Goal: Task Accomplishment & Management: Manage account settings

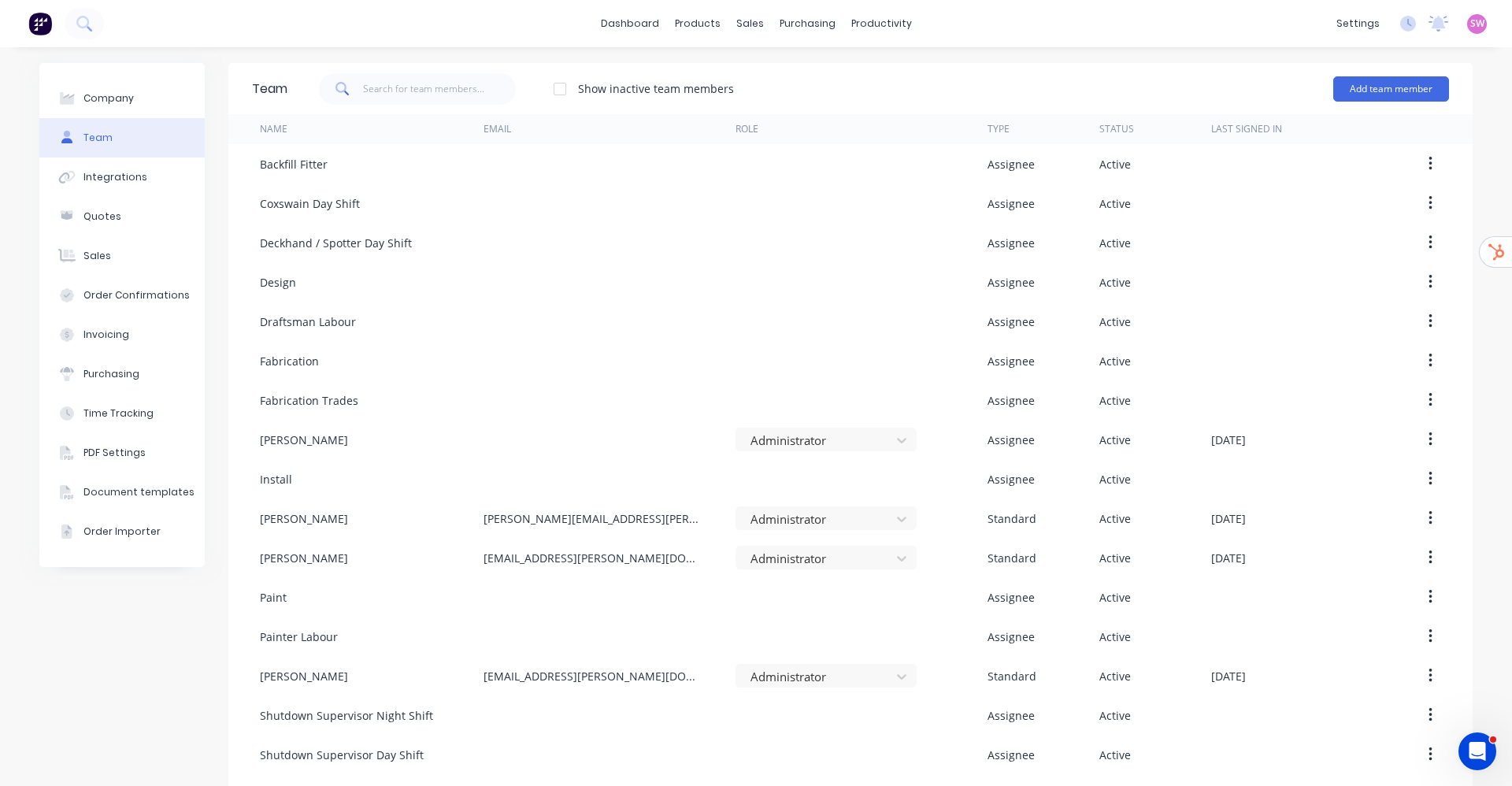
click at [1471, 21] on span "SW" at bounding box center [1478, 23] width 14 height 14
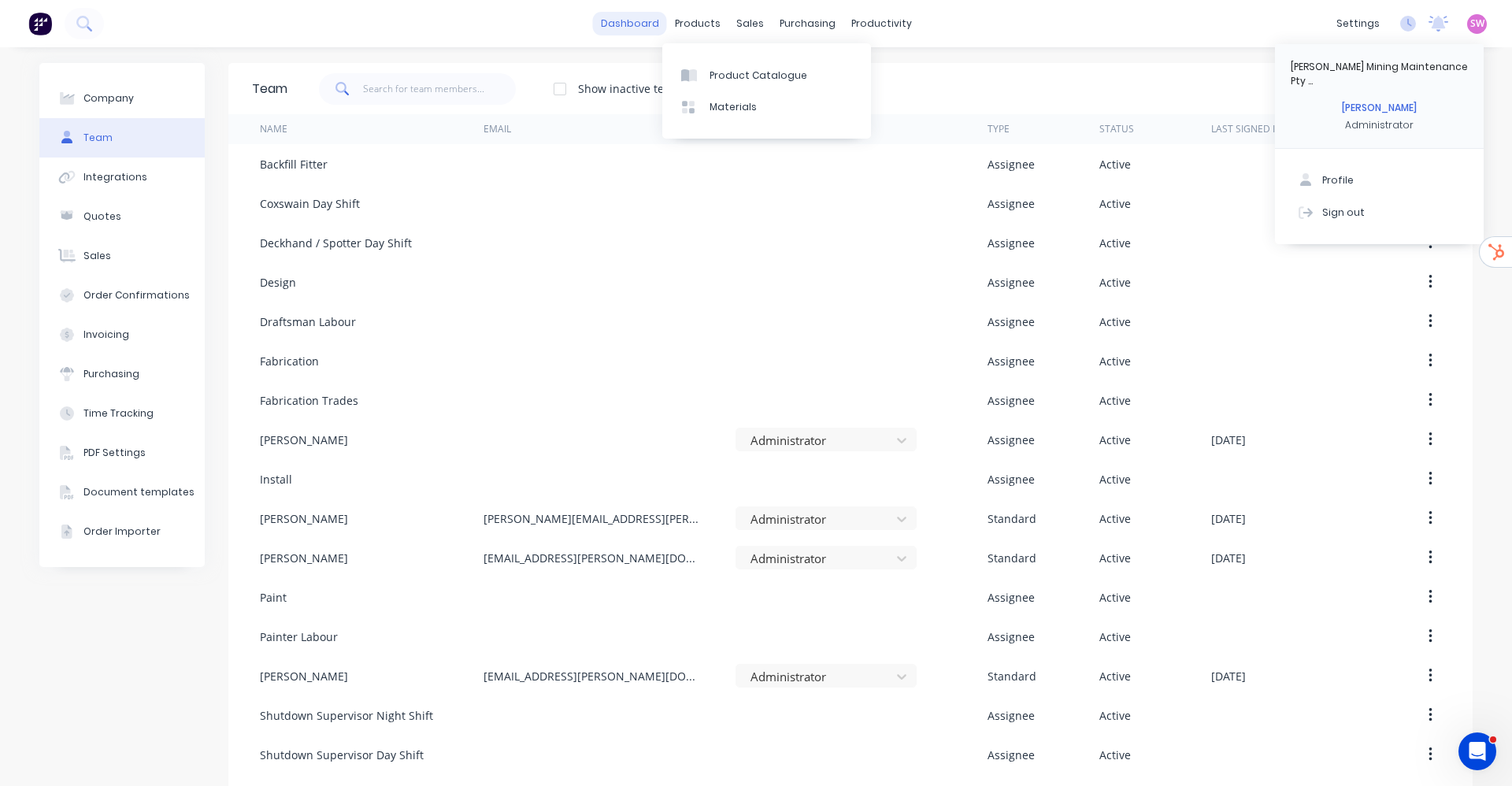
click at [635, 24] on link "dashboard" at bounding box center [630, 23] width 74 height 23
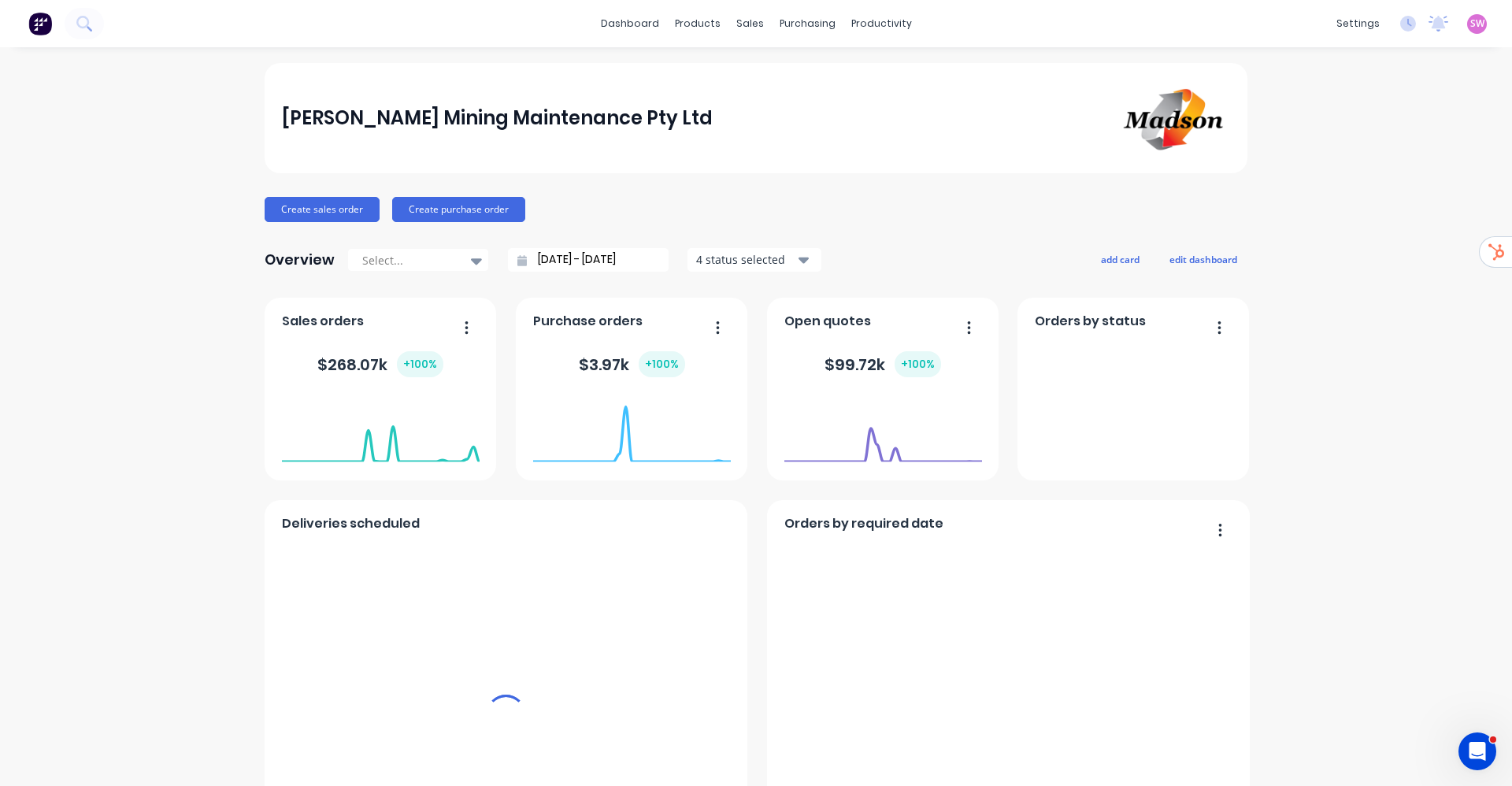
click at [1471, 21] on span "SW" at bounding box center [1478, 23] width 14 height 14
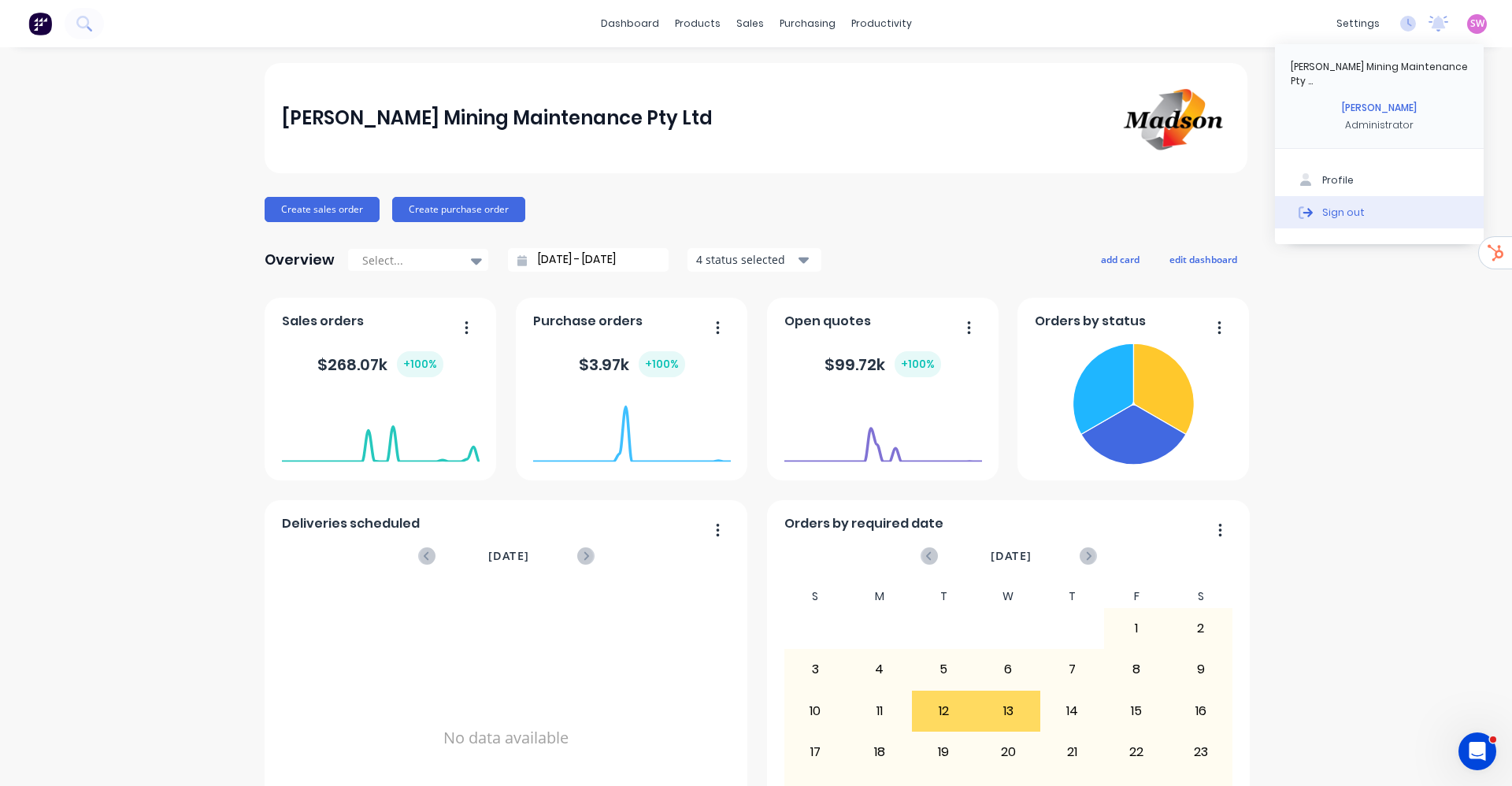
click at [1398, 203] on button "Sign out" at bounding box center [1379, 212] width 209 height 32
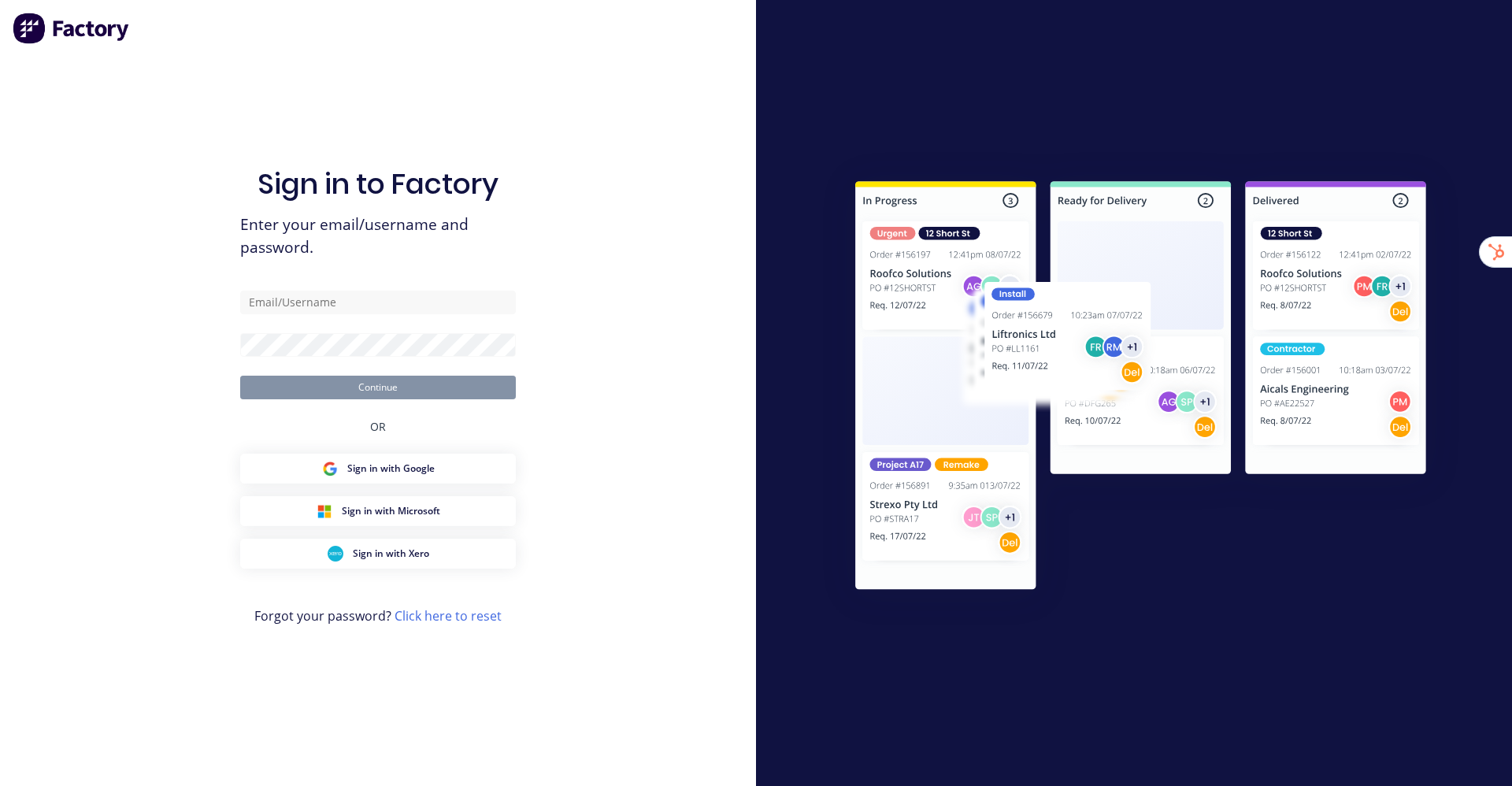
type input "[EMAIL_ADDRESS][DOMAIN_NAME]"
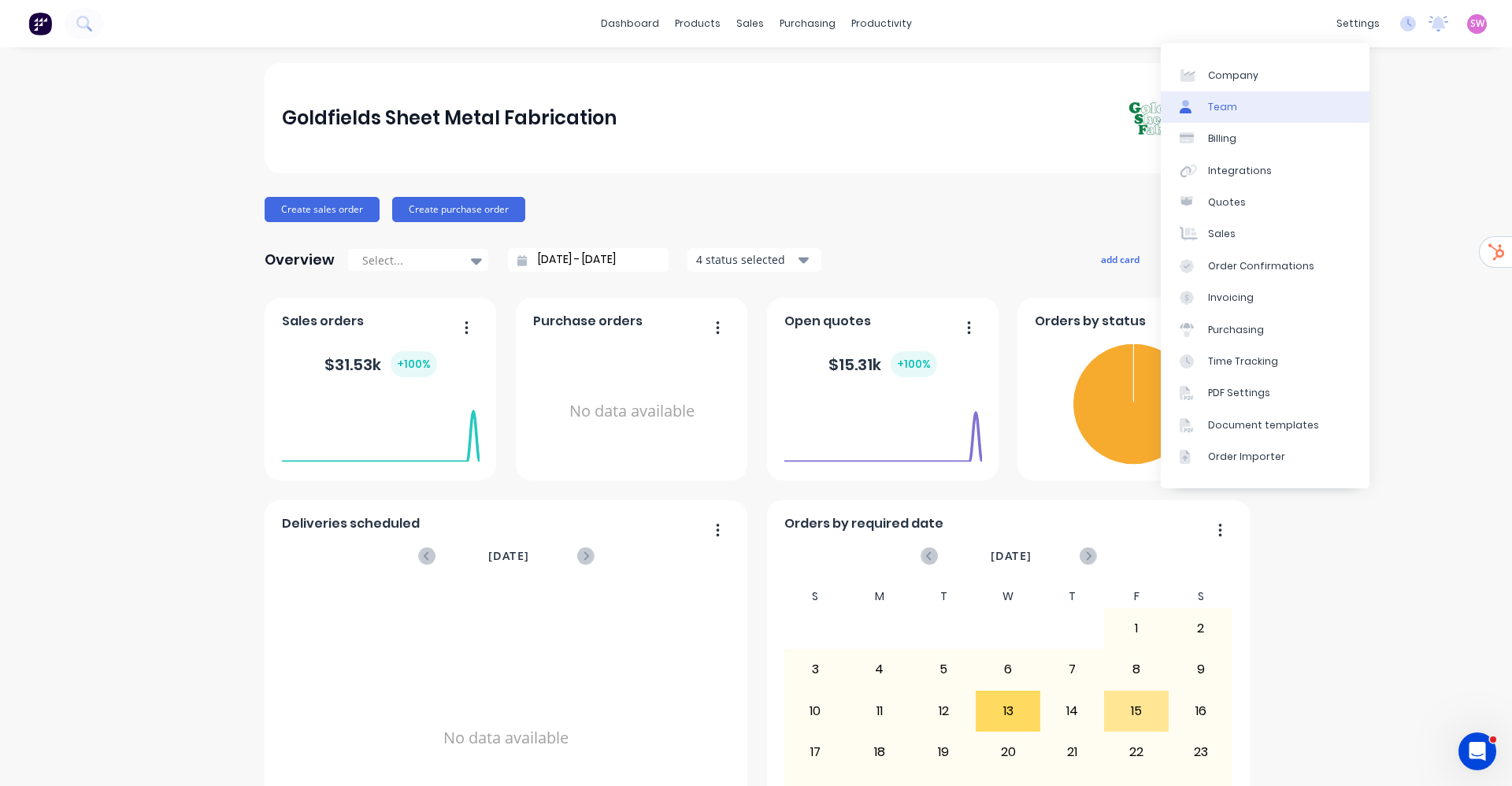
click at [1240, 113] on link "Team" at bounding box center [1265, 107] width 209 height 32
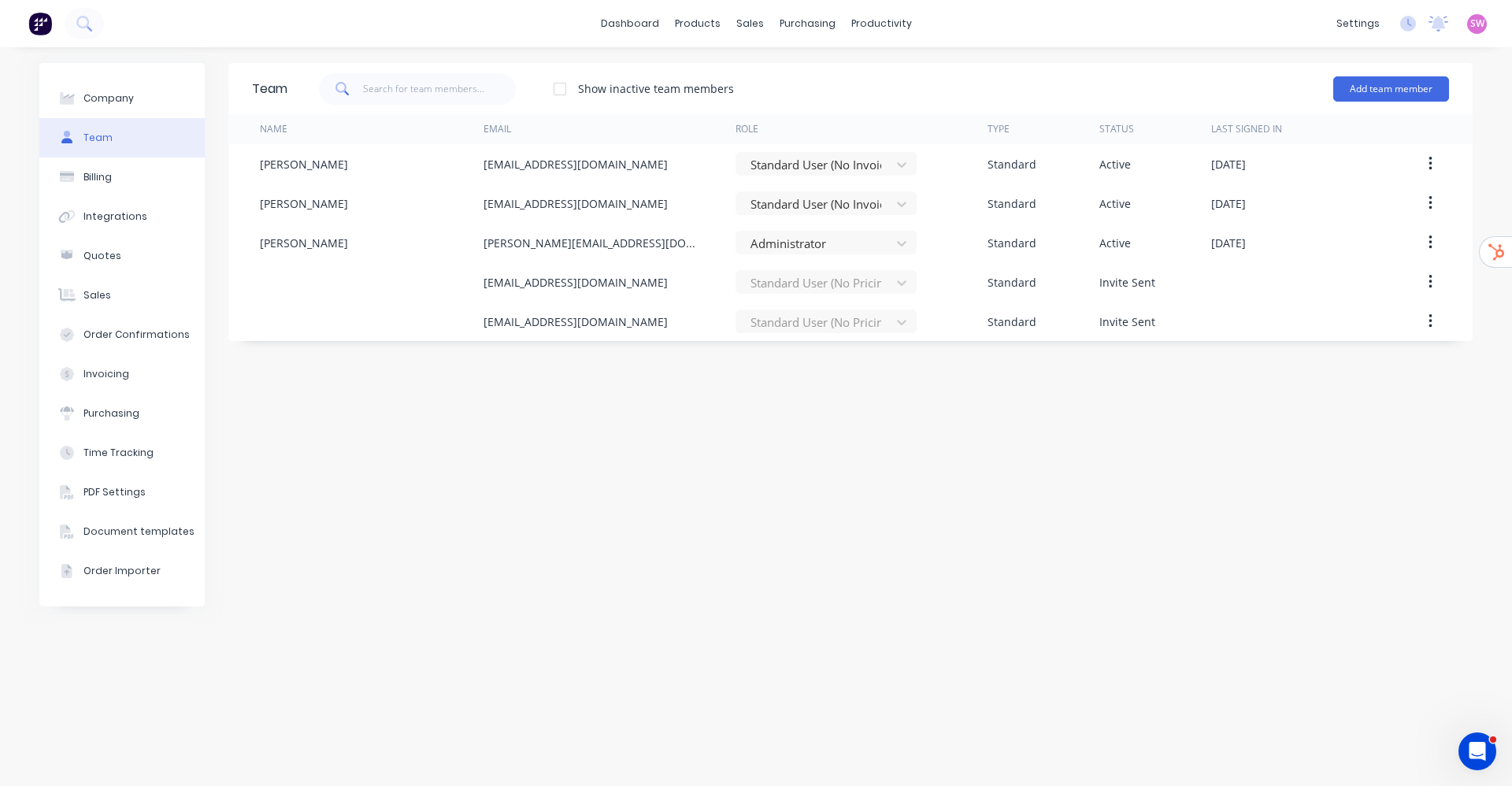
click at [1473, 28] on span "SW" at bounding box center [1478, 23] width 14 height 14
click at [1342, 189] on button "Sign out" at bounding box center [1379, 198] width 209 height 32
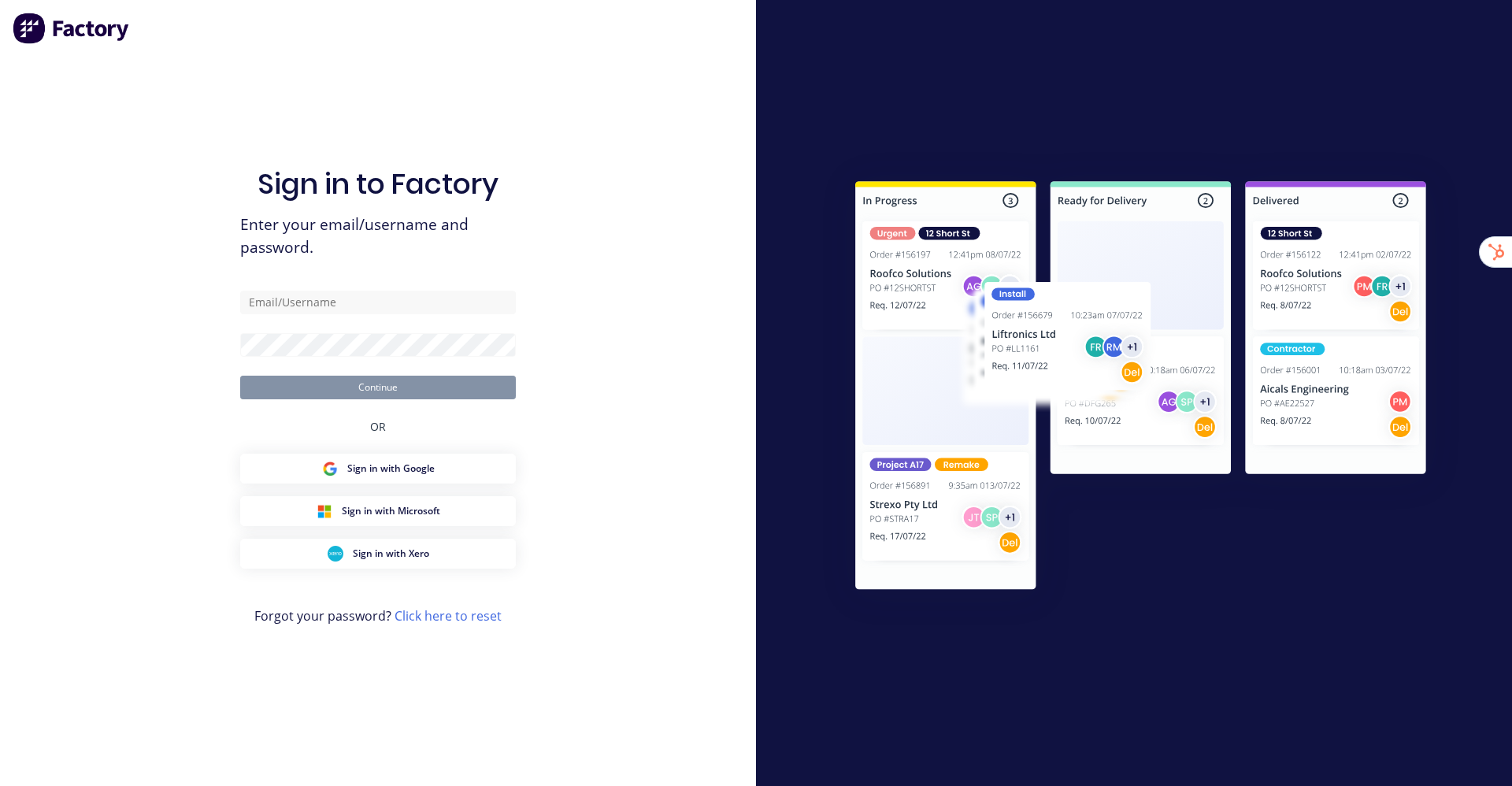
type input "[EMAIL_ADDRESS][DOMAIN_NAME]"
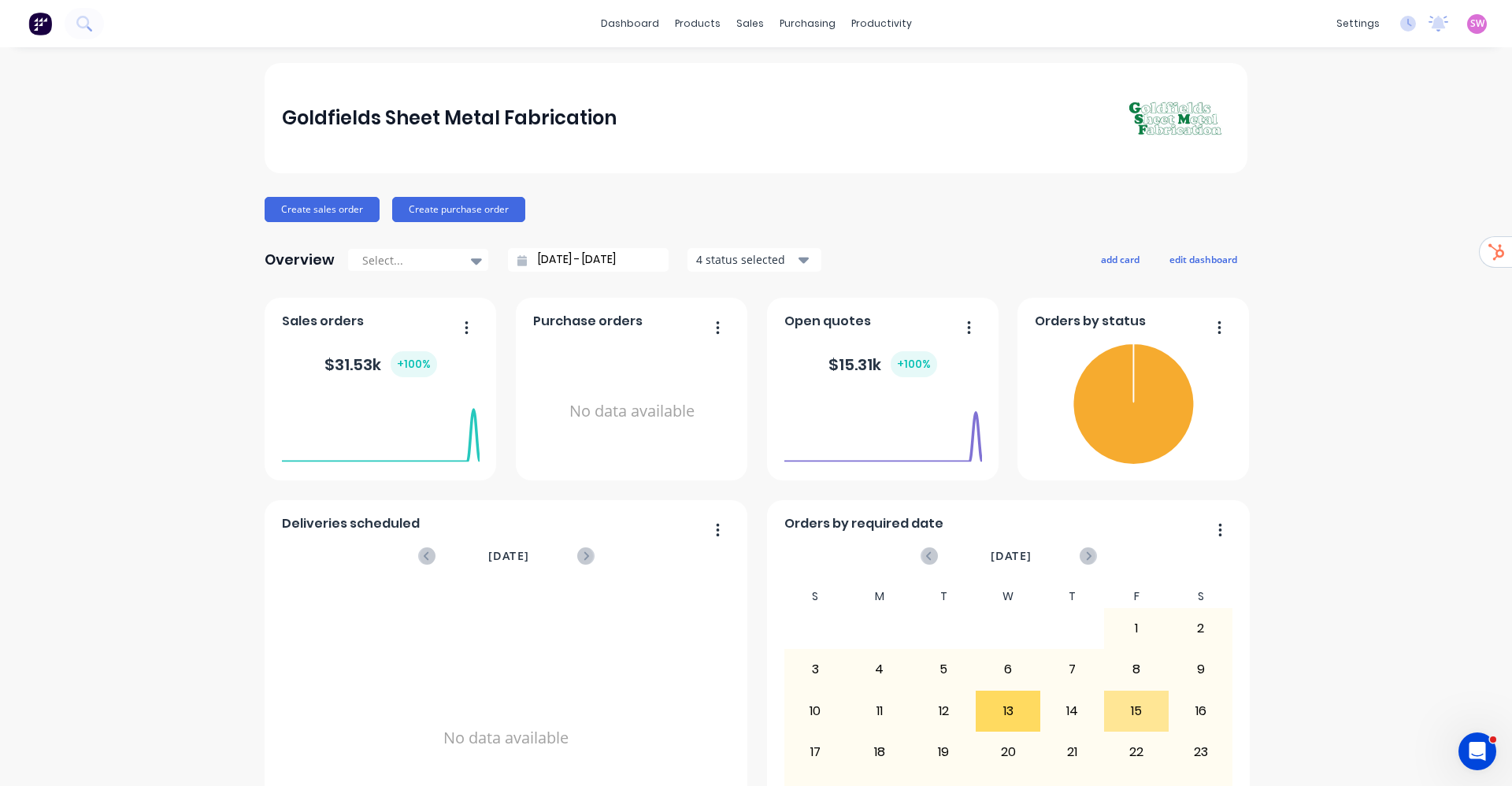
click at [619, 24] on link "dashboard" at bounding box center [630, 23] width 74 height 23
click at [1467, 21] on div "SW Goldfields Sheet Metal Fabrica... Stuart Wheatley Administrator Profile Sign…" at bounding box center [1477, 23] width 20 height 20
click at [1471, 23] on span "SW" at bounding box center [1478, 23] width 14 height 14
click at [1370, 199] on button "Sign out" at bounding box center [1379, 198] width 209 height 32
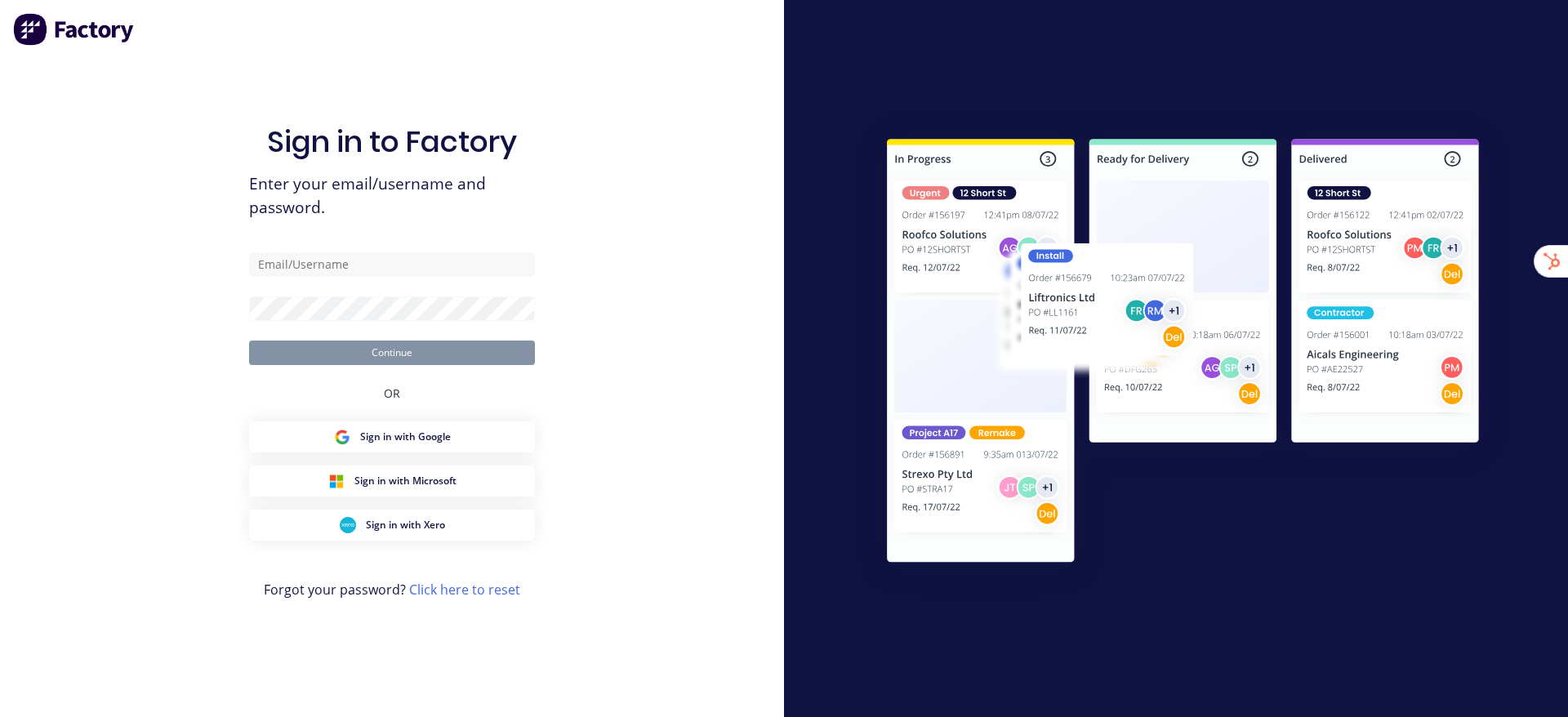
click at [397, 49] on div "Sign in to Factory Enter your email/username and password. Continue OR Sign in …" at bounding box center [391, 375] width 286 height 659
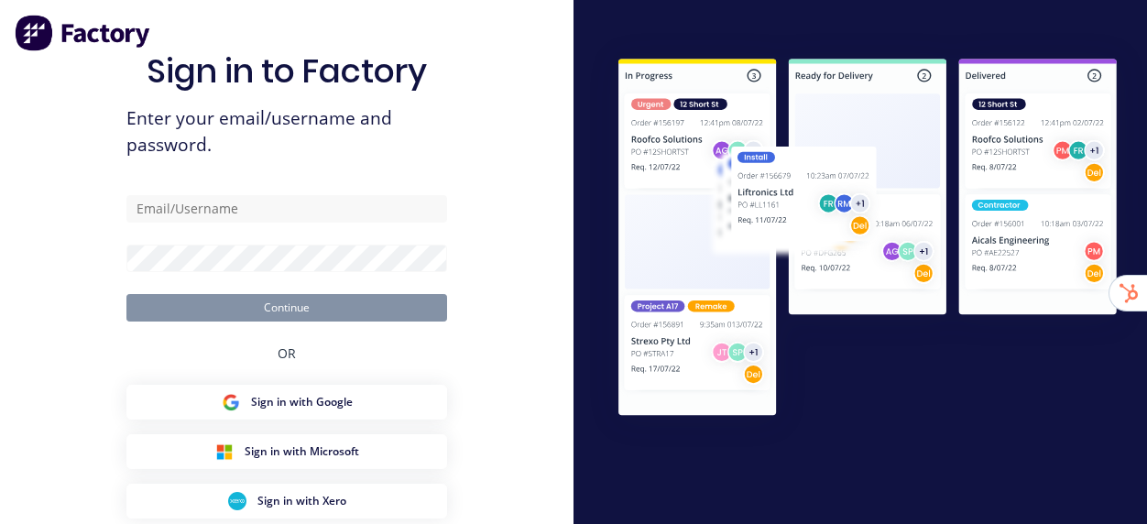
type input "stuart@factory.app"
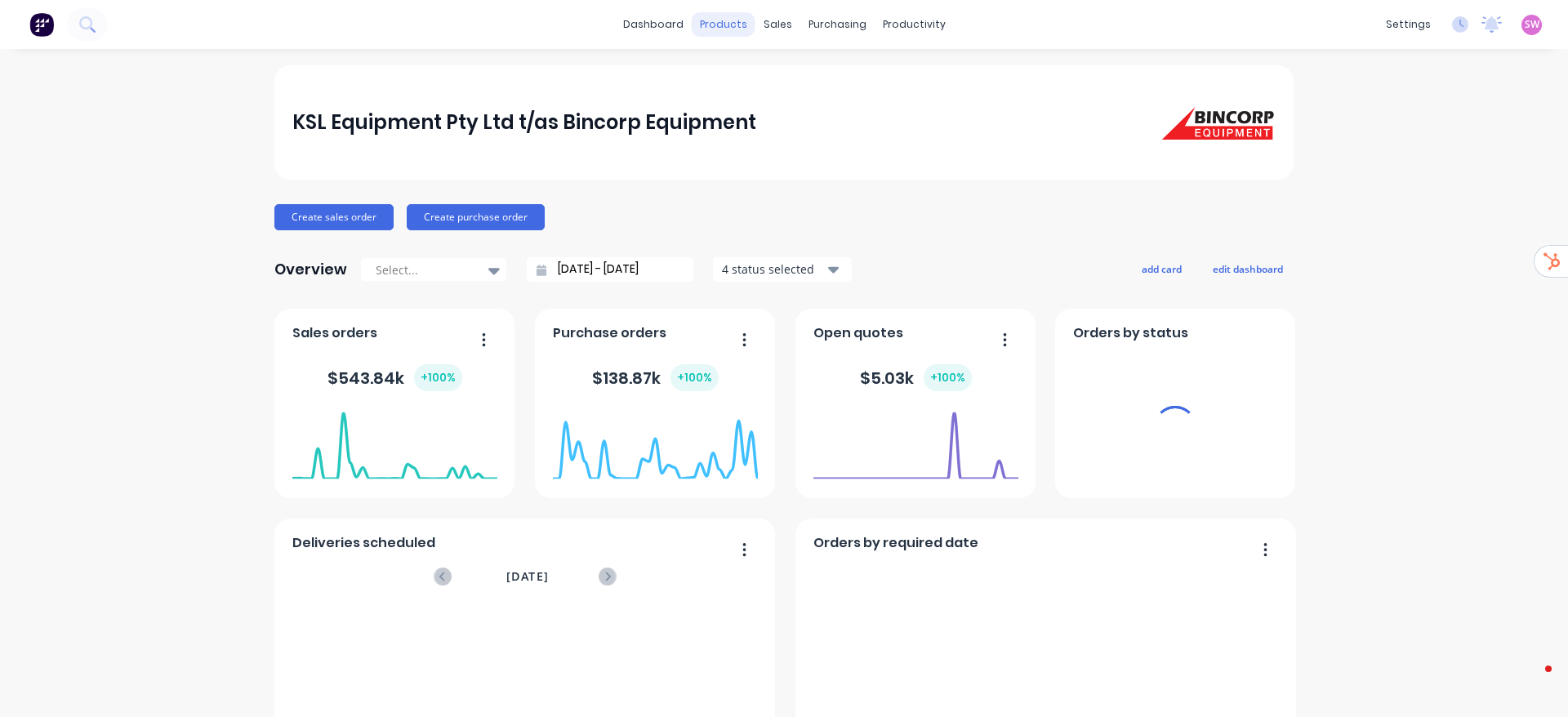
click at [728, 28] on div "products" at bounding box center [723, 24] width 63 height 24
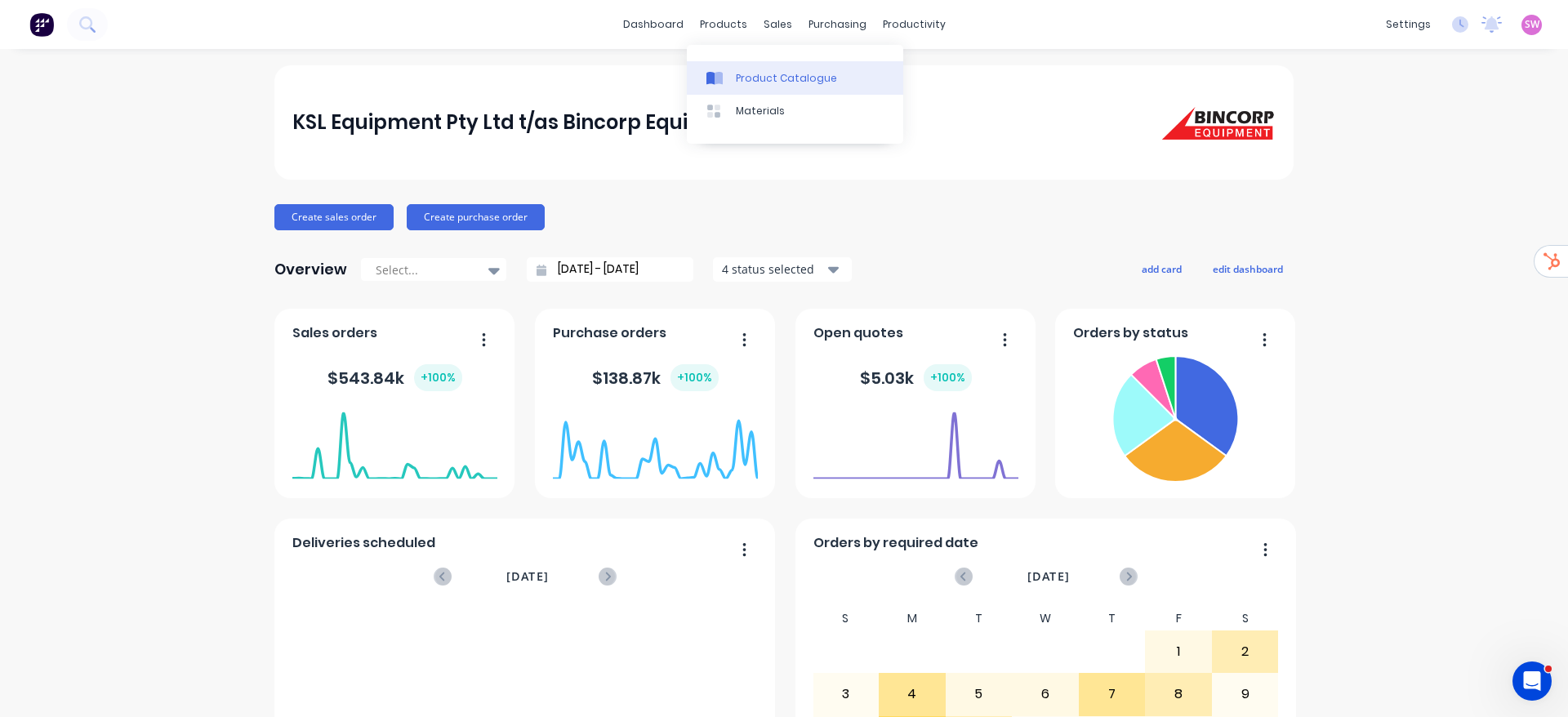
click at [750, 90] on link "Product Catalogue" at bounding box center [795, 78] width 217 height 33
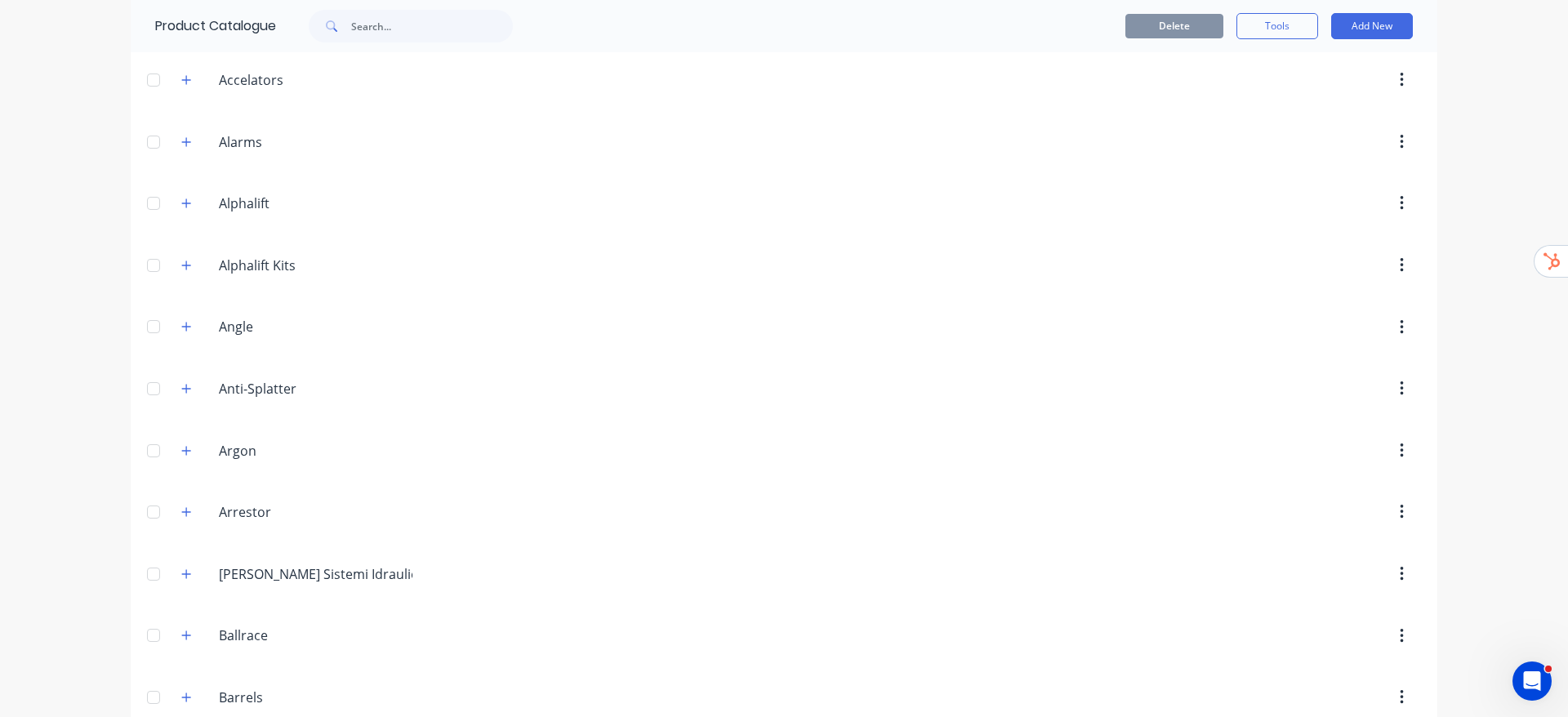
scroll to position [122, 0]
click at [181, 199] on icon "button" at bounding box center [185, 202] width 10 height 12
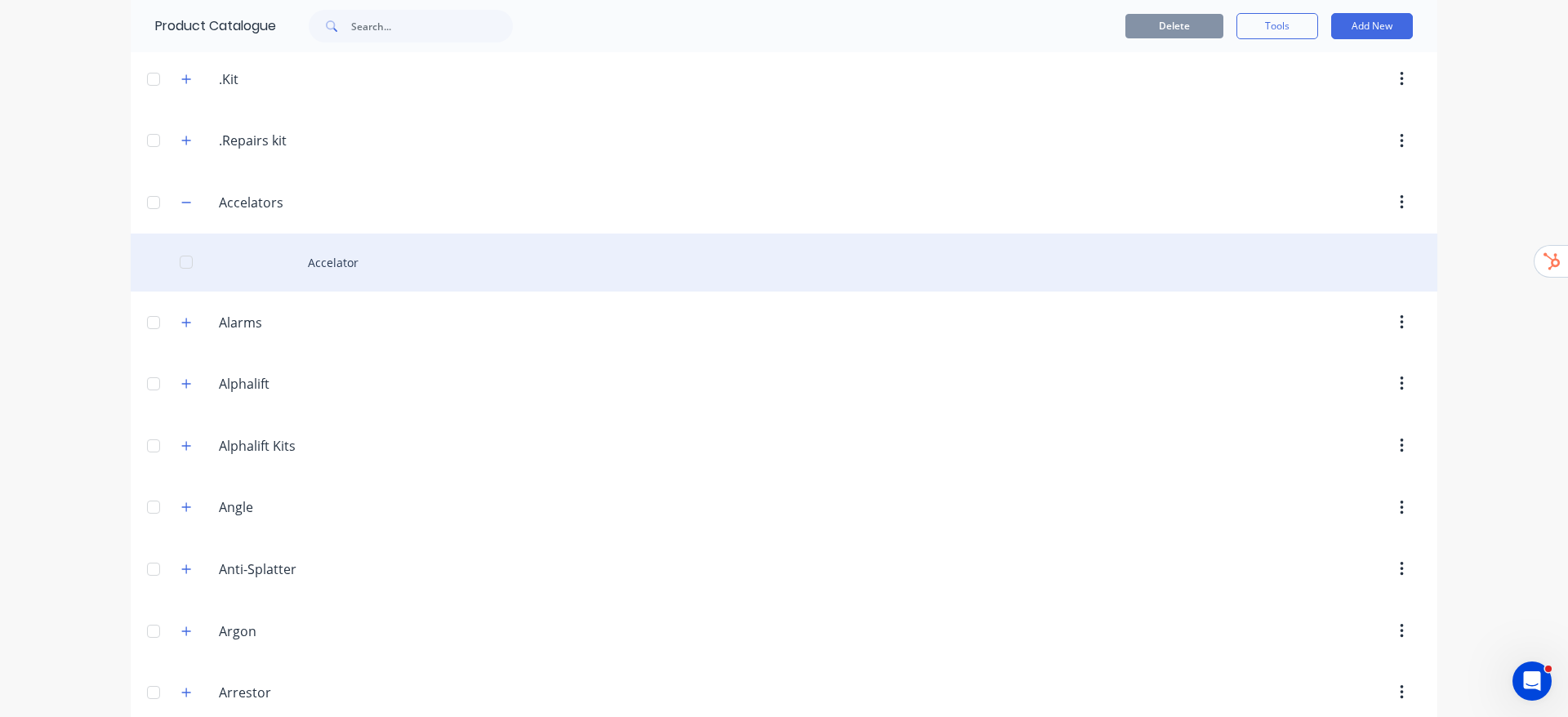
click at [303, 259] on div "Accelator" at bounding box center [784, 262] width 1307 height 58
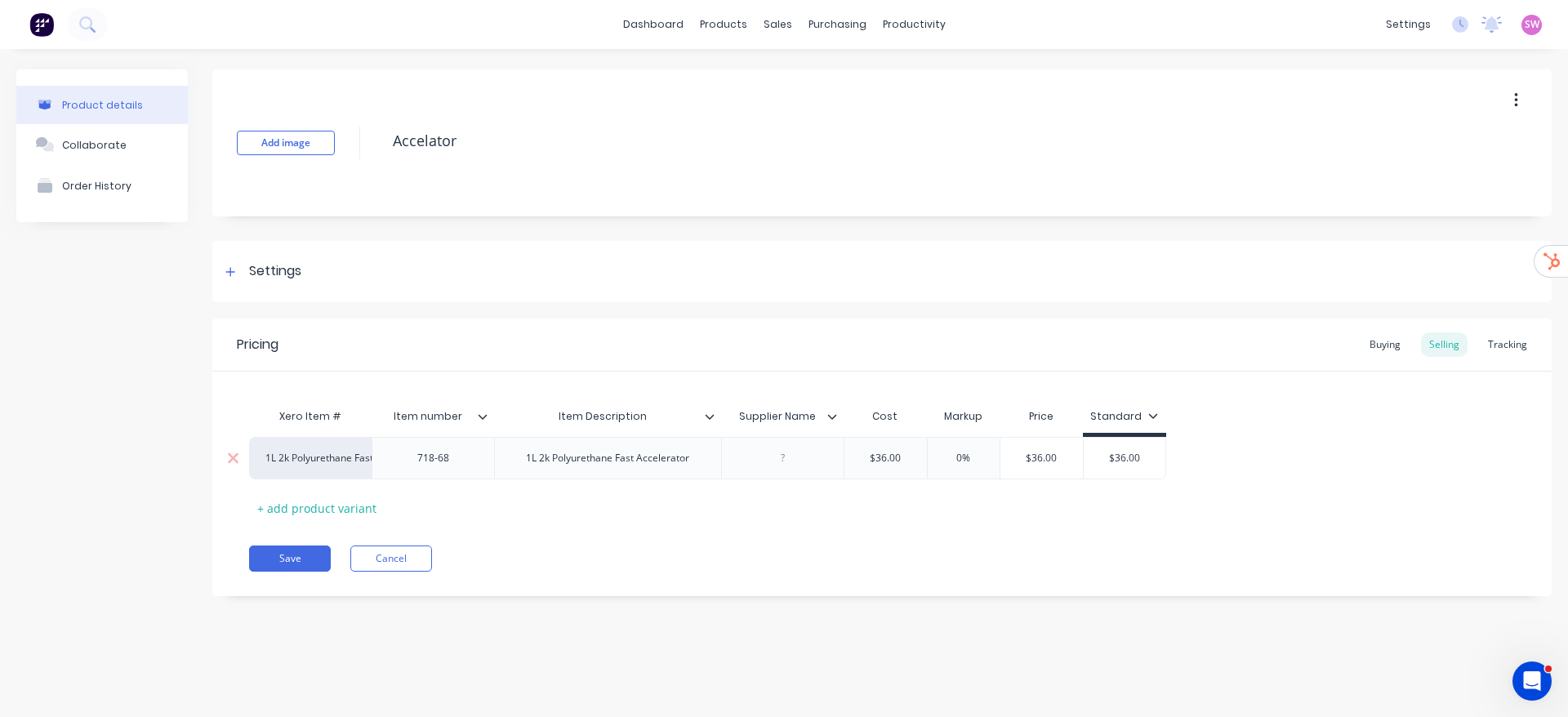
click at [308, 456] on div "1L 2k Polyurethane Fast Accelerator" at bounding box center [310, 458] width 90 height 14
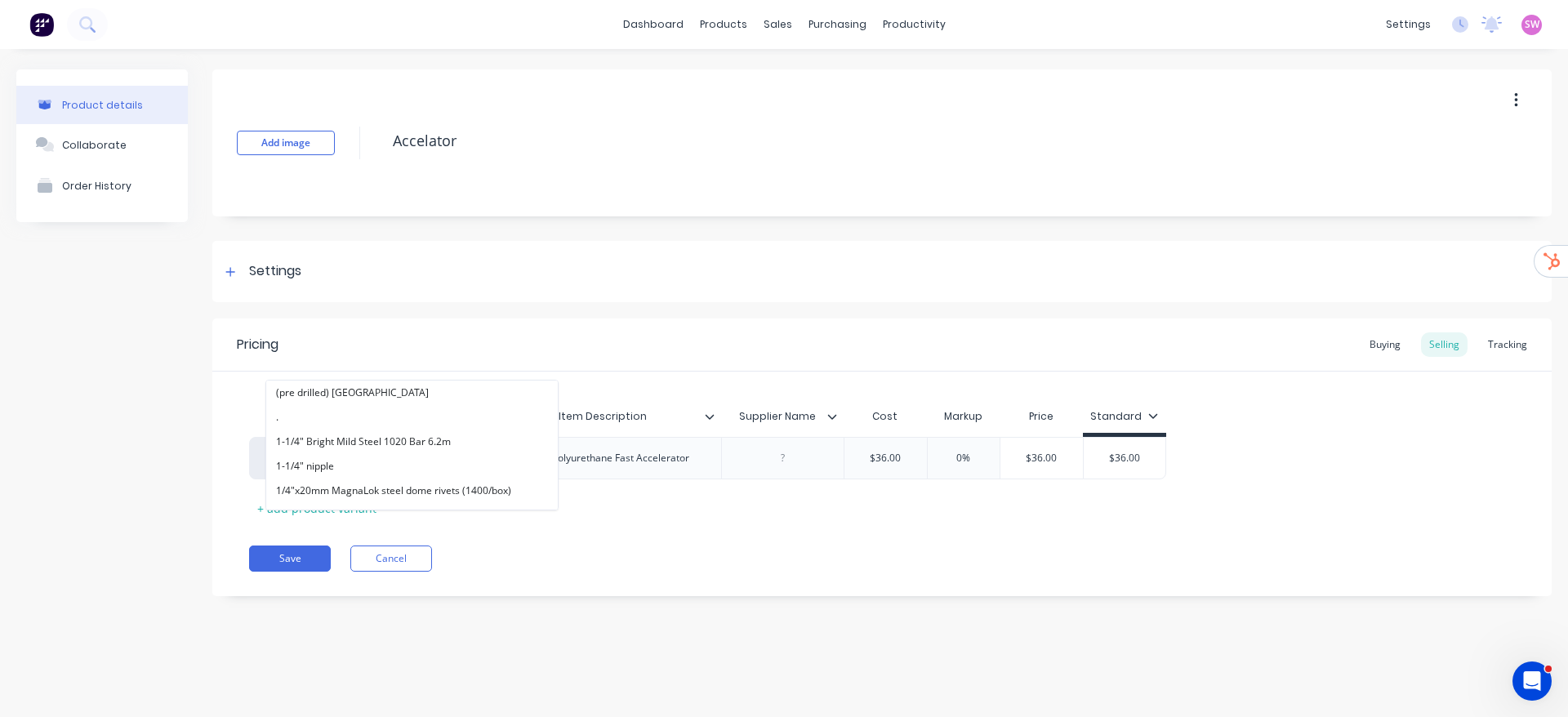
click at [119, 400] on div "Product details Collaborate Order History" at bounding box center [102, 345] width 171 height 551
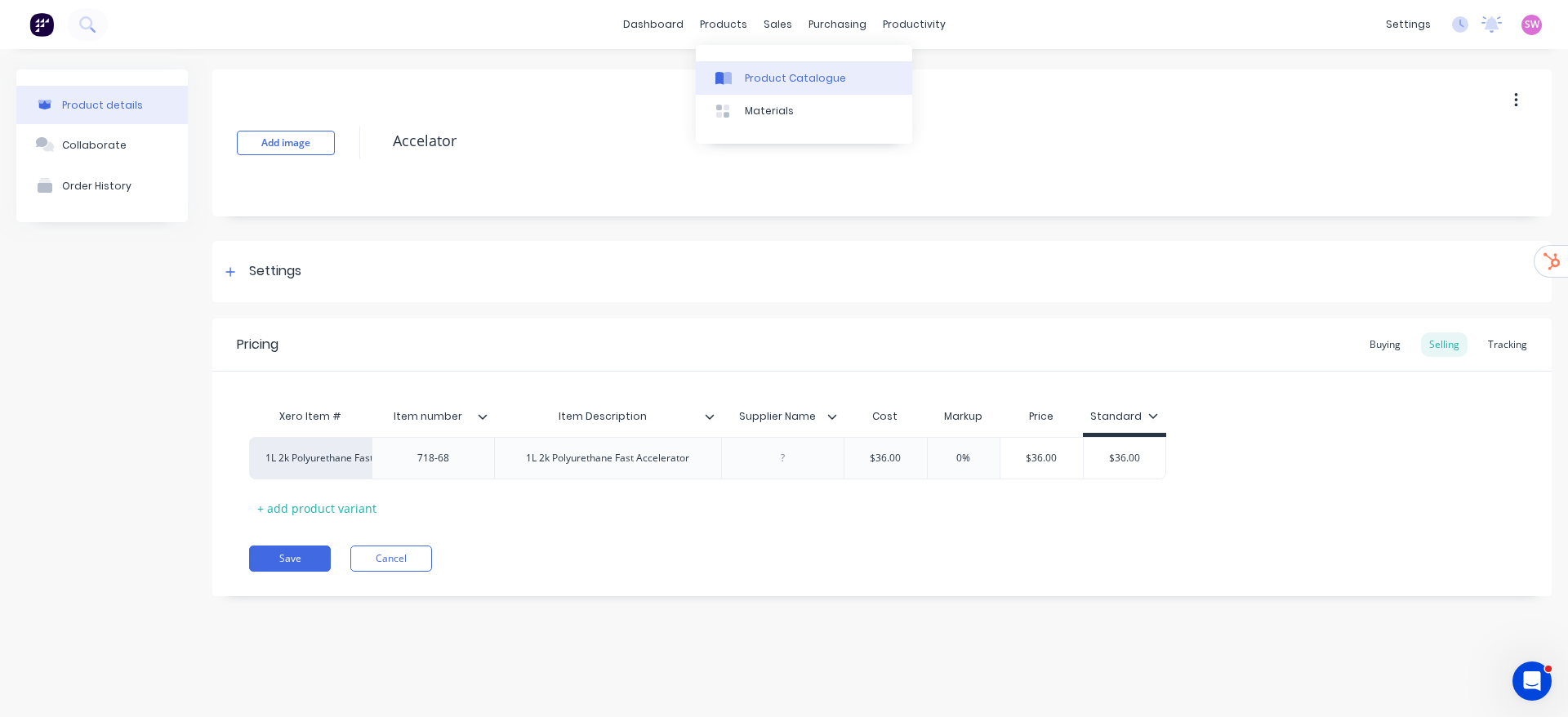
click at [745, 83] on div "Product Catalogue" at bounding box center [796, 78] width 102 height 14
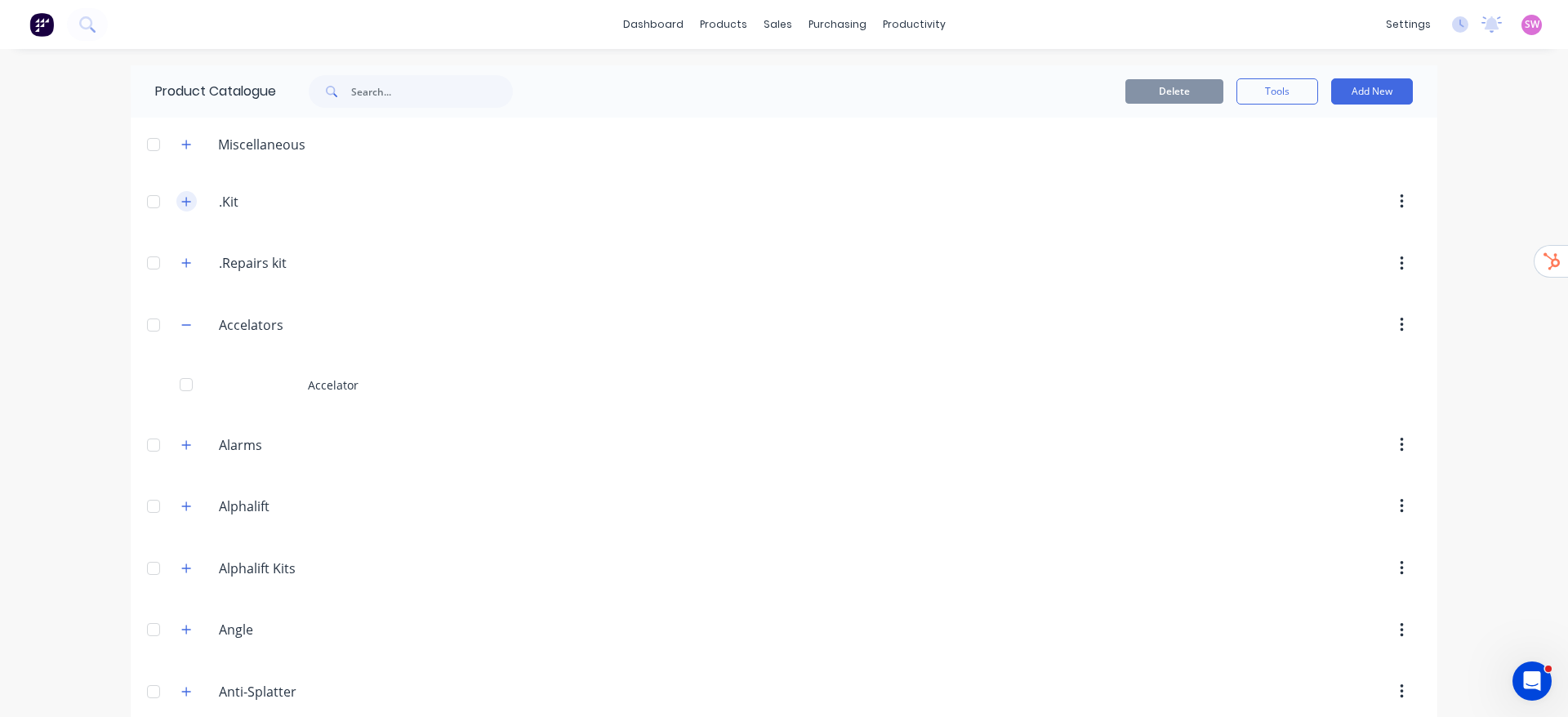
click at [181, 200] on icon "button" at bounding box center [185, 202] width 10 height 12
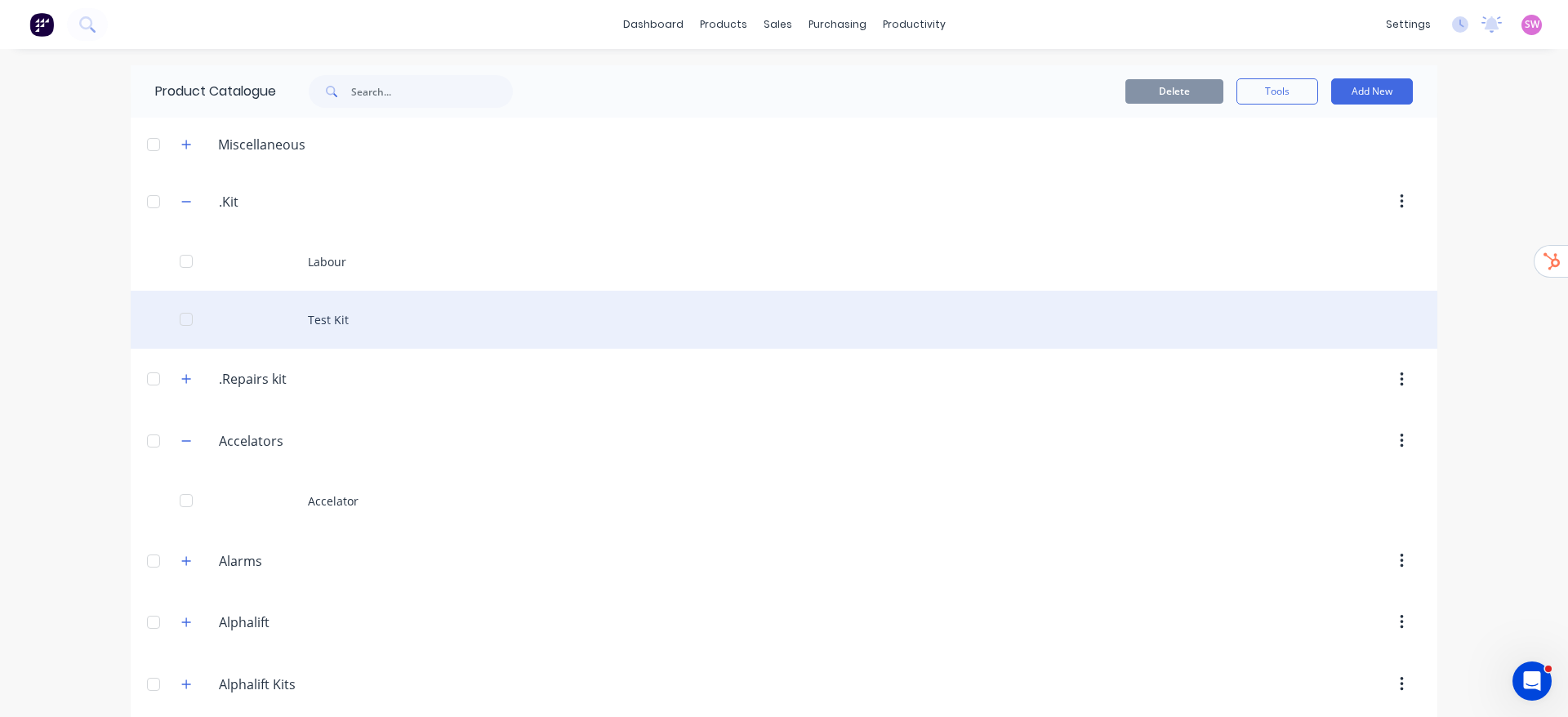
click at [319, 303] on div "Test Kit" at bounding box center [784, 319] width 1307 height 58
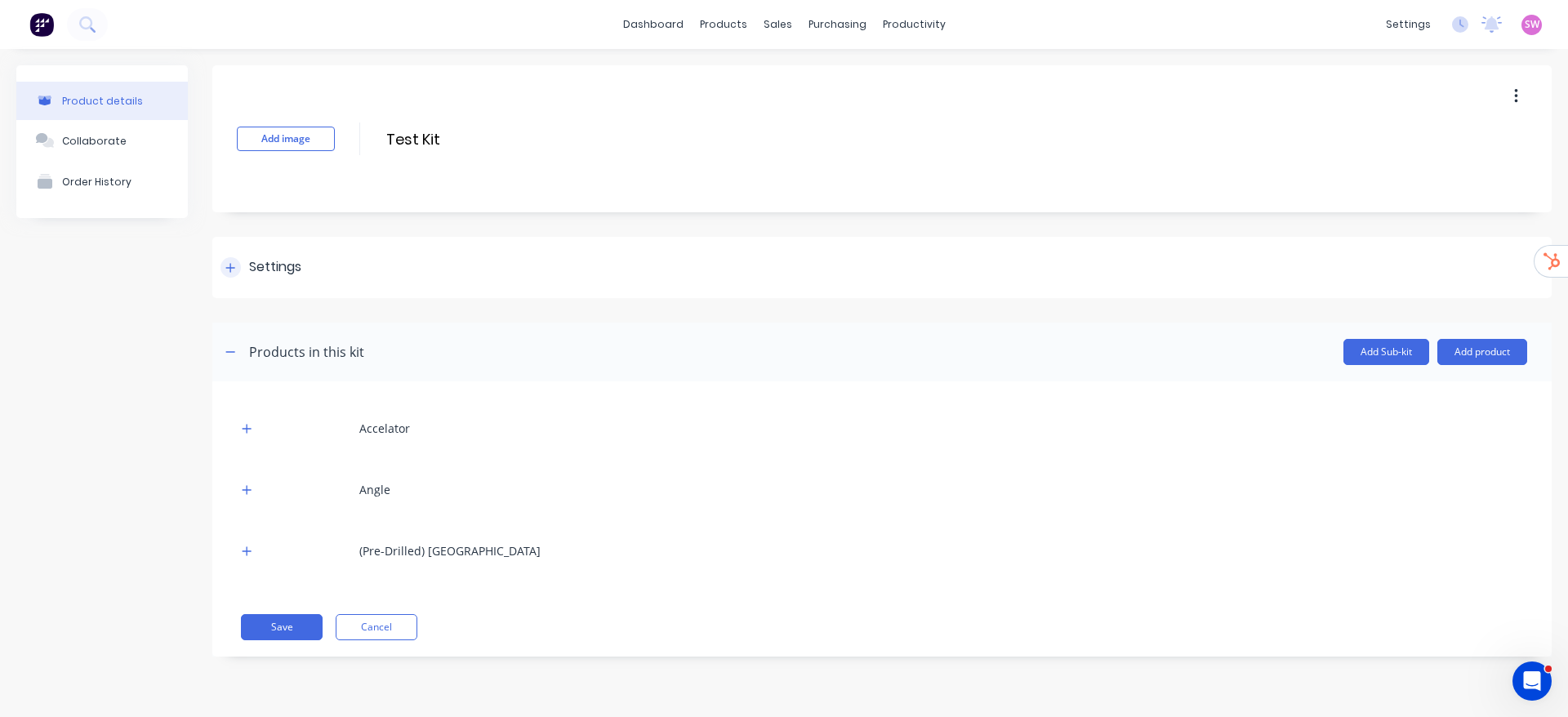
click at [225, 268] on div at bounding box center [230, 268] width 21 height 21
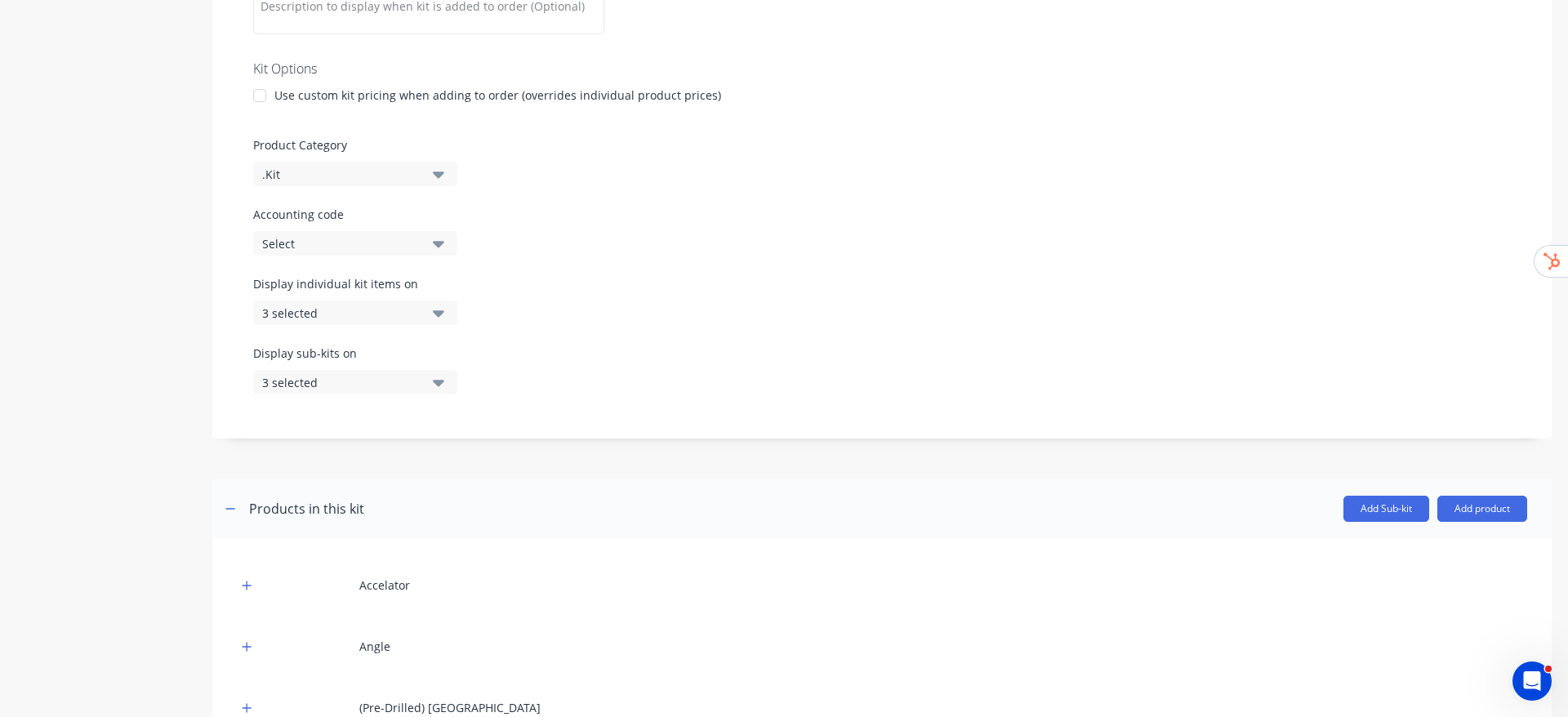
scroll to position [367, 0]
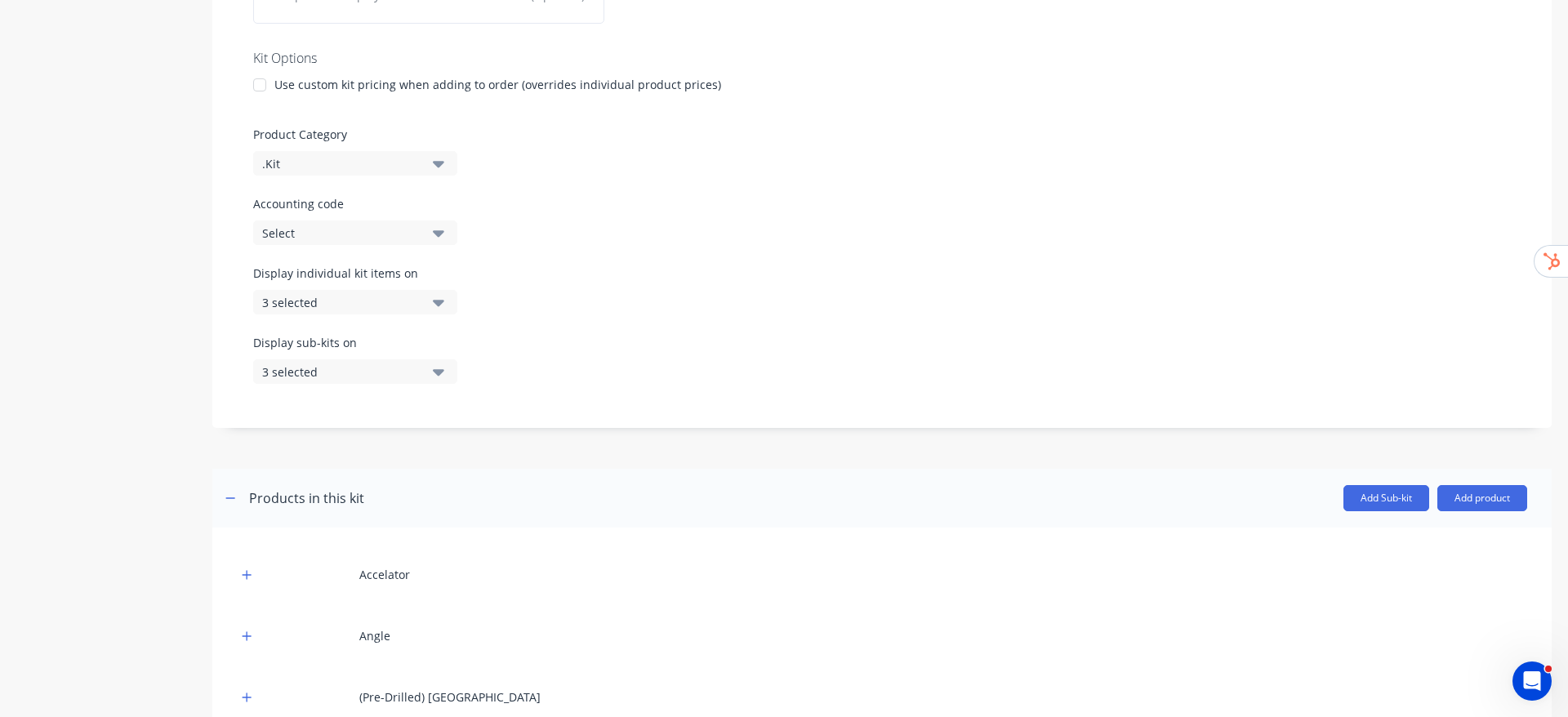
click at [347, 236] on div "Select" at bounding box center [341, 233] width 159 height 17
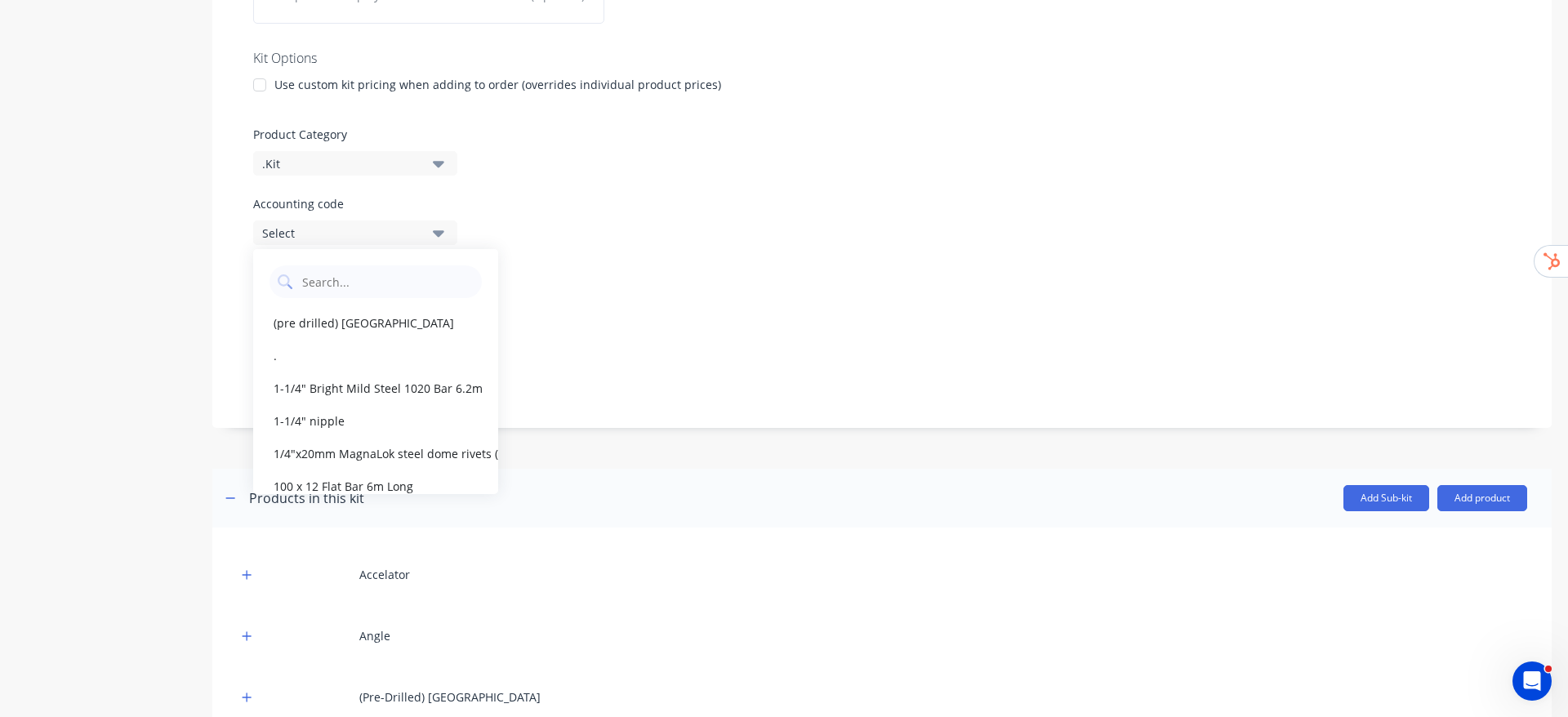
click at [600, 207] on label "Accounting code" at bounding box center [882, 203] width 1258 height 17
click at [398, 229] on div "Select" at bounding box center [341, 233] width 159 height 17
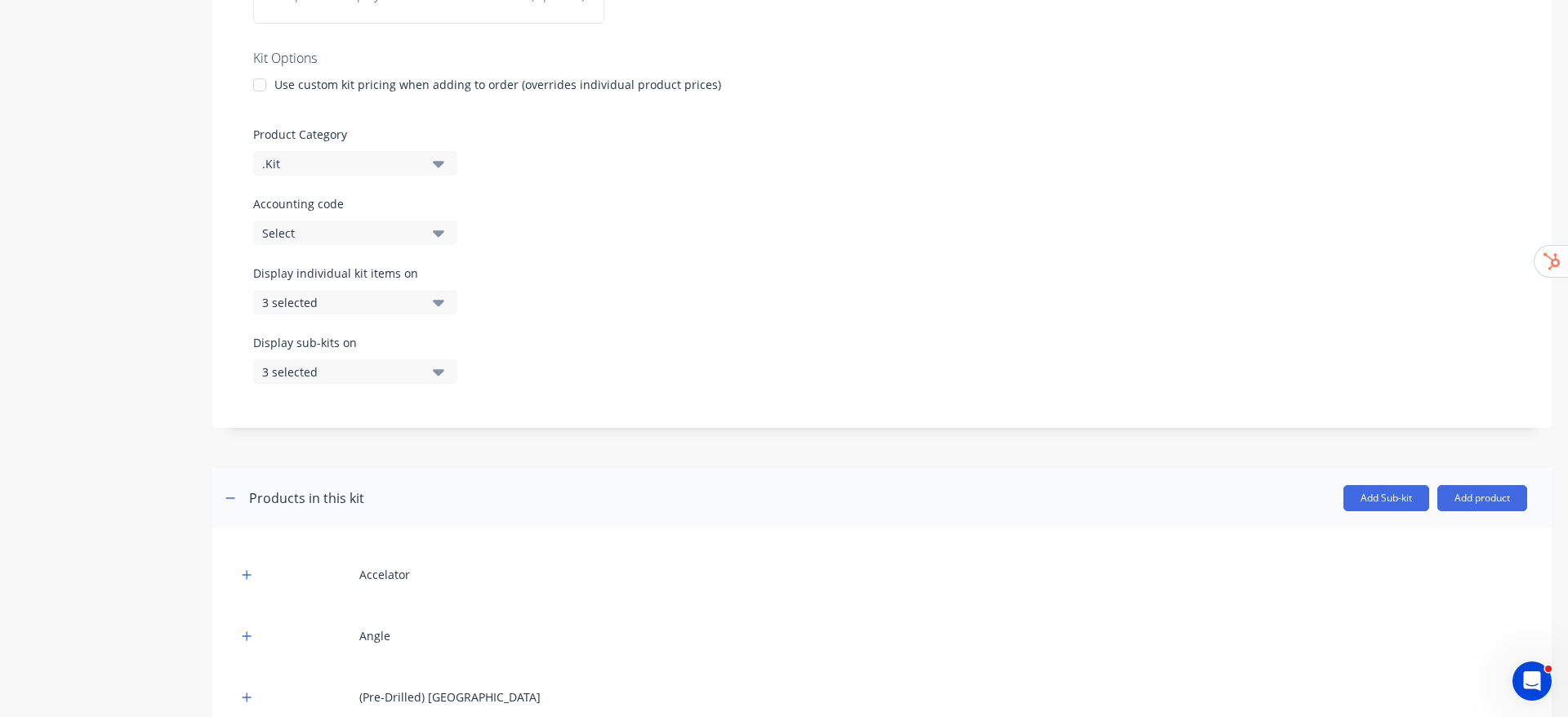
scroll to position [0, 0]
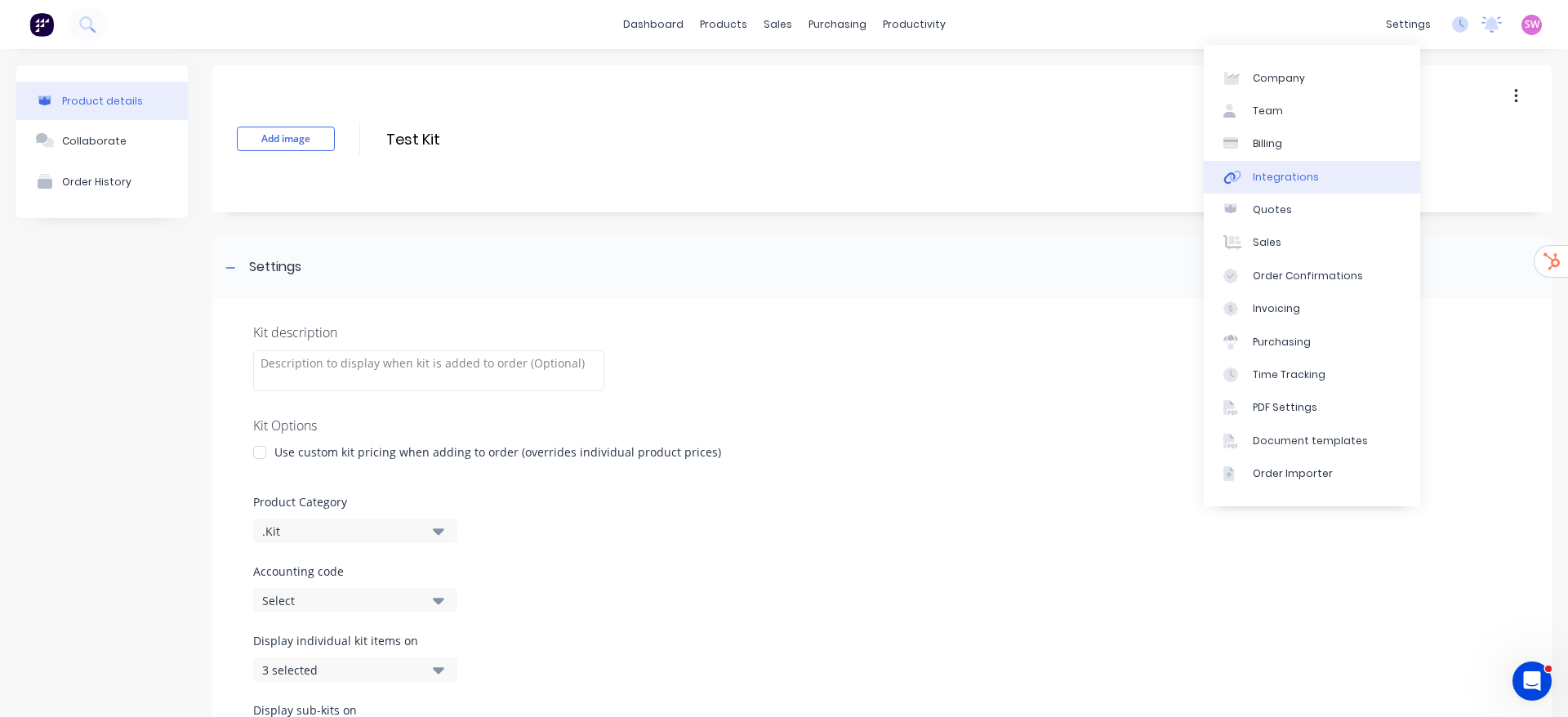
click at [1334, 177] on link "Integrations" at bounding box center [1312, 177] width 217 height 33
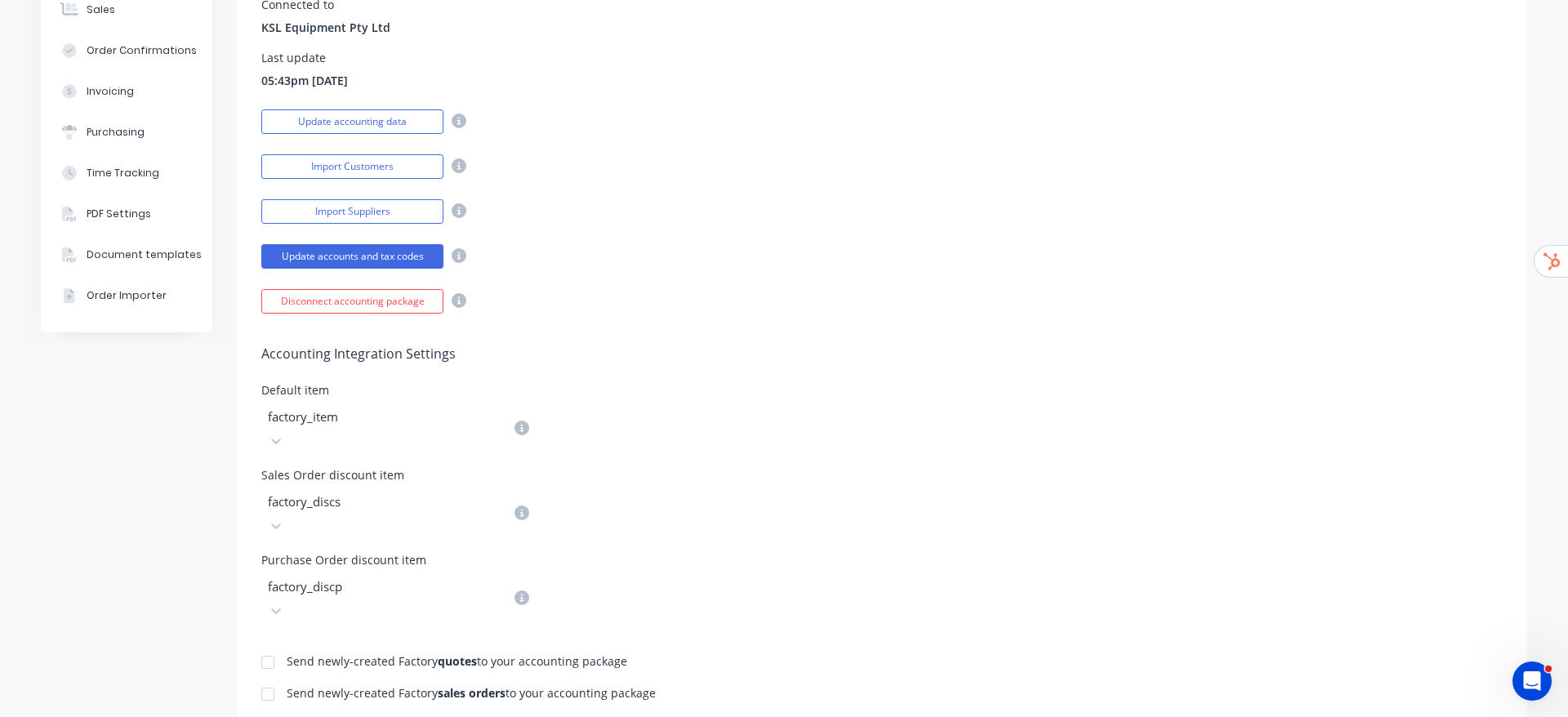
scroll to position [419, 0]
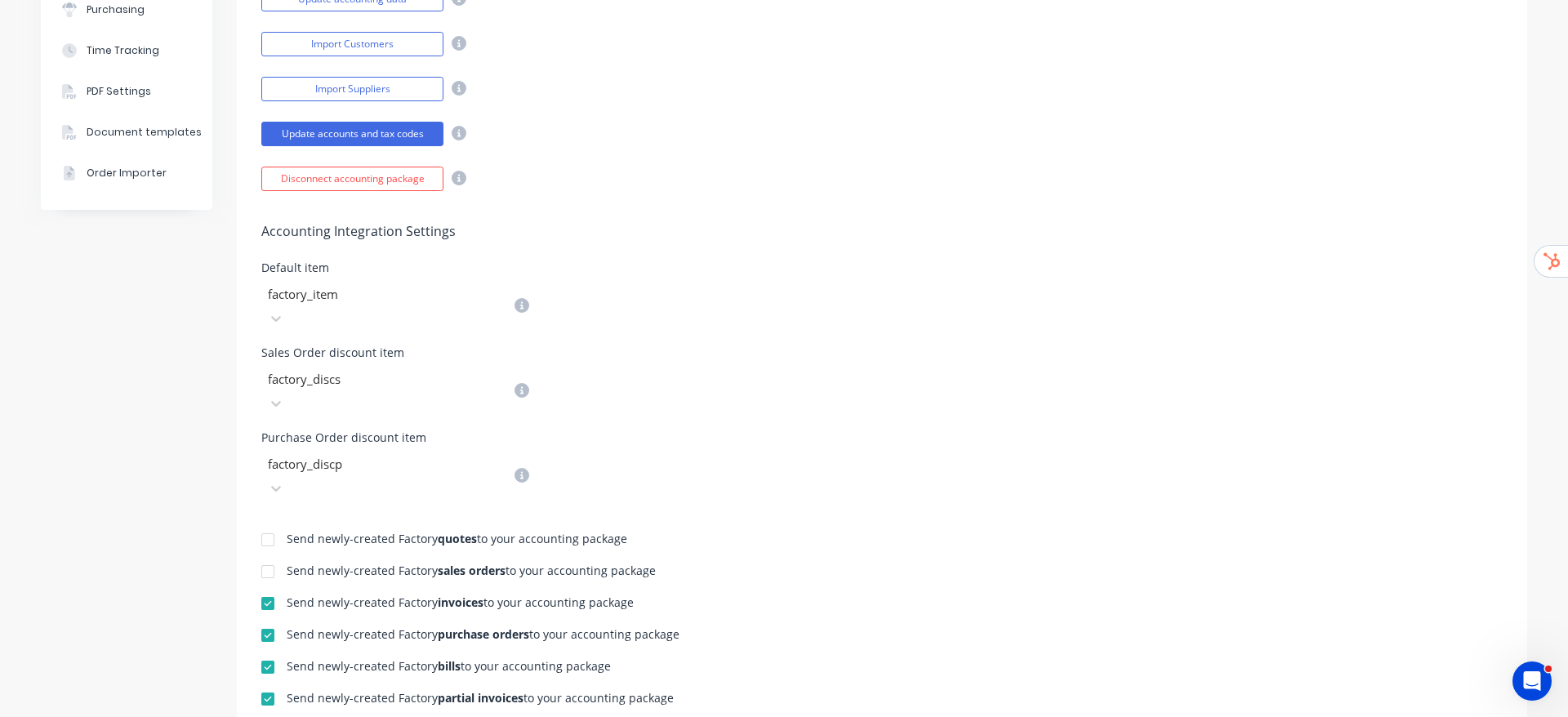
click at [343, 290] on div at bounding box center [384, 294] width 235 height 21
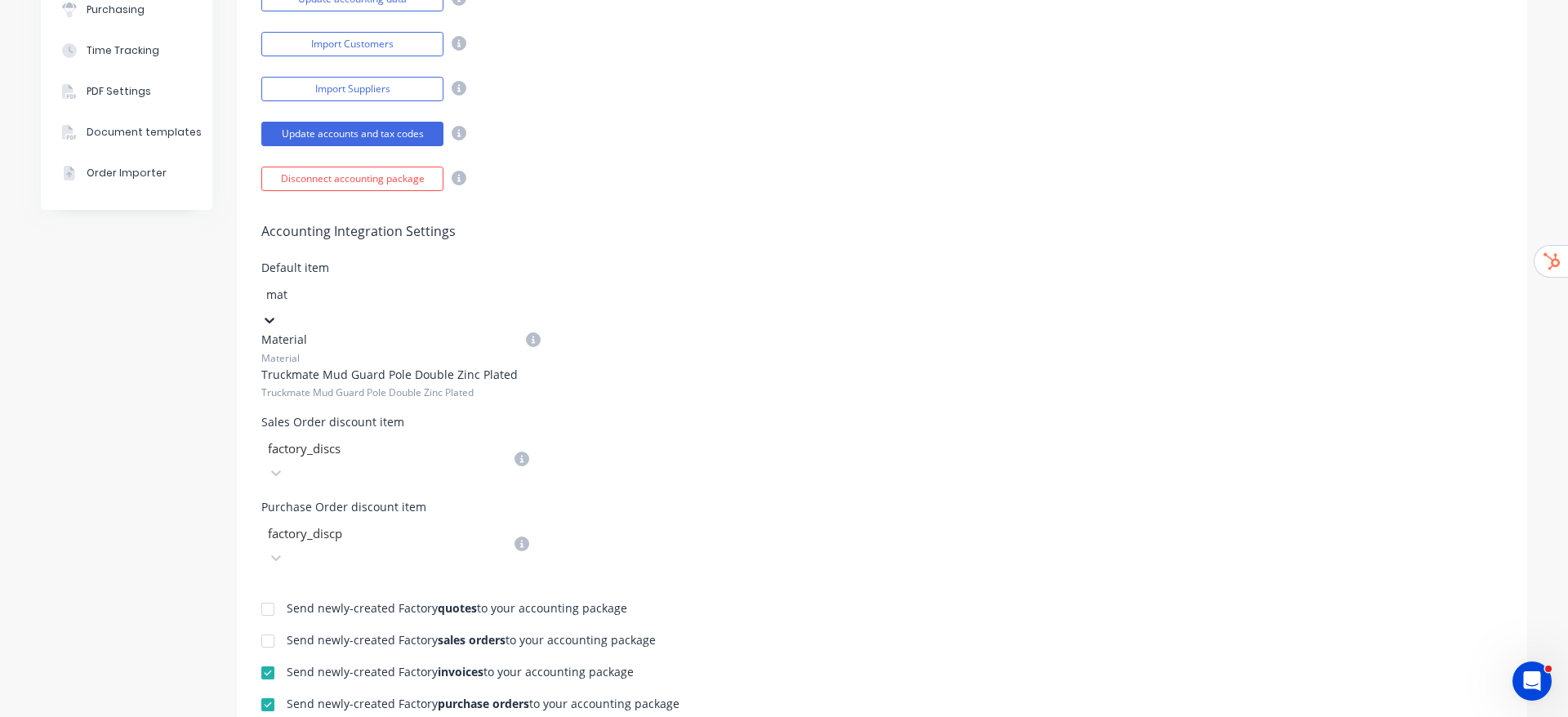
type input "mate"
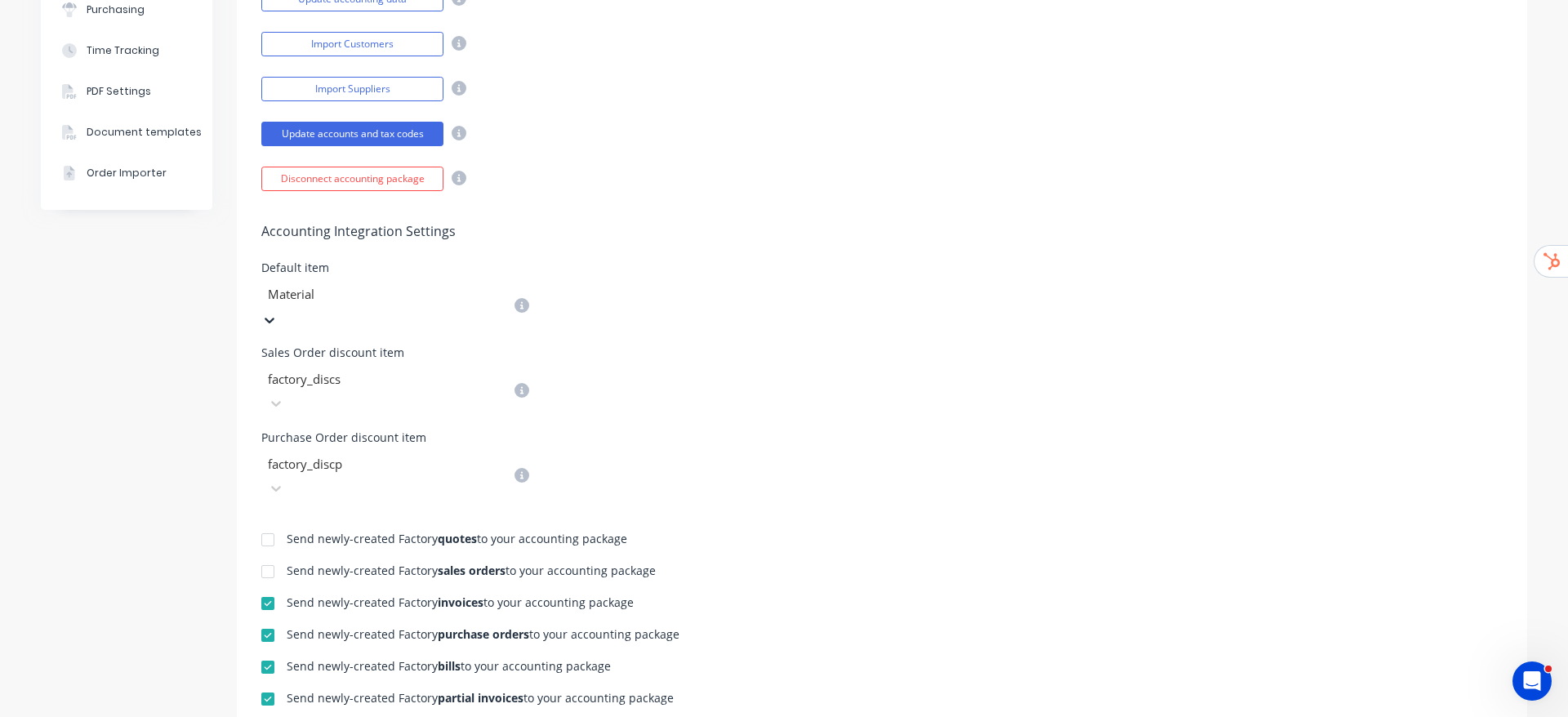
click at [886, 189] on div "Disconnect accounting package" at bounding box center [882, 177] width 1242 height 29
click at [1011, 279] on div "Default item Material" at bounding box center [882, 296] width 1242 height 69
click at [1523, 695] on div "Open Intercom Messenger" at bounding box center [1532, 681] width 53 height 54
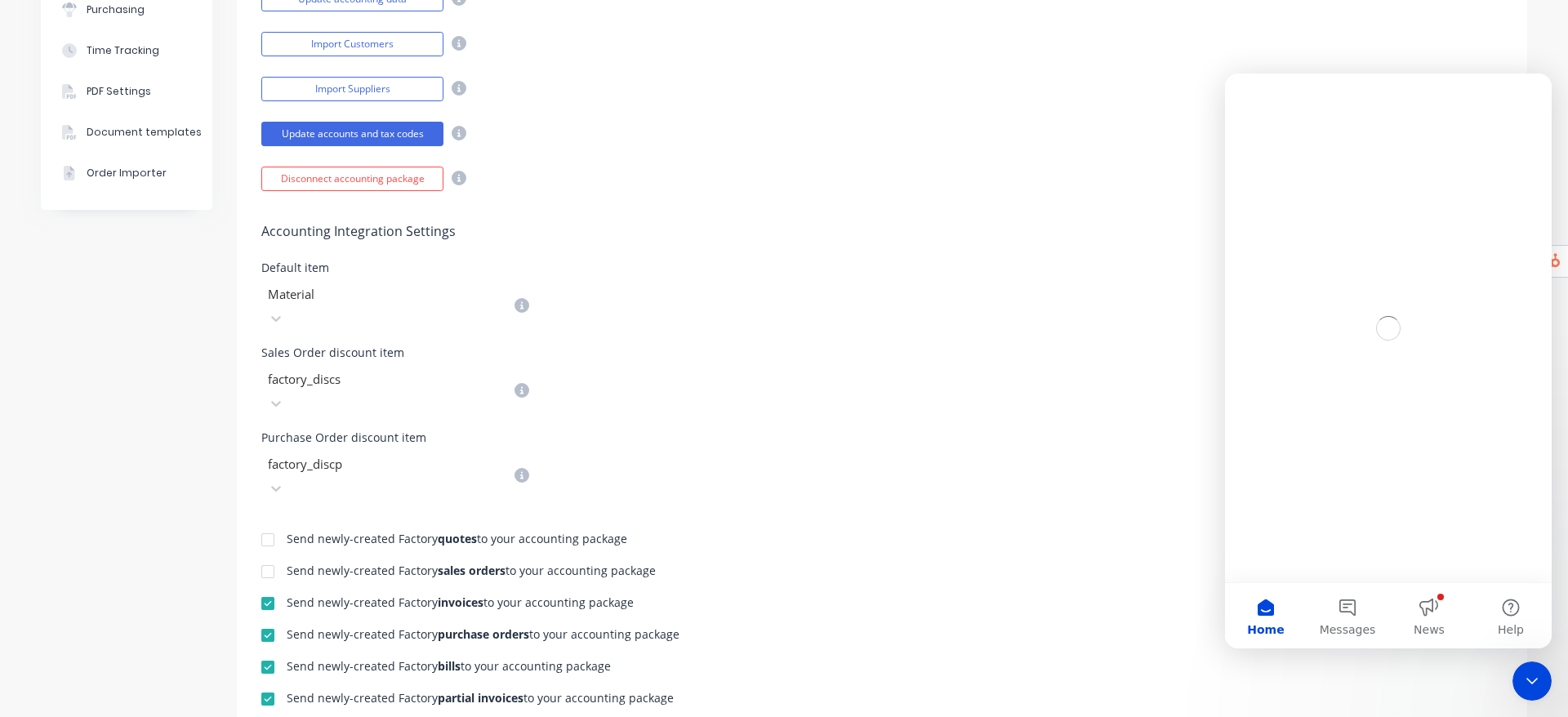
scroll to position [0, 0]
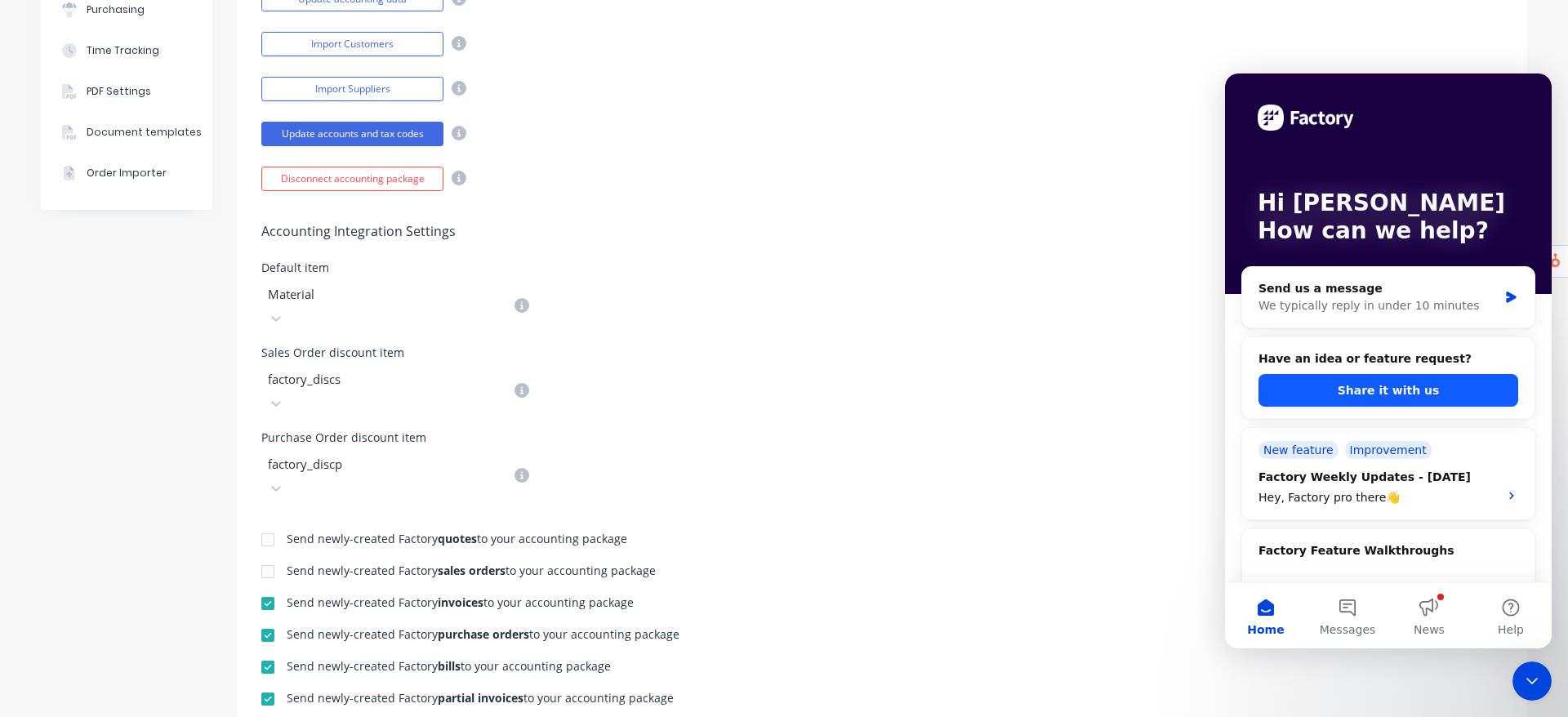
click at [1408, 385] on button "Share it with us" at bounding box center [1388, 391] width 259 height 33
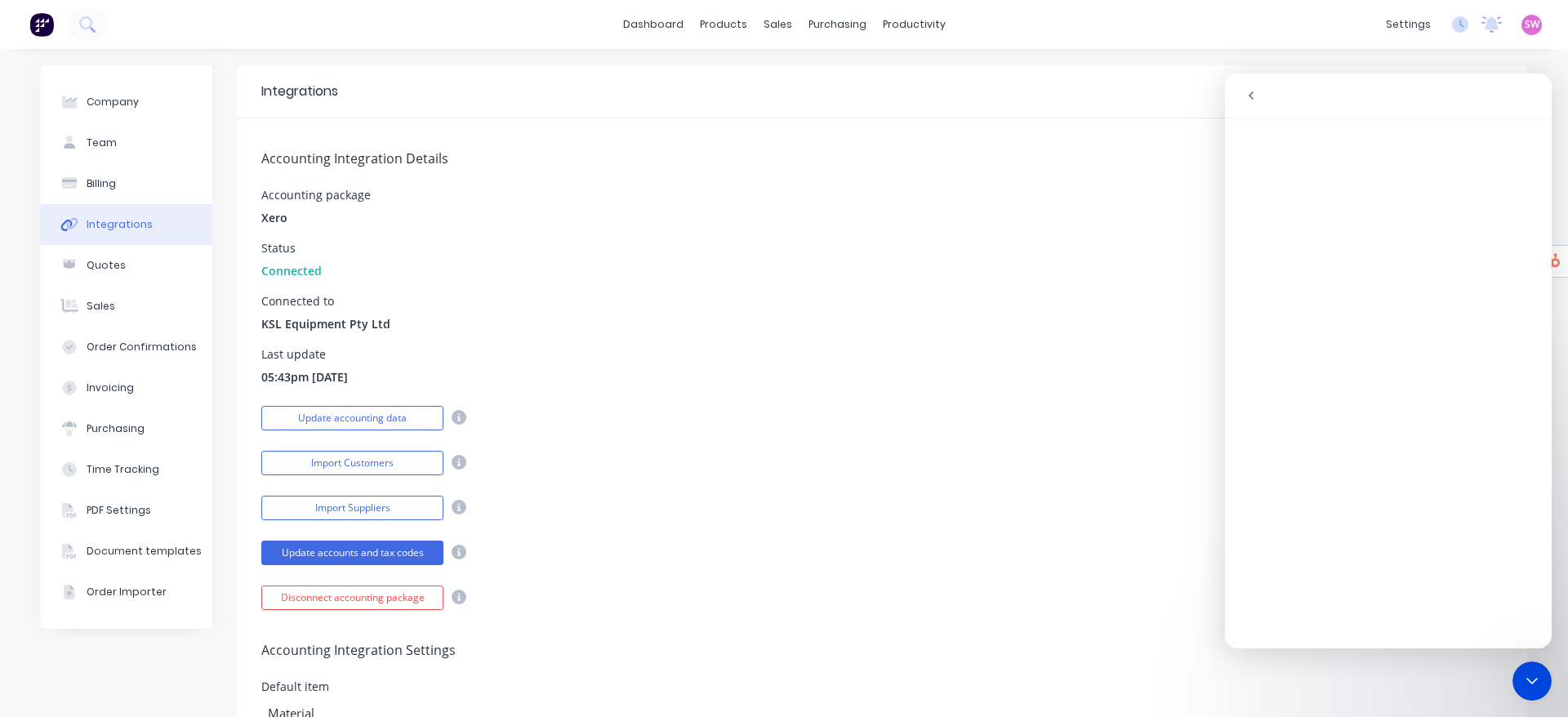
click at [1532, 692] on div "Close Intercom Messenger" at bounding box center [1532, 681] width 39 height 39
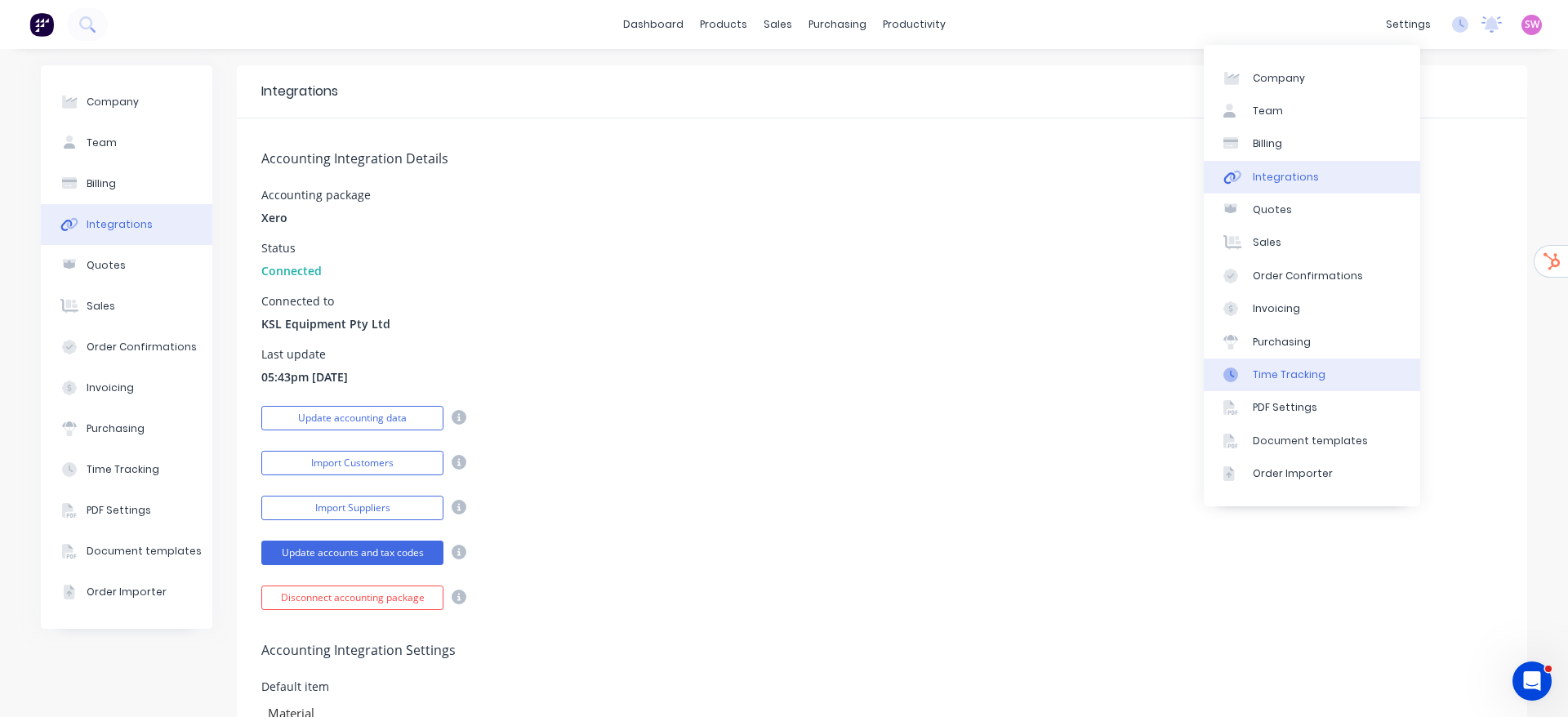
click at [1296, 367] on div "Time Tracking" at bounding box center [1290, 375] width 73 height 14
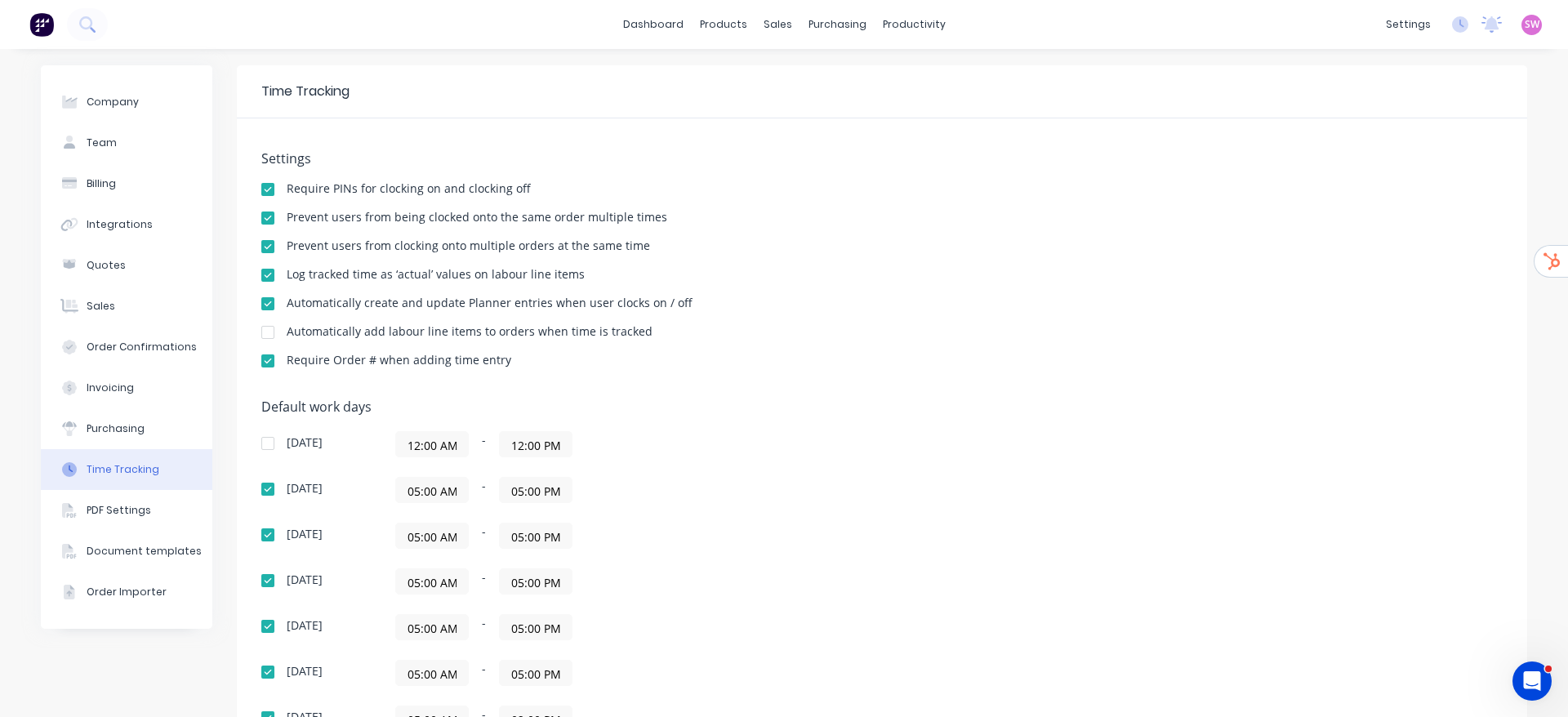
click at [1073, 227] on div "Settings Require PINs for clocking on and clocking off Prevent users from being…" at bounding box center [882, 268] width 1242 height 232
click at [951, 167] on link "Timesheets" at bounding box center [968, 177] width 217 height 33
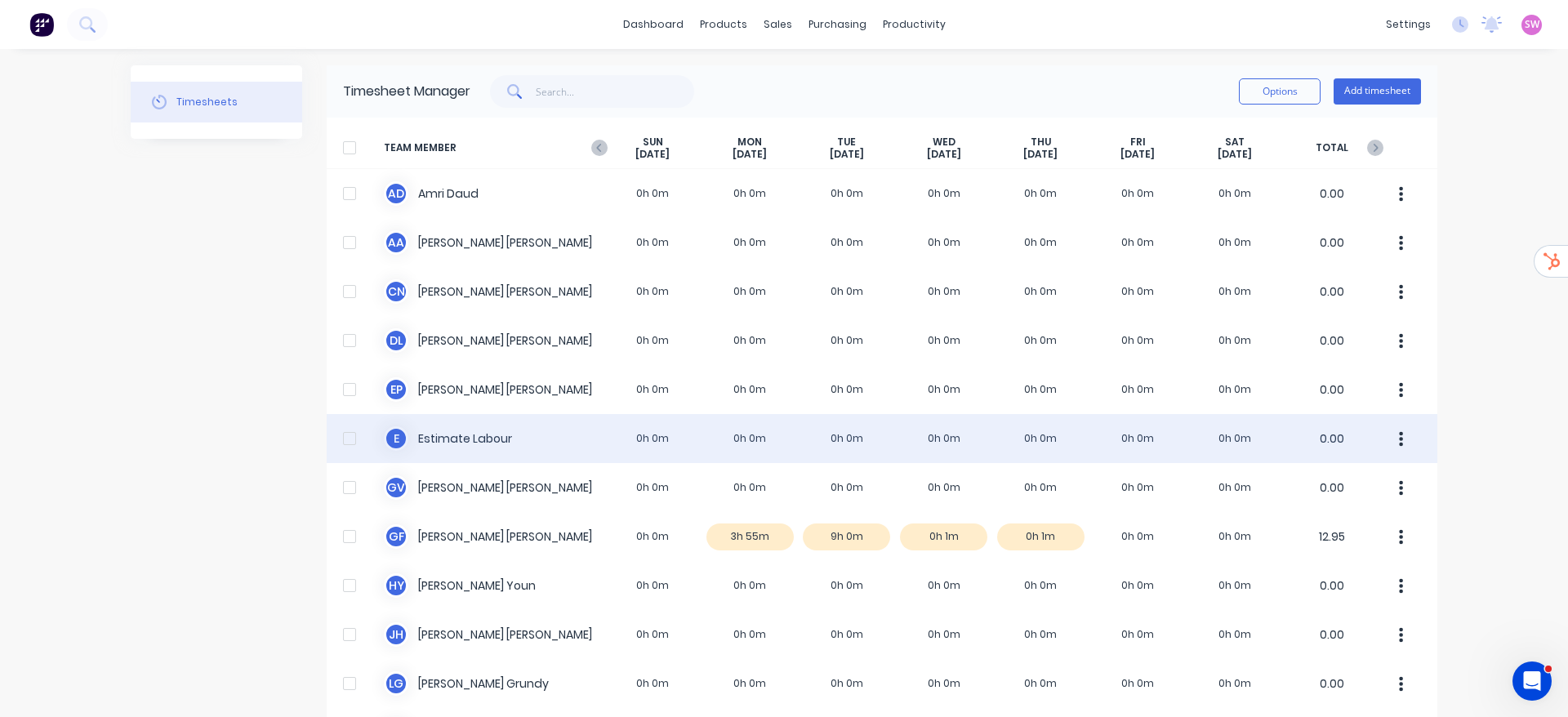
scroll to position [245, 0]
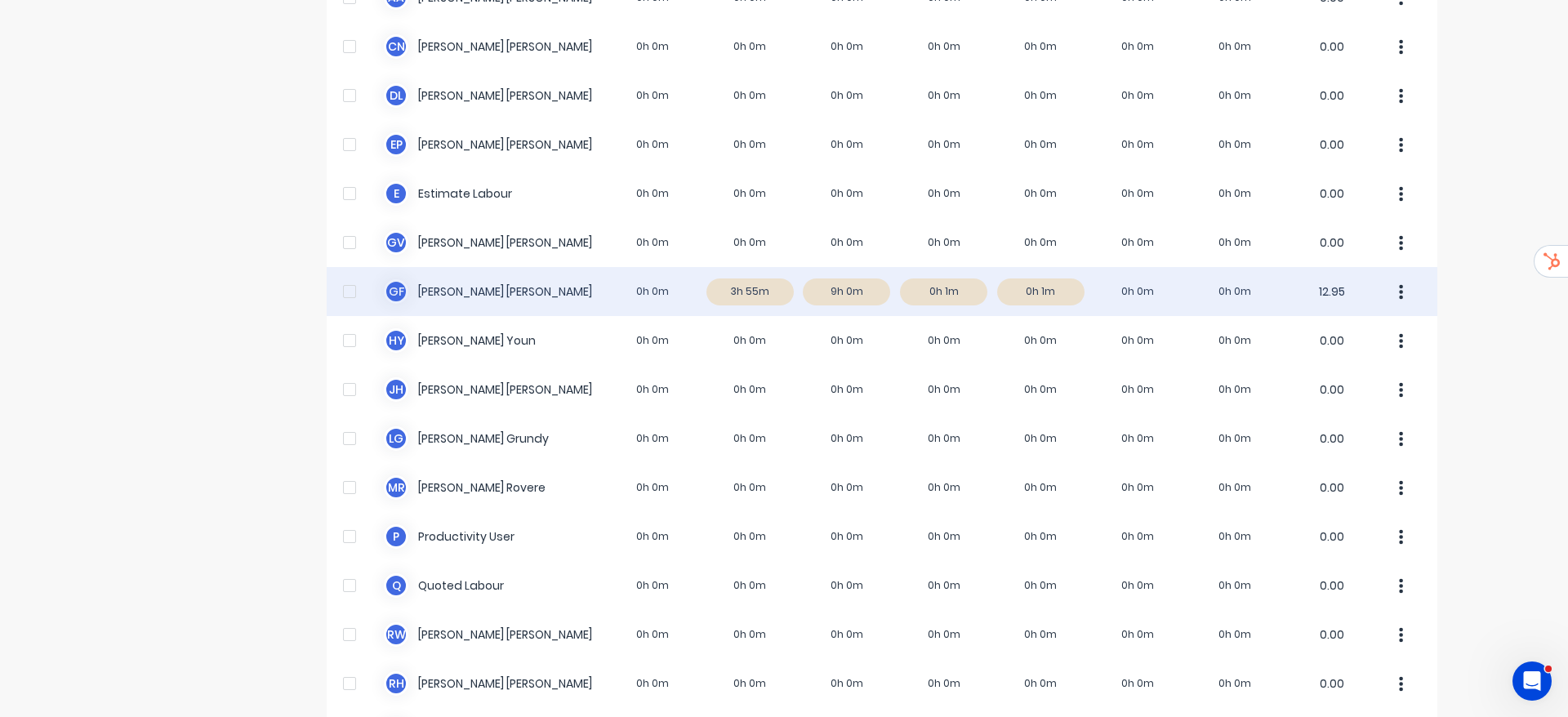
click at [611, 301] on div "G F Gary Fitzgerald 0h 0m 3h 55m 9h 0m 0h 1m 0h 1m 0h 0m 0h 0m 12.95" at bounding box center [883, 292] width 1111 height 49
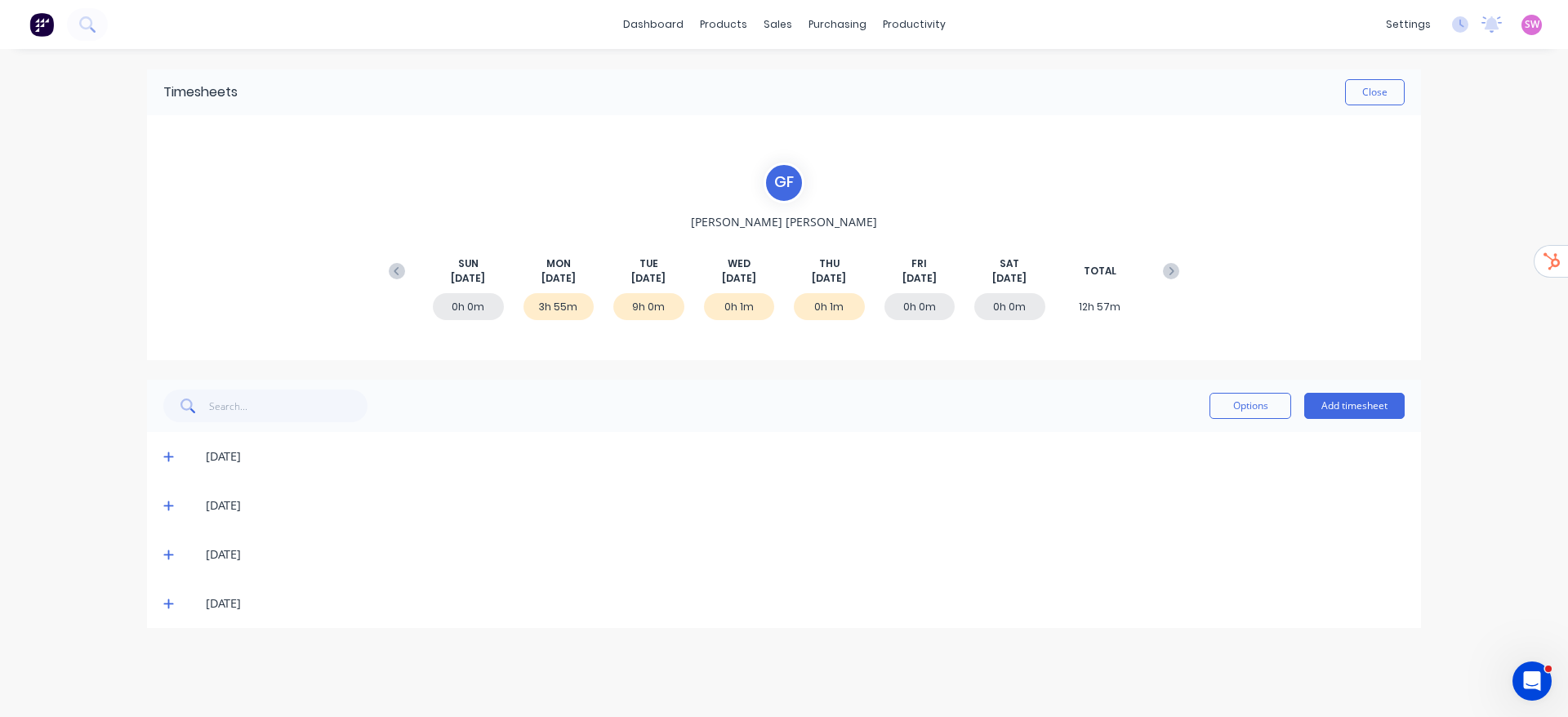
click at [163, 600] on icon at bounding box center [168, 604] width 11 height 12
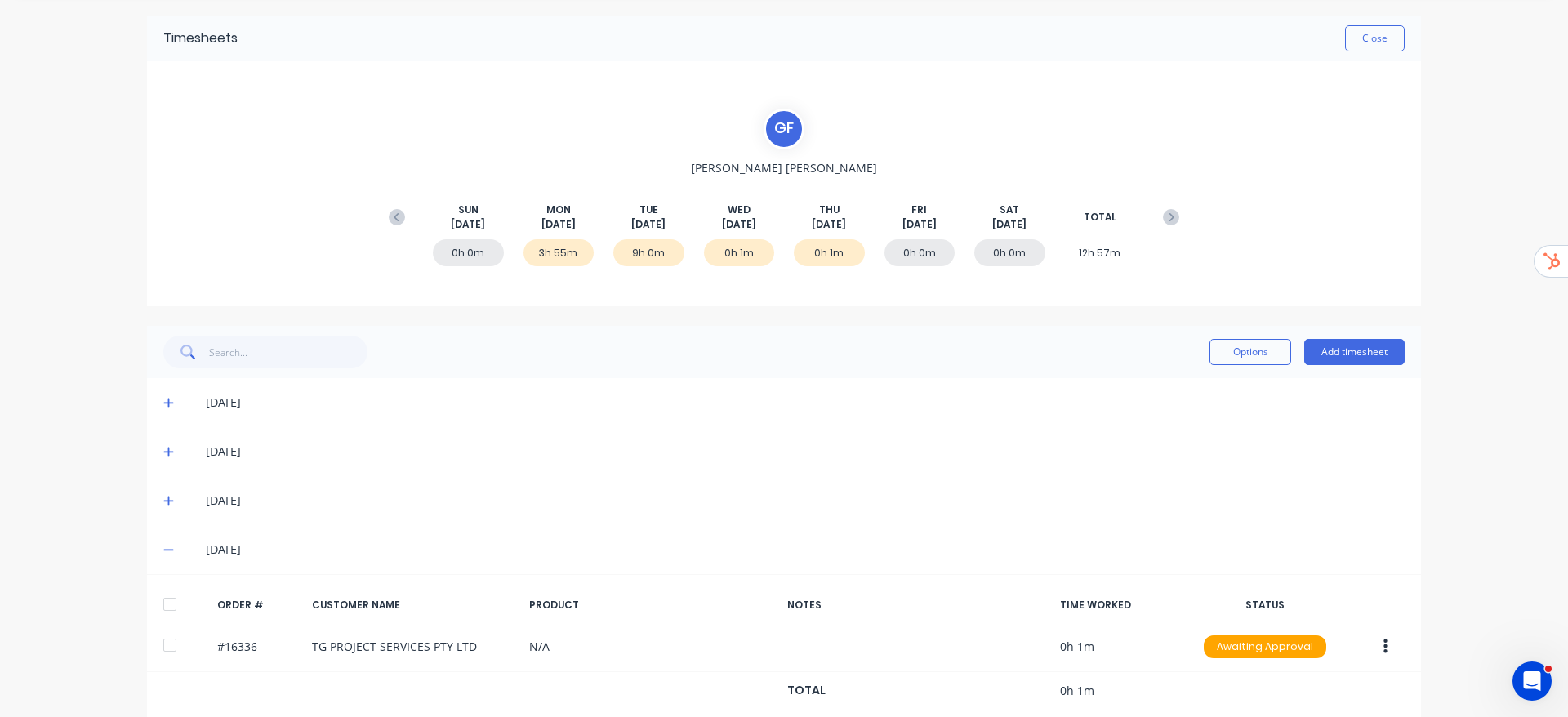
scroll to position [80, 0]
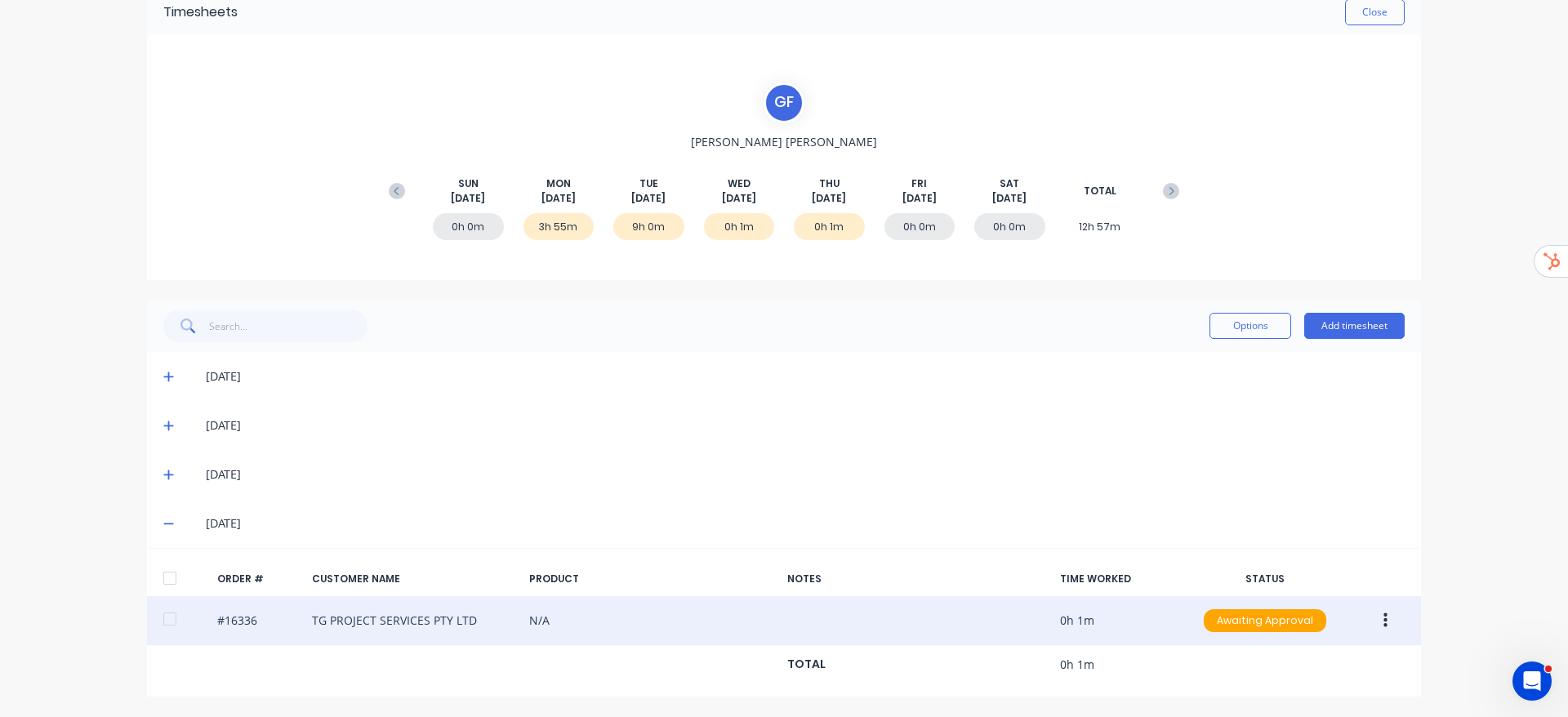
click at [576, 624] on div "#16336 TG PROJECT SERVICES PTY LTD N/A 0h 1m Awaiting Approval" at bounding box center [784, 622] width 1274 height 50
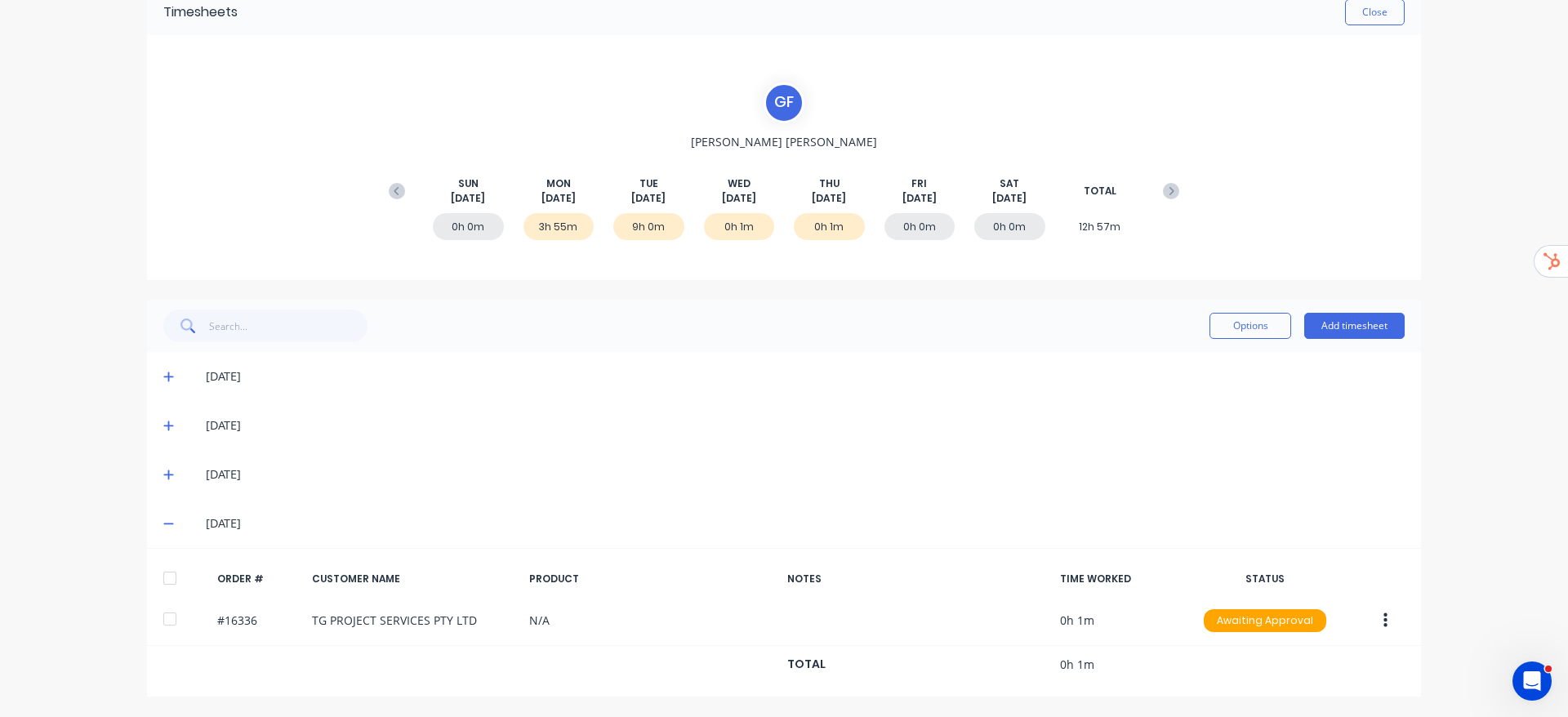
click at [163, 476] on icon at bounding box center [168, 474] width 11 height 12
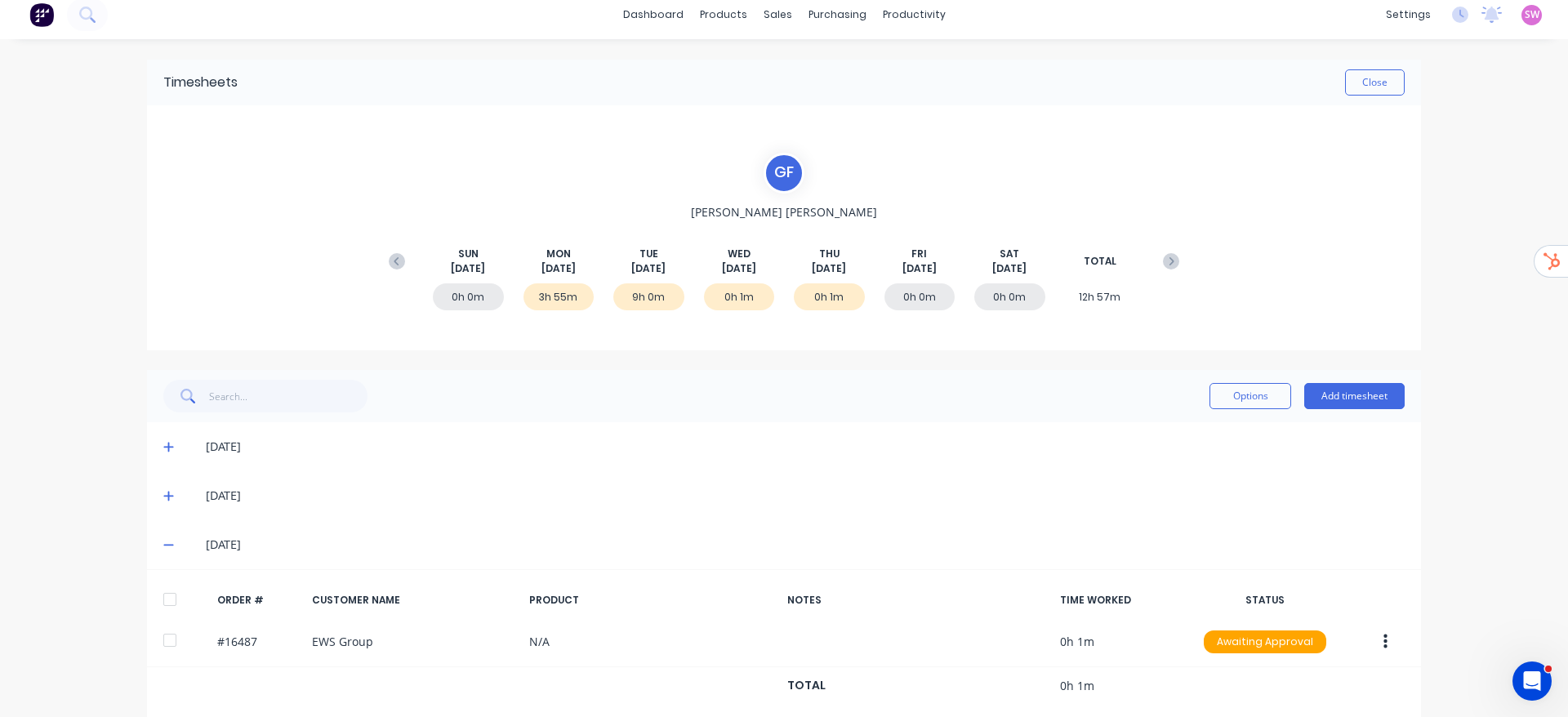
scroll to position [0, 0]
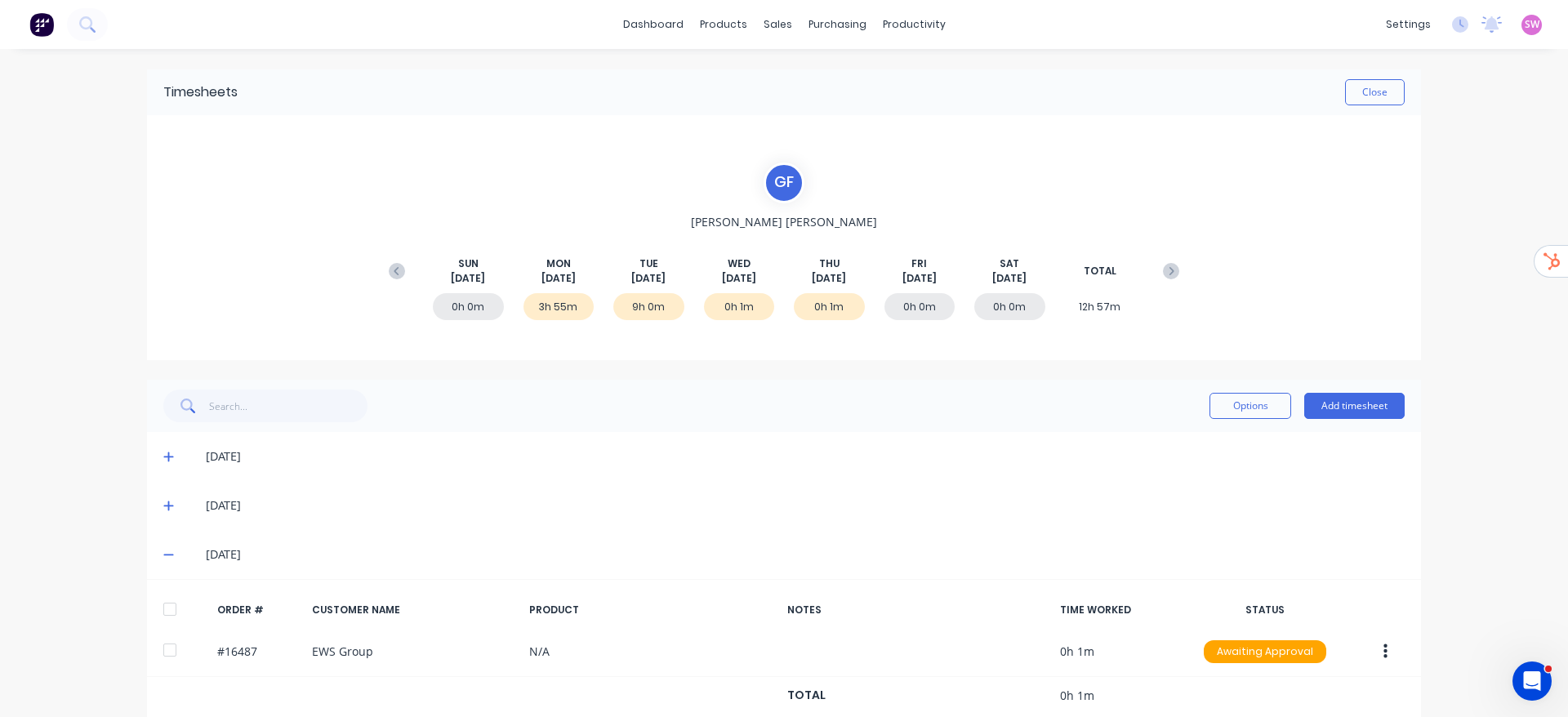
click at [163, 503] on icon at bounding box center [168, 506] width 11 height 12
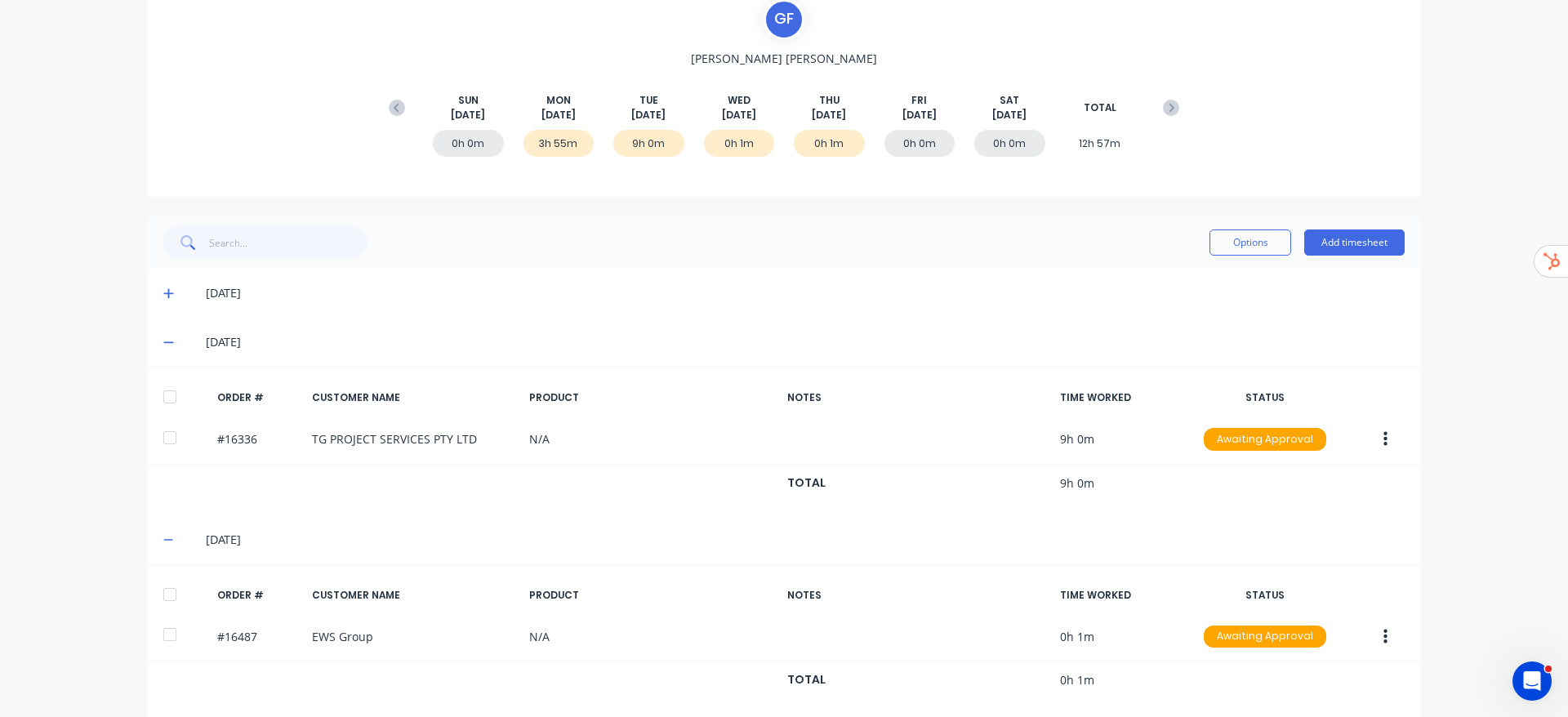
scroll to position [132, 0]
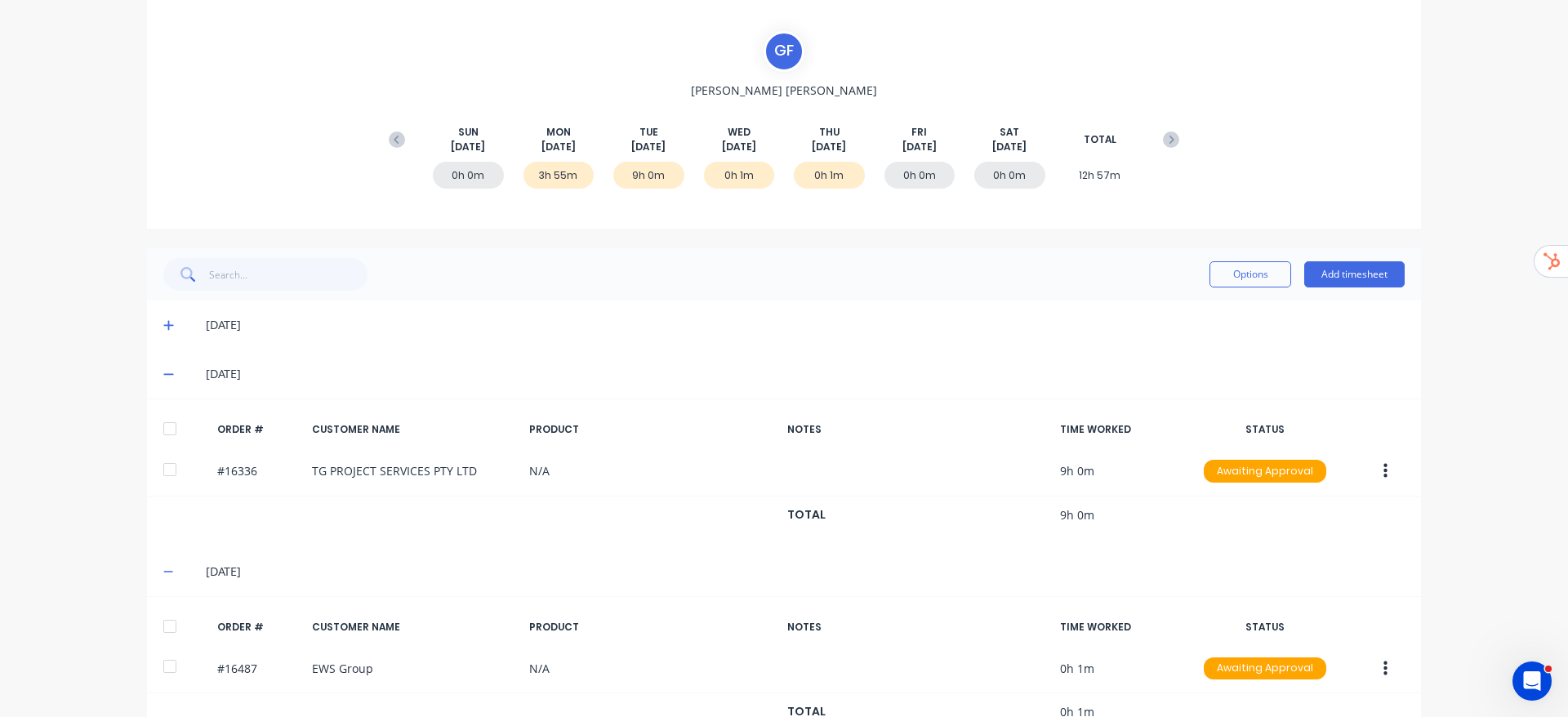
click at [163, 332] on span at bounding box center [171, 326] width 16 height 16
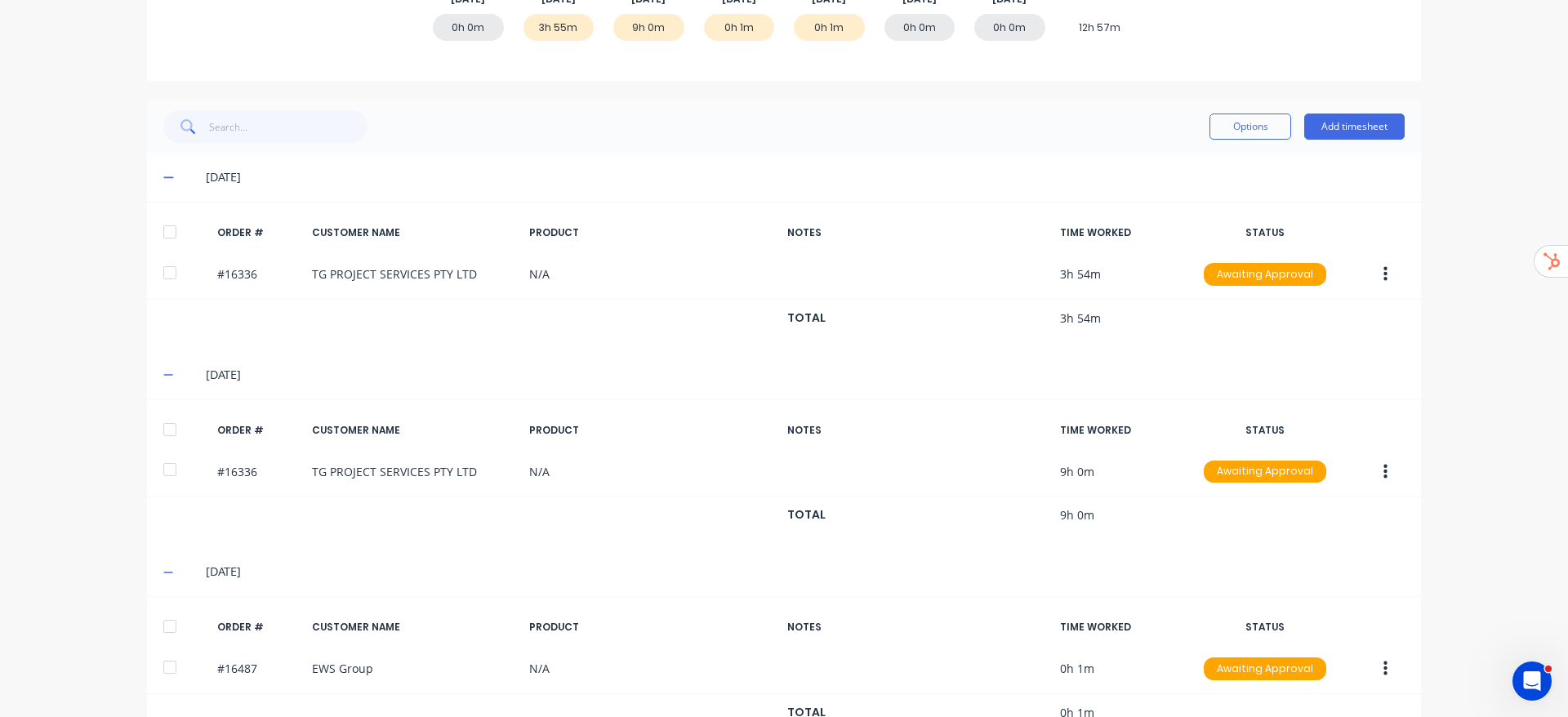
scroll to position [157, 0]
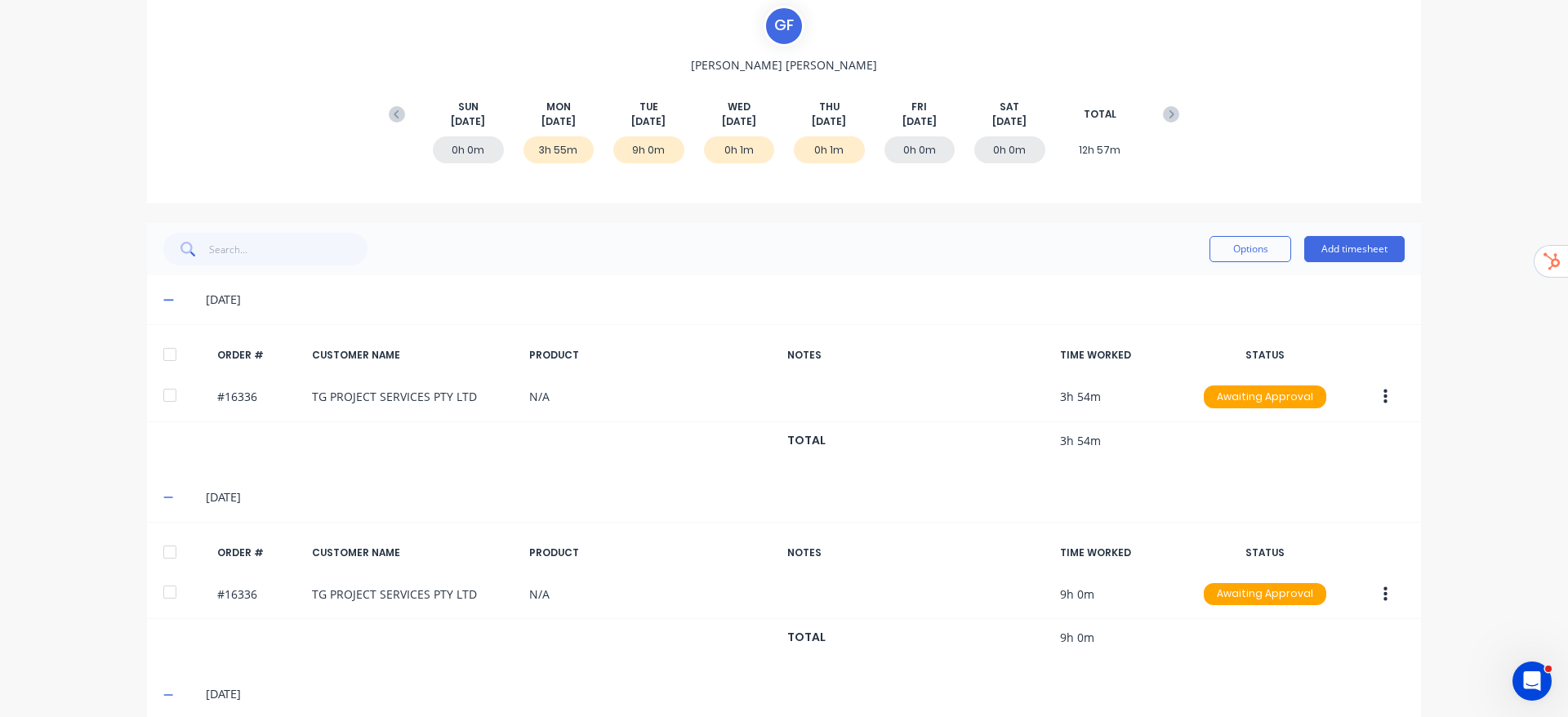
click at [1532, 359] on div "dashboard products sales purchasing productivity dashboard products Product Cat…" at bounding box center [784, 358] width 1568 height 717
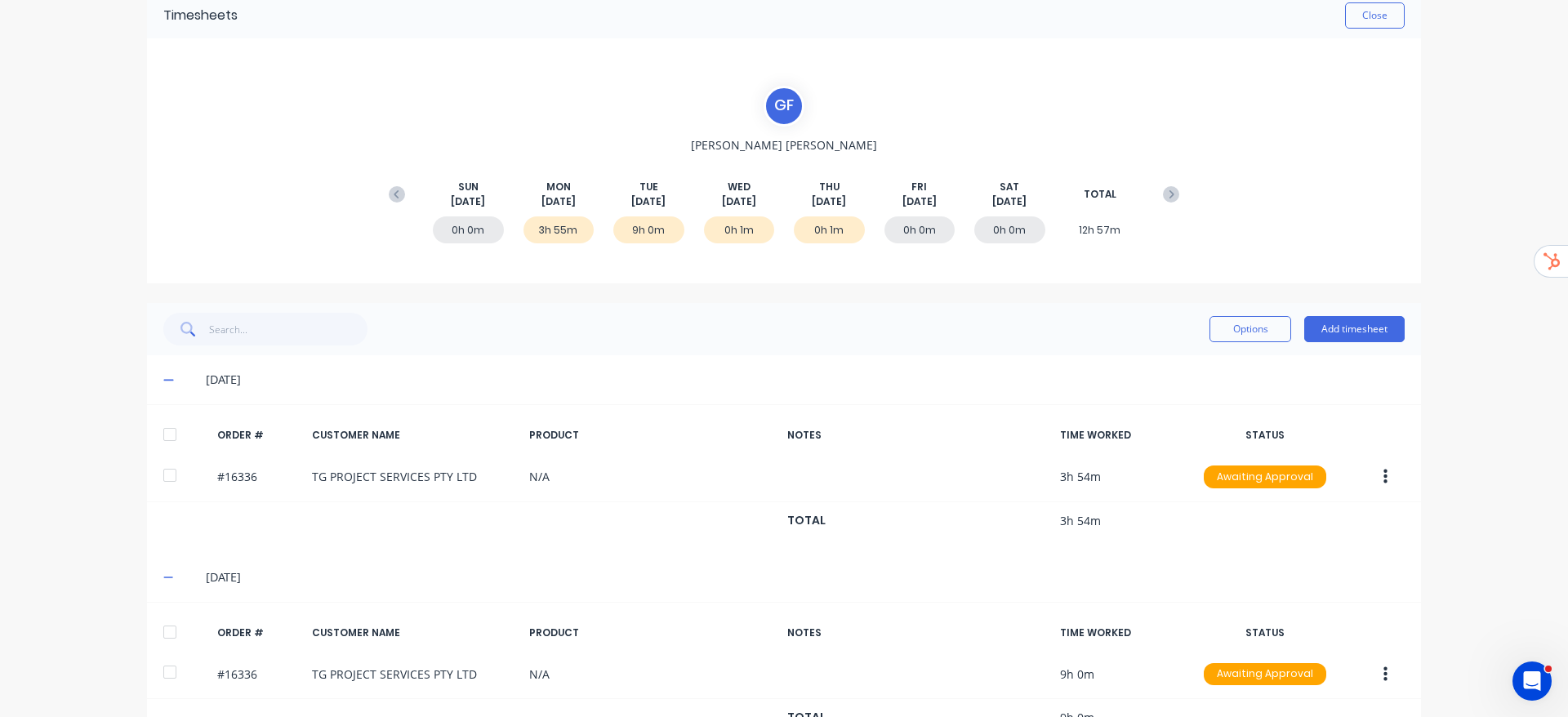
scroll to position [0, 0]
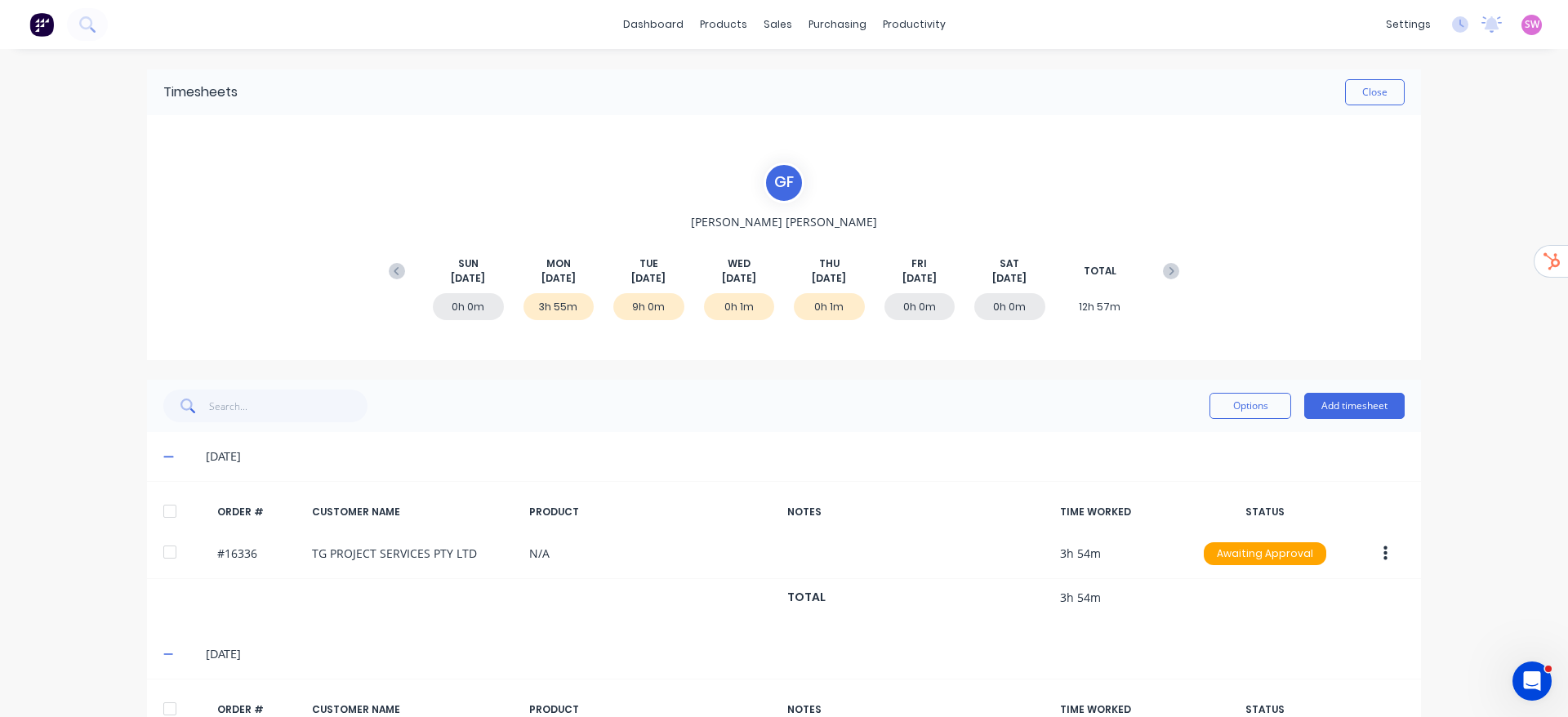
click at [1432, 22] on div "settings No new notifications Mark all as read You have no notifications SW KSL…" at bounding box center [1473, 24] width 190 height 24
click at [1451, 25] on div "settings No new notifications Mark all as read You have no notifications SW KSL…" at bounding box center [1473, 24] width 190 height 24
click at [1374, 402] on button "Add timesheet" at bounding box center [1354, 406] width 101 height 26
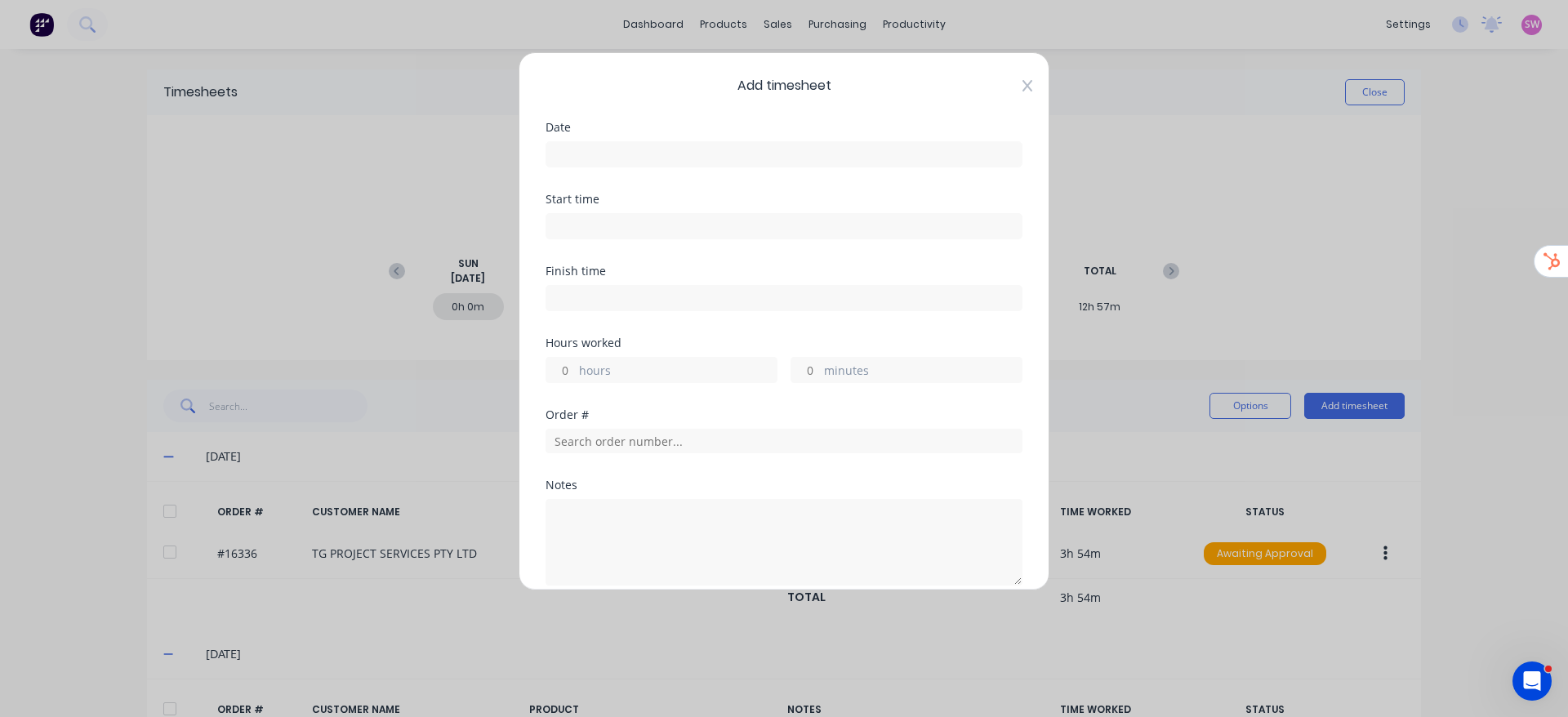
click at [1010, 93] on div "Add timesheet Date Start time Finish time Hours worked hours minutes Order # No…" at bounding box center [784, 322] width 531 height 539
click at [1015, 81] on div "Add timesheet Date Start time Finish time Hours worked hours minutes Order # No…" at bounding box center [784, 322] width 531 height 539
click at [1022, 85] on icon at bounding box center [1027, 86] width 10 height 13
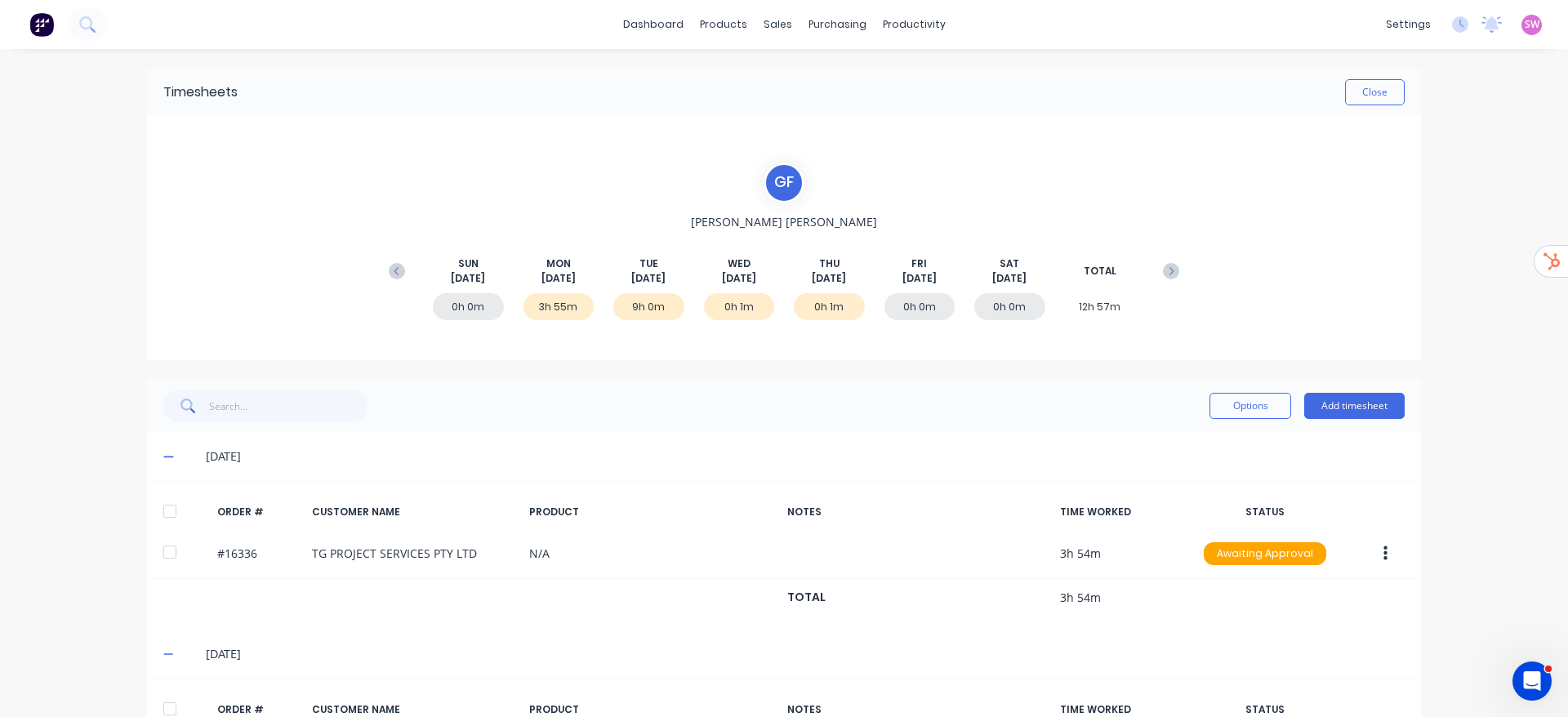
click at [1433, 25] on div "settings No new notifications Mark all as read You have no notifications SW KSL…" at bounding box center [1473, 24] width 190 height 24
click at [1452, 24] on icon at bounding box center [1460, 24] width 16 height 16
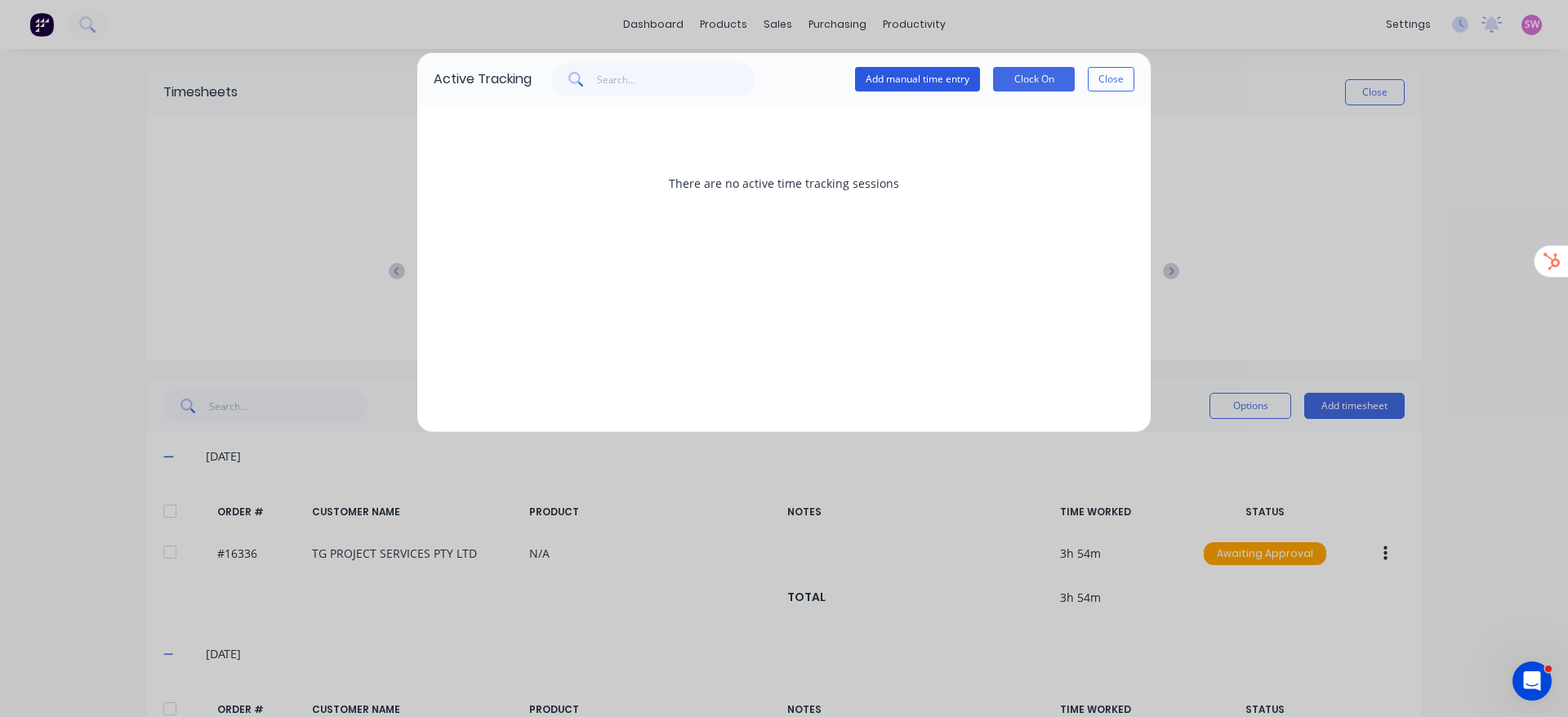
click at [940, 73] on button "Add manual time entry" at bounding box center [917, 78] width 125 height 24
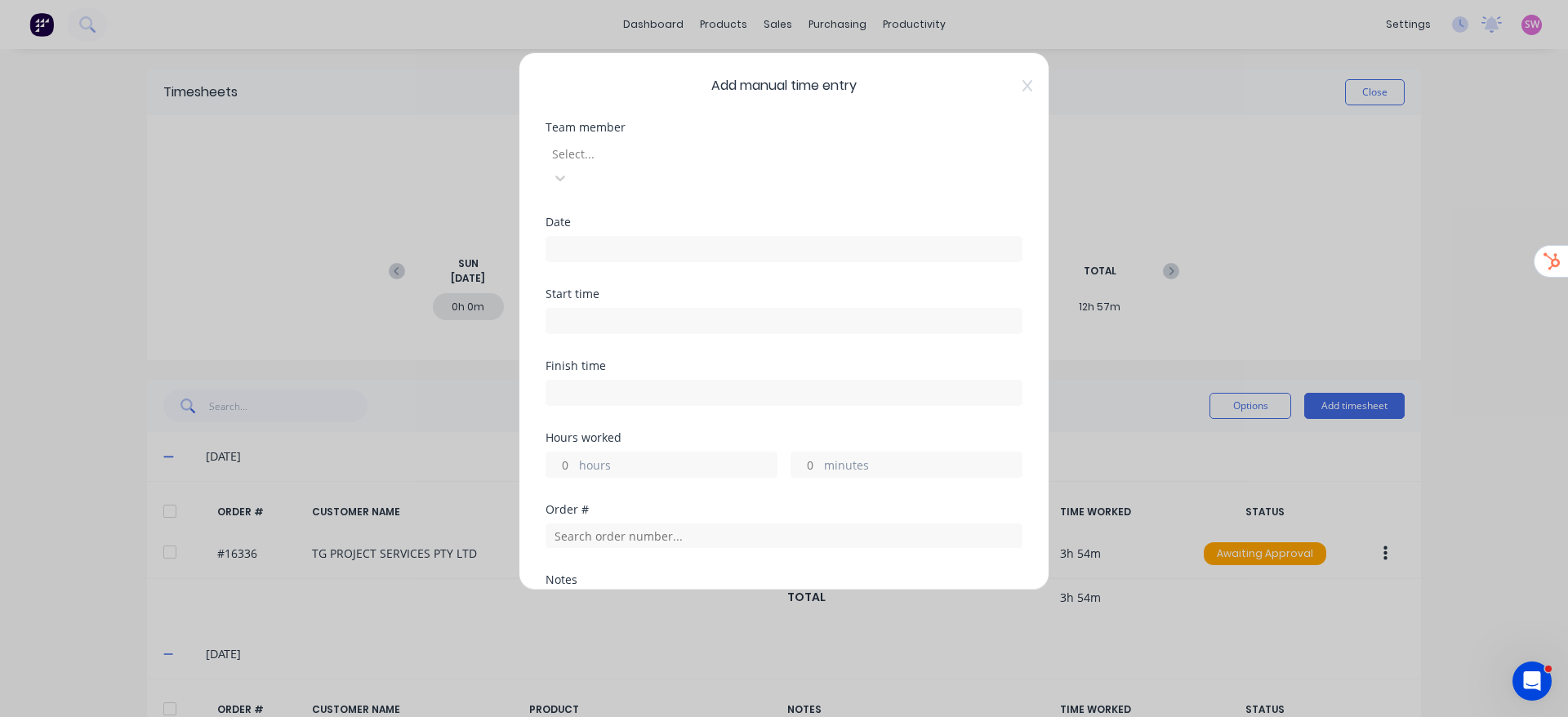
click at [772, 237] on input at bounding box center [784, 249] width 475 height 24
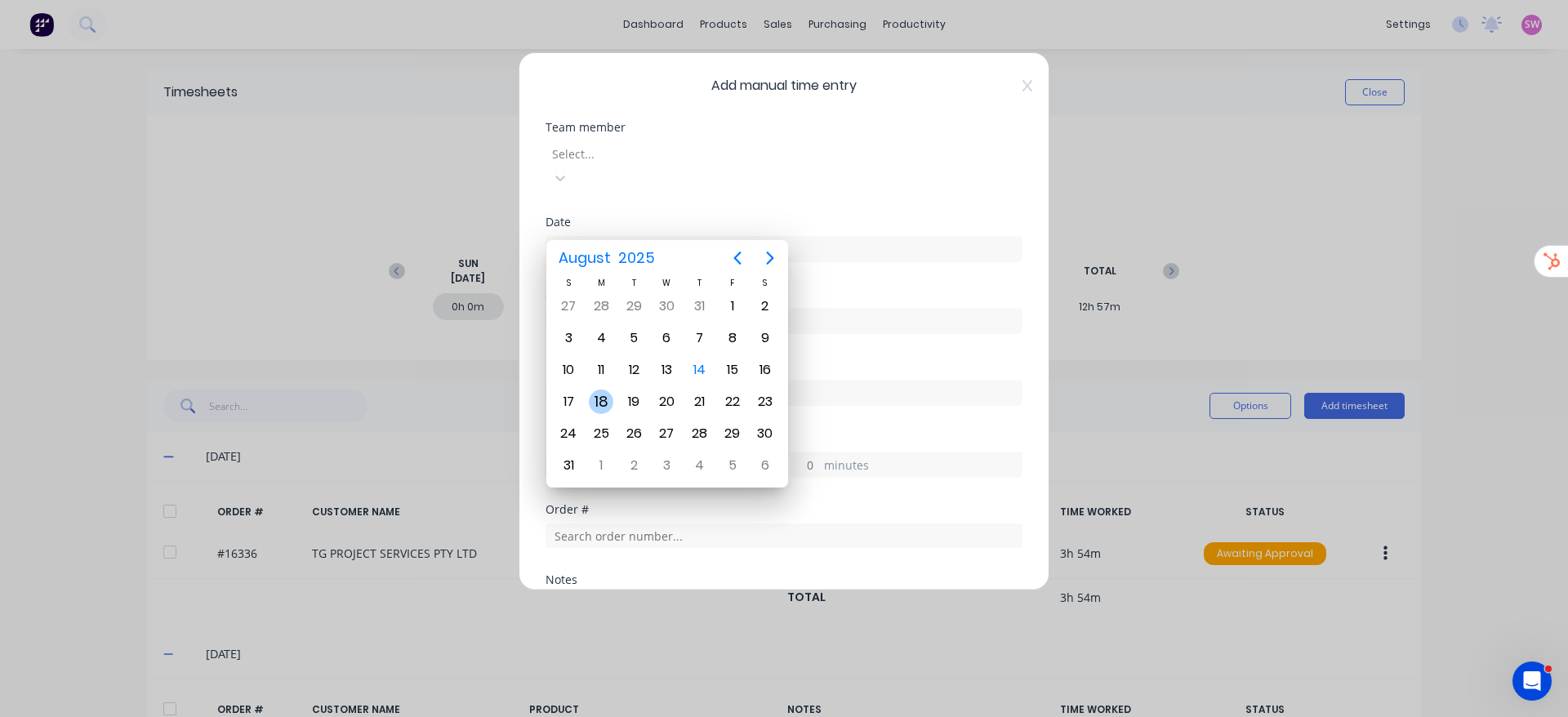
click at [598, 398] on div "18" at bounding box center [601, 401] width 24 height 24
type input "18/08/2025"
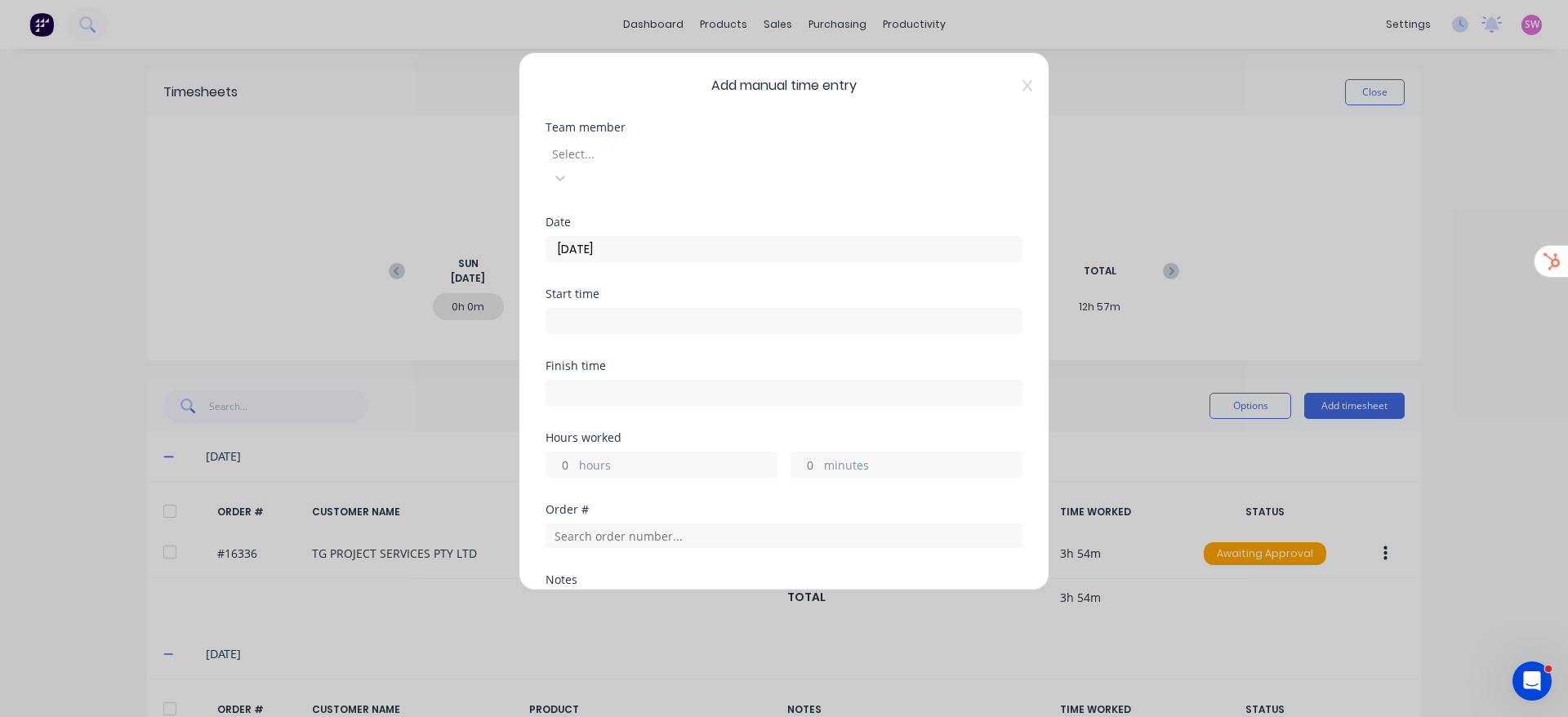
click at [710, 237] on input "18/08/2025" at bounding box center [784, 249] width 475 height 24
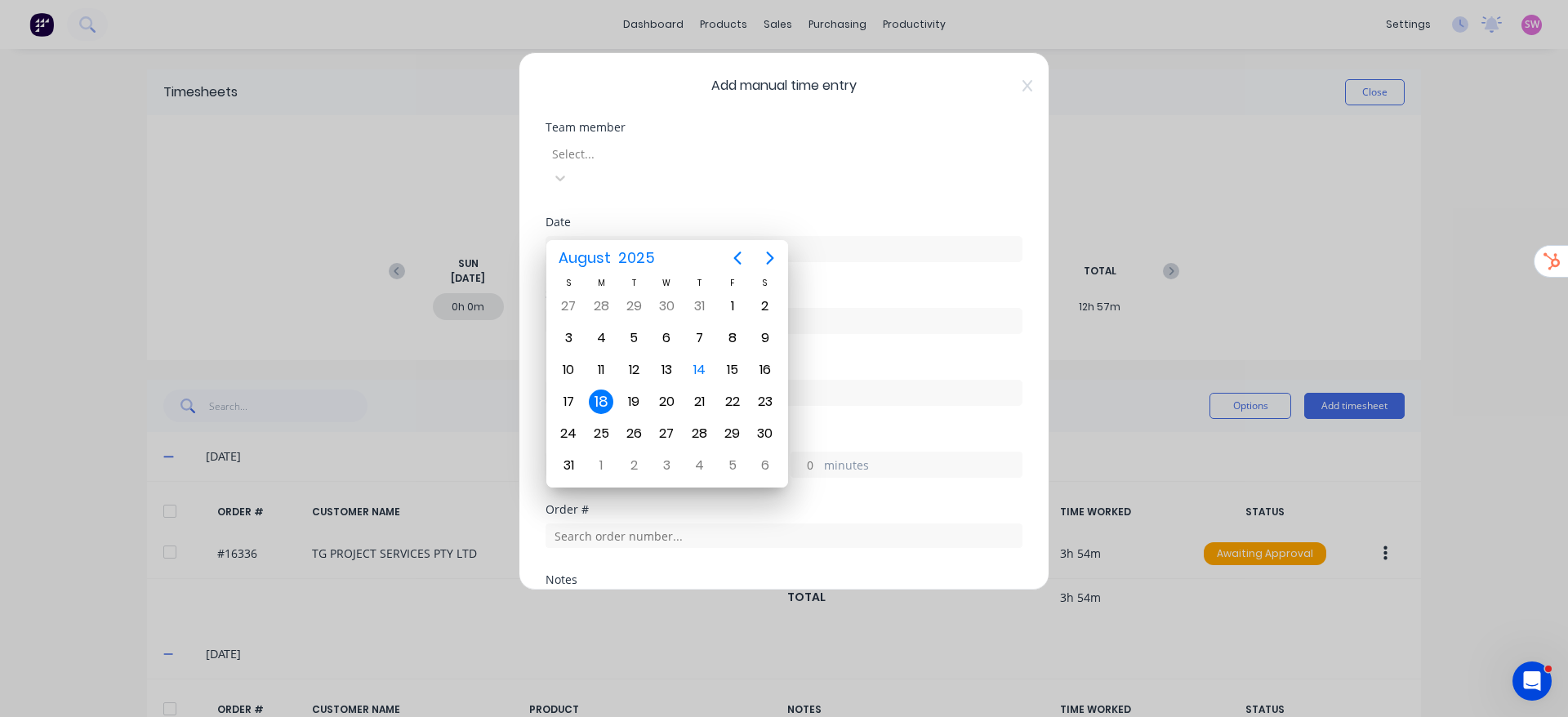
drag, startPoint x: 731, startPoint y: 227, endPoint x: 462, endPoint y: 200, distance: 270.4
click at [462, 200] on div "Add manual time entry Team member Select... Date 18/08/2025 Start time Finish t…" at bounding box center [784, 358] width 1568 height 717
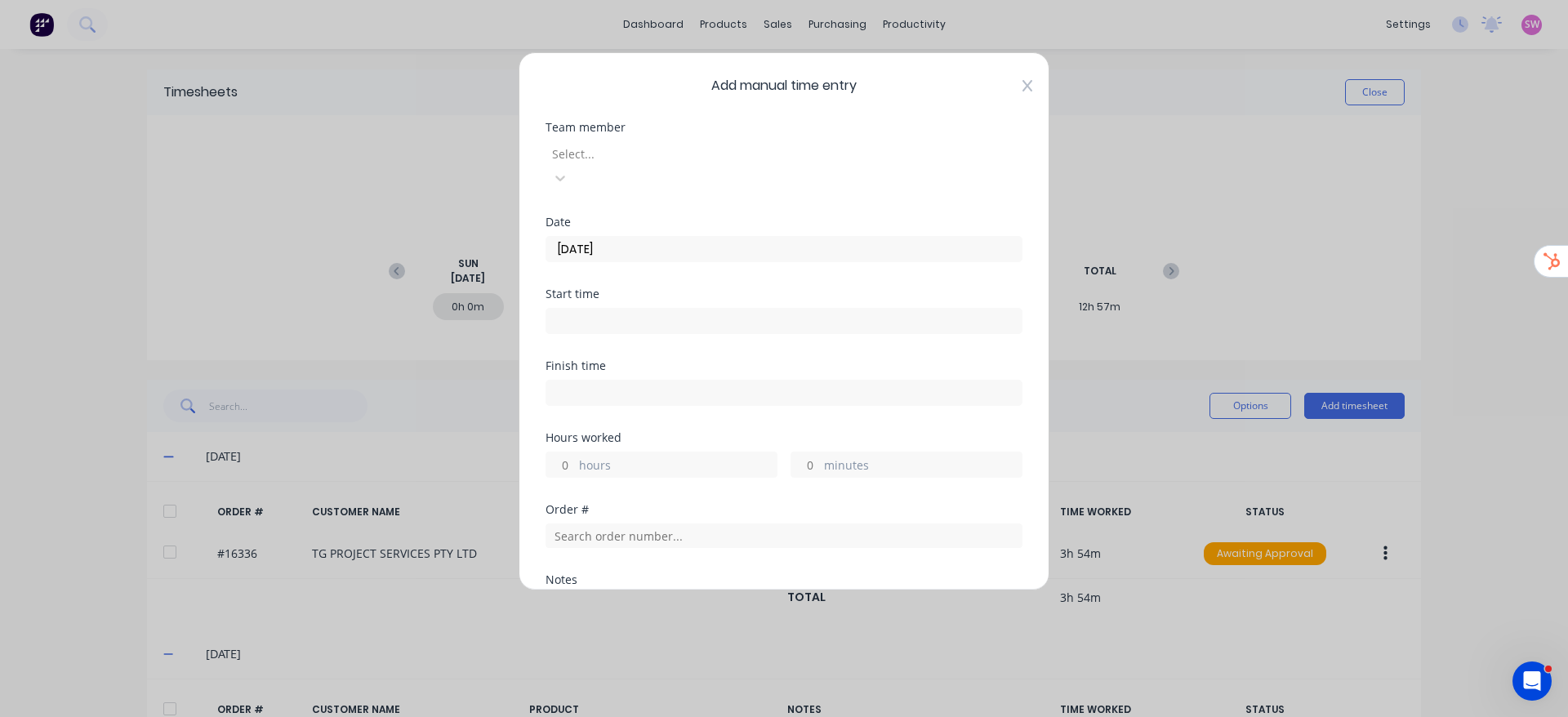
click at [1022, 83] on icon at bounding box center [1027, 86] width 10 height 12
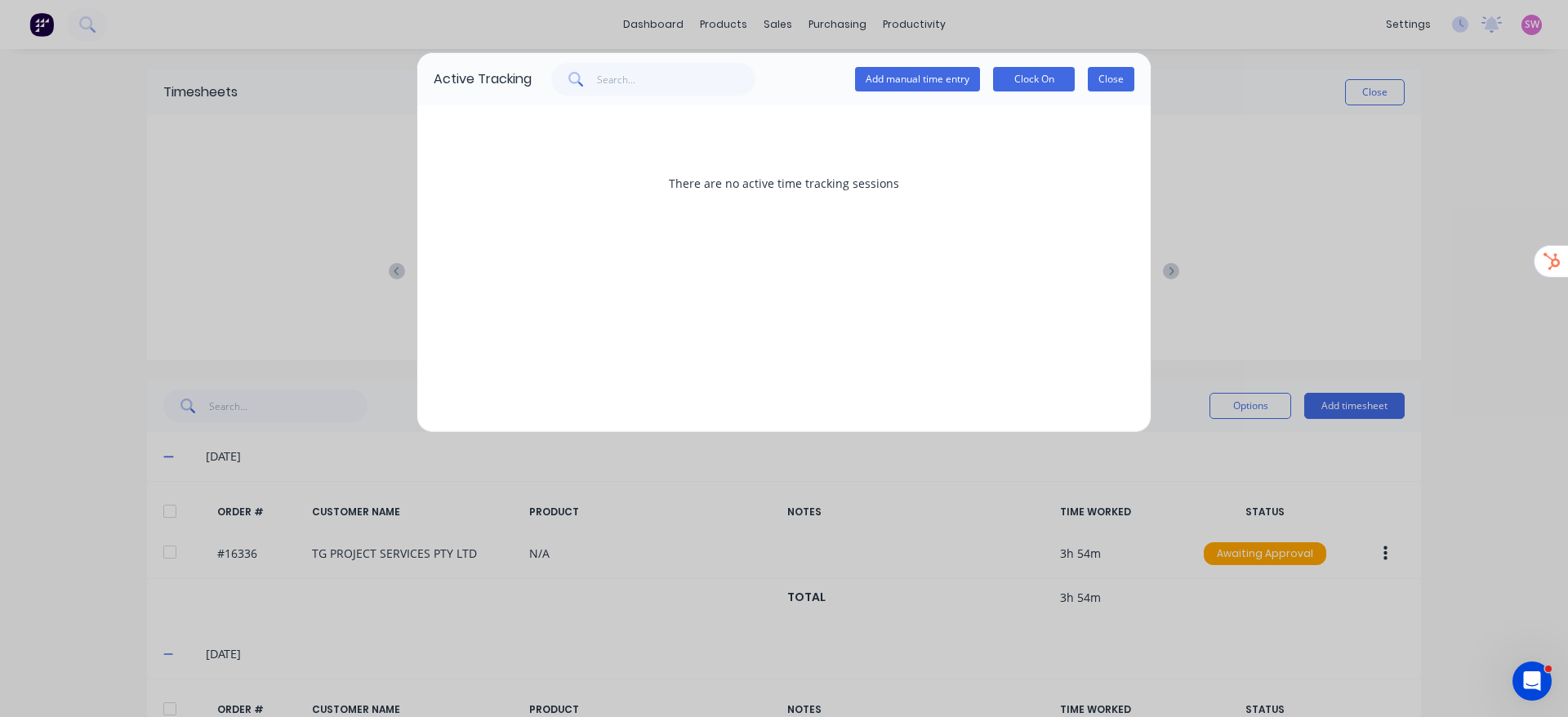
click at [1102, 84] on button "Close" at bounding box center [1111, 78] width 46 height 24
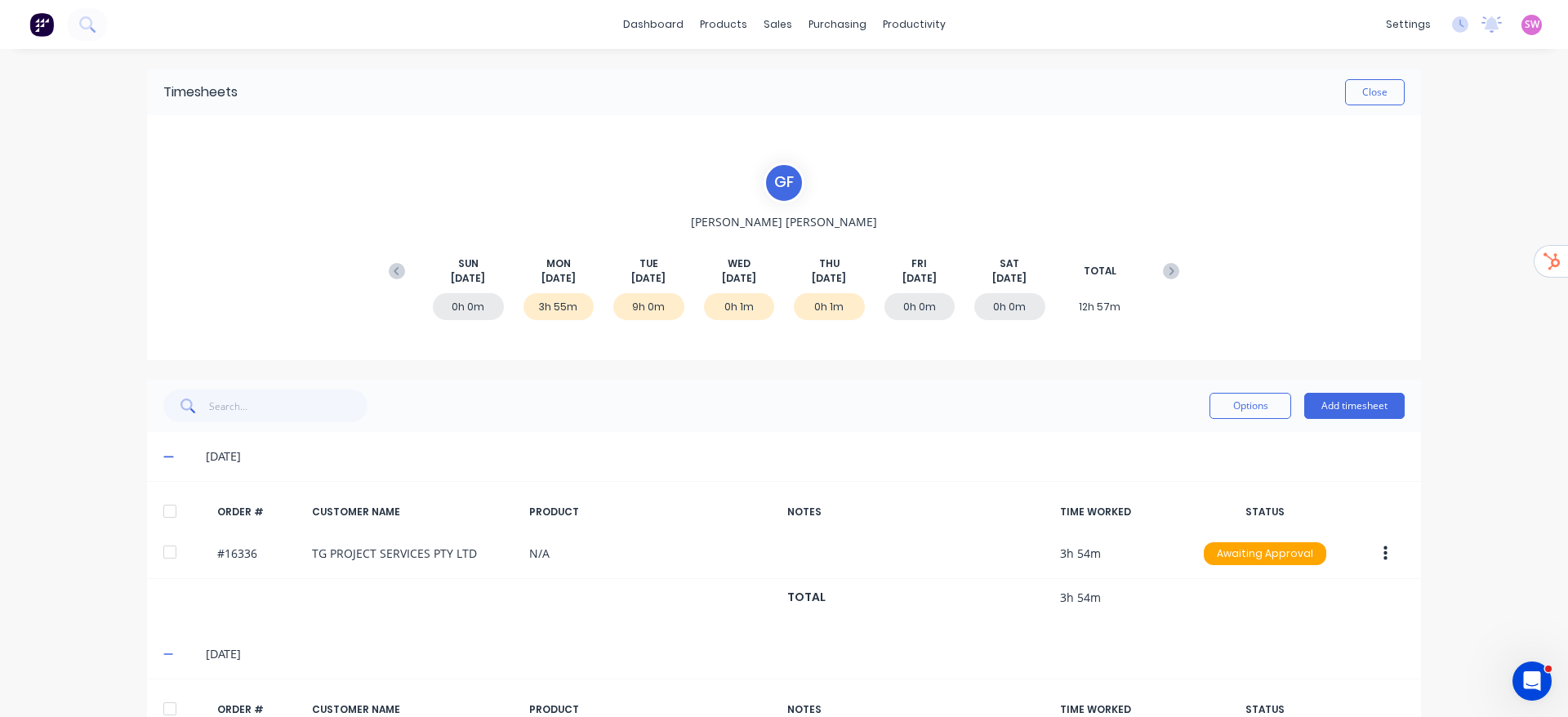
click at [1449, 326] on div "dashboard products sales purchasing productivity dashboard products Product Cat…" at bounding box center [784, 358] width 1568 height 717
click at [1440, 276] on div "dashboard products sales purchasing productivity dashboard products Product Cat…" at bounding box center [784, 358] width 1568 height 717
click at [1458, 149] on div "dashboard products sales purchasing productivity dashboard products Product Cat…" at bounding box center [784, 358] width 1568 height 717
click at [15, 239] on div "dashboard products sales purchasing productivity dashboard products Product Cat…" at bounding box center [784, 358] width 1568 height 717
click at [1452, 28] on icon at bounding box center [1460, 24] width 16 height 16
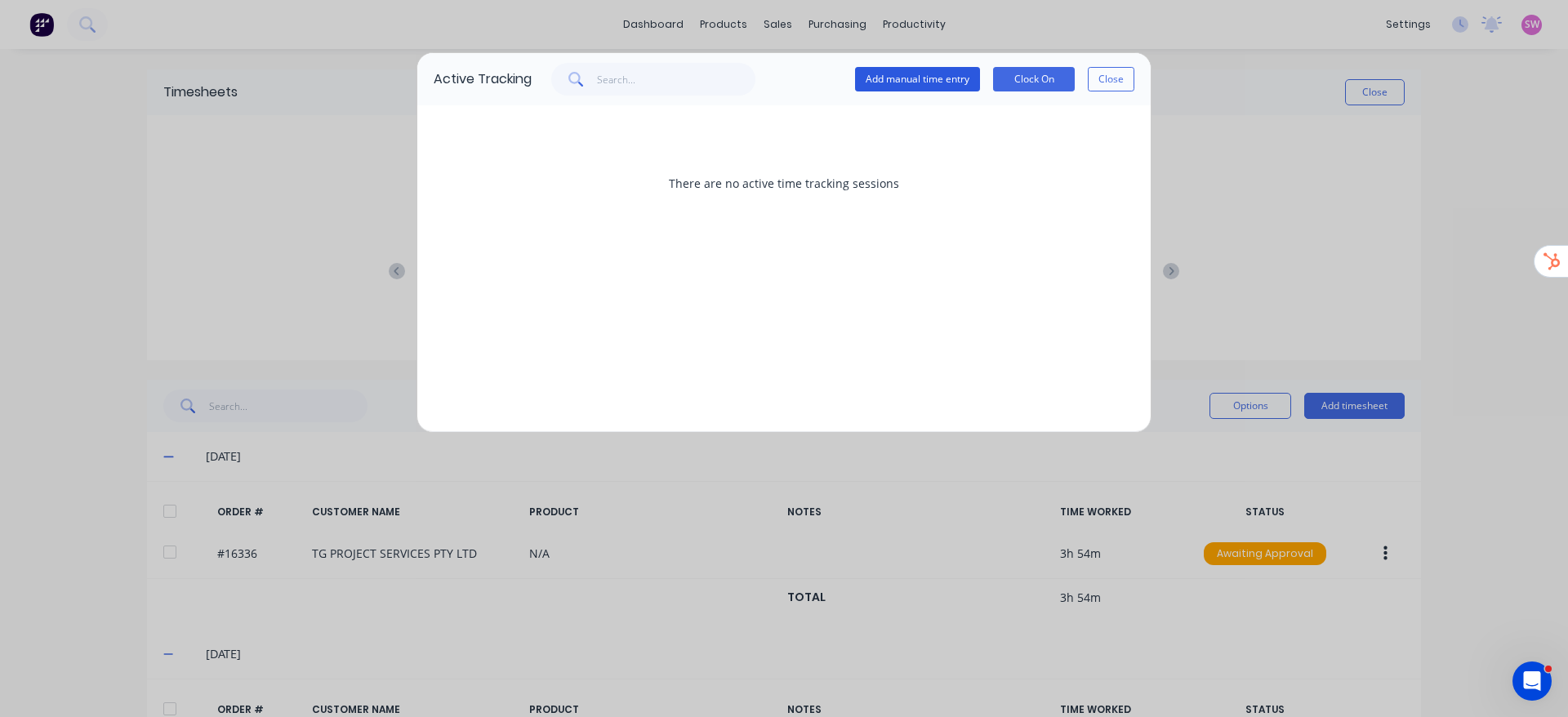
click at [939, 78] on button "Add manual time entry" at bounding box center [917, 78] width 125 height 24
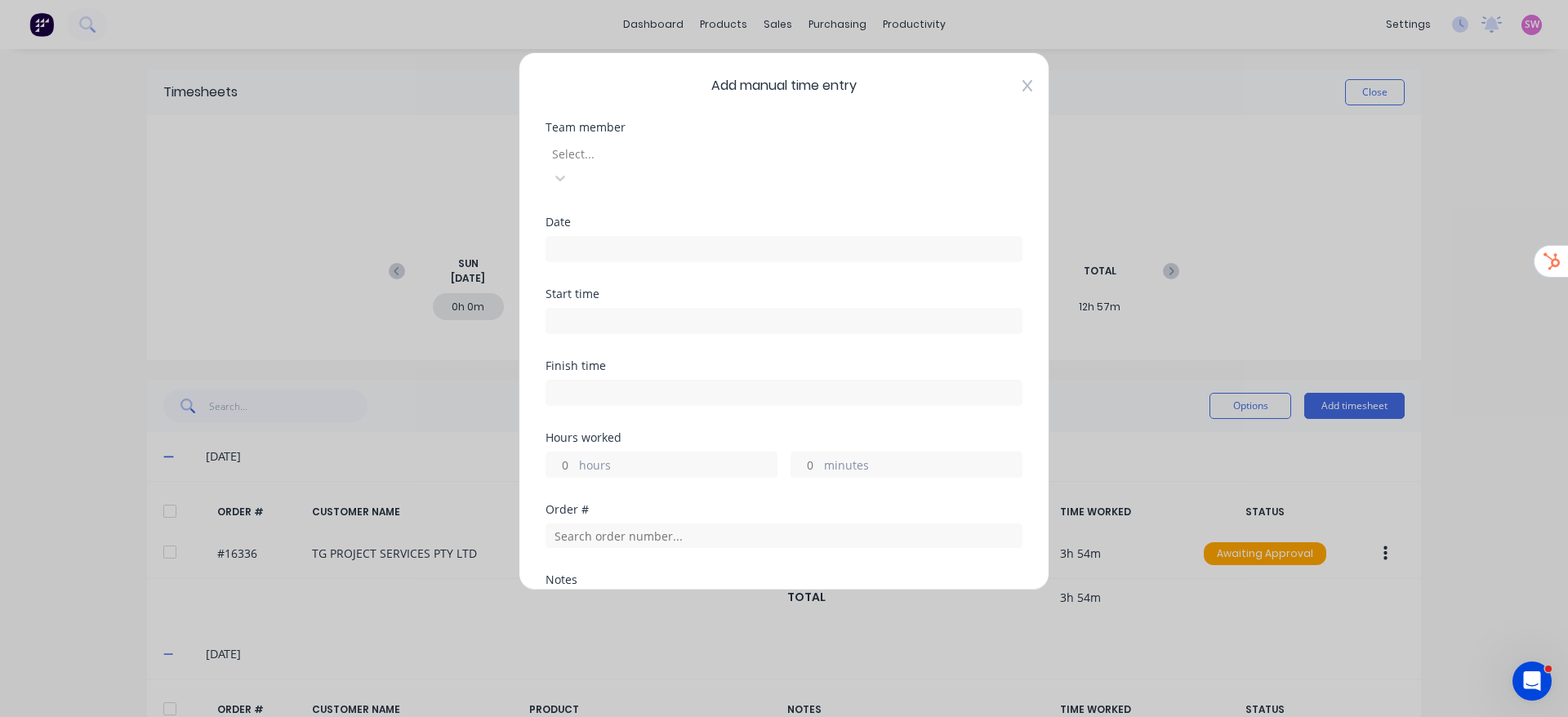
click at [1022, 91] on icon at bounding box center [1027, 86] width 10 height 13
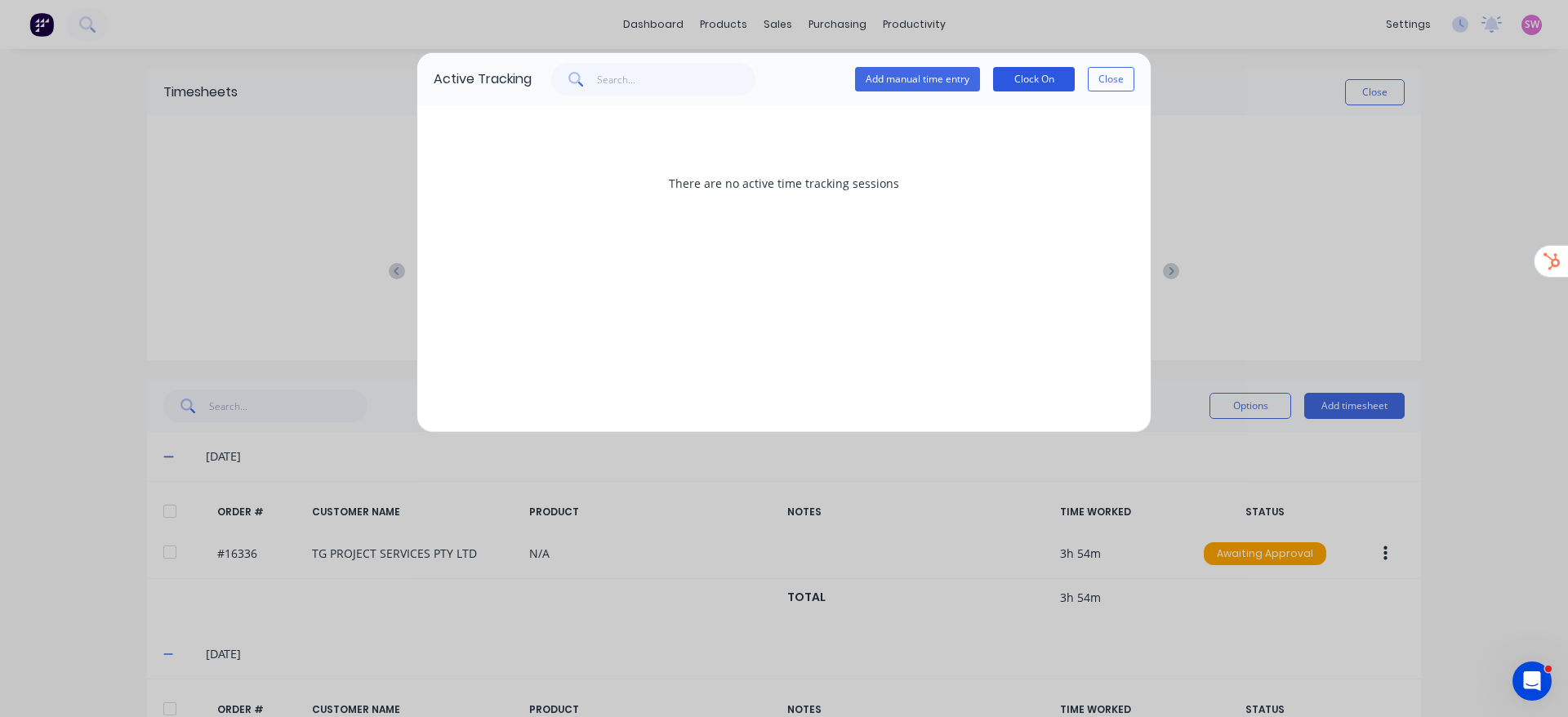
click at [1048, 73] on button "Clock On" at bounding box center [1034, 78] width 82 height 24
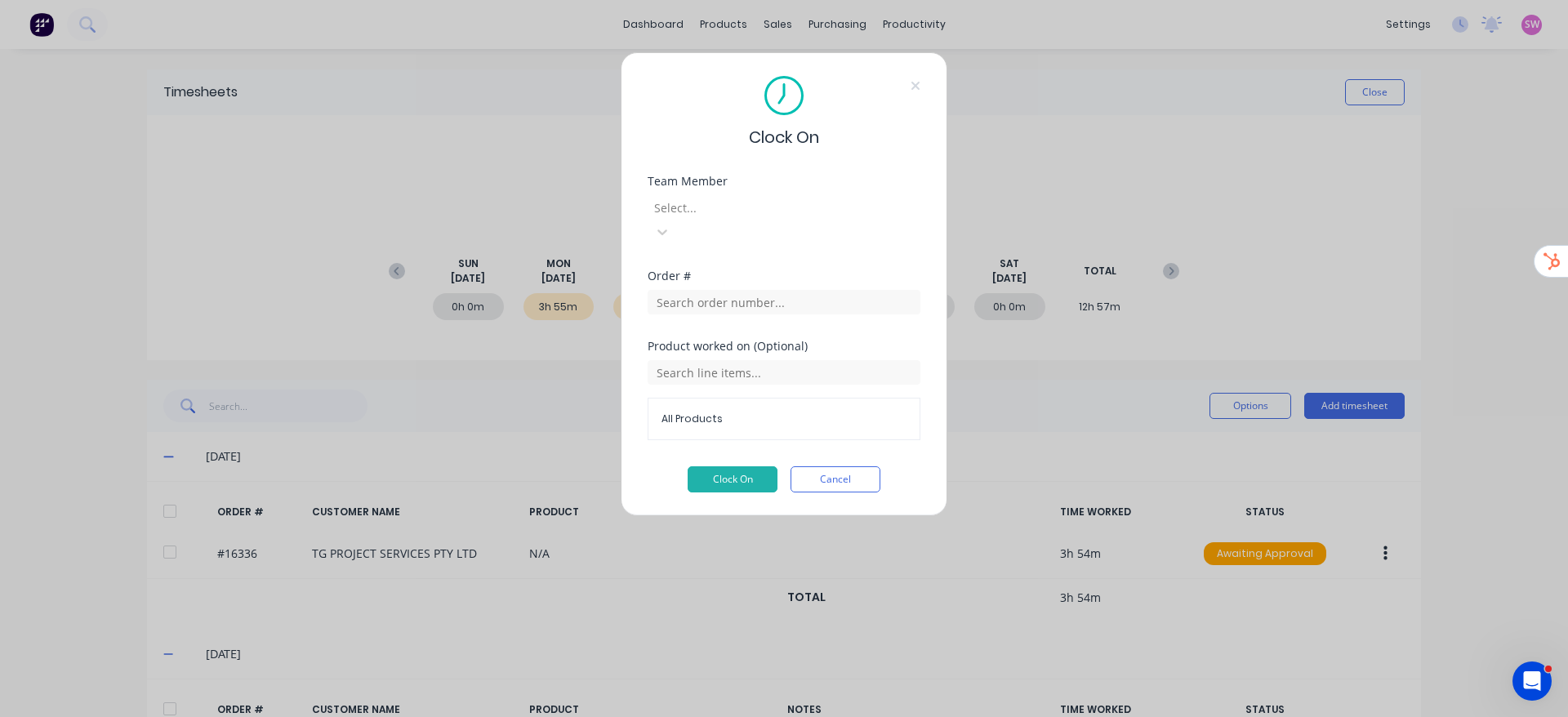
click at [784, 216] on div at bounding box center [770, 208] width 235 height 21
click at [757, 290] on input "text" at bounding box center [784, 301] width 273 height 24
click at [732, 360] on input "text" at bounding box center [784, 372] width 273 height 24
click at [796, 311] on div "Order #" at bounding box center [784, 305] width 273 height 70
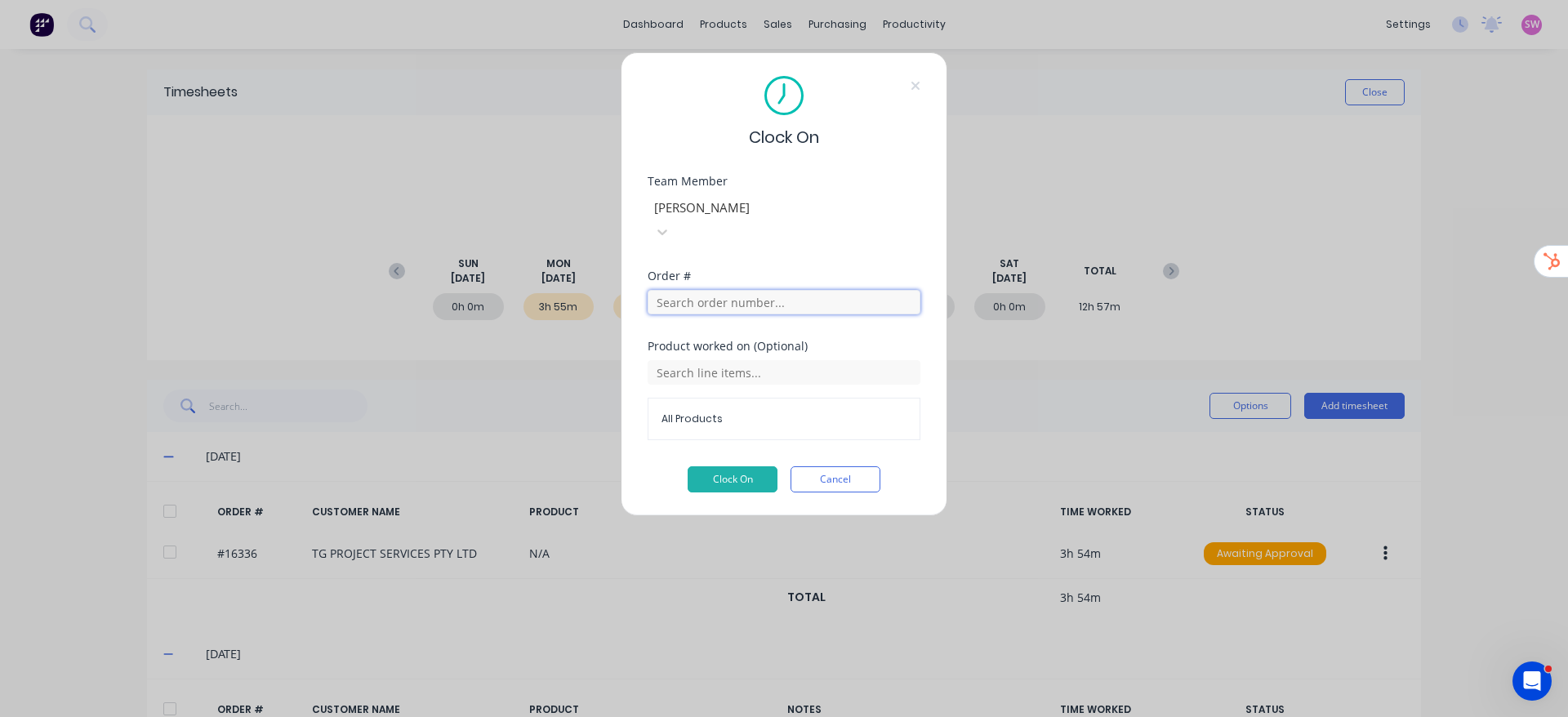
click at [800, 290] on input "text" at bounding box center [784, 301] width 273 height 24
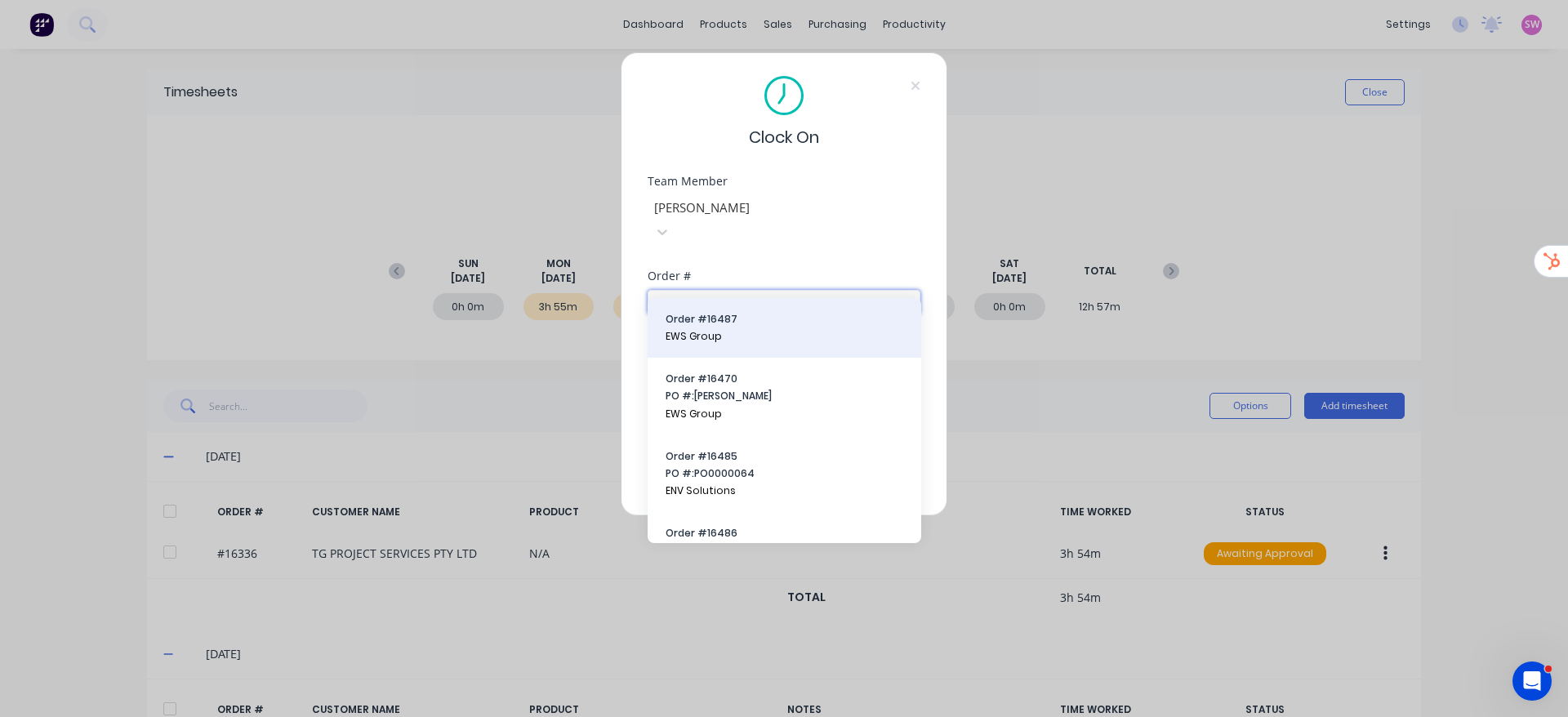
type input "164"
click at [778, 329] on span "EWS Group" at bounding box center [784, 336] width 238 height 14
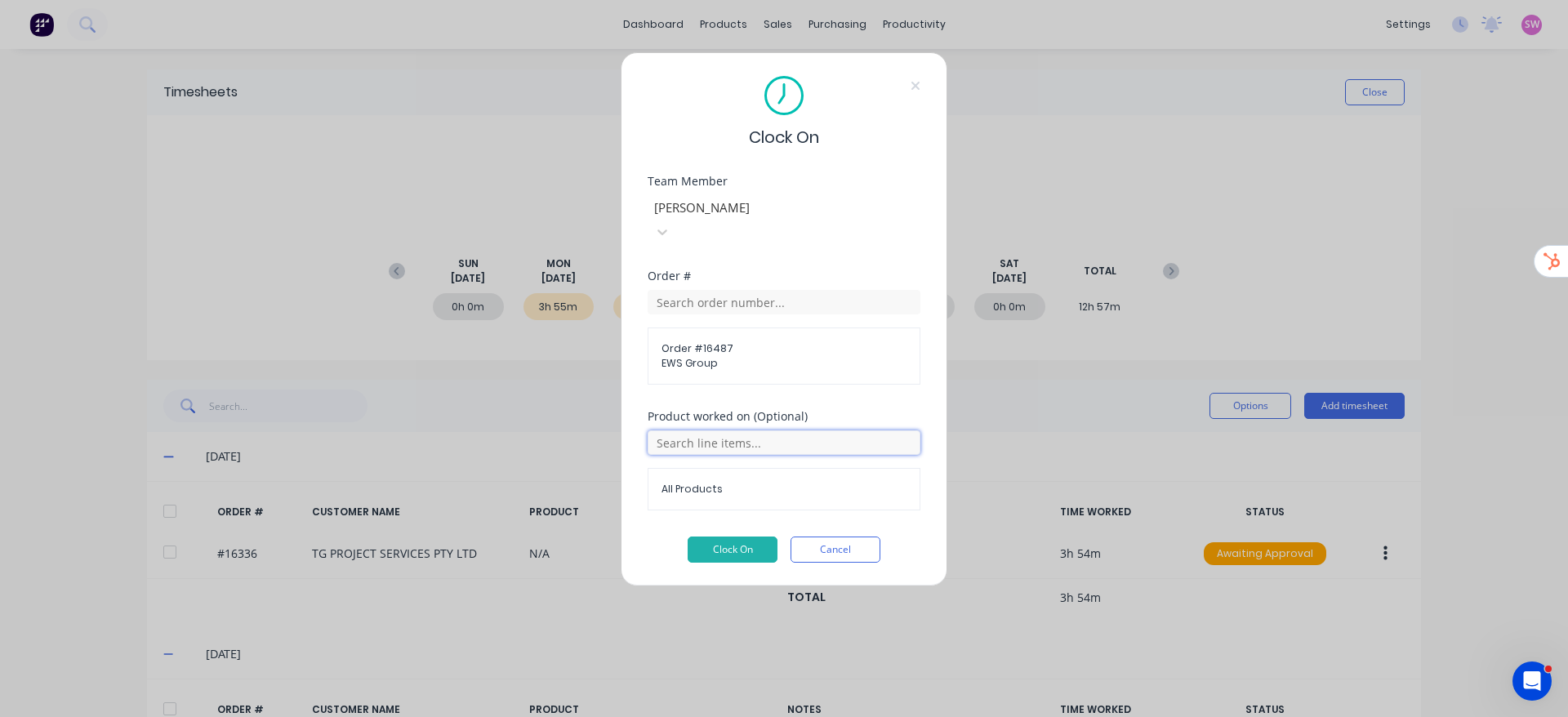
click at [746, 431] on input "text" at bounding box center [784, 442] width 273 height 24
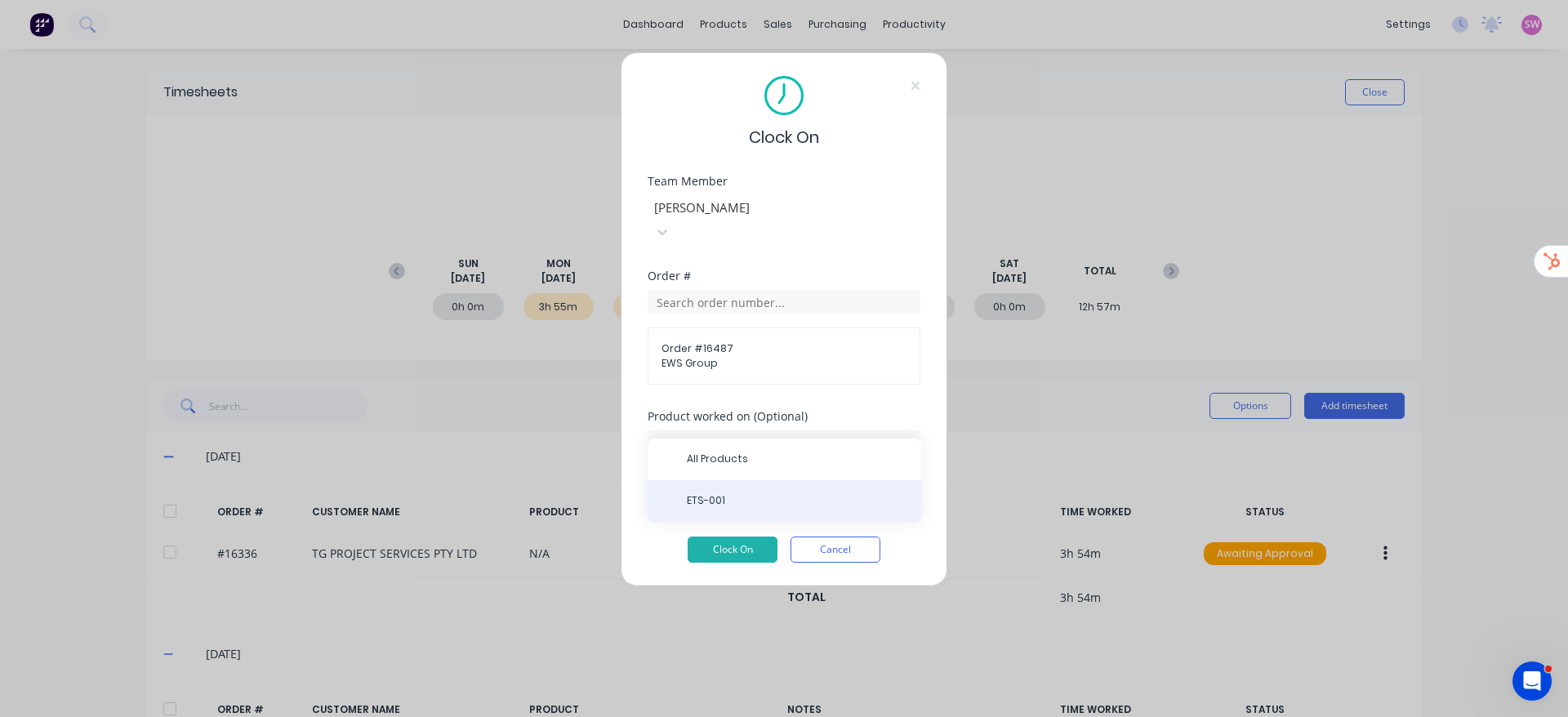
click at [722, 503] on span "ETS-001" at bounding box center [798, 500] width 221 height 14
click at [758, 482] on span "ETS-001" at bounding box center [784, 490] width 245 height 14
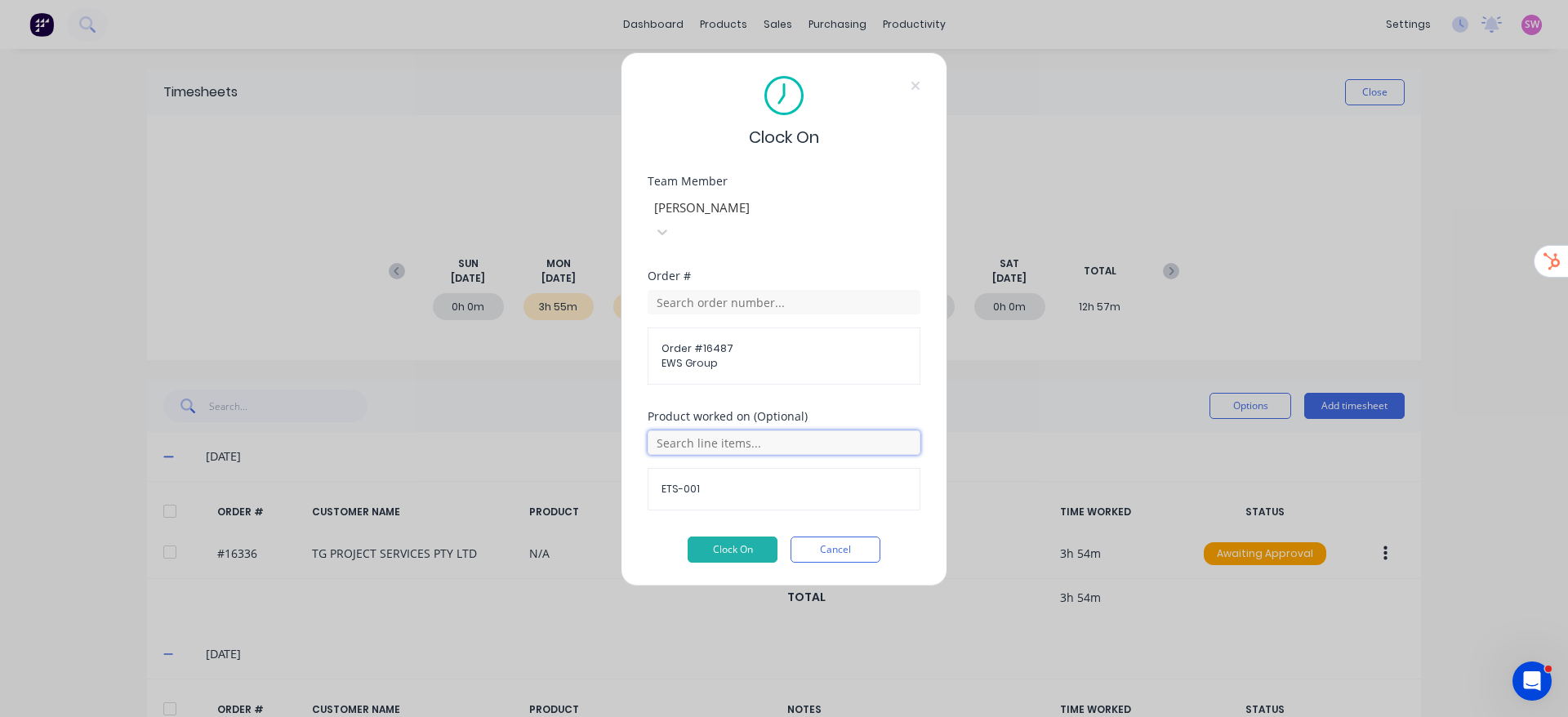
click at [705, 431] on input "text" at bounding box center [784, 442] width 273 height 24
drag, startPoint x: 713, startPoint y: 451, endPoint x: 737, endPoint y: 462, distance: 26.4
click at [714, 452] on span "All Products" at bounding box center [798, 459] width 221 height 14
click at [720, 537] on button "Clock On" at bounding box center [732, 549] width 90 height 26
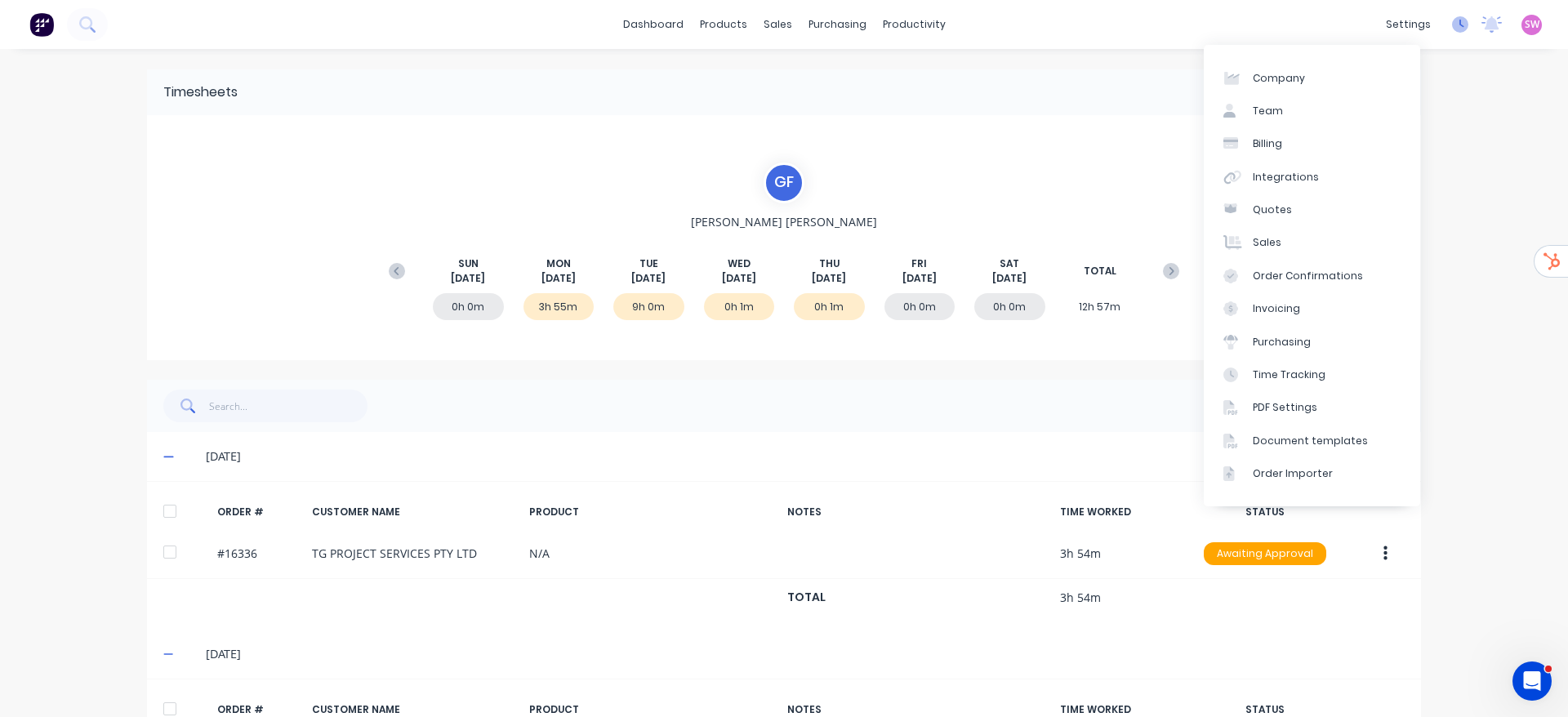
click at [1452, 24] on icon at bounding box center [1460, 24] width 16 height 16
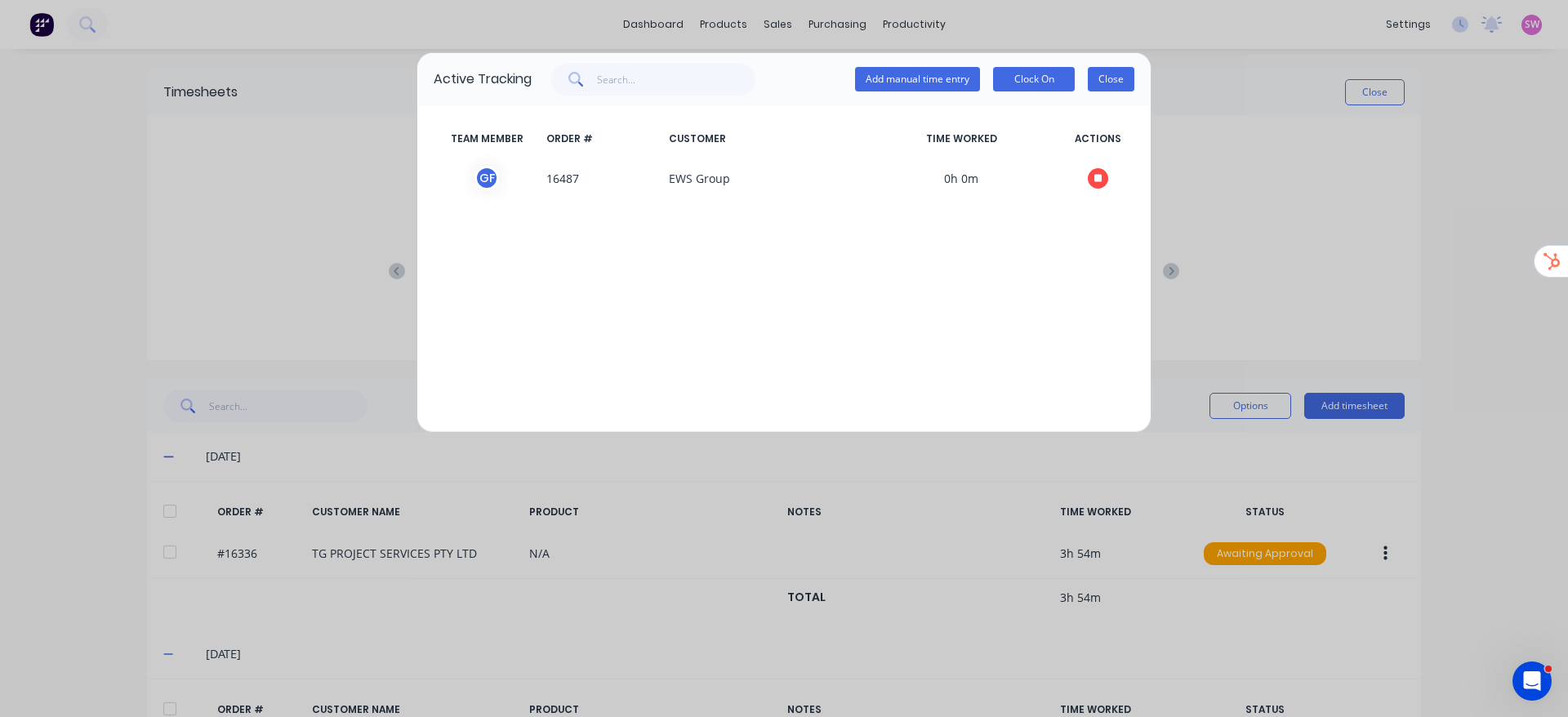
click at [1095, 78] on button "Close" at bounding box center [1111, 78] width 46 height 24
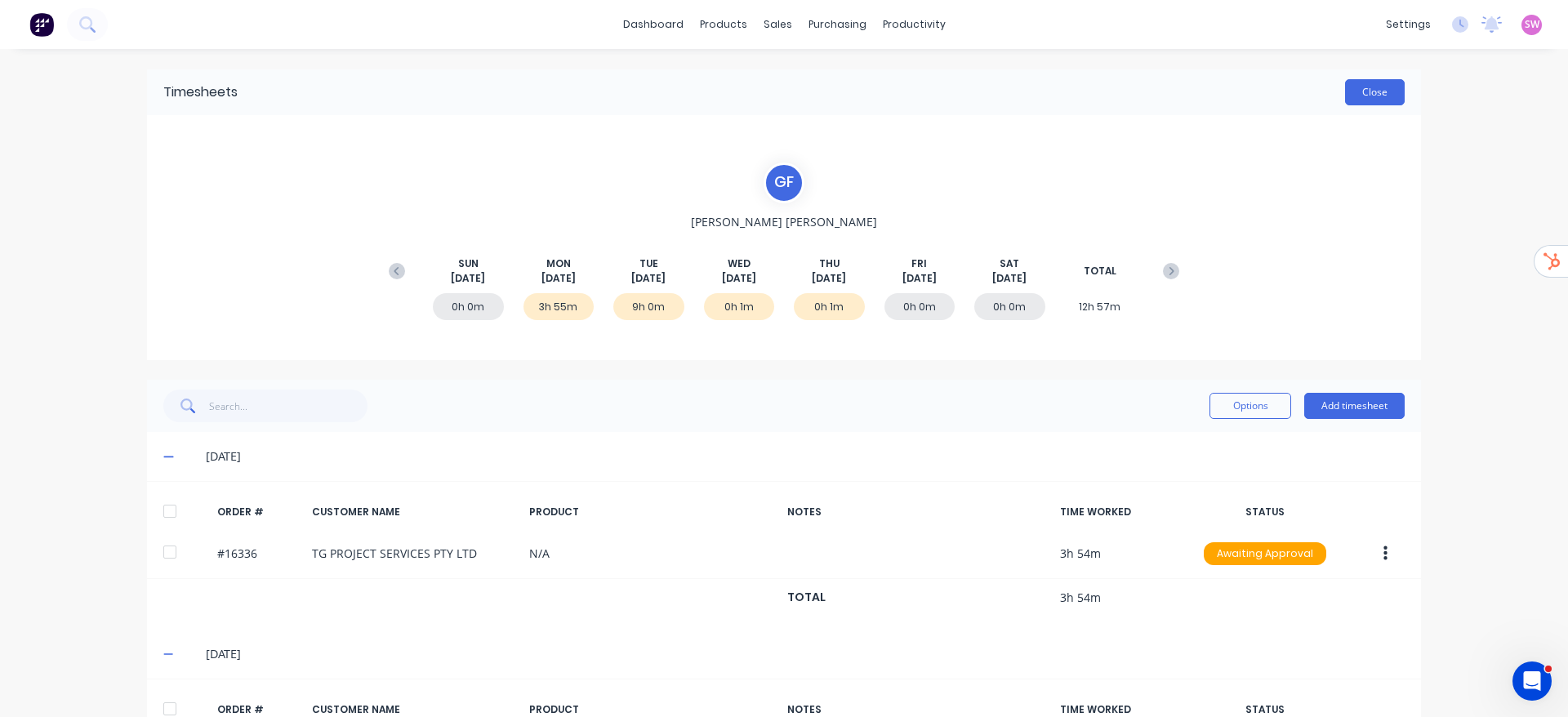
click at [1374, 97] on button "Close" at bounding box center [1375, 92] width 60 height 26
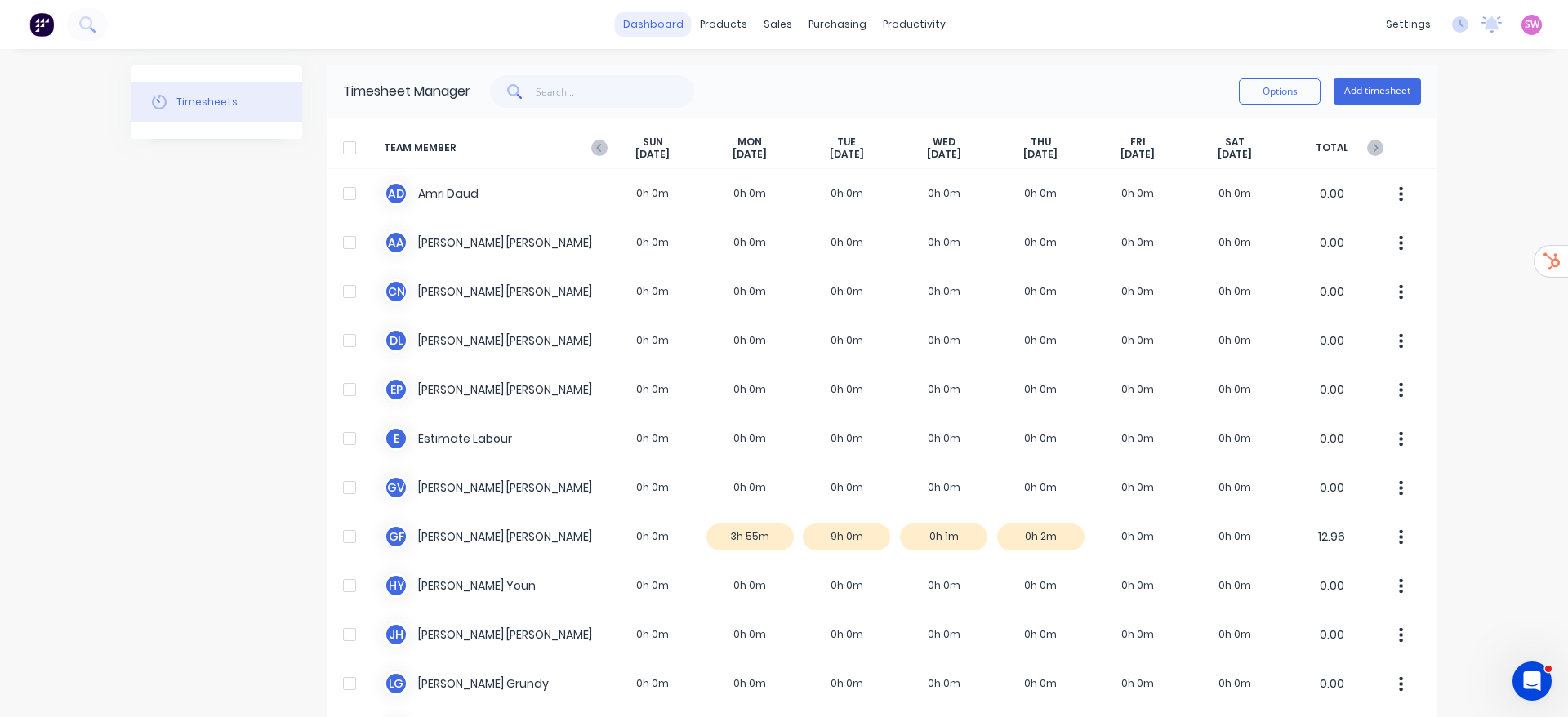
click at [671, 21] on link "dashboard" at bounding box center [653, 24] width 77 height 24
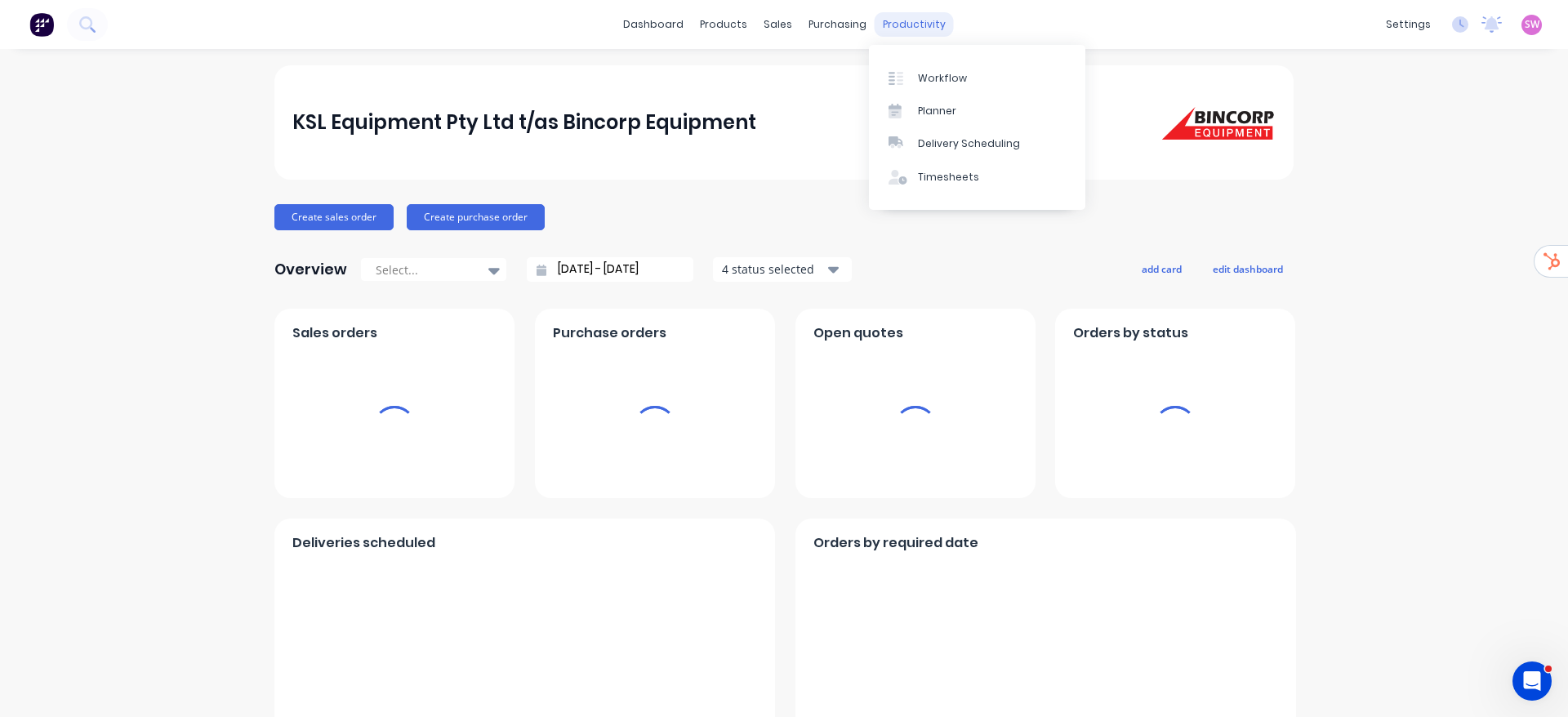
click at [907, 24] on div "productivity" at bounding box center [914, 24] width 79 height 24
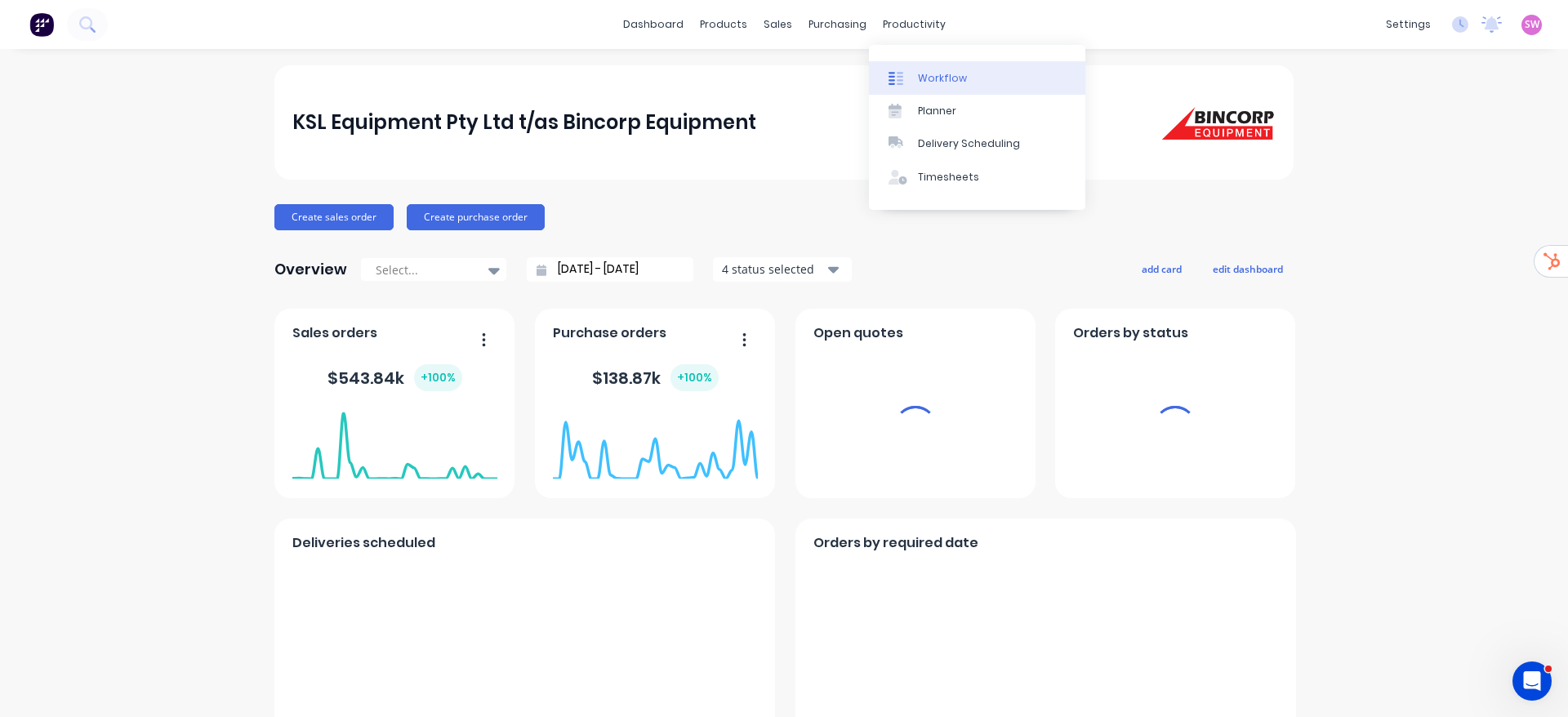
click at [971, 81] on link "Workflow" at bounding box center [977, 78] width 217 height 33
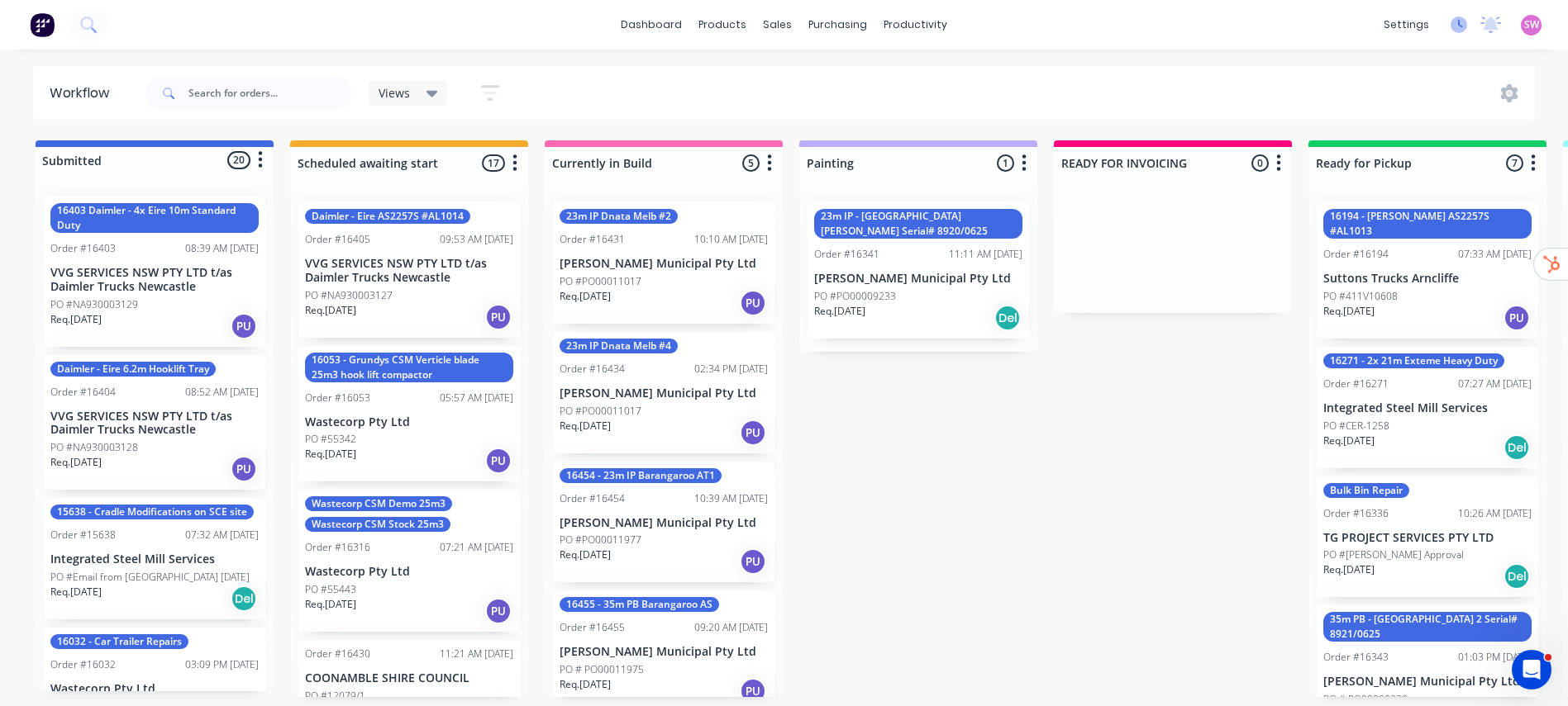
click at [1458, 21] on icon at bounding box center [1459, 24] width 16 height 16
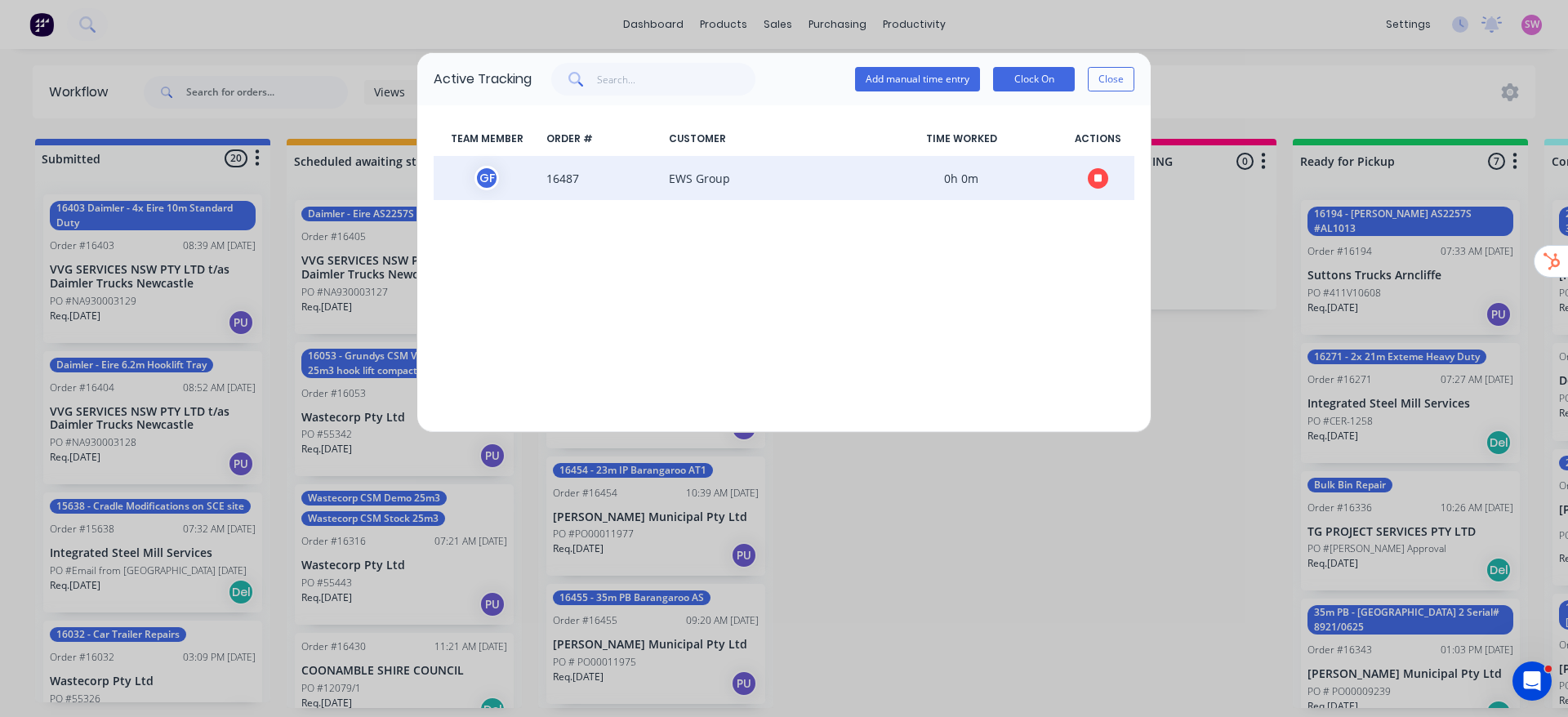
click at [1104, 175] on button "button" at bounding box center [1097, 178] width 21 height 21
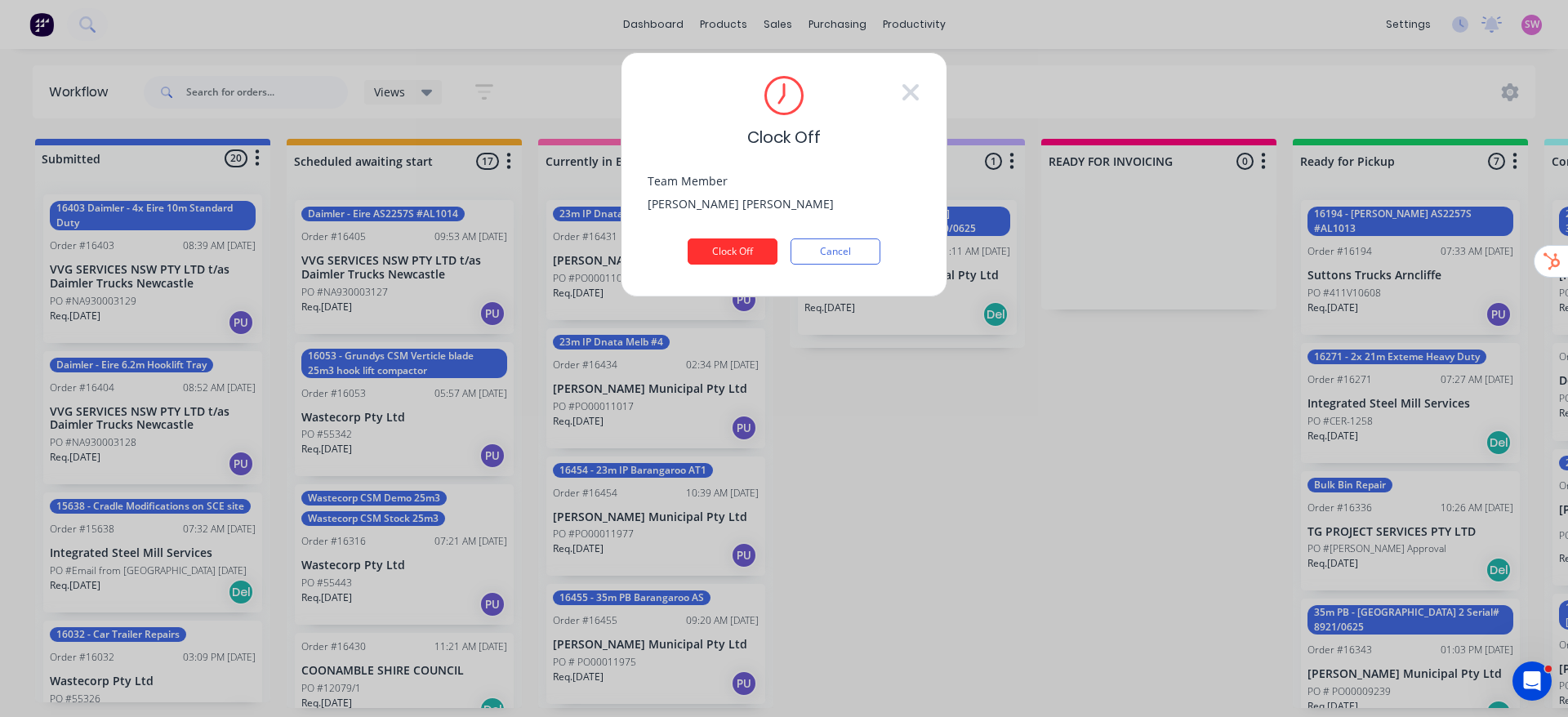
click at [727, 250] on button "Clock Off" at bounding box center [732, 251] width 90 height 26
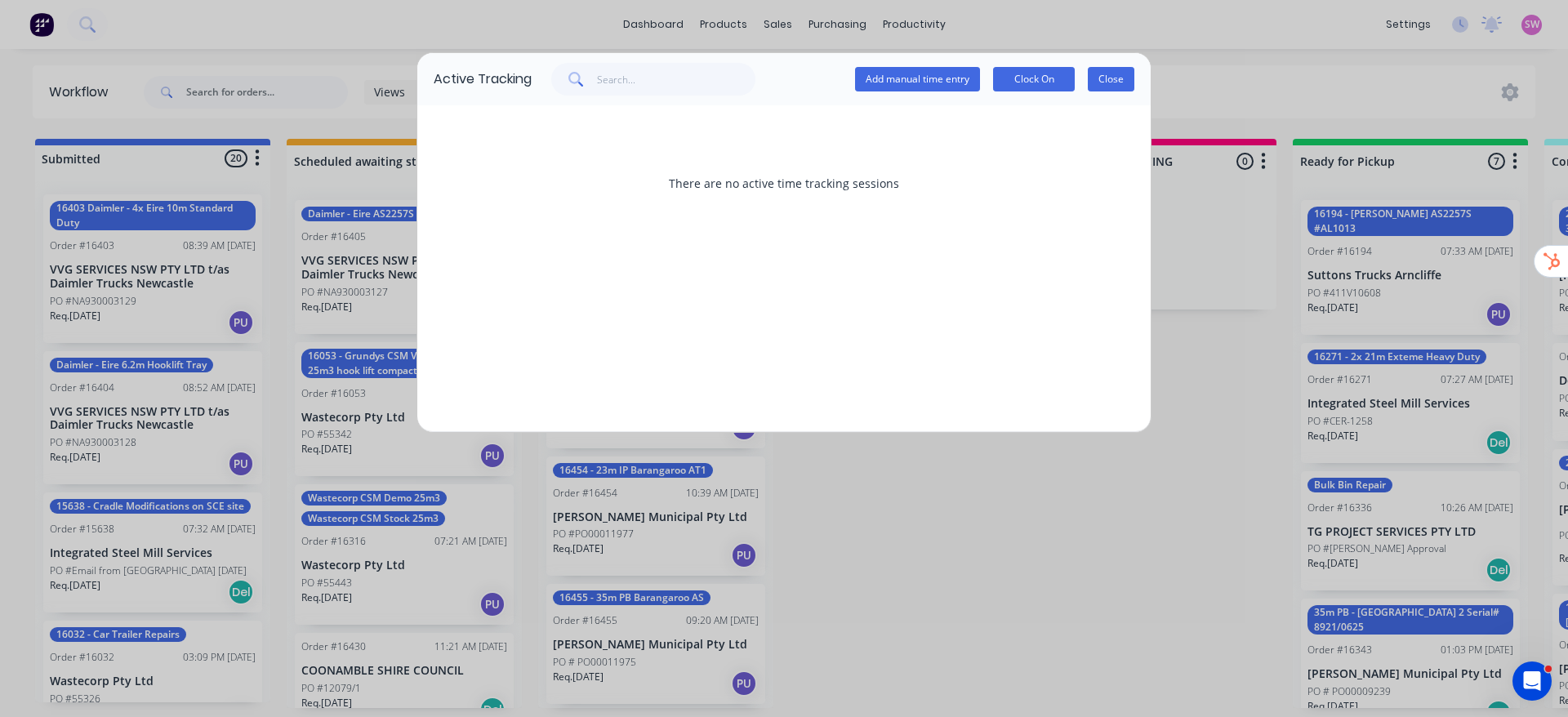
click at [1105, 79] on button "Close" at bounding box center [1111, 78] width 46 height 24
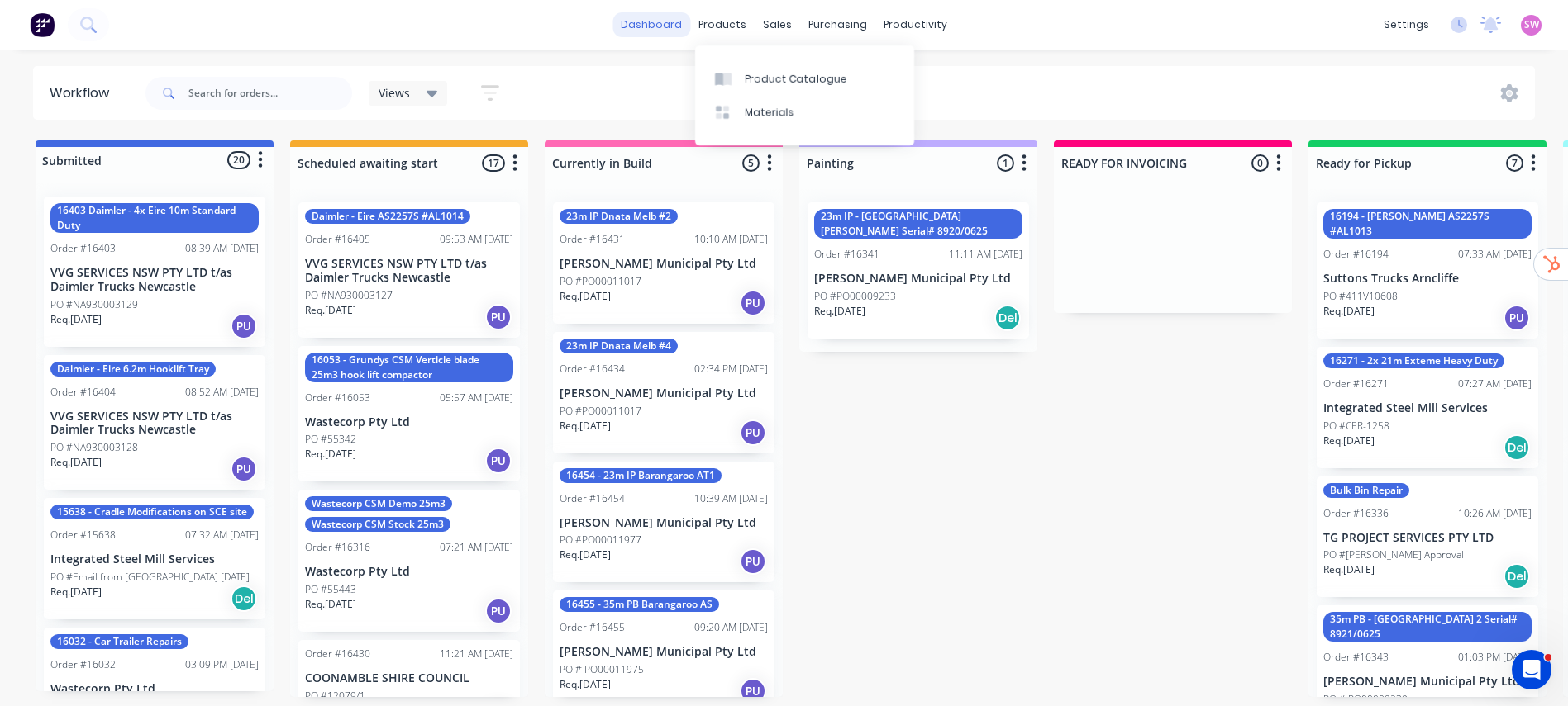
click at [669, 31] on link "dashboard" at bounding box center [651, 24] width 78 height 24
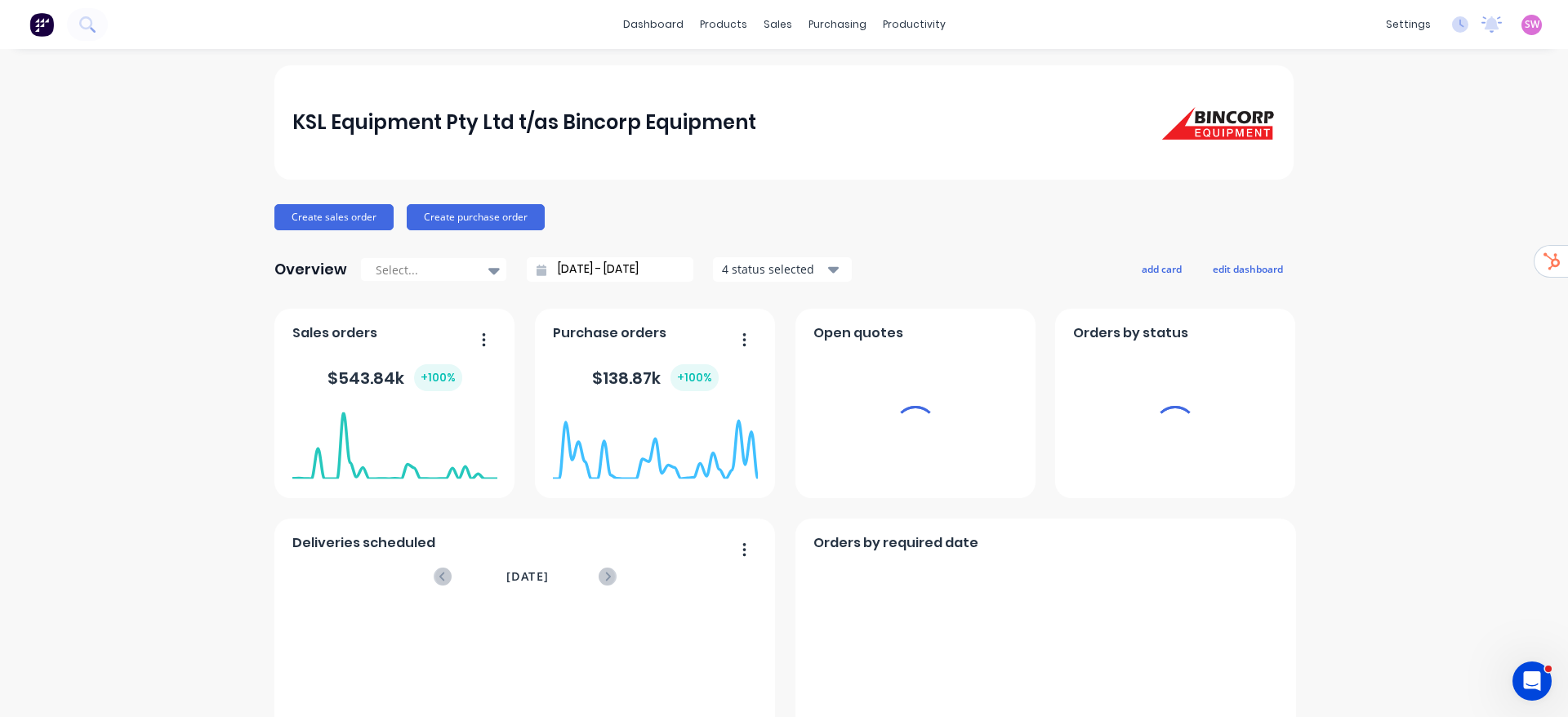
click at [1525, 20] on span "SW" at bounding box center [1532, 24] width 14 height 14
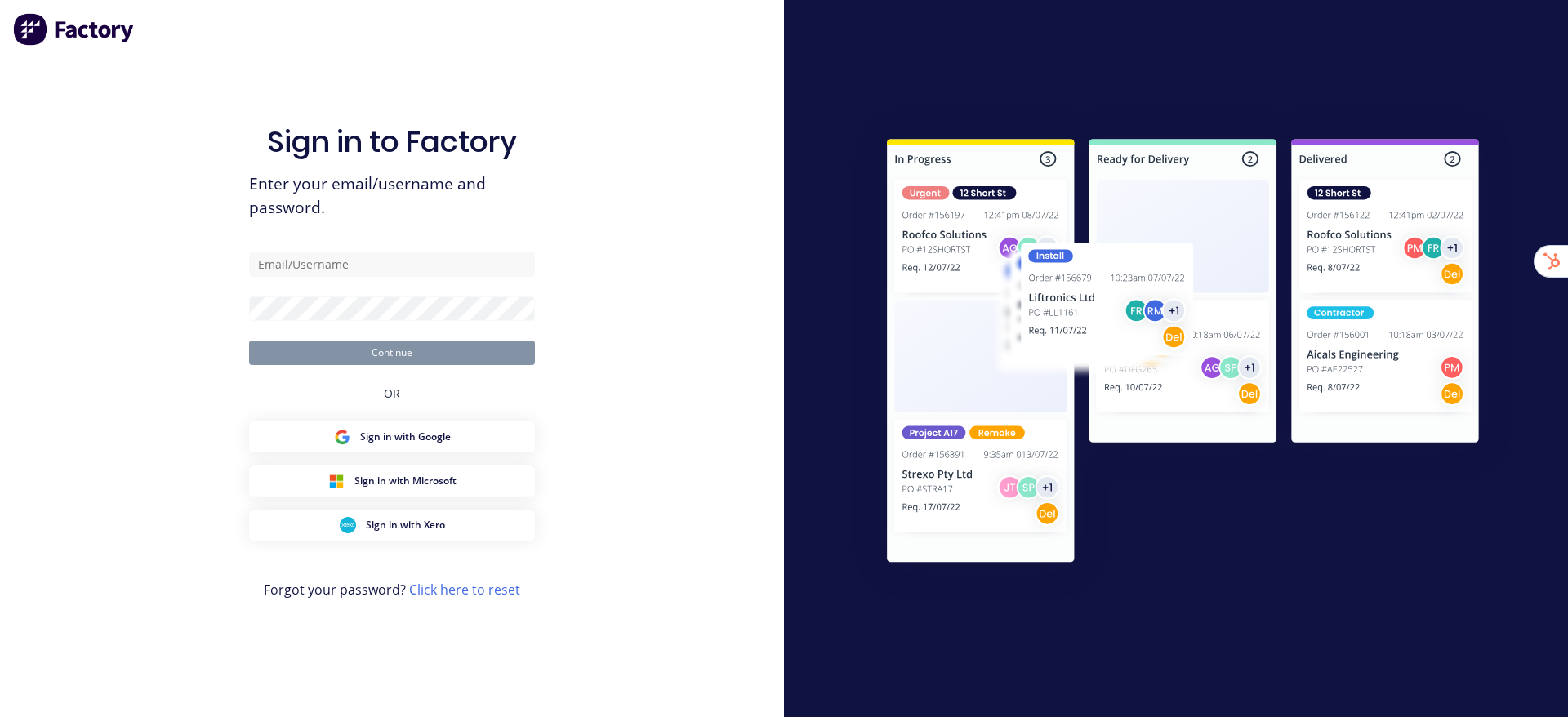
click at [4, 206] on div "Sign in to Factory Enter your email/username and password. Continue OR Sign in …" at bounding box center [392, 358] width 784 height 717
drag, startPoint x: 94, startPoint y: 208, endPoint x: 100, endPoint y: 46, distance: 162.1
click at [95, 63] on div "Sign in to Factory Enter your email/username and password. Continue OR Sign in …" at bounding box center [392, 358] width 784 height 717
type input "stuart@factory.app"
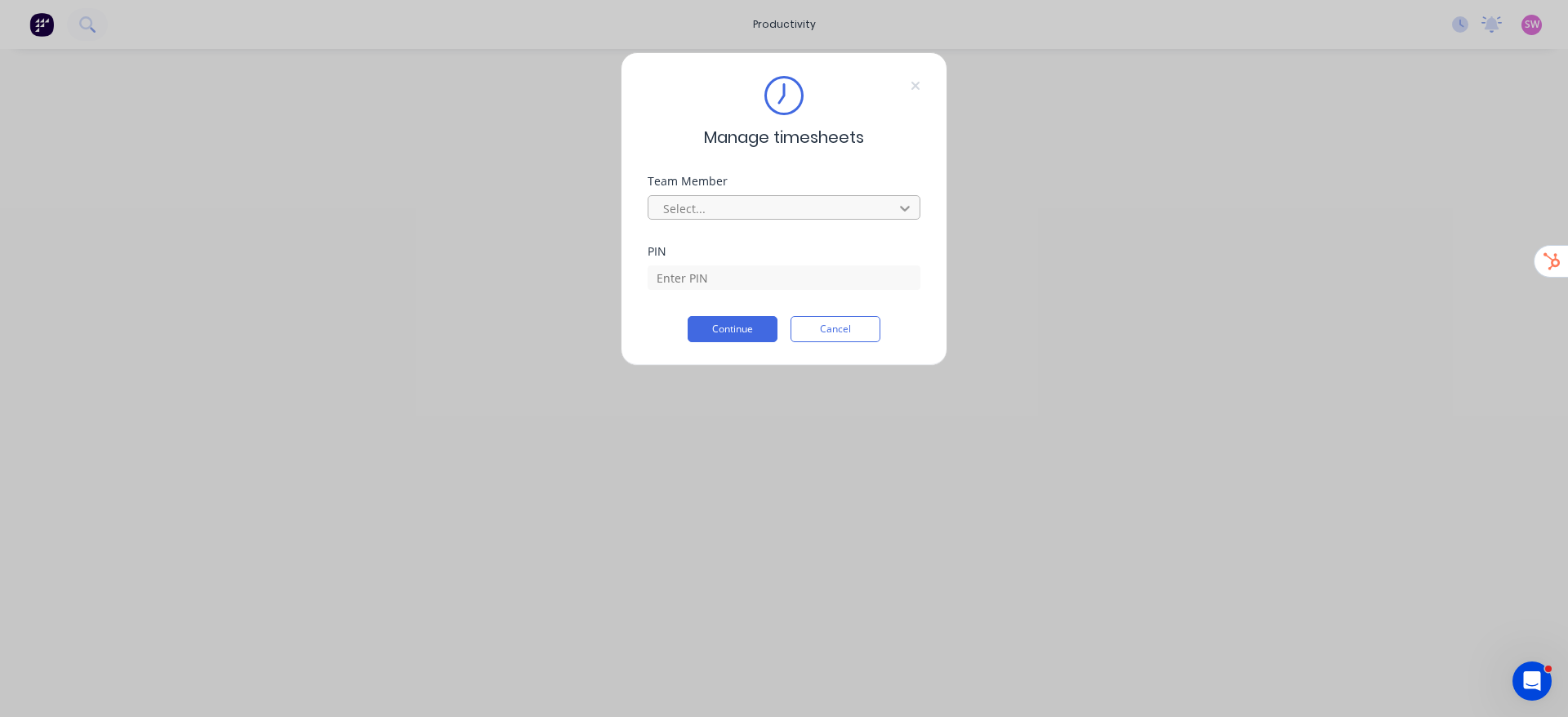
click at [895, 195] on div at bounding box center [905, 208] width 29 height 26
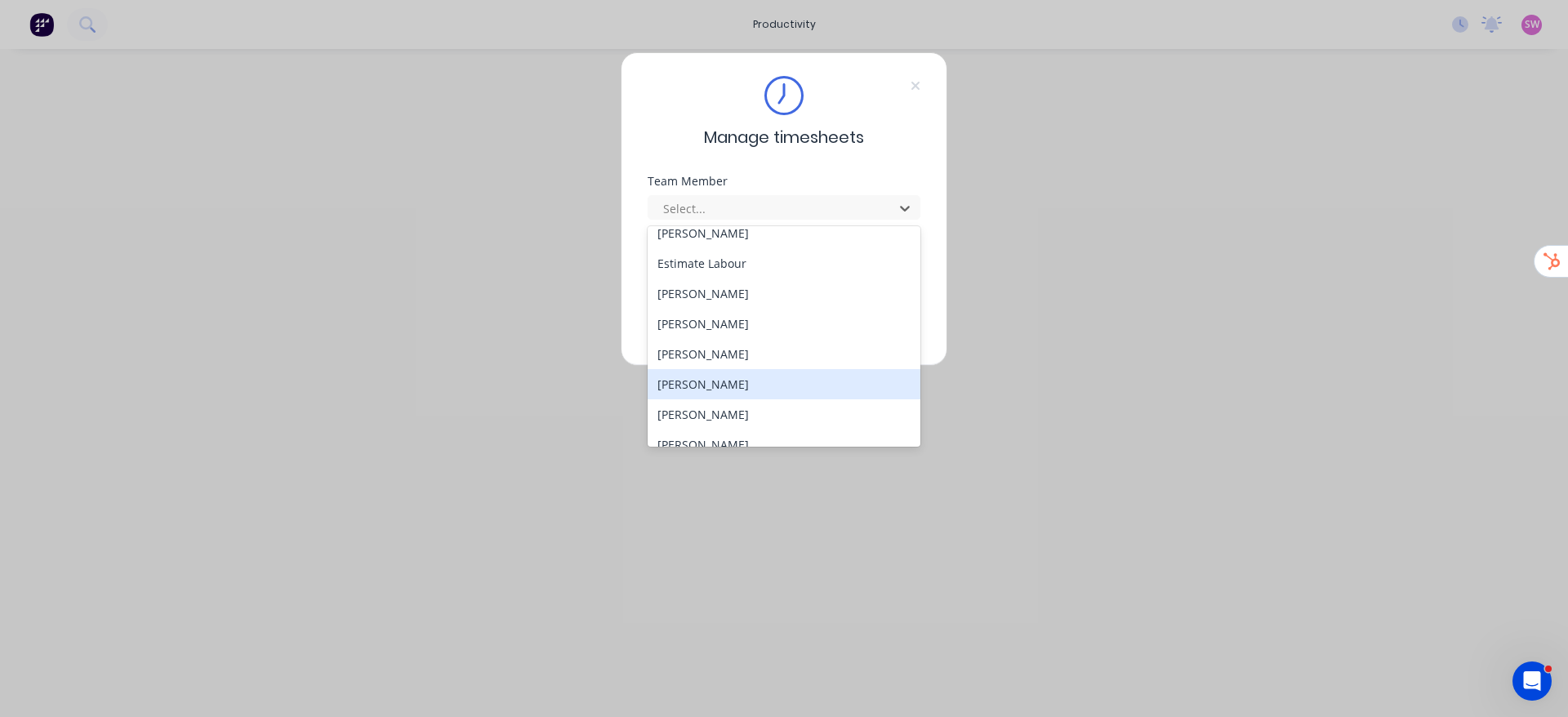
scroll to position [83, 0]
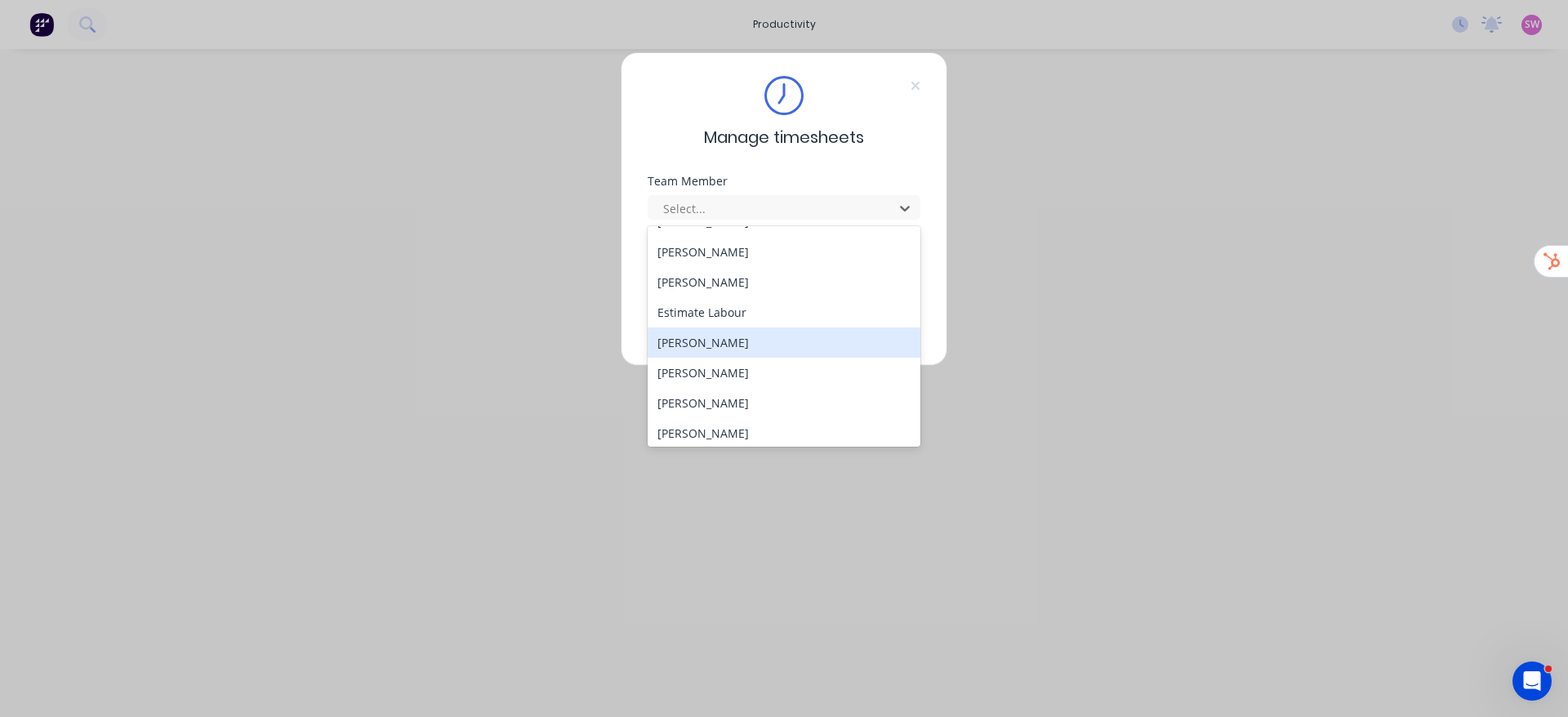
click at [741, 337] on div "Gary Fitzgerald" at bounding box center [784, 342] width 273 height 30
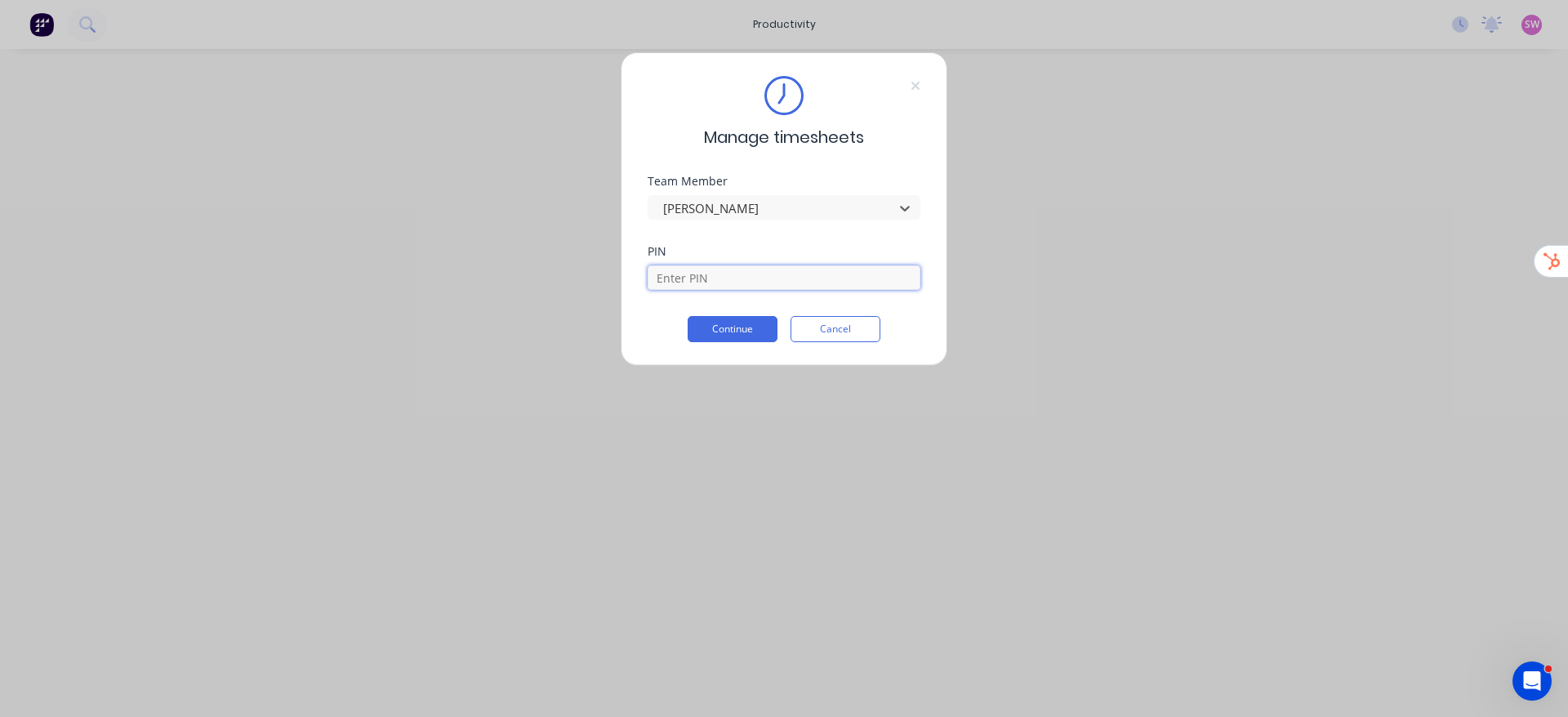
click at [726, 275] on input at bounding box center [784, 277] width 273 height 24
type input "1663"
click at [734, 337] on button "Continue" at bounding box center [732, 329] width 90 height 26
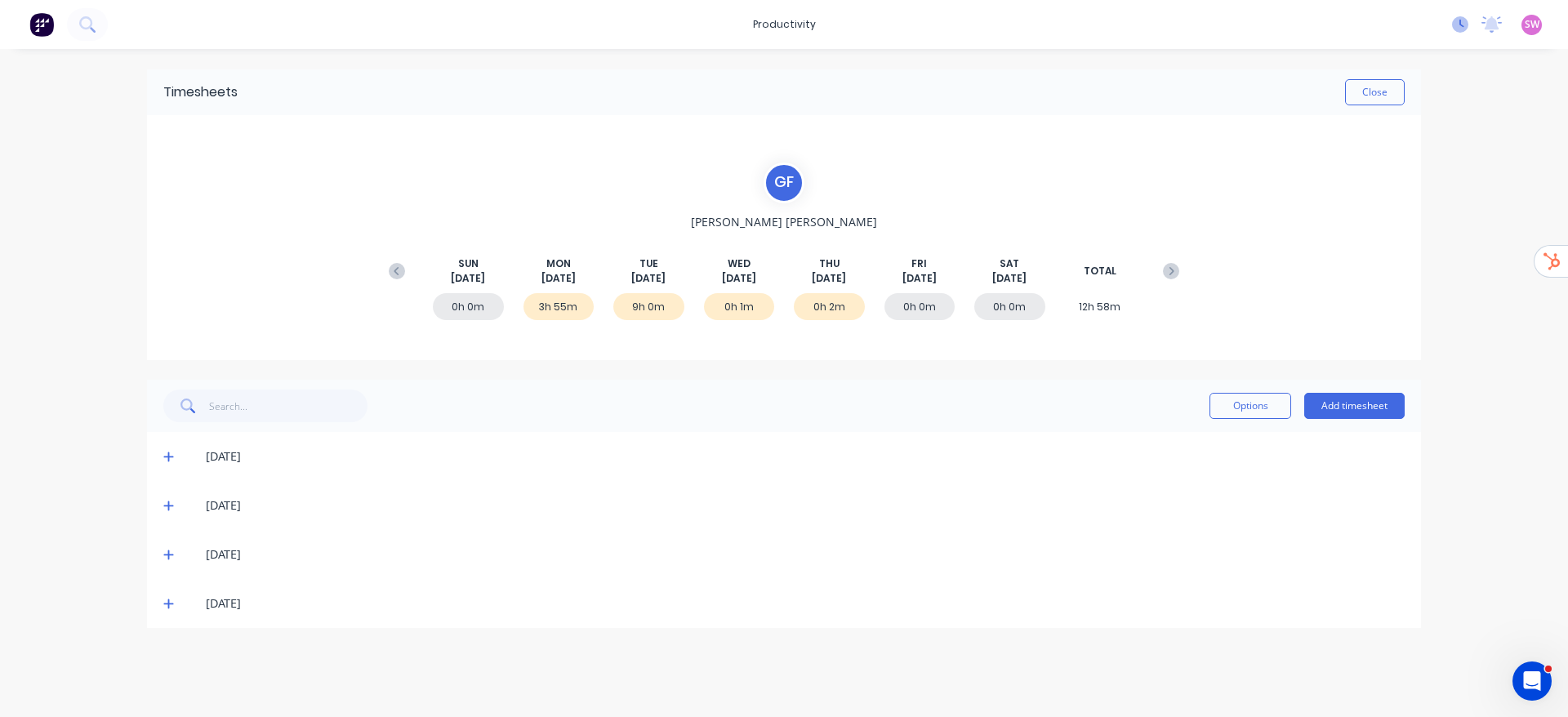
click at [1467, 30] on icon at bounding box center [1460, 24] width 16 height 16
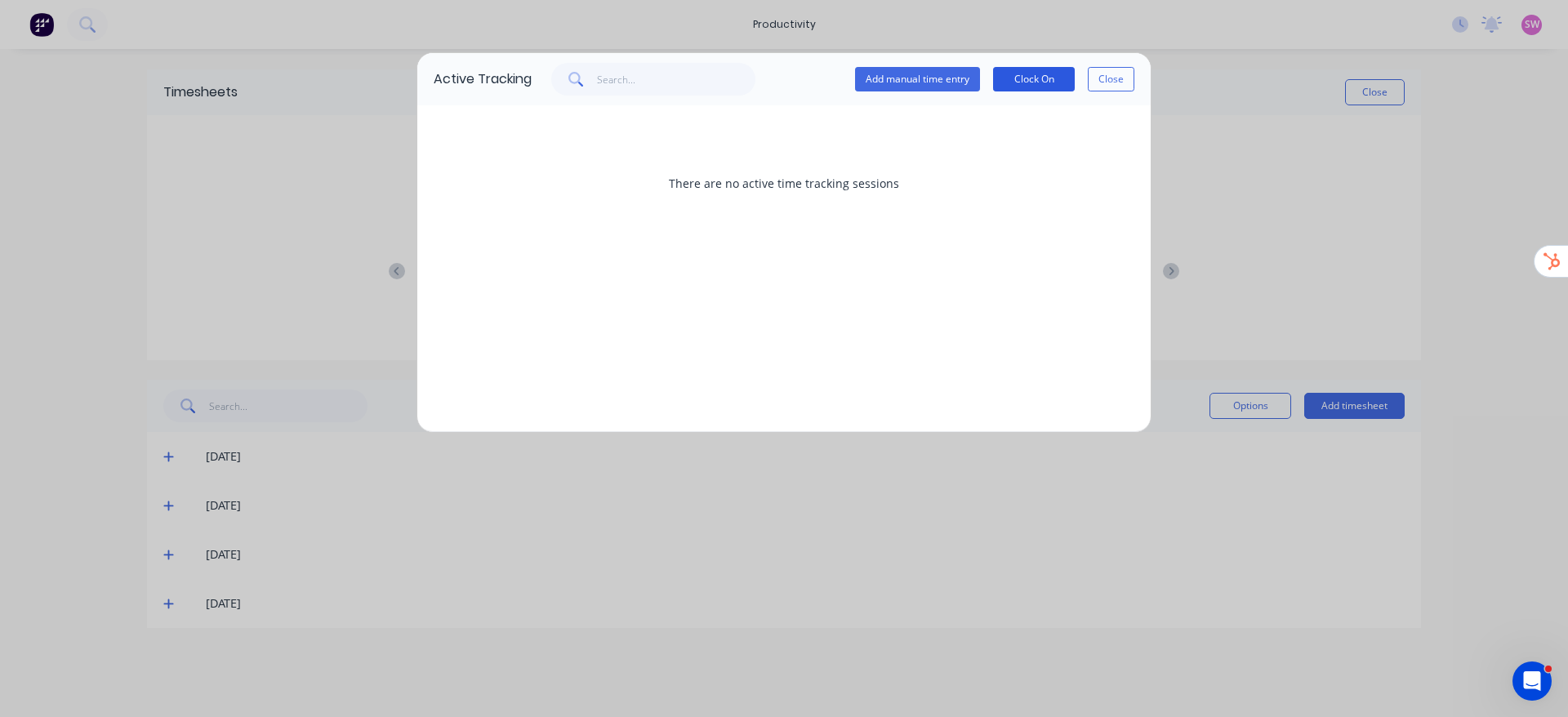
click at [1029, 83] on button "Clock On" at bounding box center [1034, 78] width 82 height 24
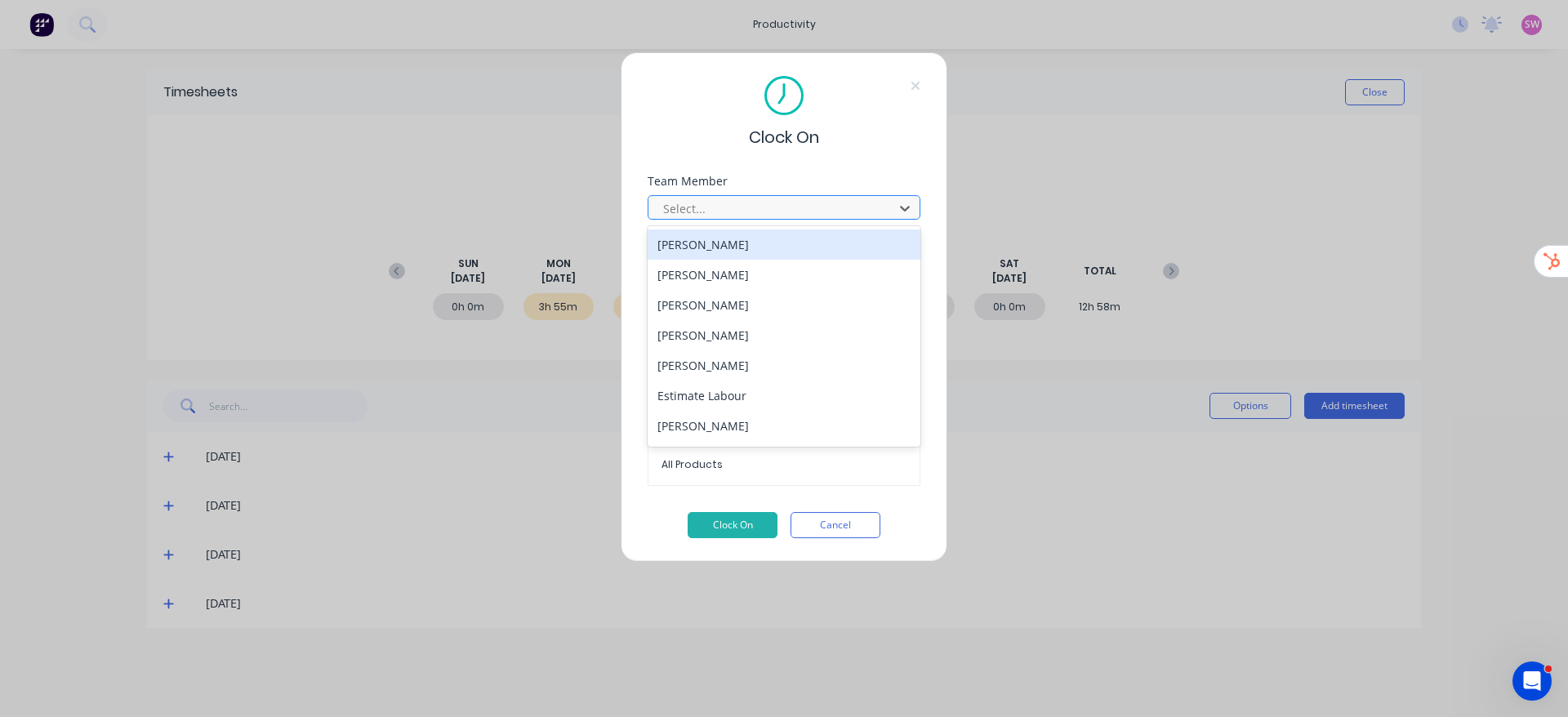
click at [723, 207] on div at bounding box center [773, 209] width 224 height 21
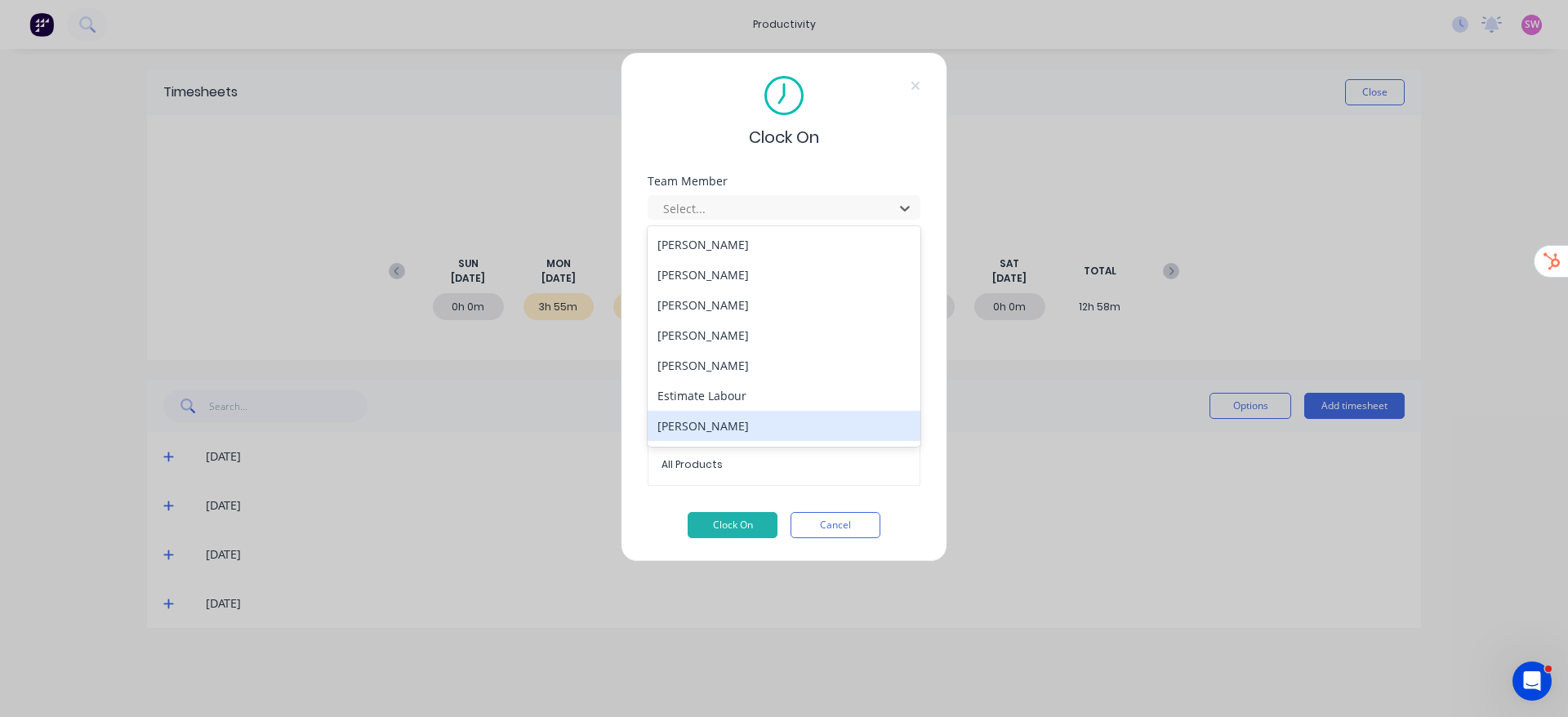
click at [710, 421] on div "[PERSON_NAME]" at bounding box center [784, 426] width 273 height 30
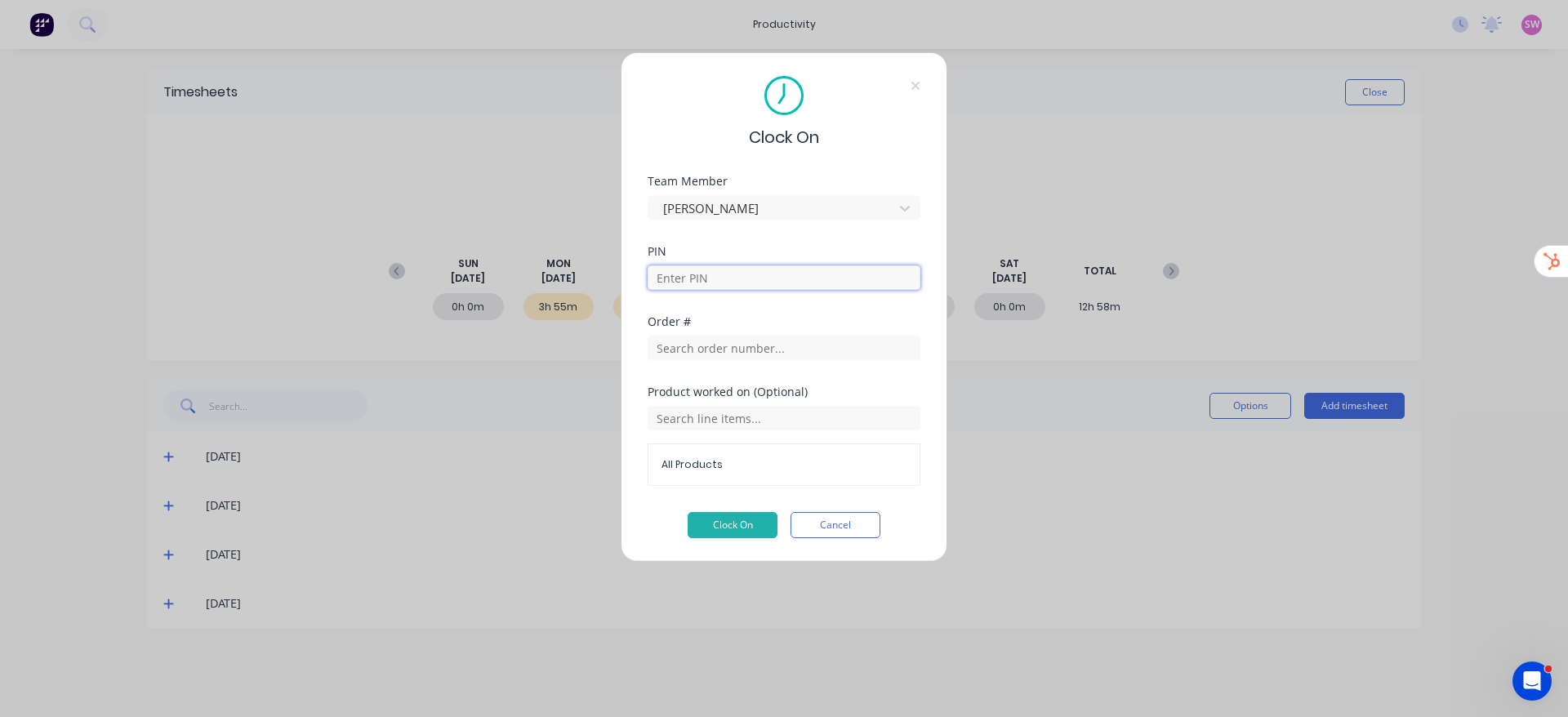
click at [754, 282] on input at bounding box center [784, 277] width 273 height 24
type input "1663"
click at [680, 340] on input "text" at bounding box center [784, 348] width 273 height 24
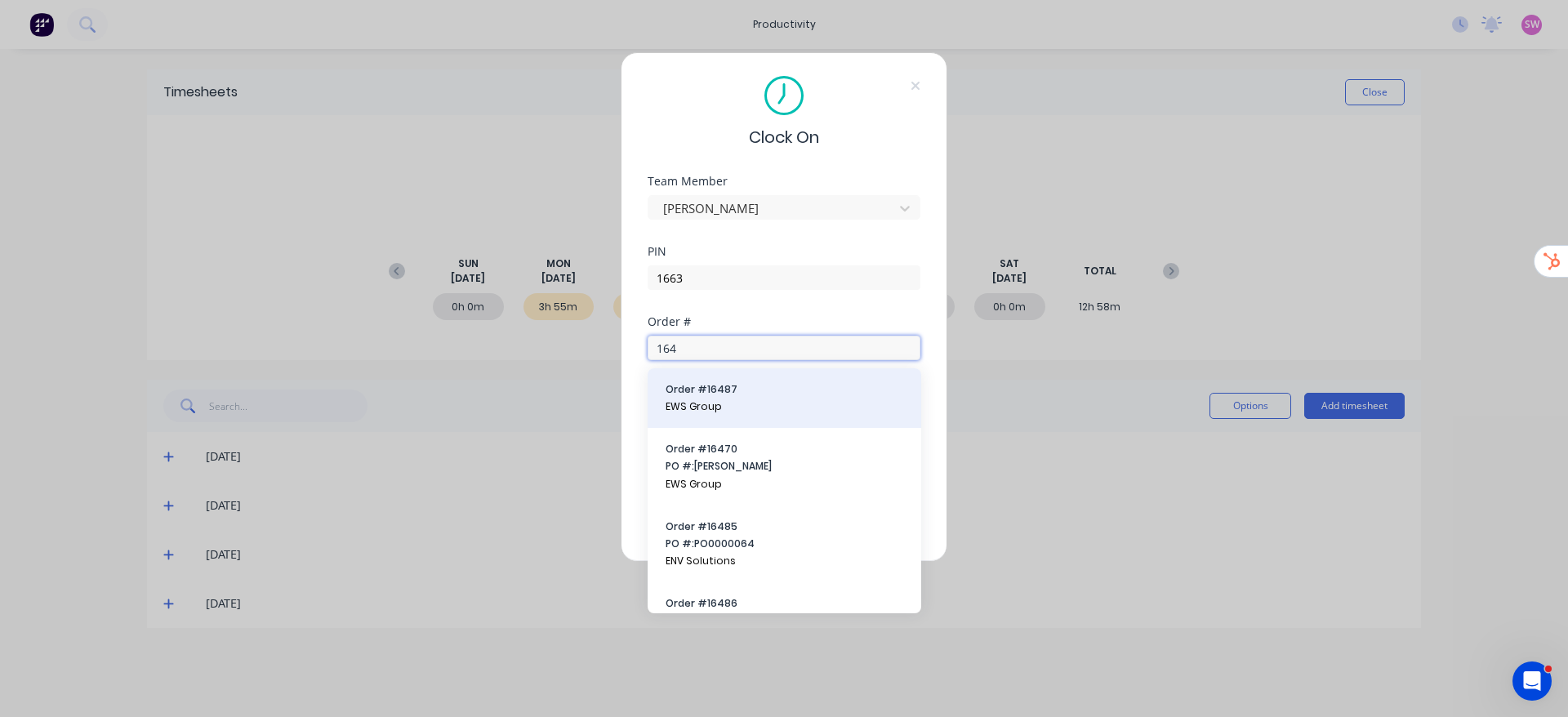
type input "164"
click at [681, 392] on span "Order # 16487" at bounding box center [784, 390] width 238 height 14
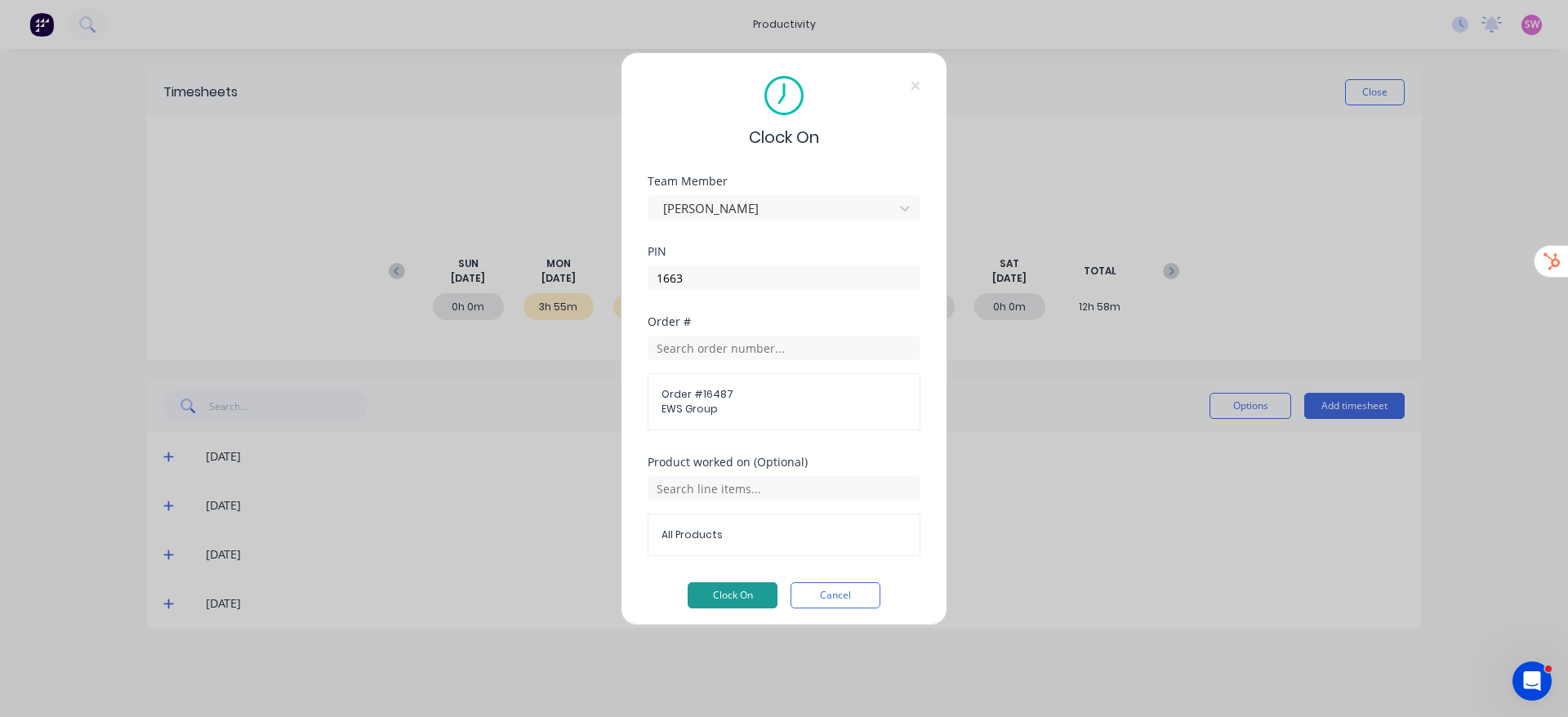
click at [737, 595] on button "Clock On" at bounding box center [732, 595] width 90 height 26
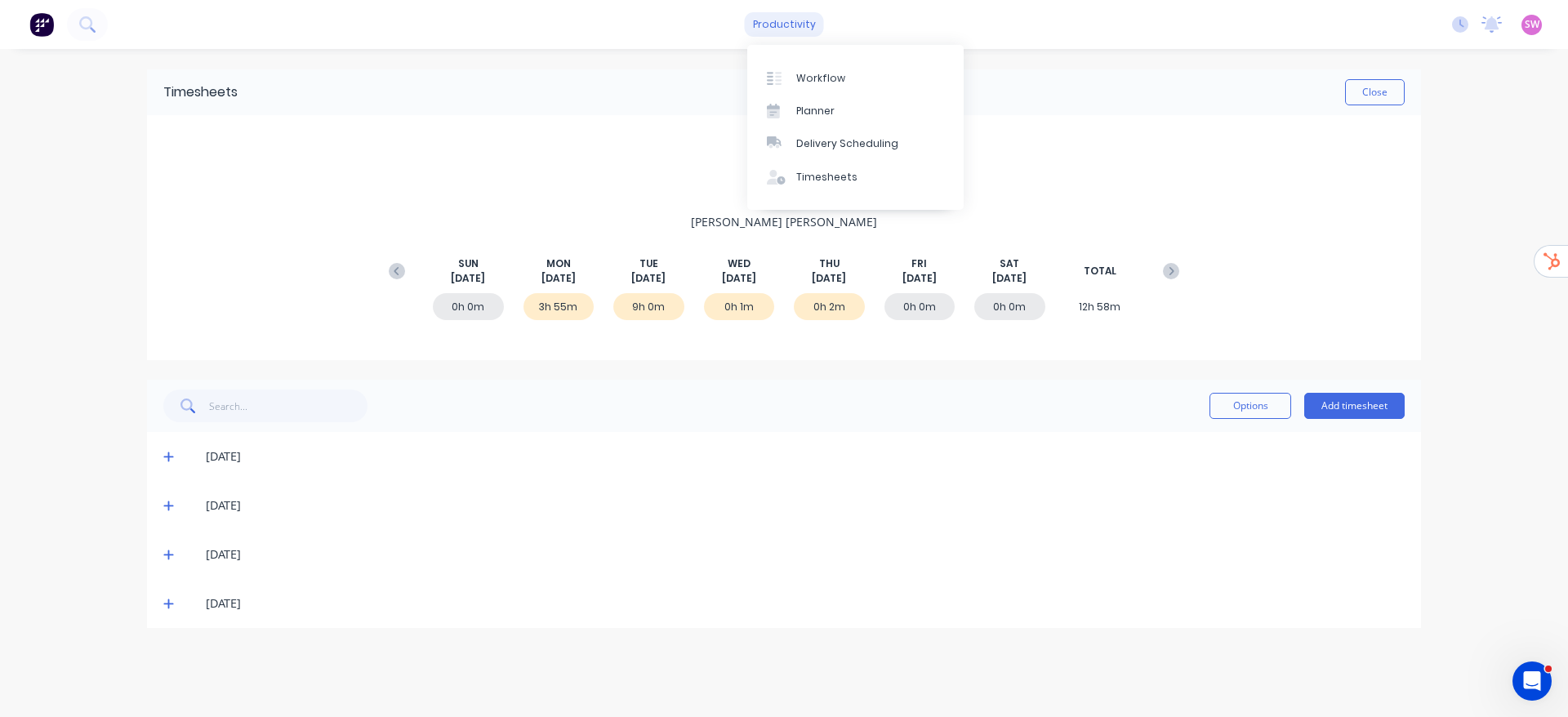
click at [796, 21] on div "productivity" at bounding box center [784, 24] width 79 height 24
click at [862, 166] on link "Timesheets" at bounding box center [855, 177] width 217 height 33
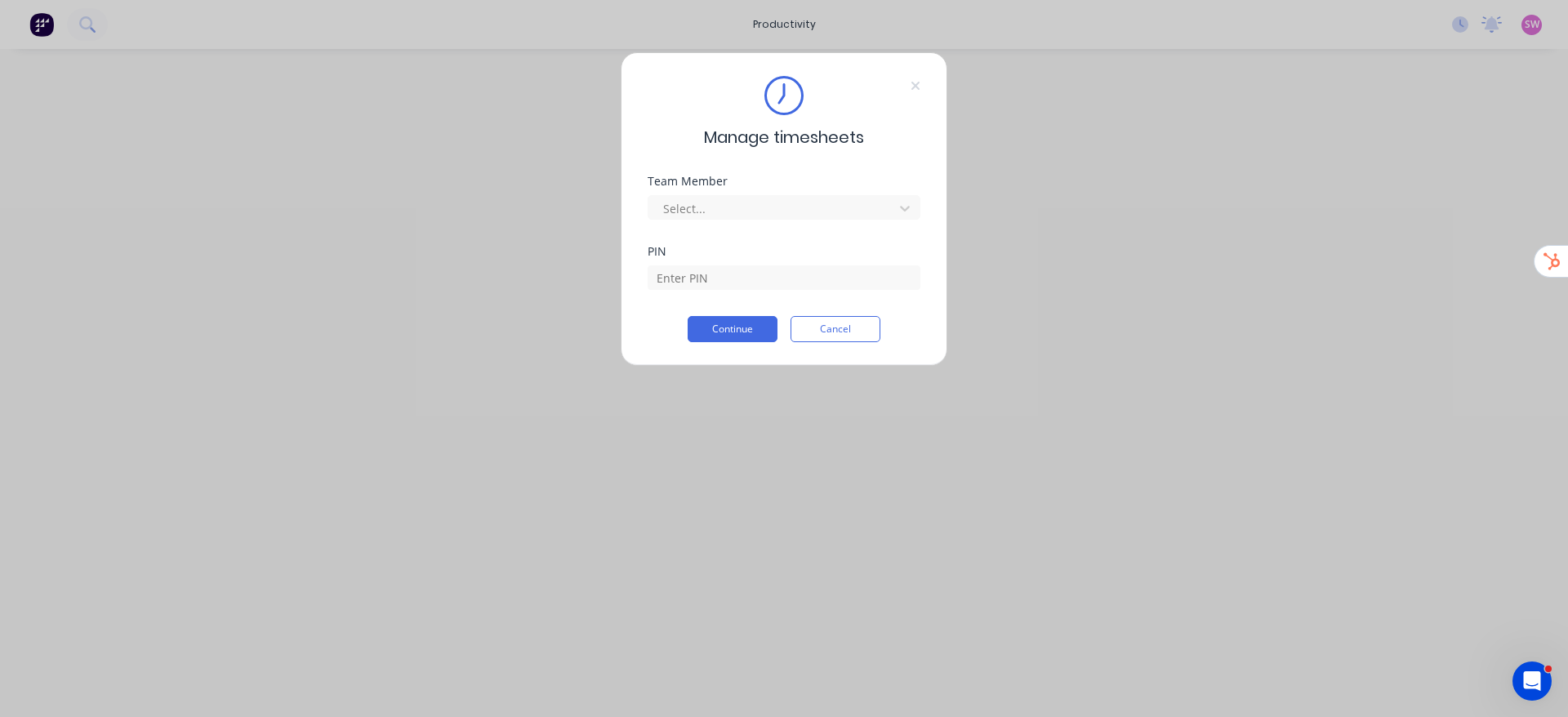
click at [922, 83] on div "Manage timesheets Team Member Select... PIN Continue Cancel" at bounding box center [784, 210] width 327 height 314
click at [916, 85] on icon at bounding box center [915, 86] width 8 height 8
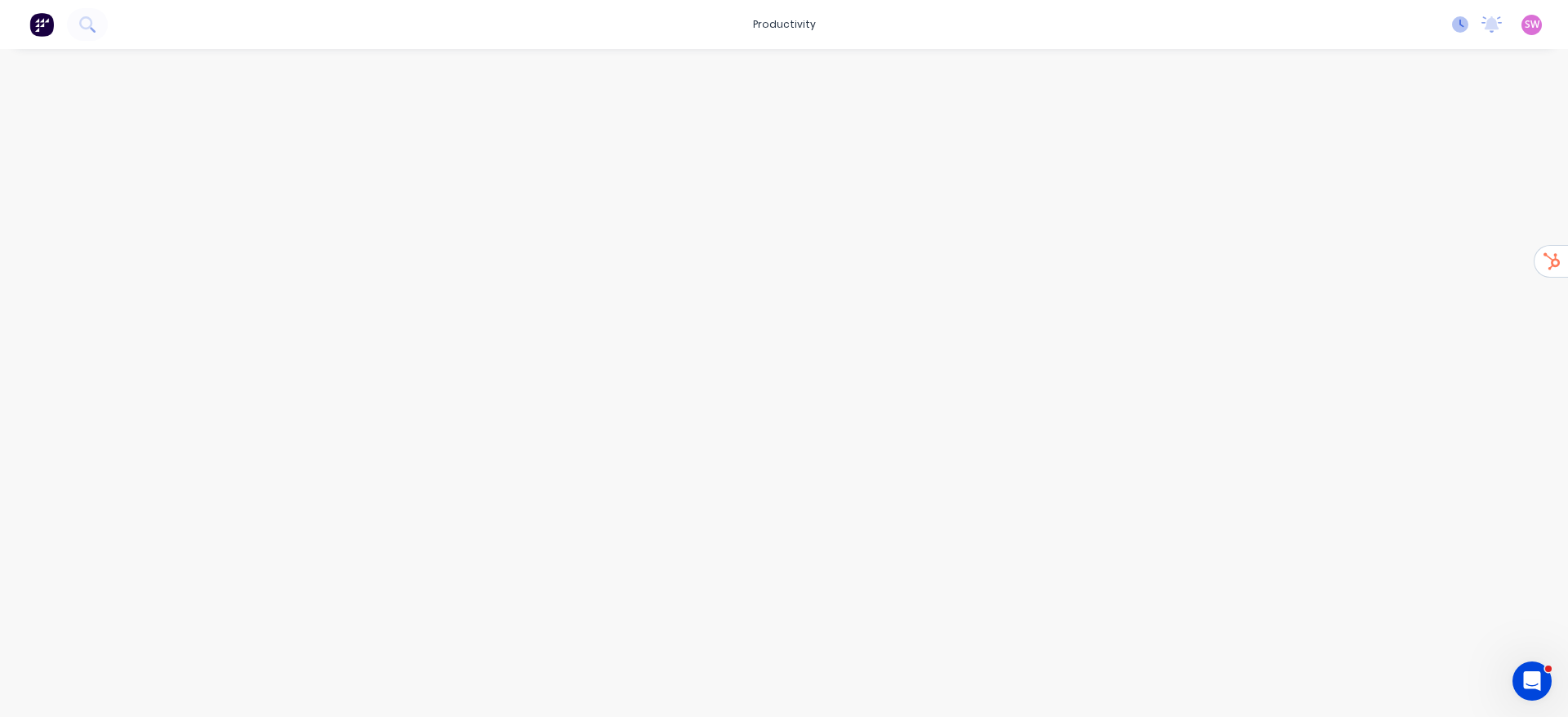
click at [1457, 28] on icon at bounding box center [1460, 24] width 16 height 16
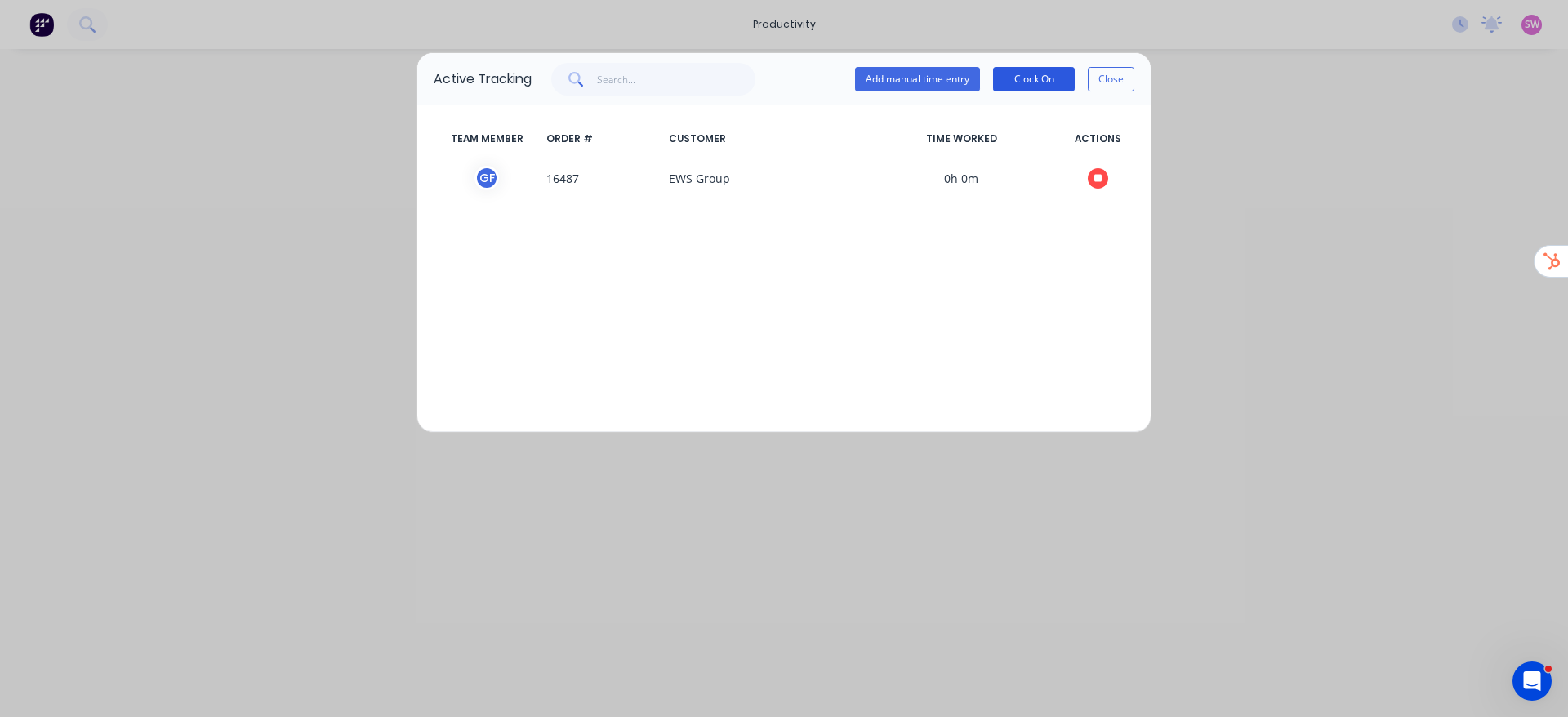
click at [1025, 70] on button "Clock On" at bounding box center [1034, 78] width 82 height 24
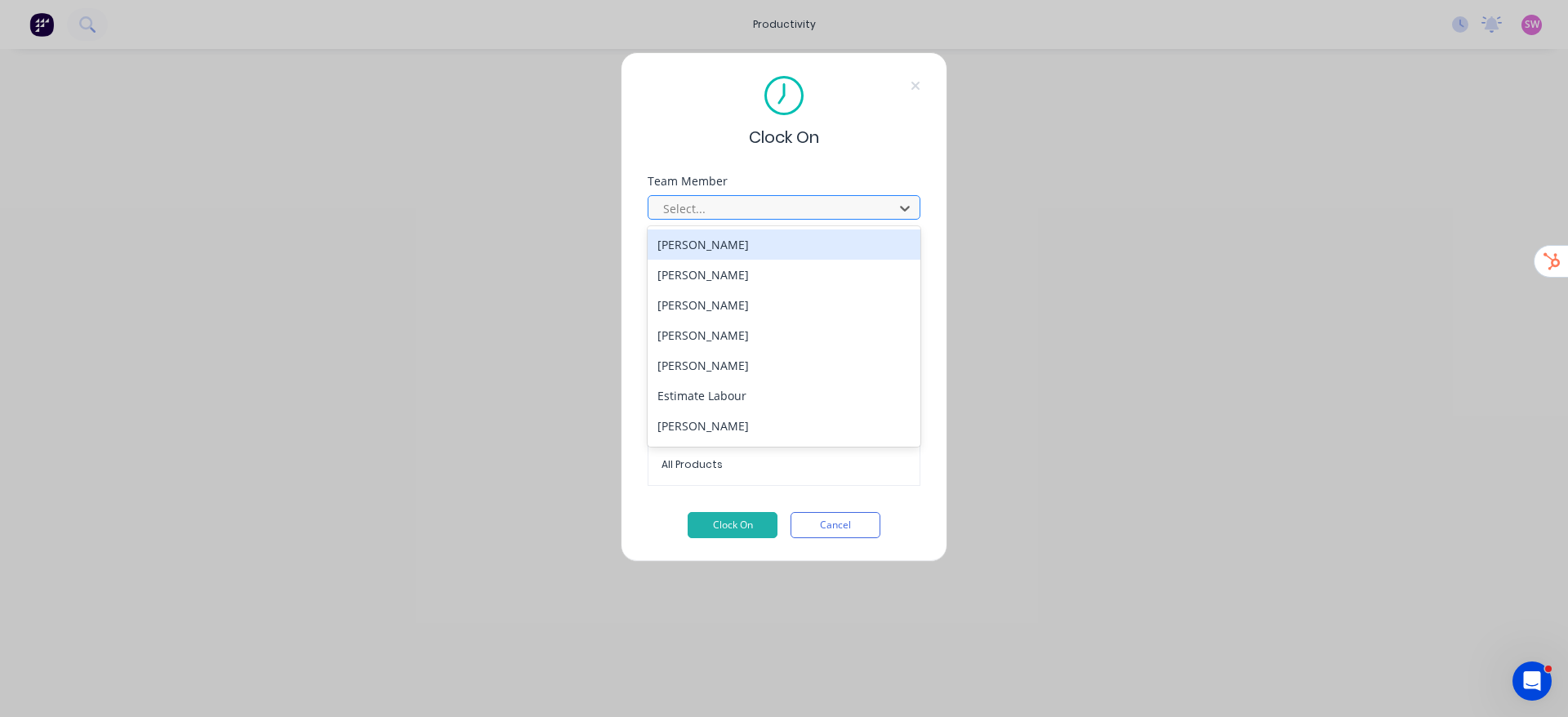
click at [805, 210] on div at bounding box center [773, 209] width 224 height 21
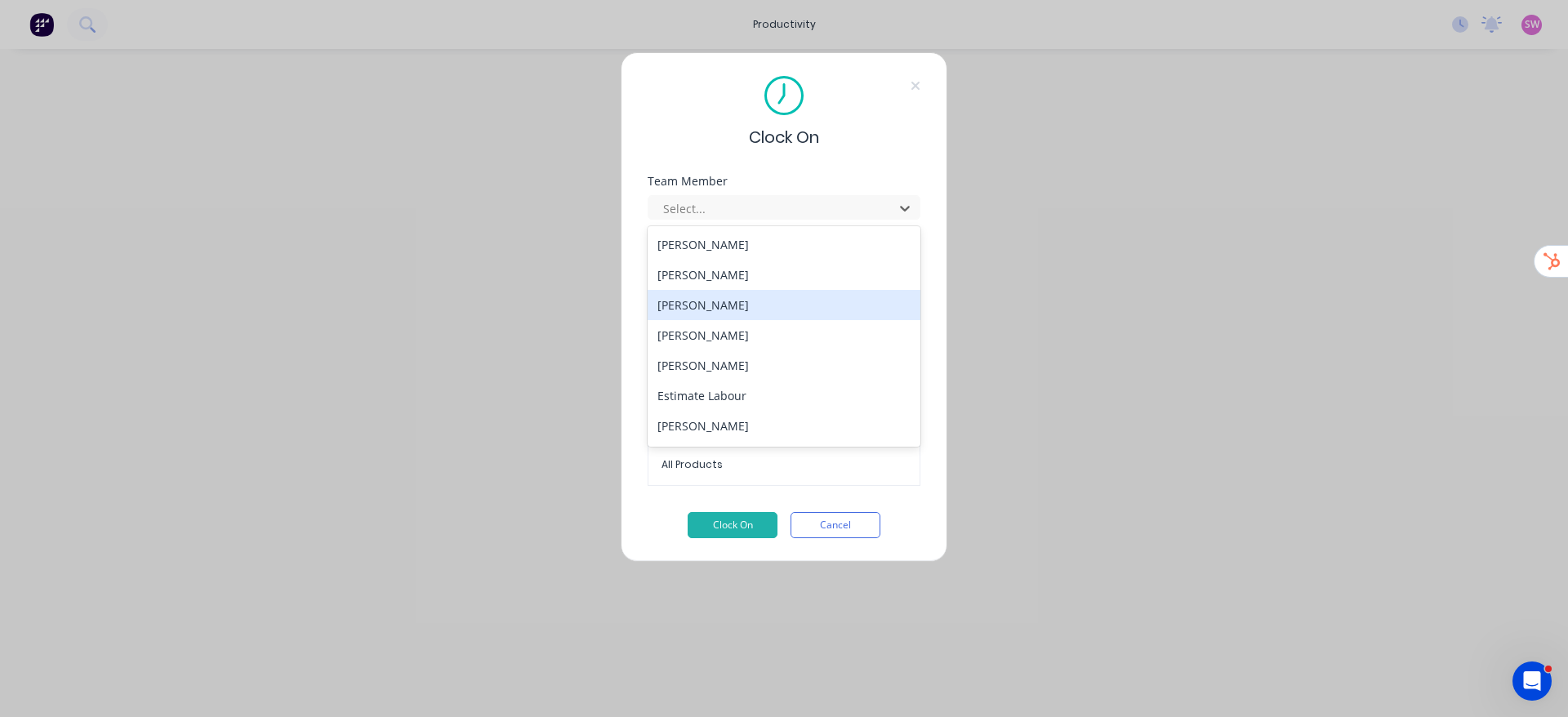
click at [761, 301] on div "Clarence Nguyen" at bounding box center [784, 305] width 273 height 30
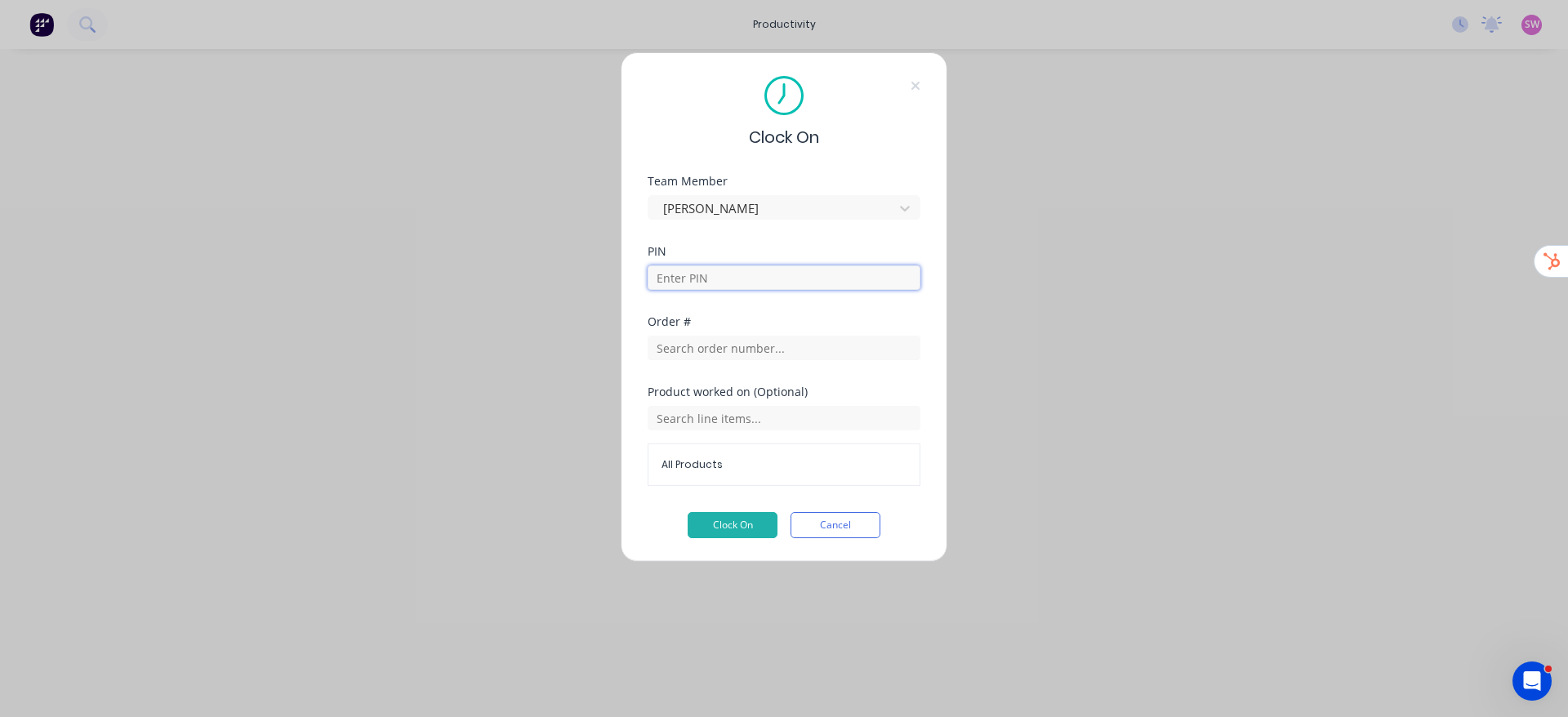
click at [747, 287] on input at bounding box center [784, 277] width 273 height 24
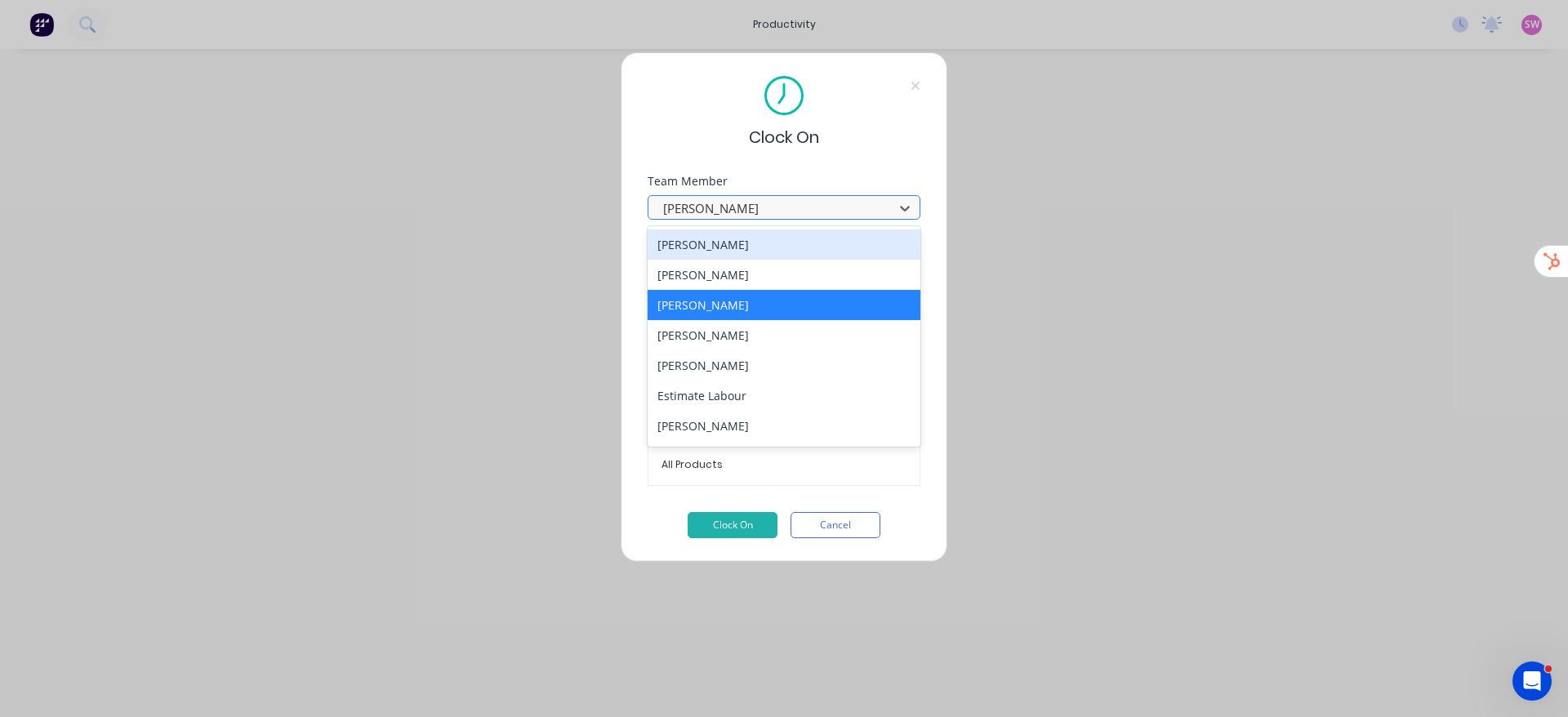
click at [745, 210] on div at bounding box center [773, 209] width 224 height 21
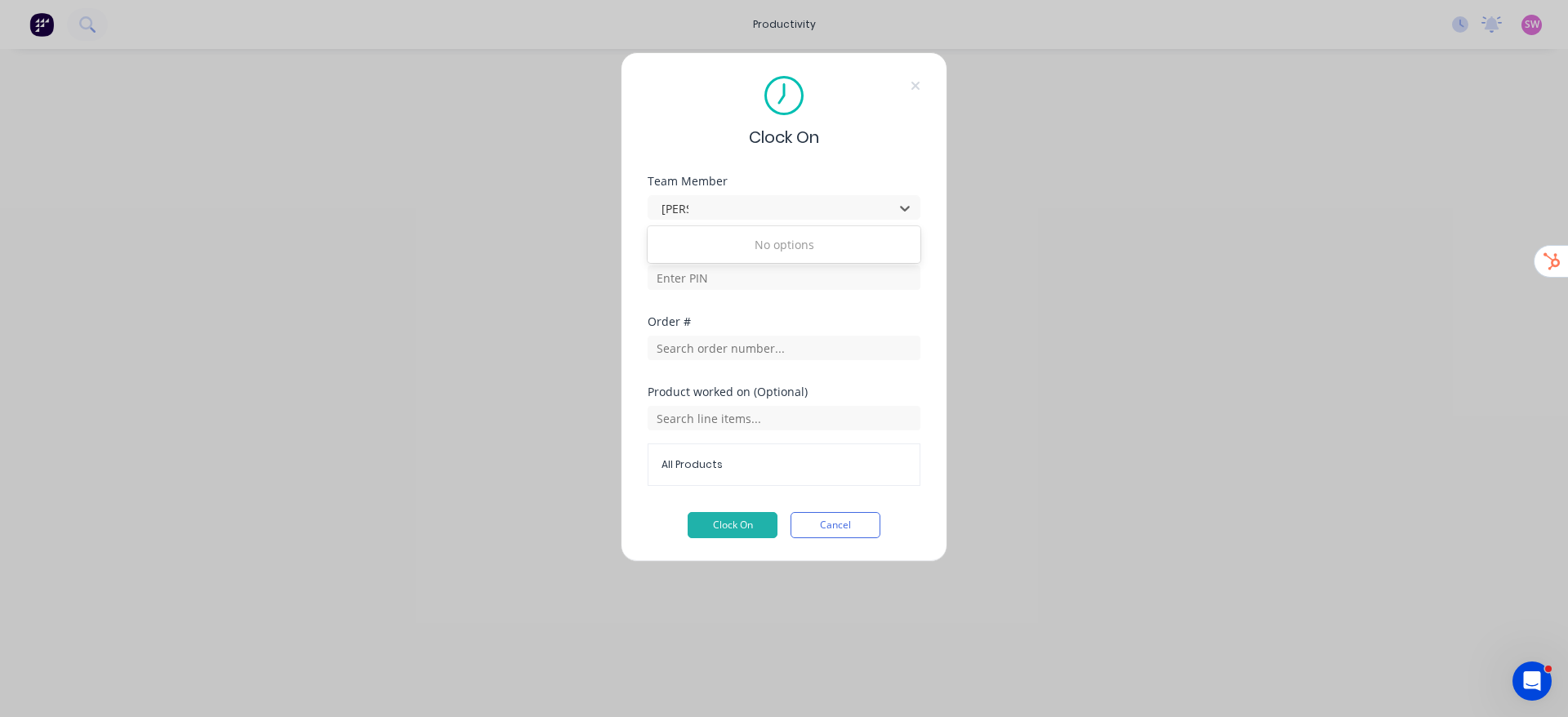
type input "ros"
click at [743, 235] on div "Ross Prothero" at bounding box center [784, 244] width 273 height 30
drag, startPoint x: 741, startPoint y: 269, endPoint x: 695, endPoint y: 317, distance: 66.5
click at [740, 269] on input at bounding box center [784, 277] width 273 height 24
type input "3161"
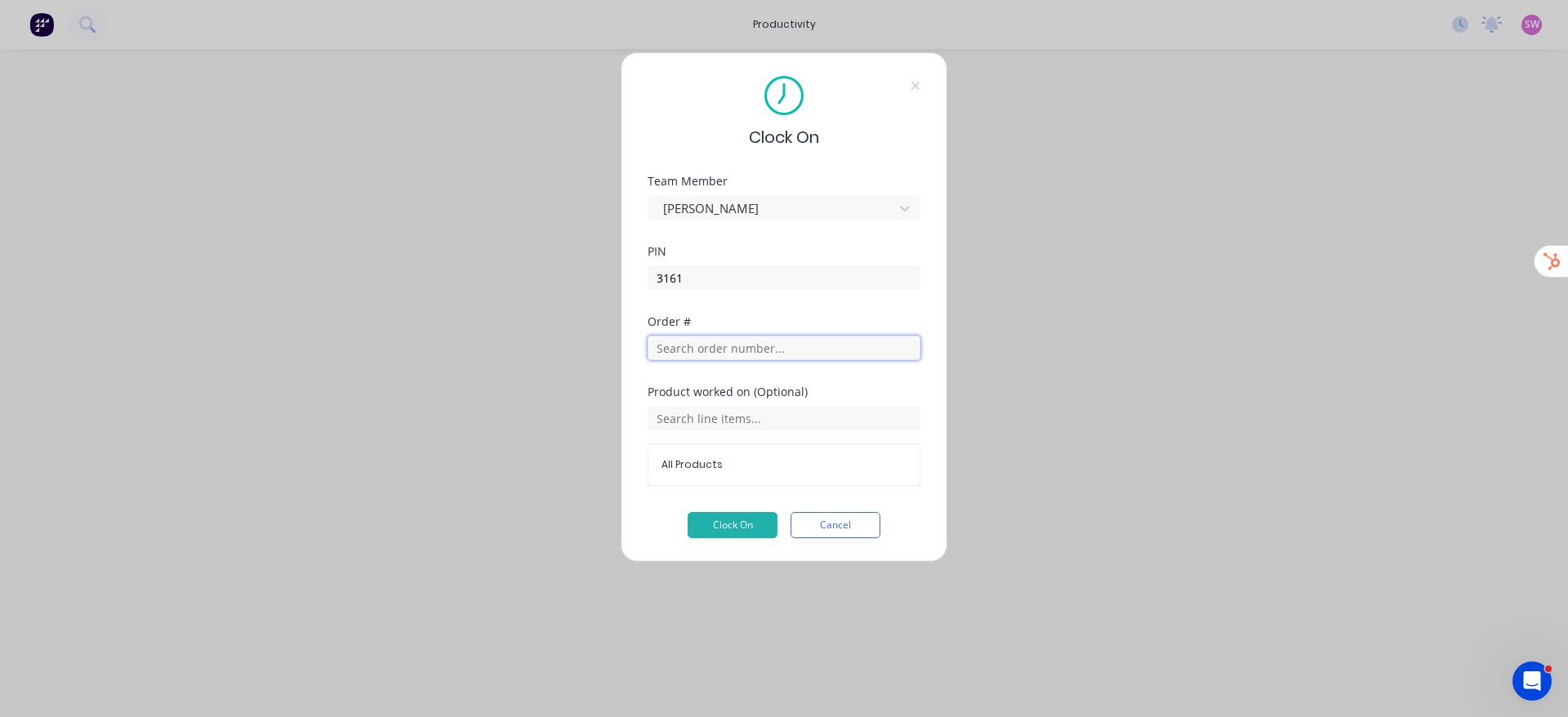
click at [777, 339] on input "text" at bounding box center [784, 348] width 273 height 24
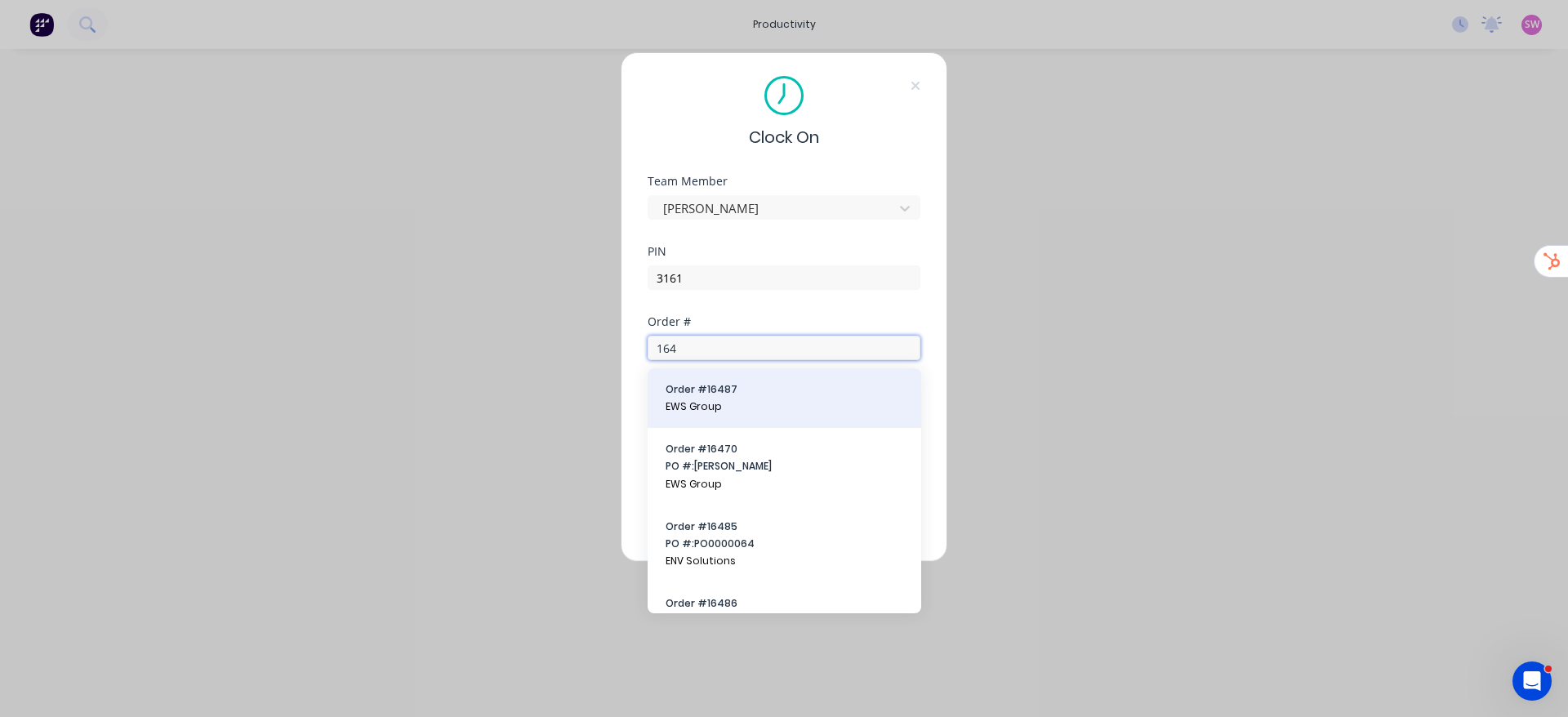
type input "164"
click at [746, 398] on button "Order # 16487 EWS Group" at bounding box center [784, 399] width 248 height 34
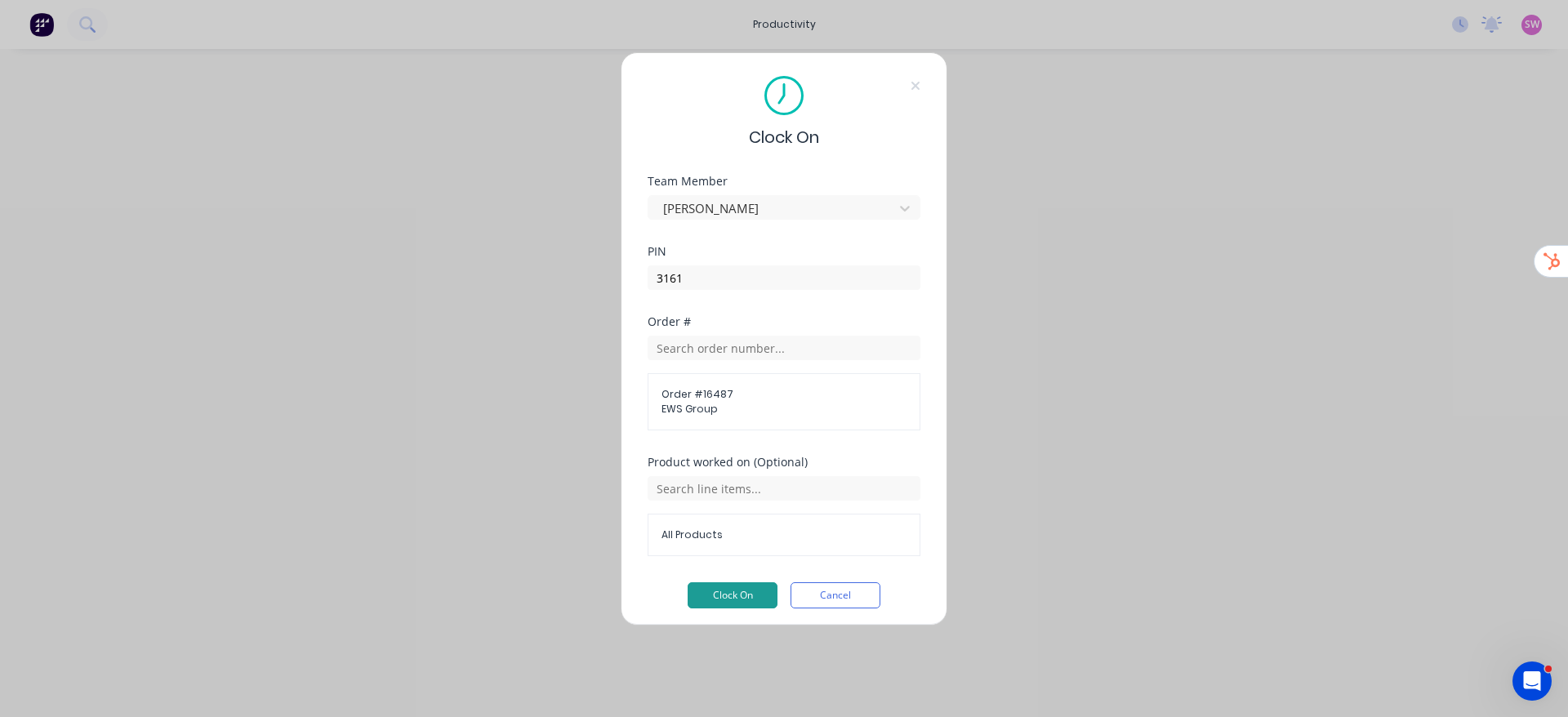
click at [717, 593] on button "Clock On" at bounding box center [732, 595] width 90 height 26
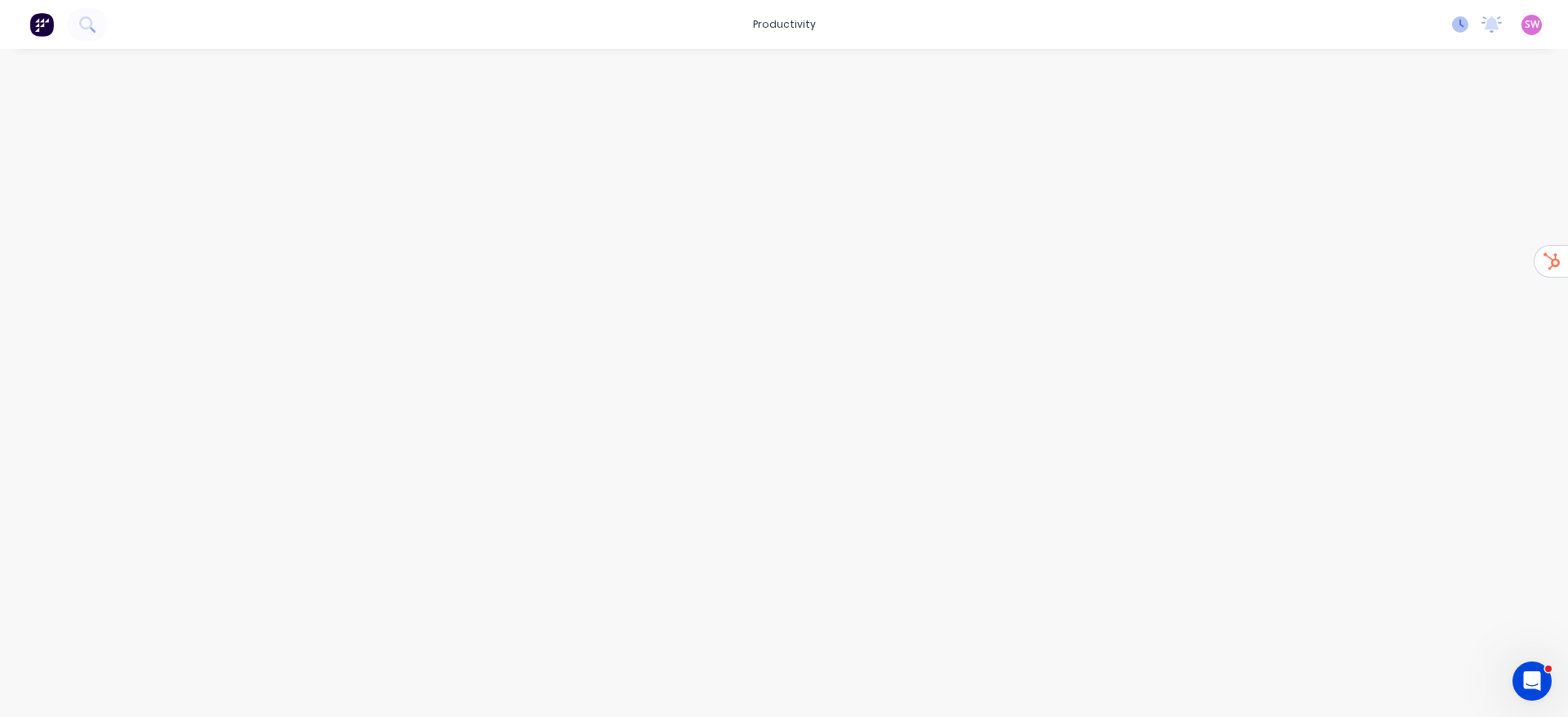
click at [1454, 20] on icon at bounding box center [1460, 24] width 16 height 16
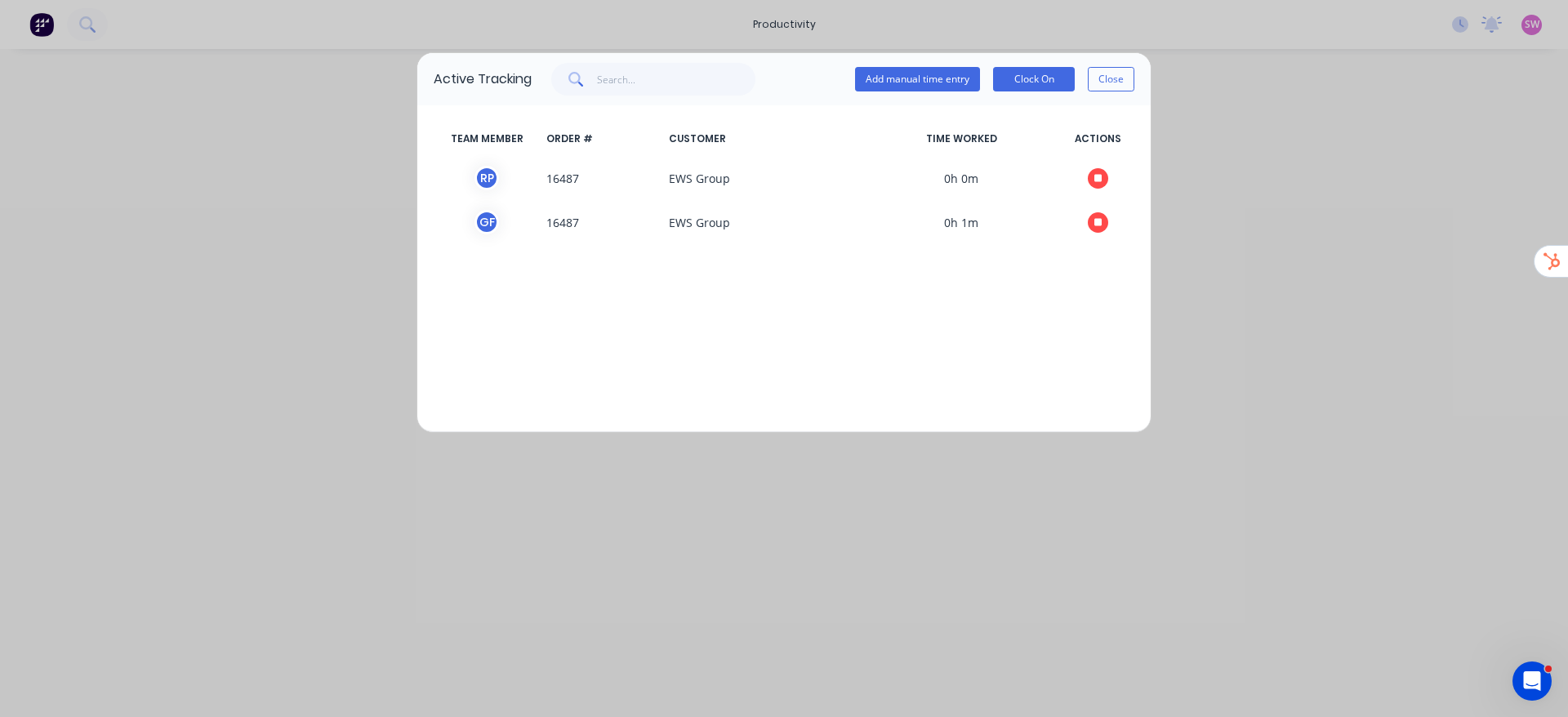
click at [820, 331] on div "TEAM MEMBER ORDER # CUSTOMER TIME WORKED ACTIONS R P 16487 EWS Group 0h 0m G F …" at bounding box center [784, 268] width 734 height 327
click at [1127, 79] on button "Close" at bounding box center [1111, 78] width 46 height 24
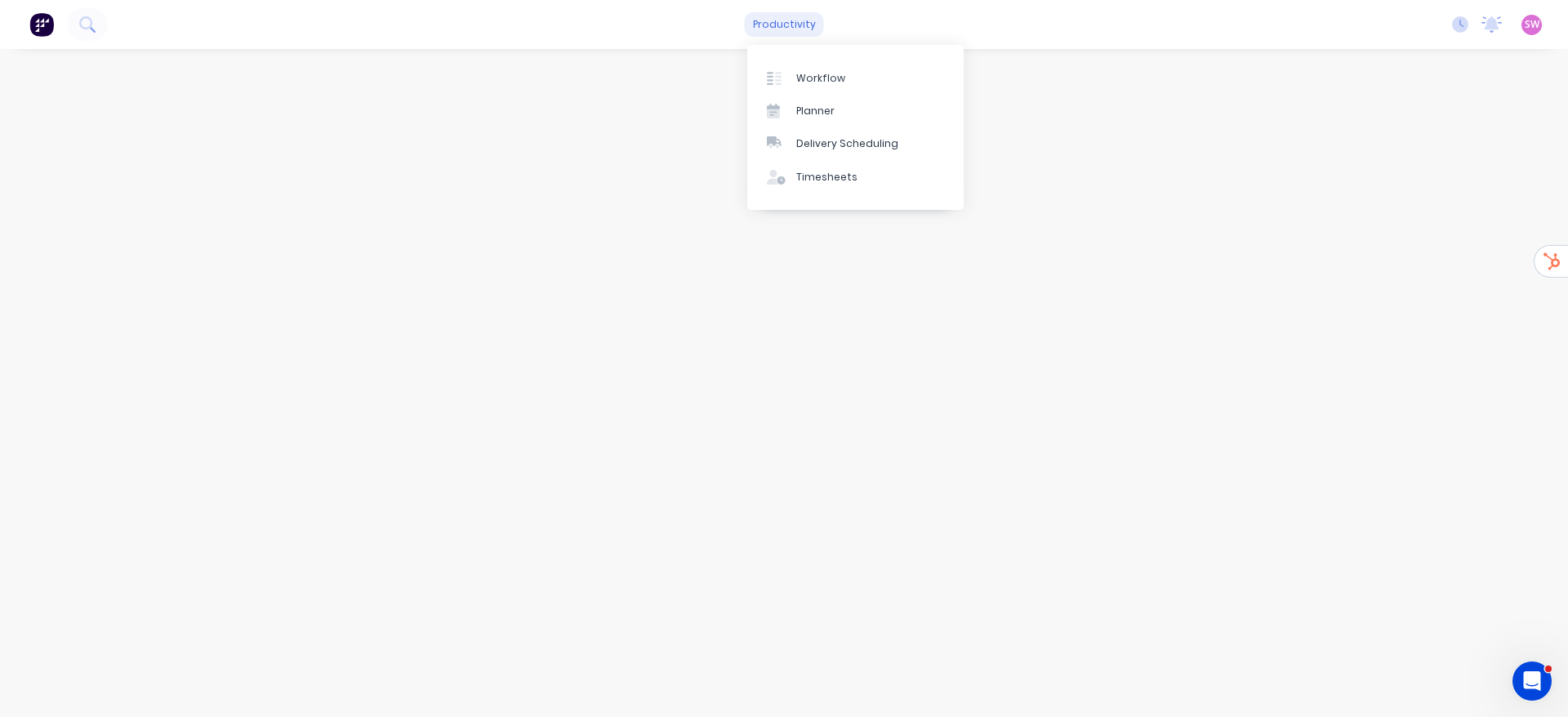
click at [805, 29] on div "productivity" at bounding box center [784, 24] width 79 height 24
click at [1145, 70] on div at bounding box center [784, 367] width 1307 height 636
click at [1466, 22] on icon at bounding box center [1460, 24] width 16 height 16
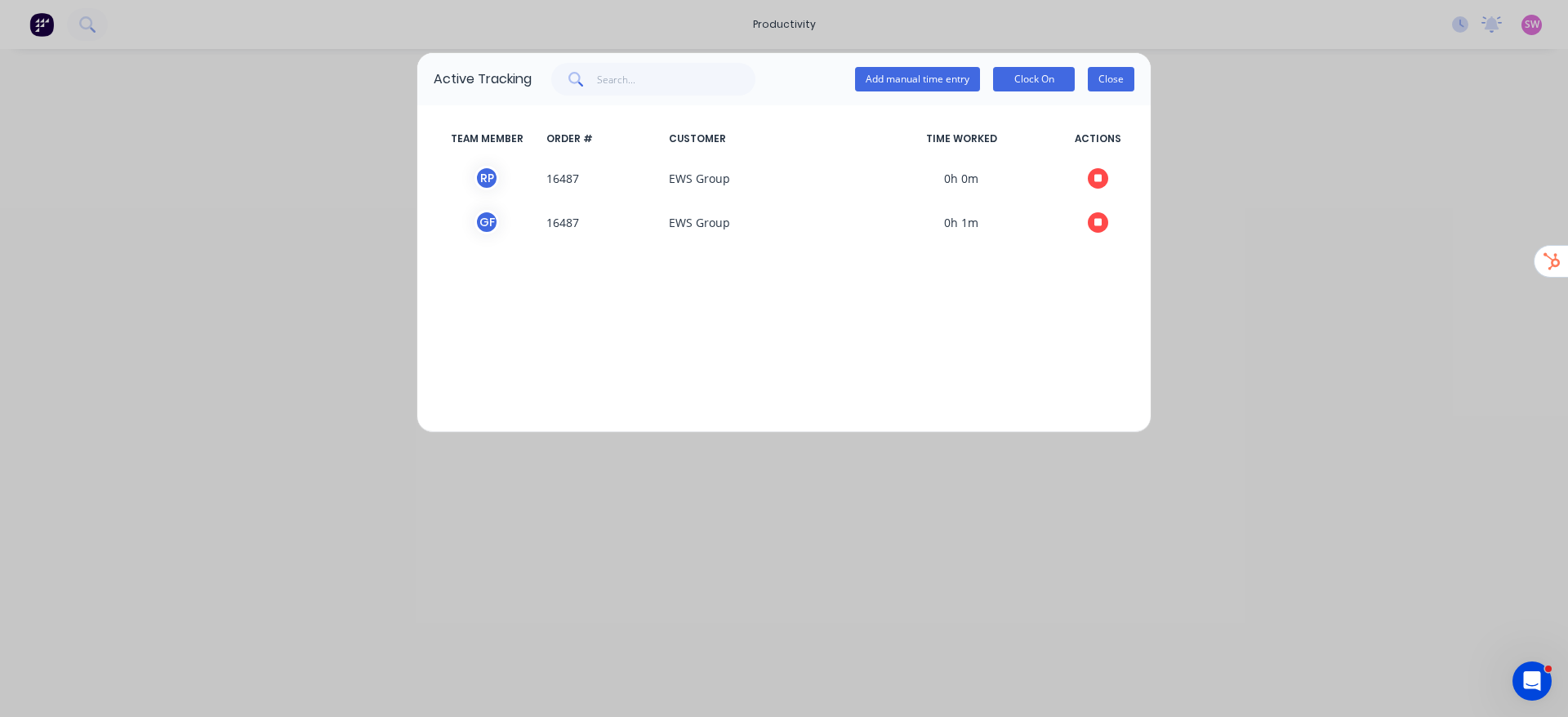
click at [1129, 67] on button "Close" at bounding box center [1111, 78] width 46 height 24
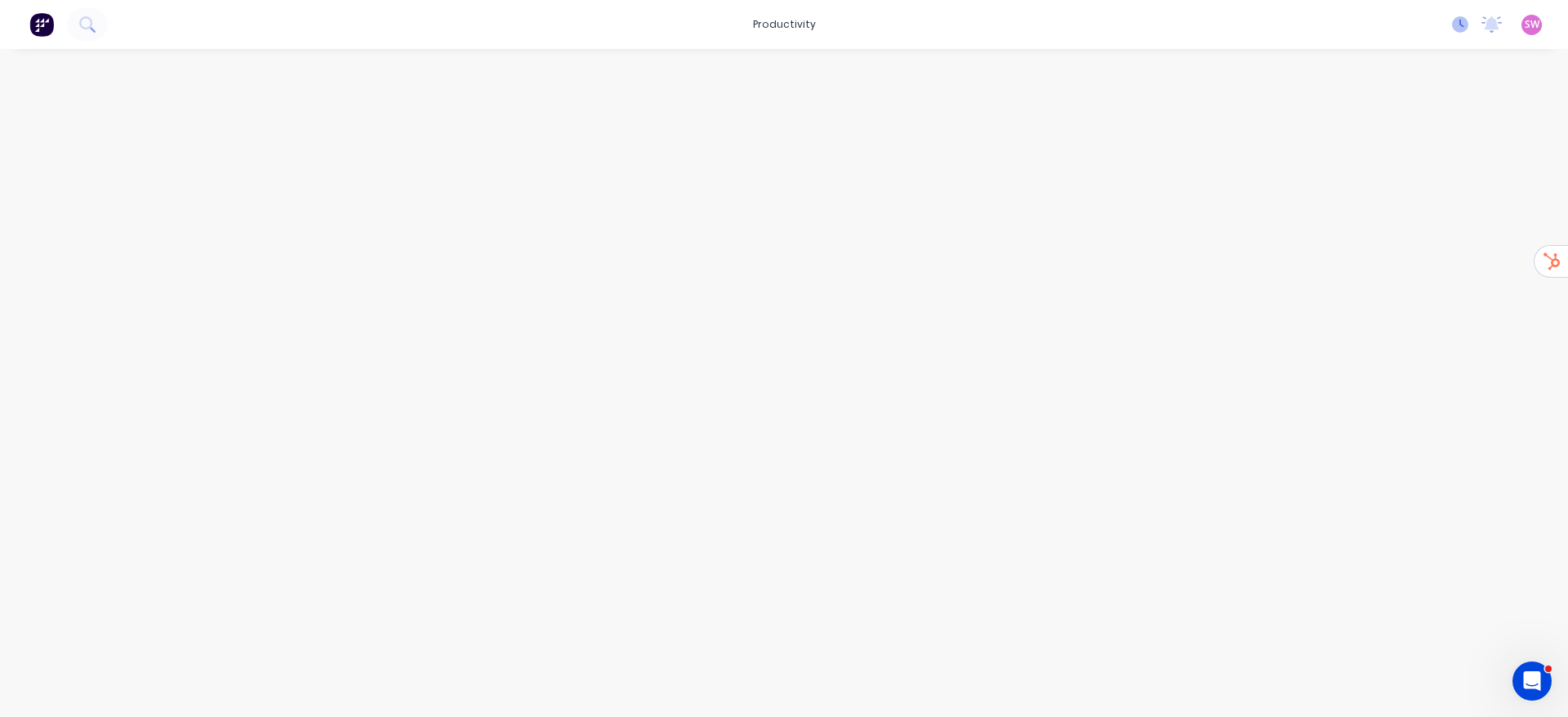
click at [1461, 24] on icon at bounding box center [1460, 24] width 16 height 16
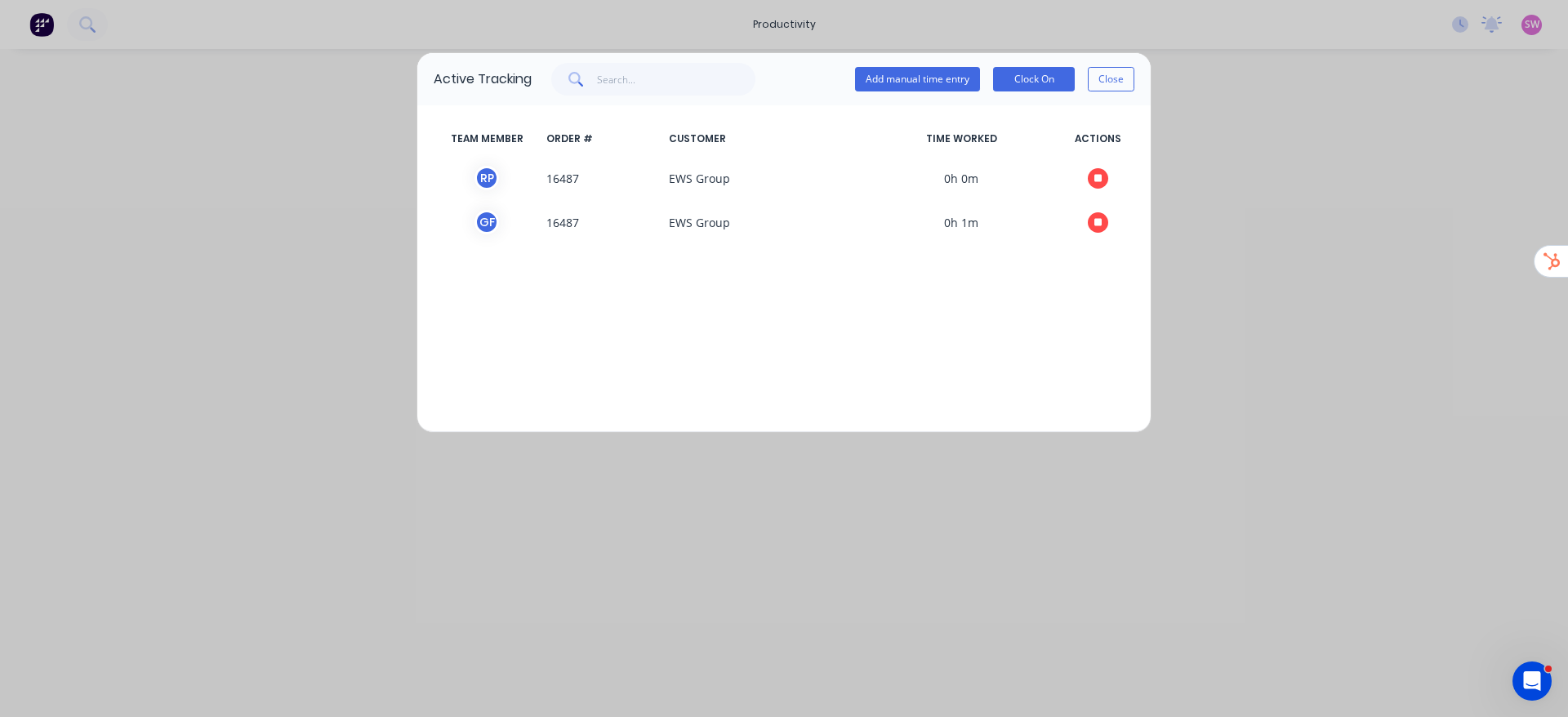
drag, startPoint x: 1110, startPoint y: 83, endPoint x: 1211, endPoint y: 93, distance: 101.5
click at [1111, 83] on button "Close" at bounding box center [1111, 78] width 46 height 24
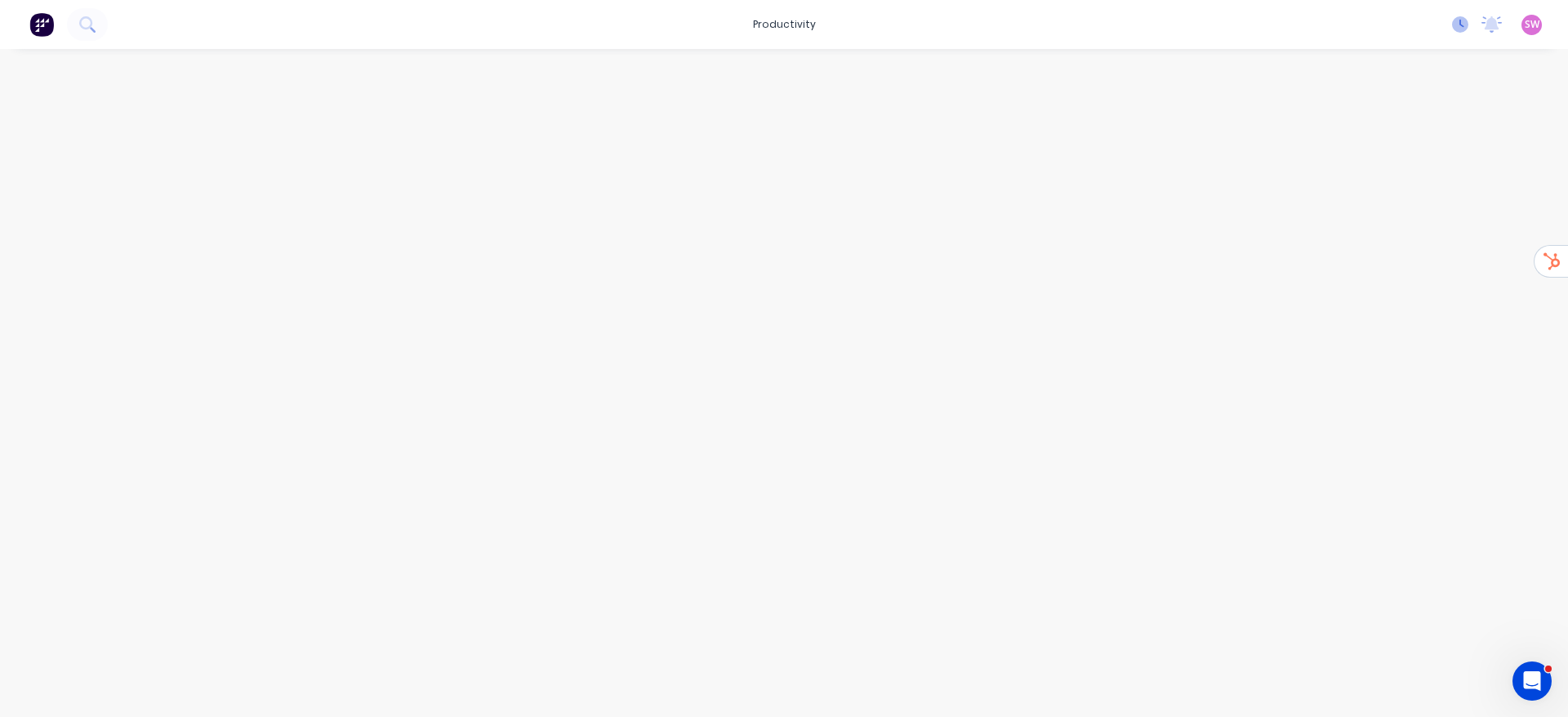
click at [1465, 24] on icon at bounding box center [1460, 24] width 16 height 16
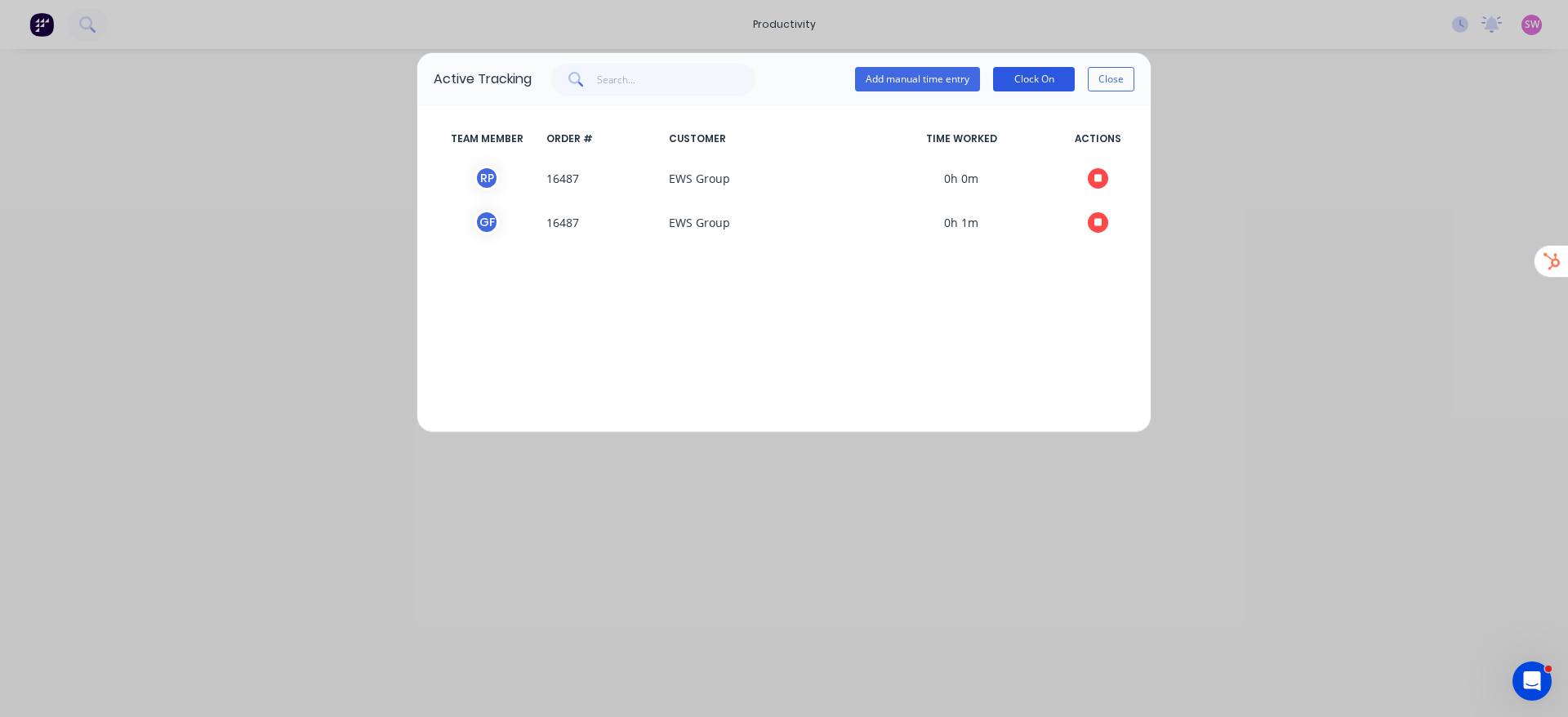
click at [1049, 77] on button "Clock On" at bounding box center [1034, 78] width 82 height 24
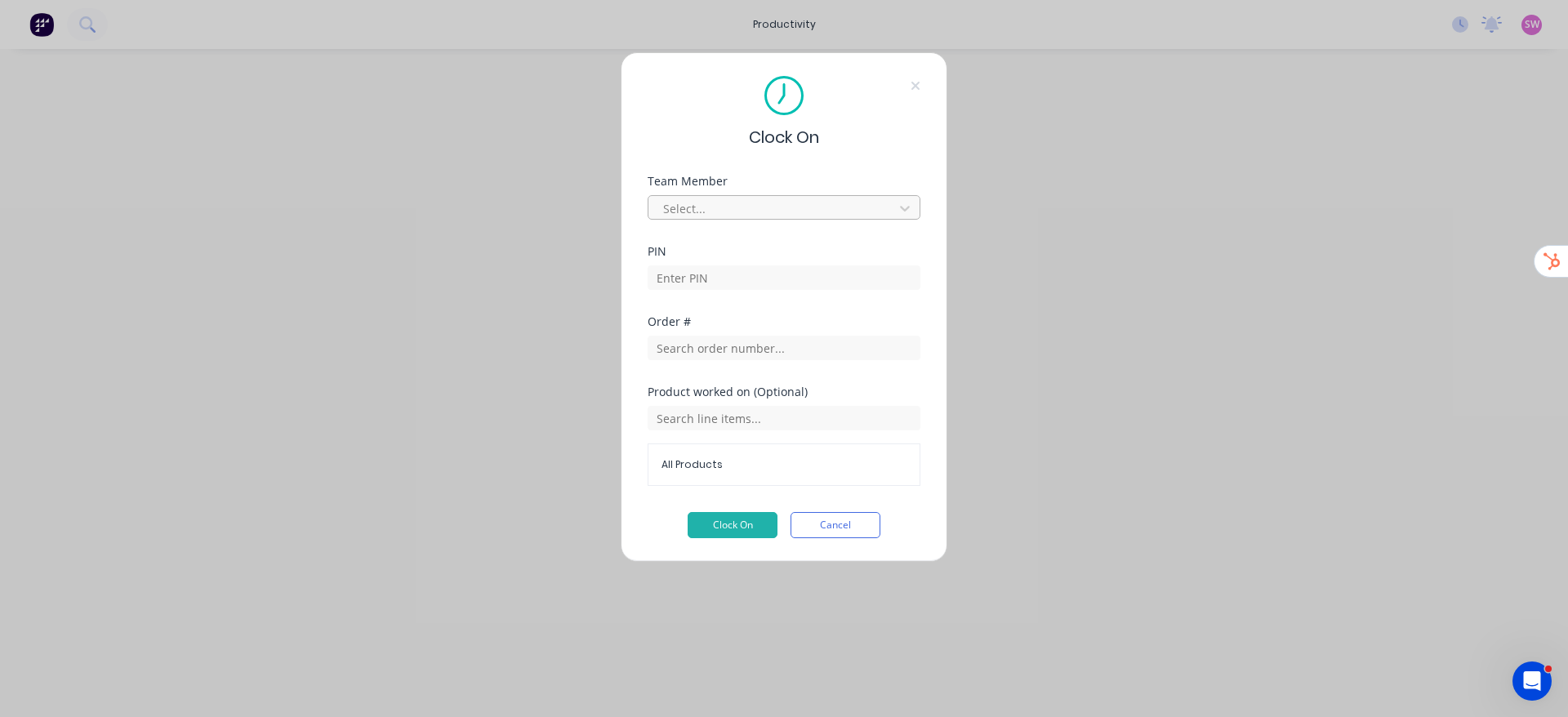
click at [852, 204] on div at bounding box center [773, 209] width 224 height 21
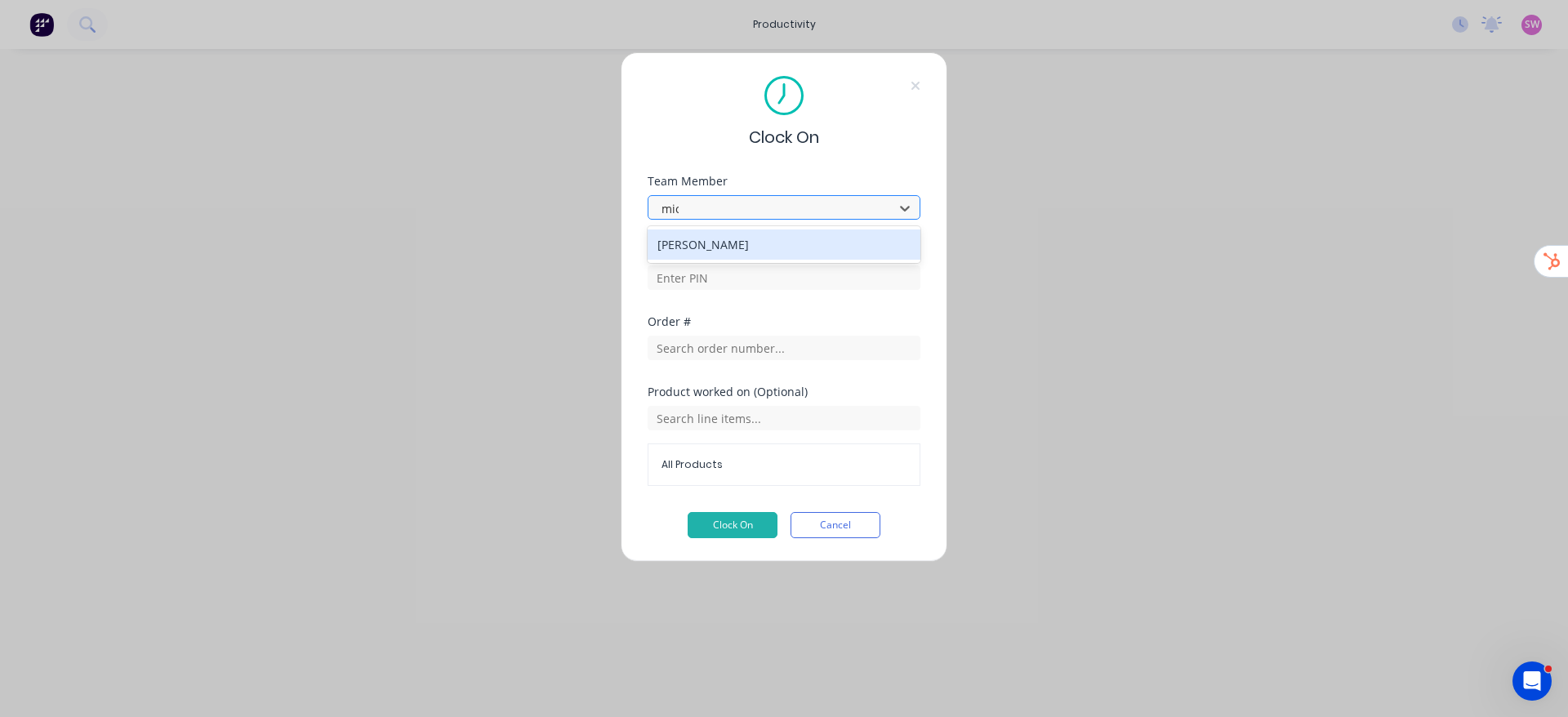
type input "mich"
click at [726, 241] on div "Michael Rovere" at bounding box center [784, 244] width 273 height 30
drag, startPoint x: 707, startPoint y: 268, endPoint x: 661, endPoint y: 300, distance: 56.0
click at [707, 268] on input at bounding box center [784, 277] width 273 height 24
type input "1471"
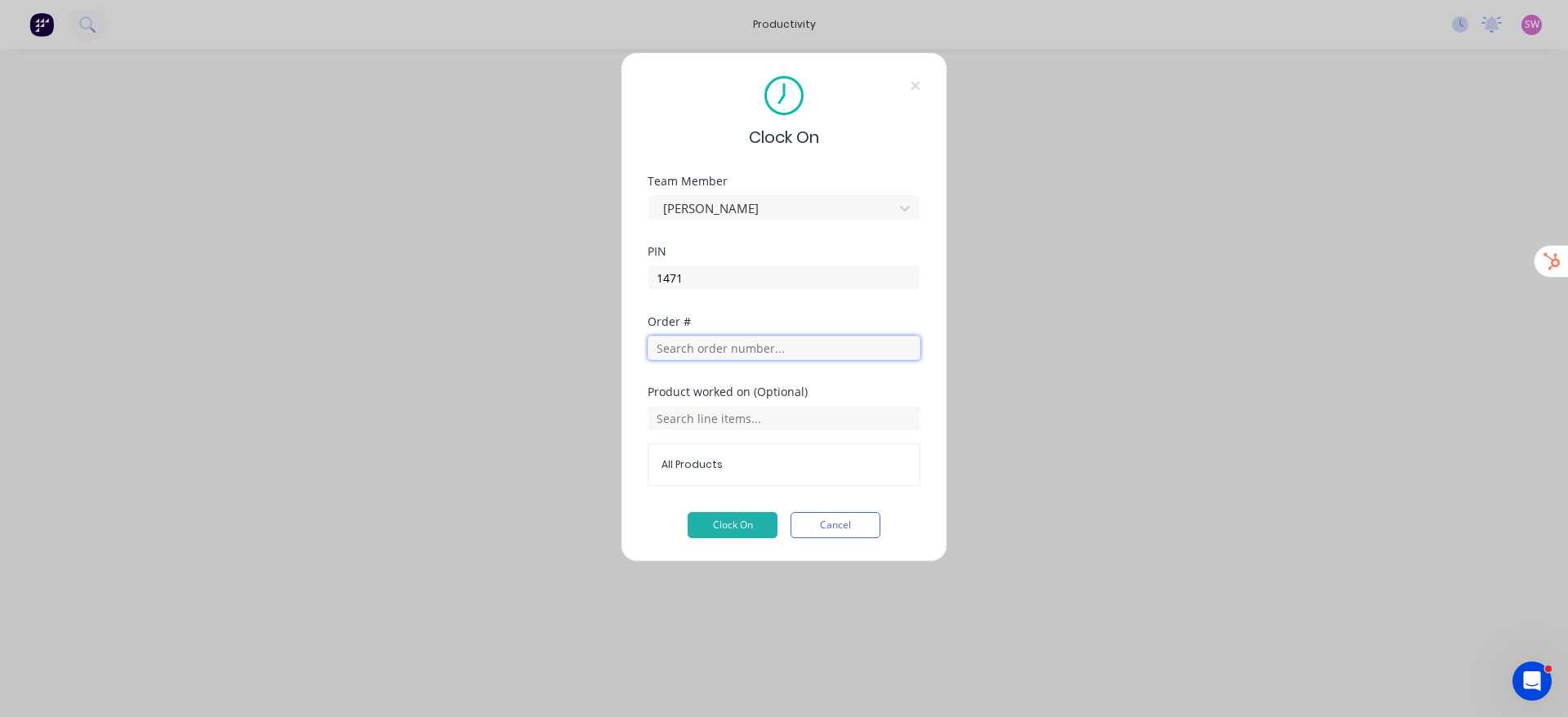
click at [802, 350] on input "text" at bounding box center [784, 348] width 273 height 24
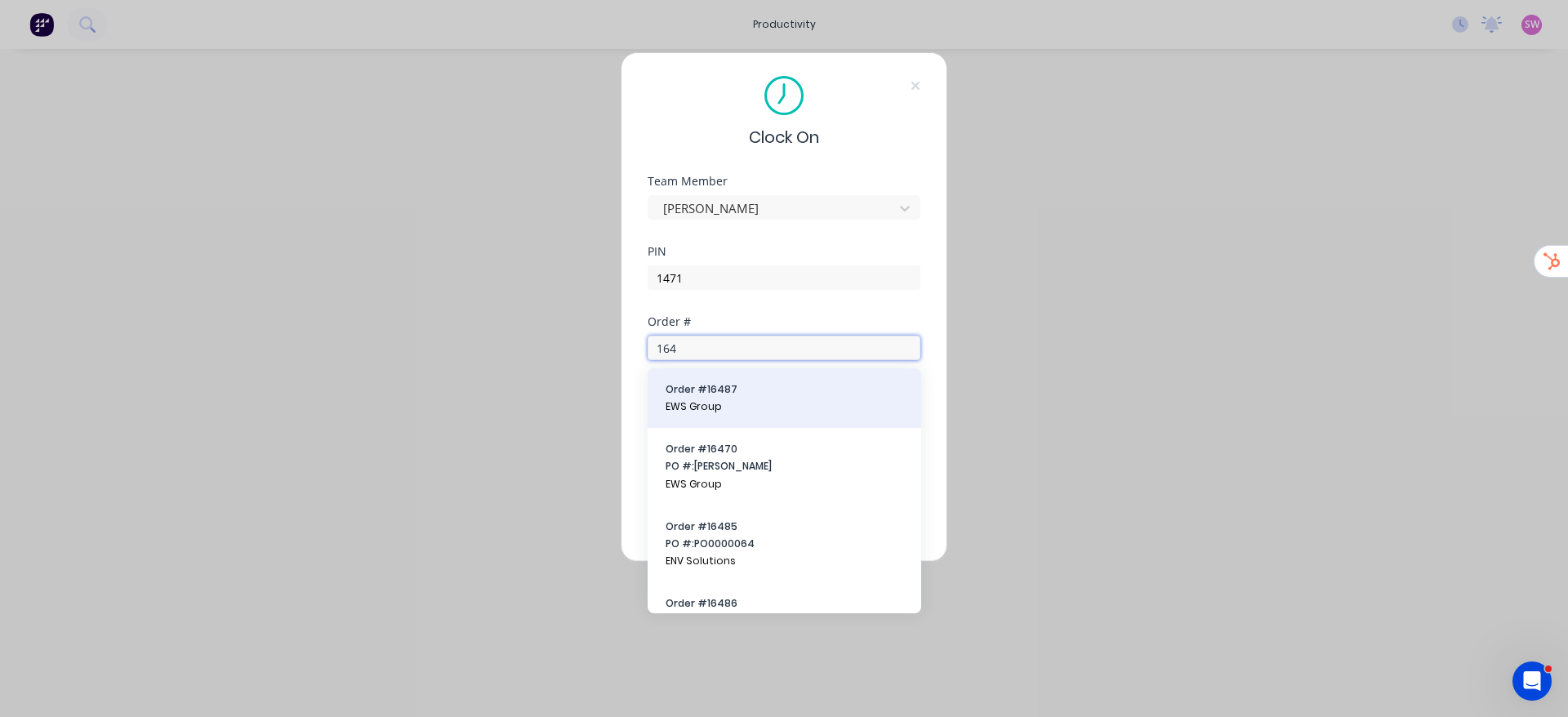
type input "164"
click at [784, 398] on button "Order # 16487 EWS Group" at bounding box center [784, 399] width 248 height 34
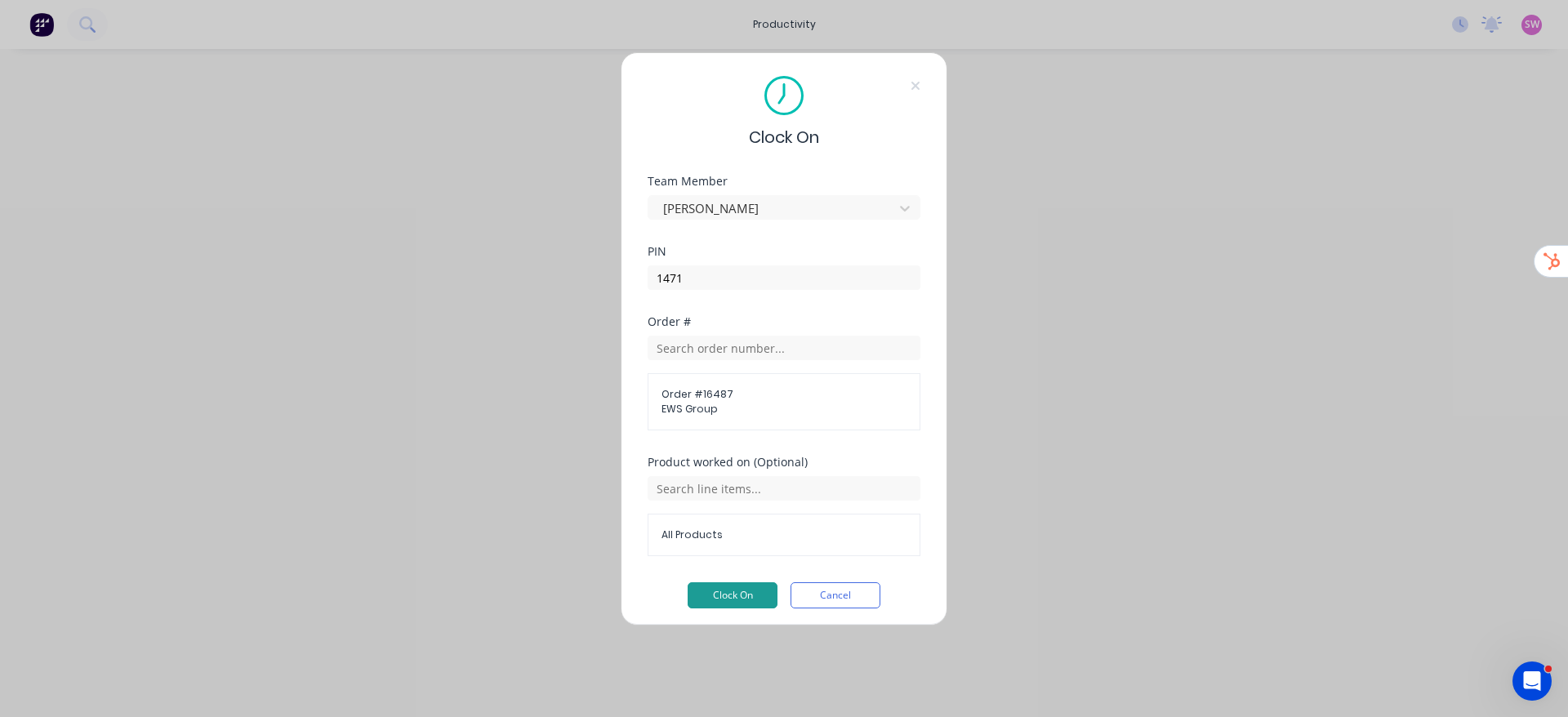
click at [731, 596] on button "Clock On" at bounding box center [732, 595] width 90 height 26
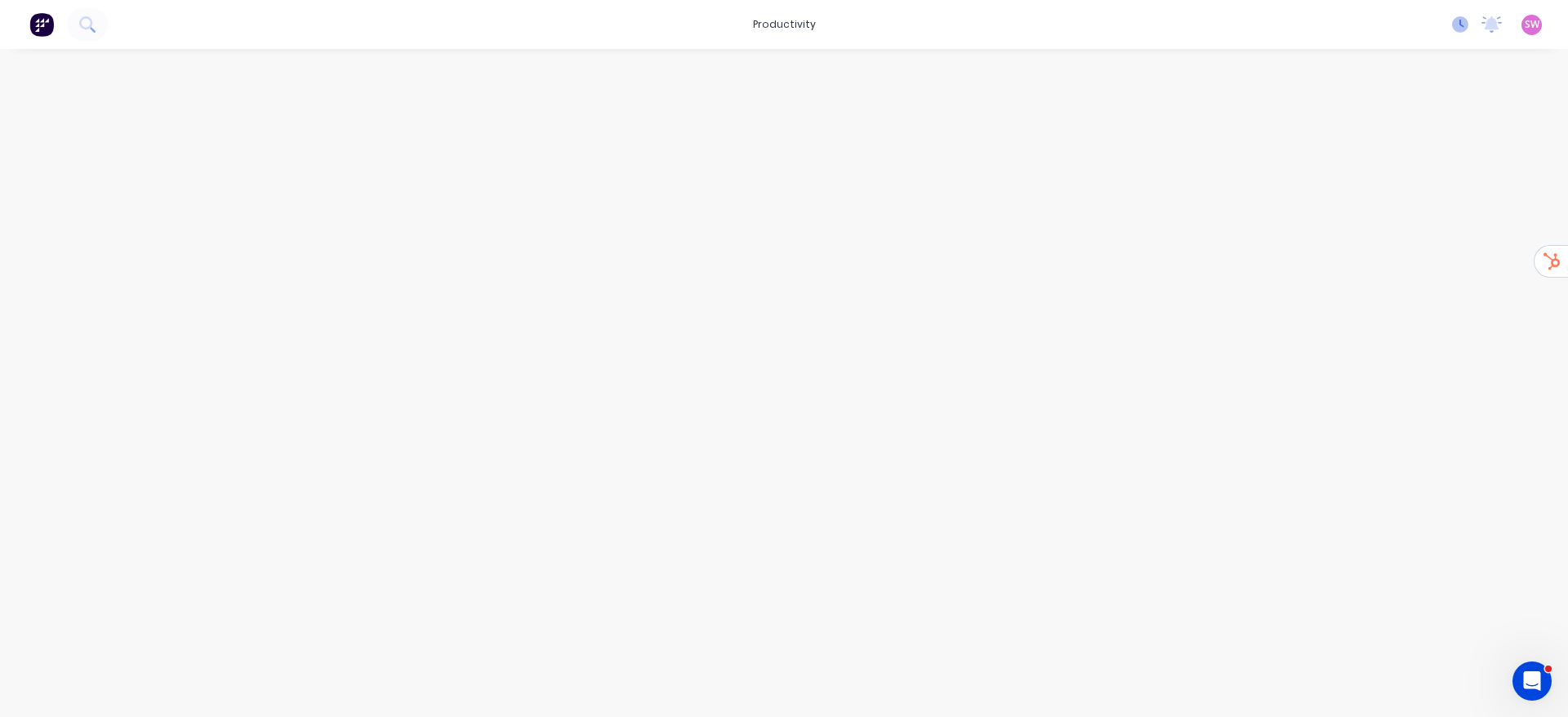
click at [1456, 25] on icon at bounding box center [1460, 24] width 16 height 16
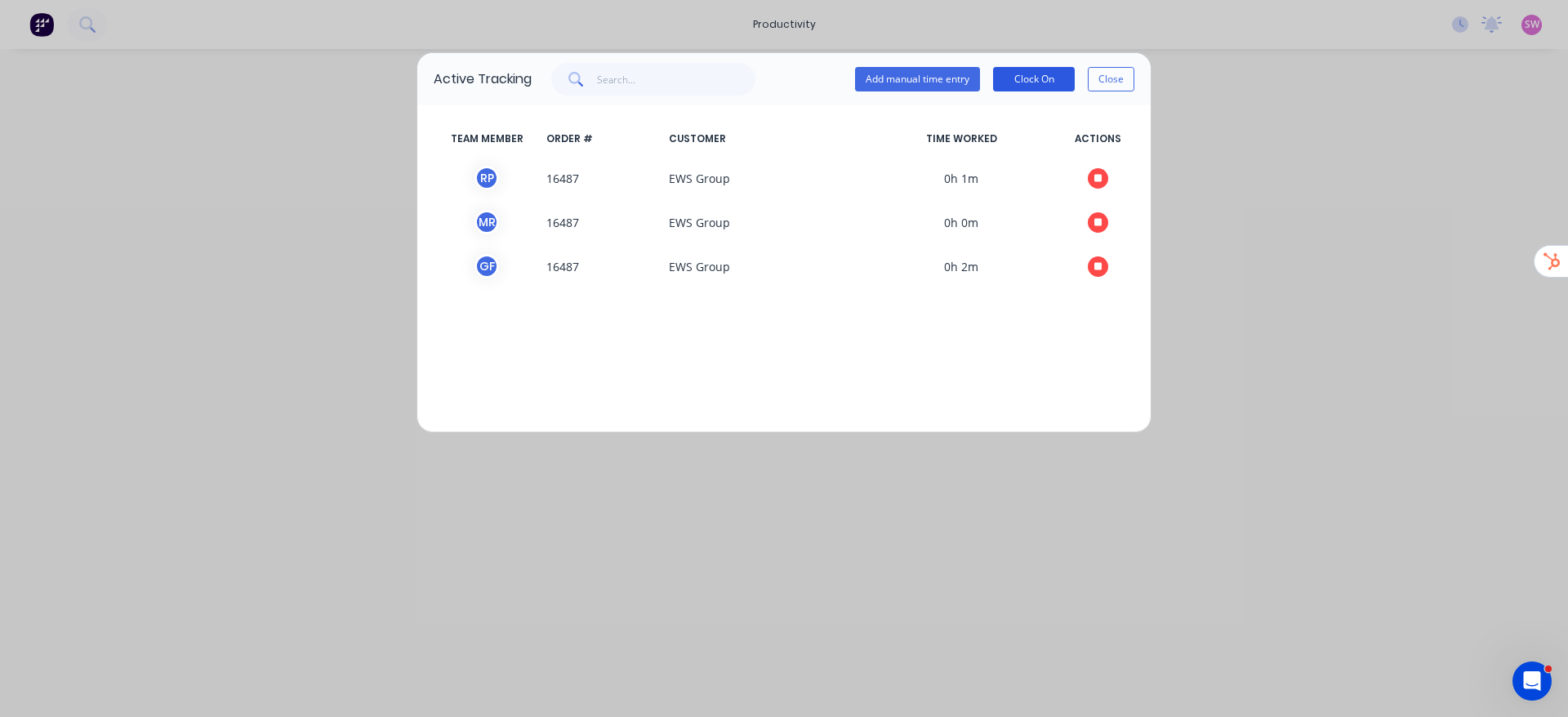
click at [1070, 83] on button "Clock On" at bounding box center [1034, 78] width 82 height 24
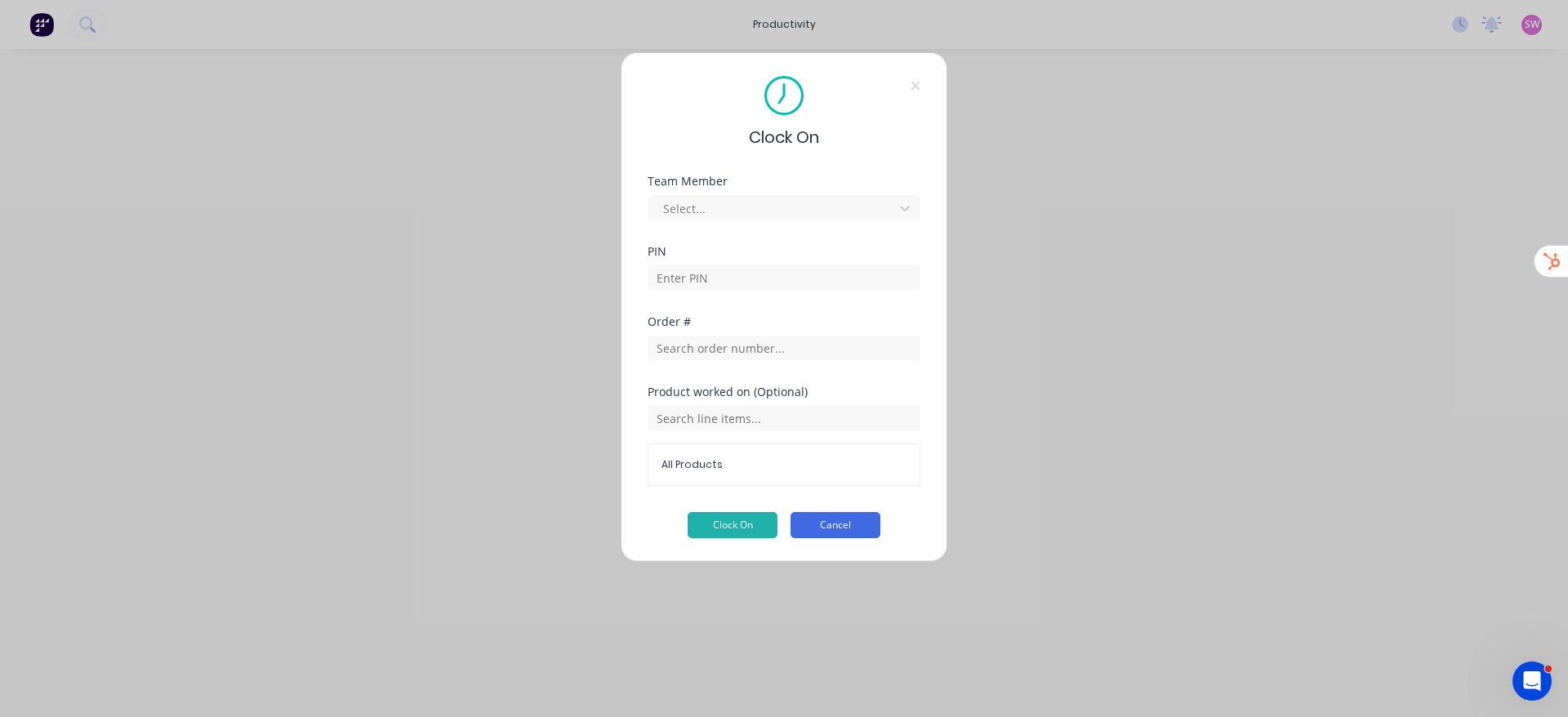
click at [824, 530] on button "Cancel" at bounding box center [835, 524] width 90 height 26
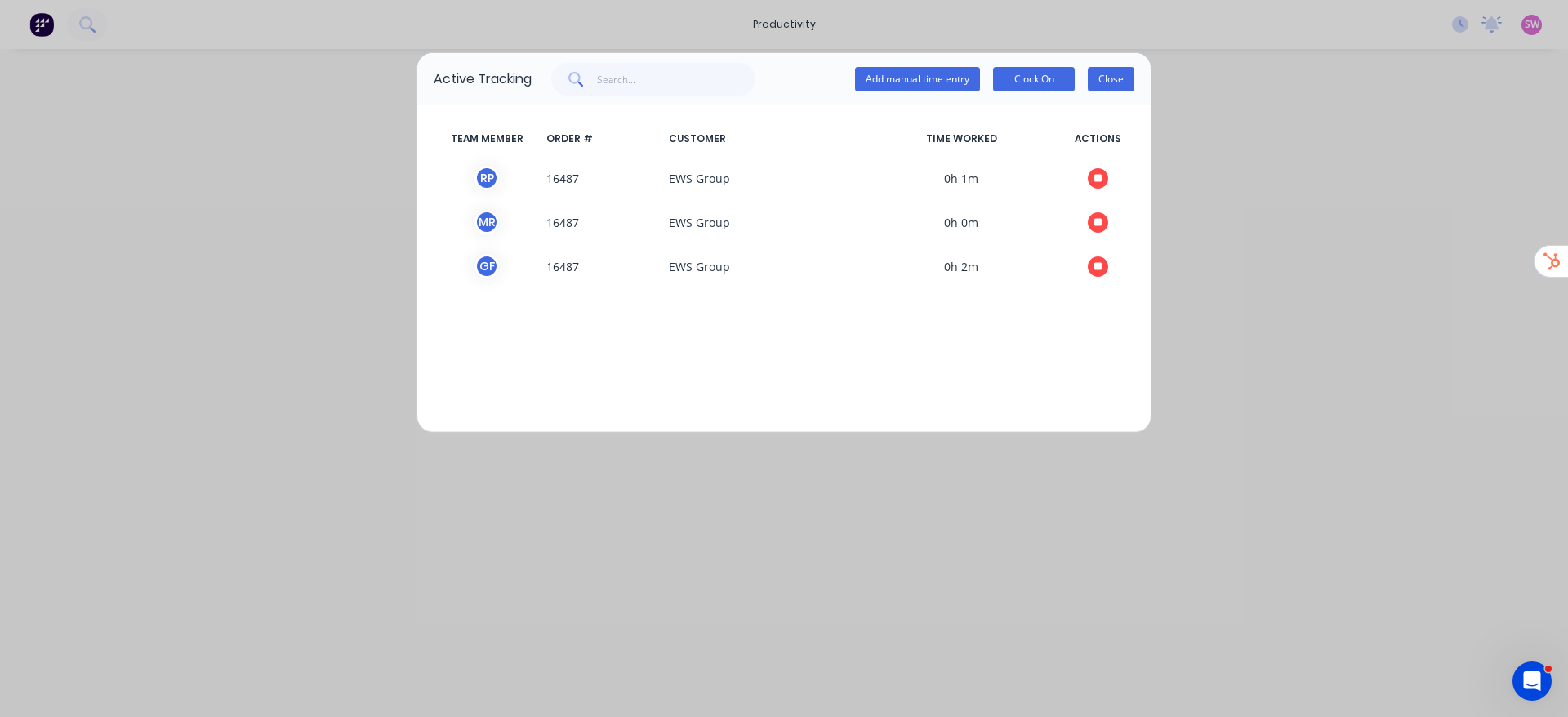
click at [1111, 84] on button "Close" at bounding box center [1111, 78] width 46 height 24
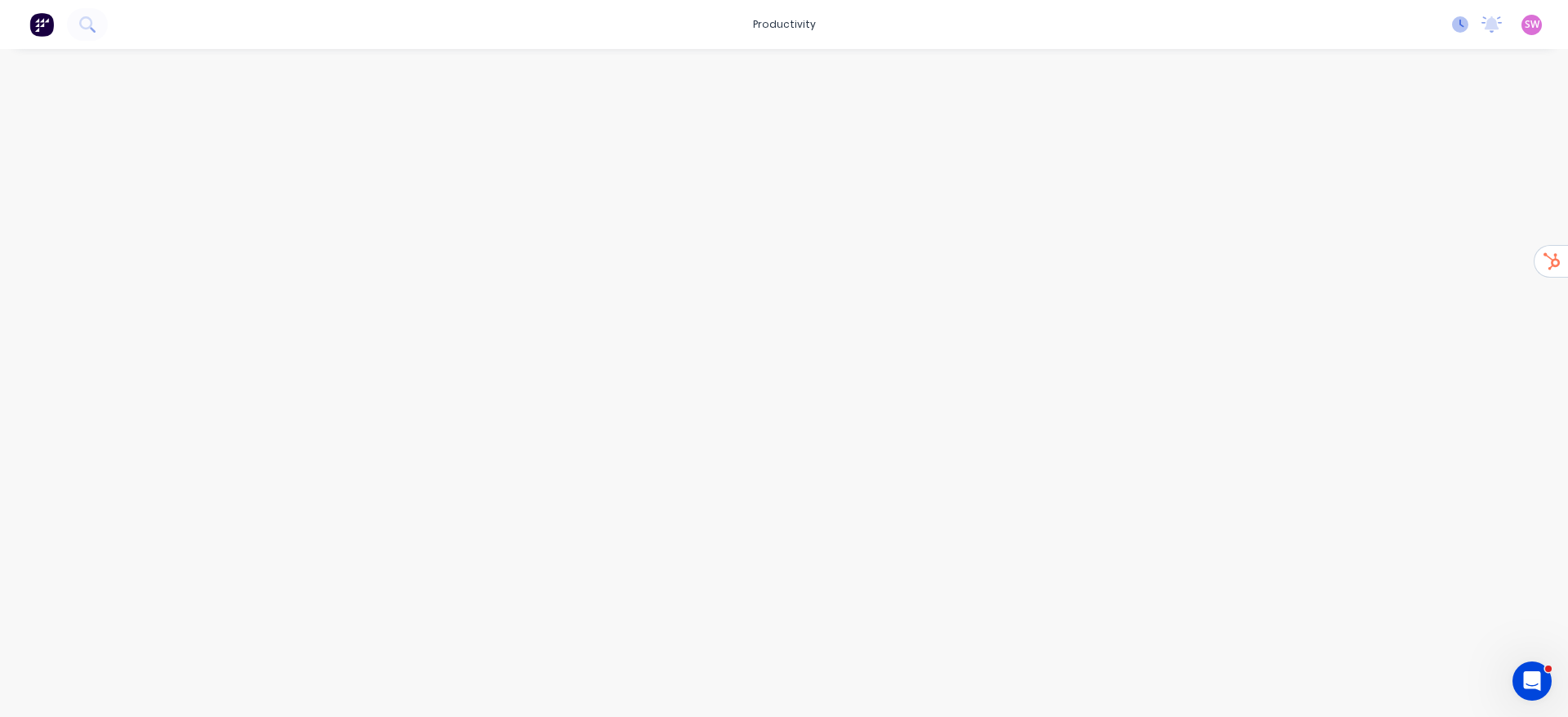
click at [1464, 28] on icon at bounding box center [1460, 24] width 16 height 16
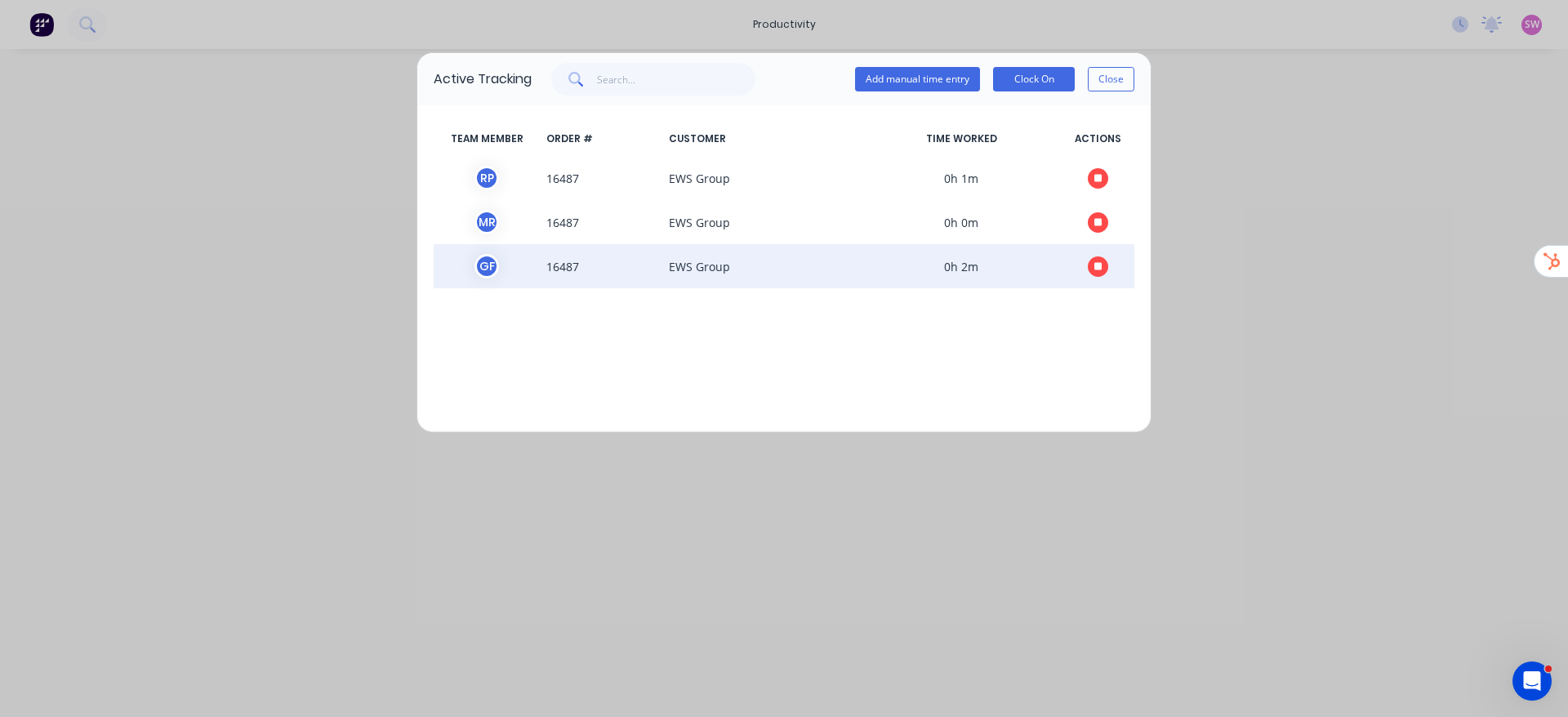
click at [1096, 261] on icon "button" at bounding box center [1098, 267] width 8 height 11
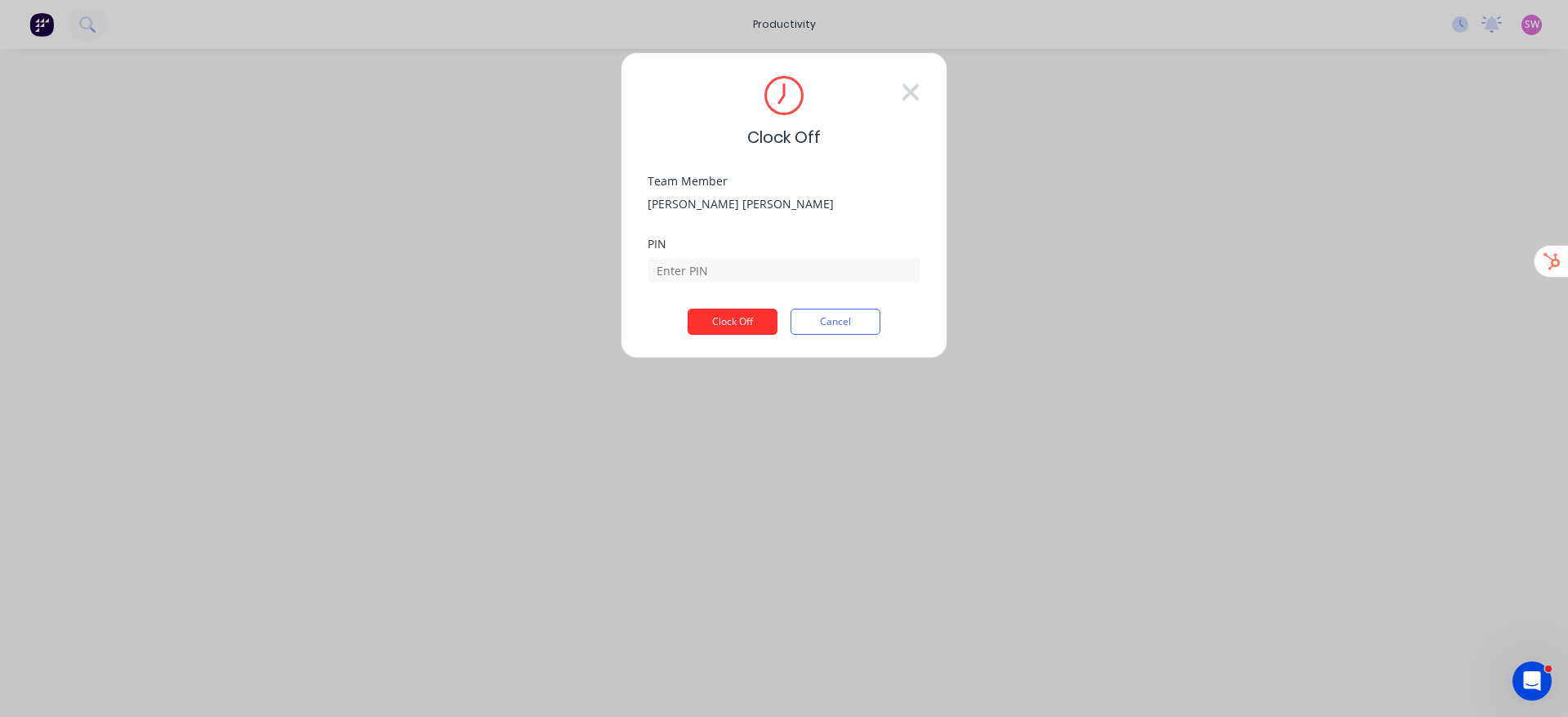
click at [750, 322] on button "Clock Off" at bounding box center [732, 321] width 90 height 26
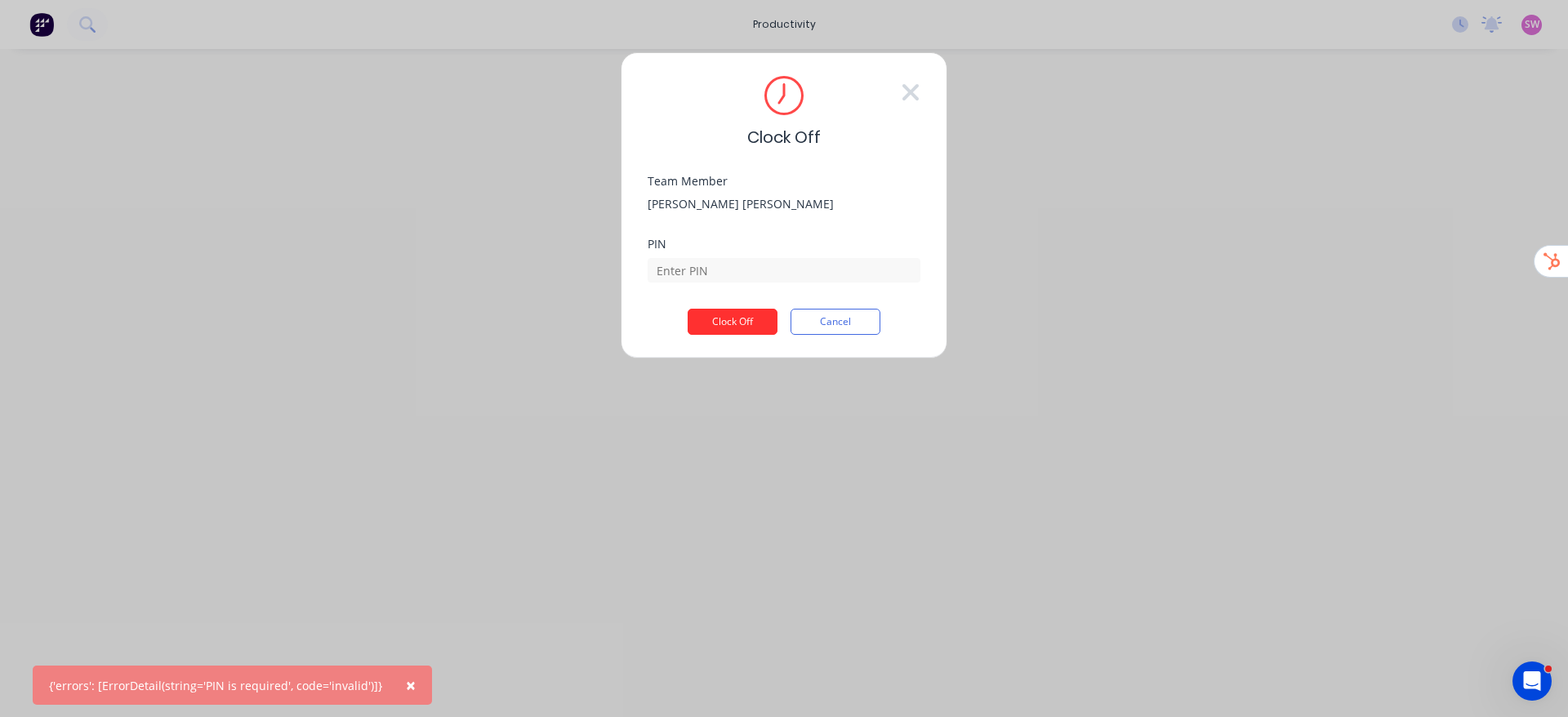
click at [722, 312] on button "Clock Off" at bounding box center [732, 321] width 90 height 26
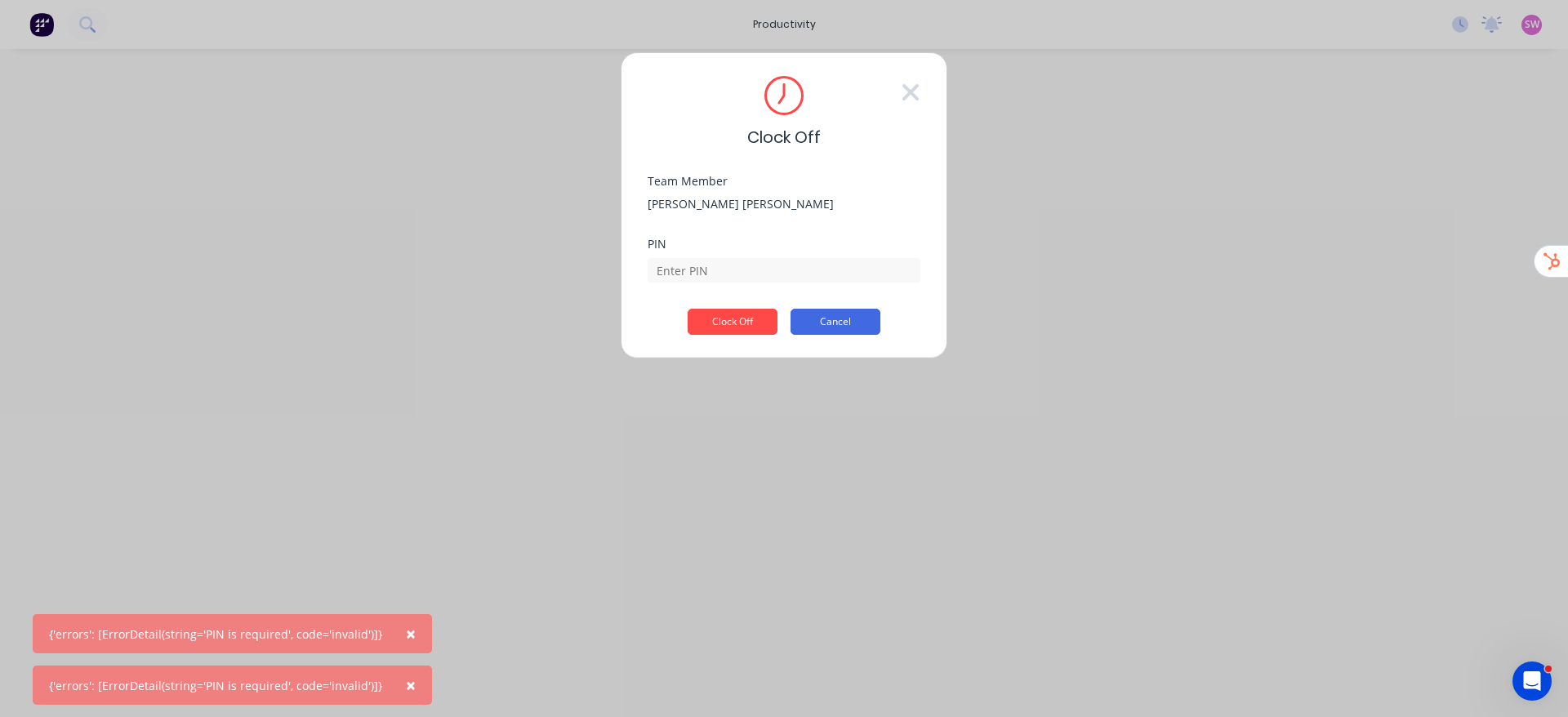
click at [847, 326] on button "Cancel" at bounding box center [835, 321] width 90 height 26
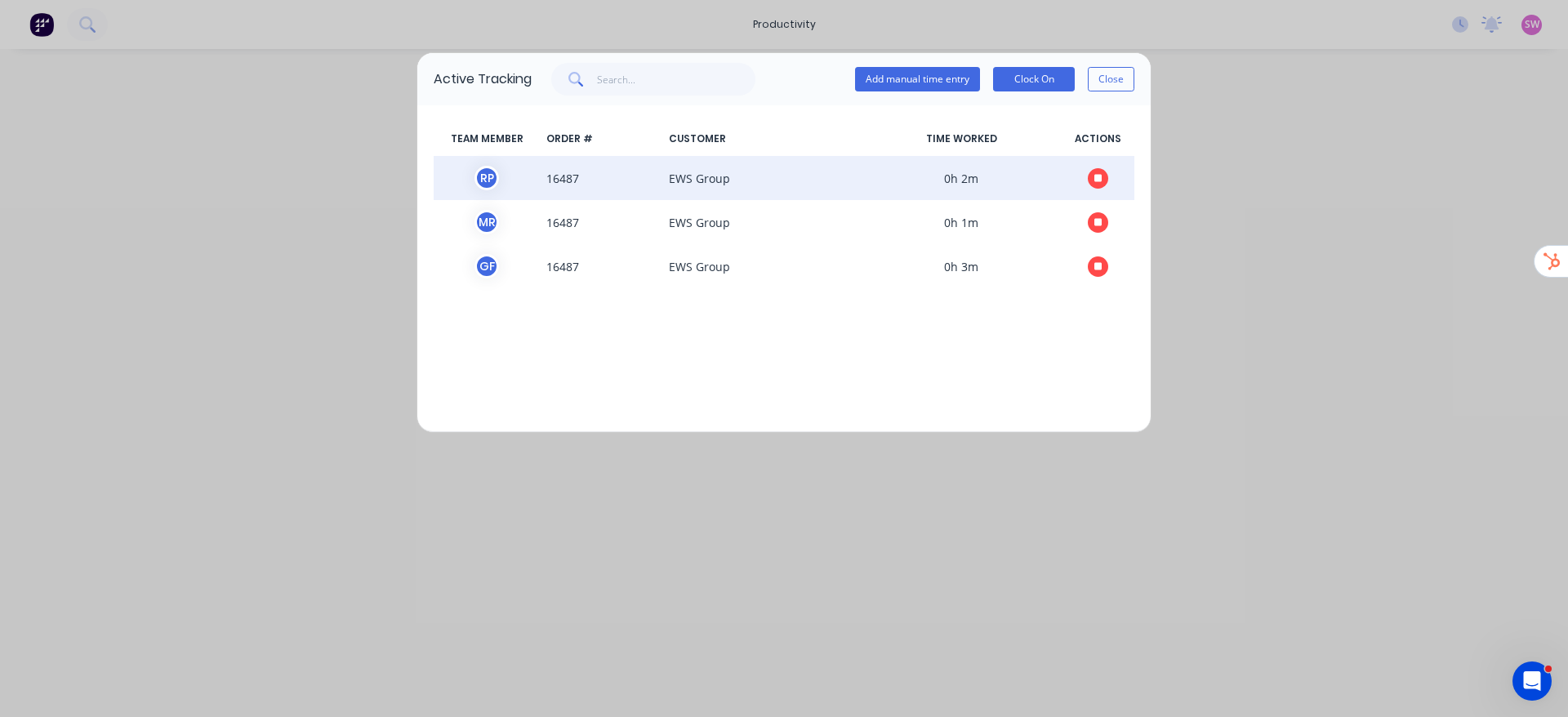
click at [1093, 169] on button "button" at bounding box center [1097, 178] width 21 height 21
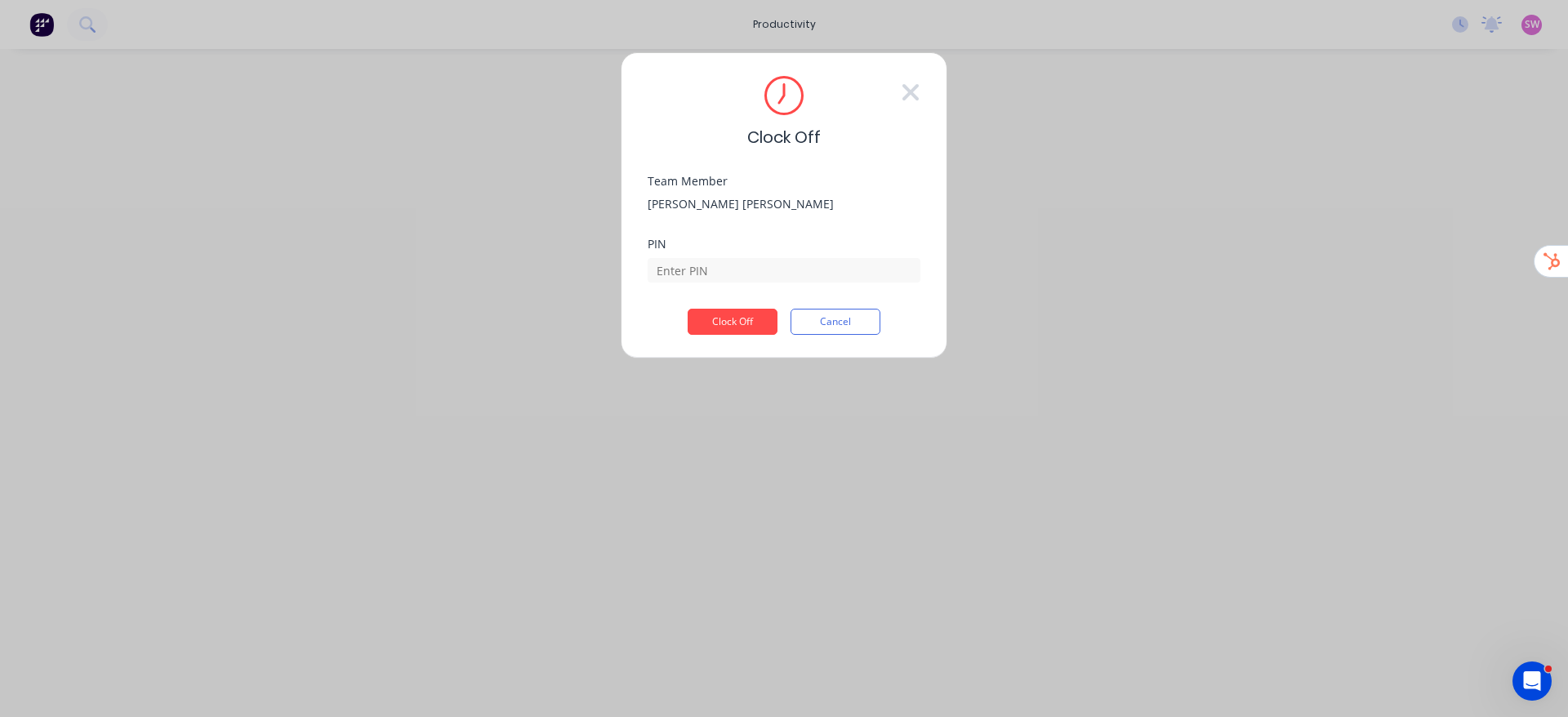
click at [764, 342] on div "Clock Off Team Member Ross Prothero PIN Clock Off Cancel" at bounding box center [784, 206] width 327 height 307
click at [730, 318] on button "Clock Off" at bounding box center [732, 321] width 90 height 26
click at [730, 318] on button "Clock Off" at bounding box center [732, 321] width 102 height 26
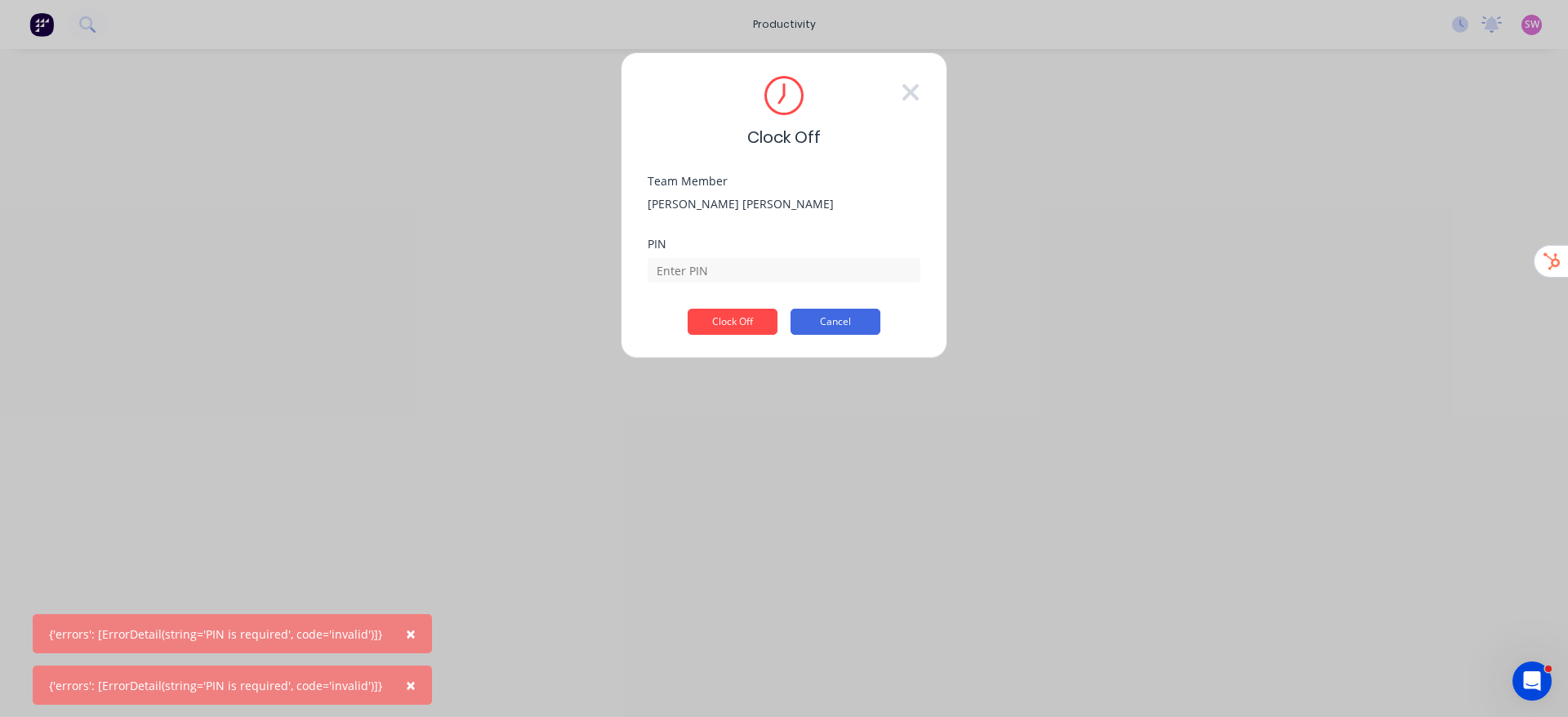
click at [859, 313] on button "Cancel" at bounding box center [835, 321] width 90 height 26
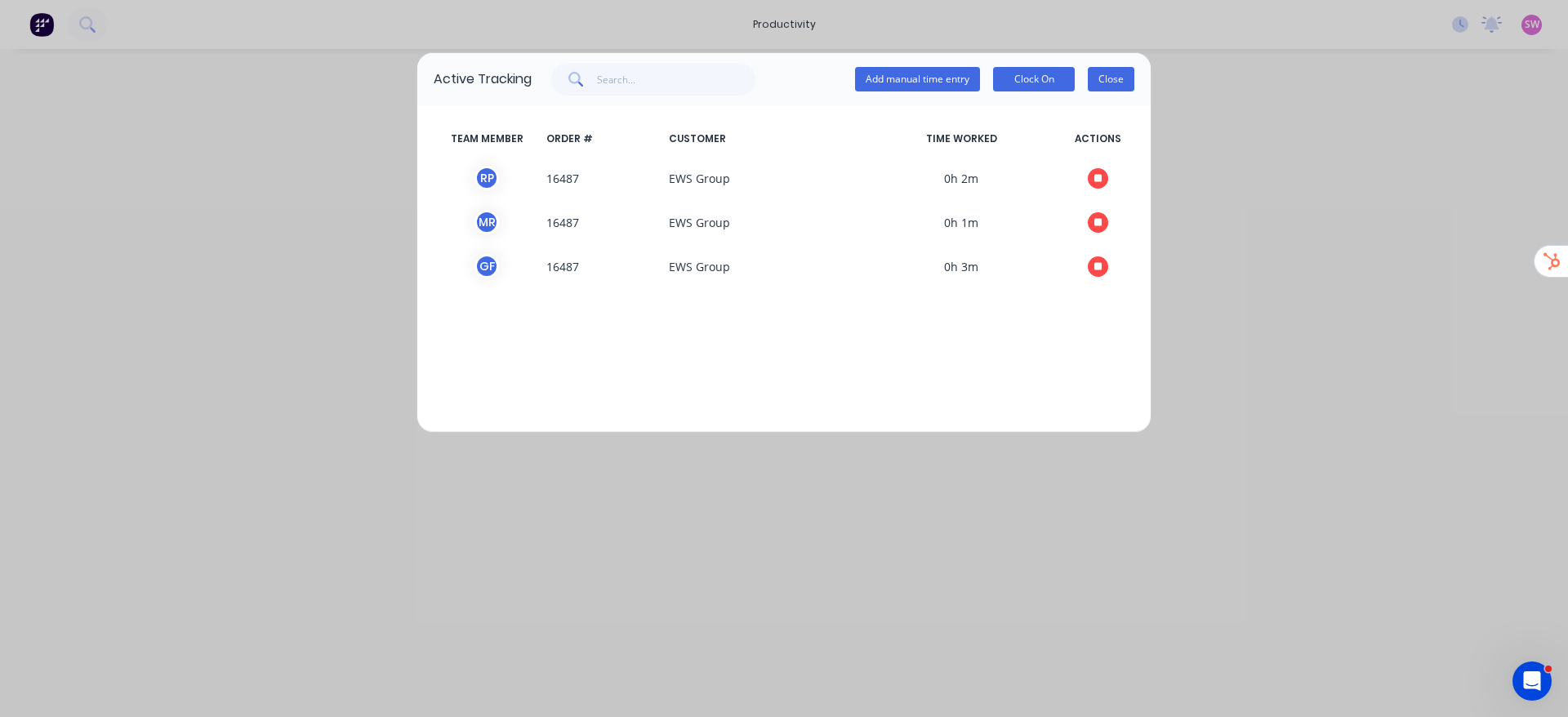
click at [1108, 78] on button "Close" at bounding box center [1111, 78] width 46 height 24
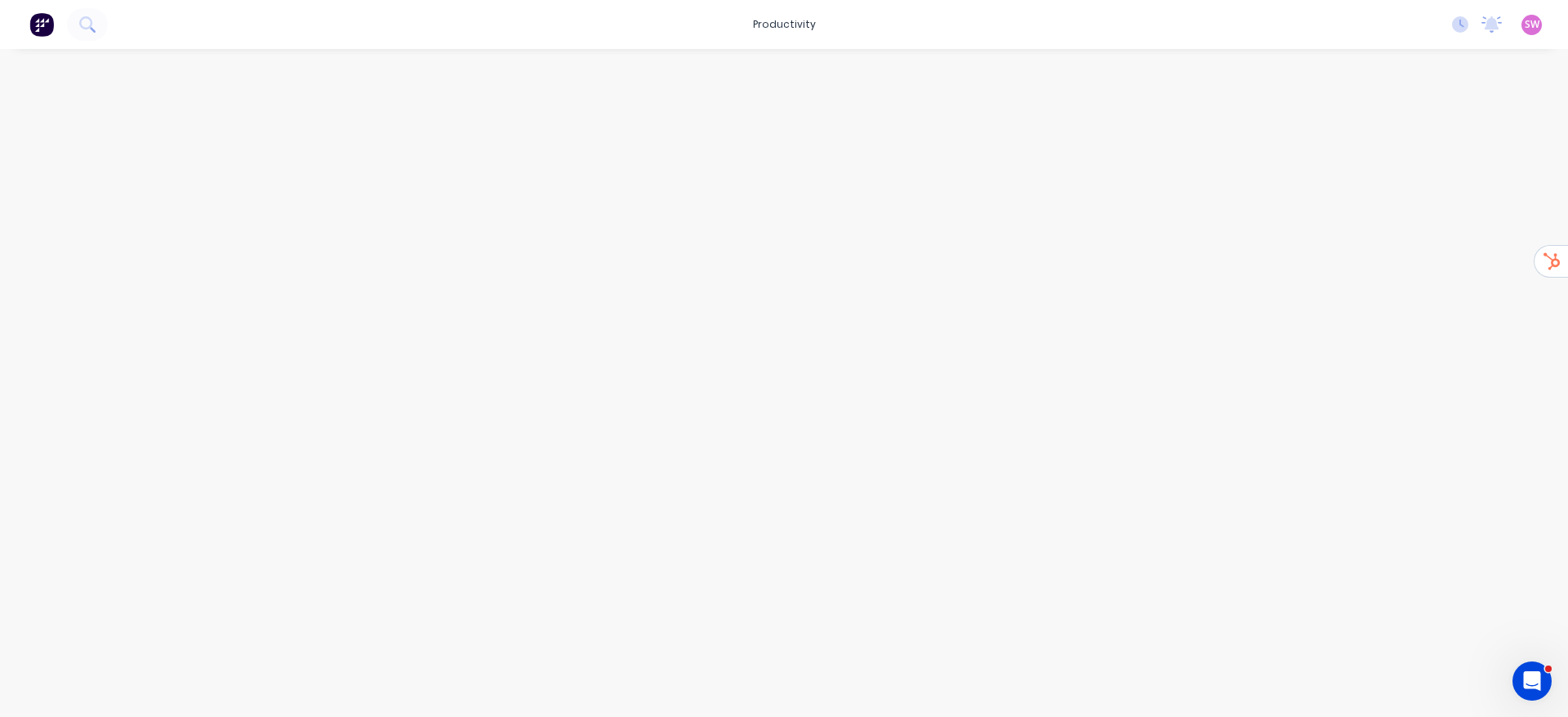
click at [1536, 24] on span "SW" at bounding box center [1532, 24] width 14 height 14
click at [1408, 204] on div "Sign out" at bounding box center [1392, 205] width 44 height 14
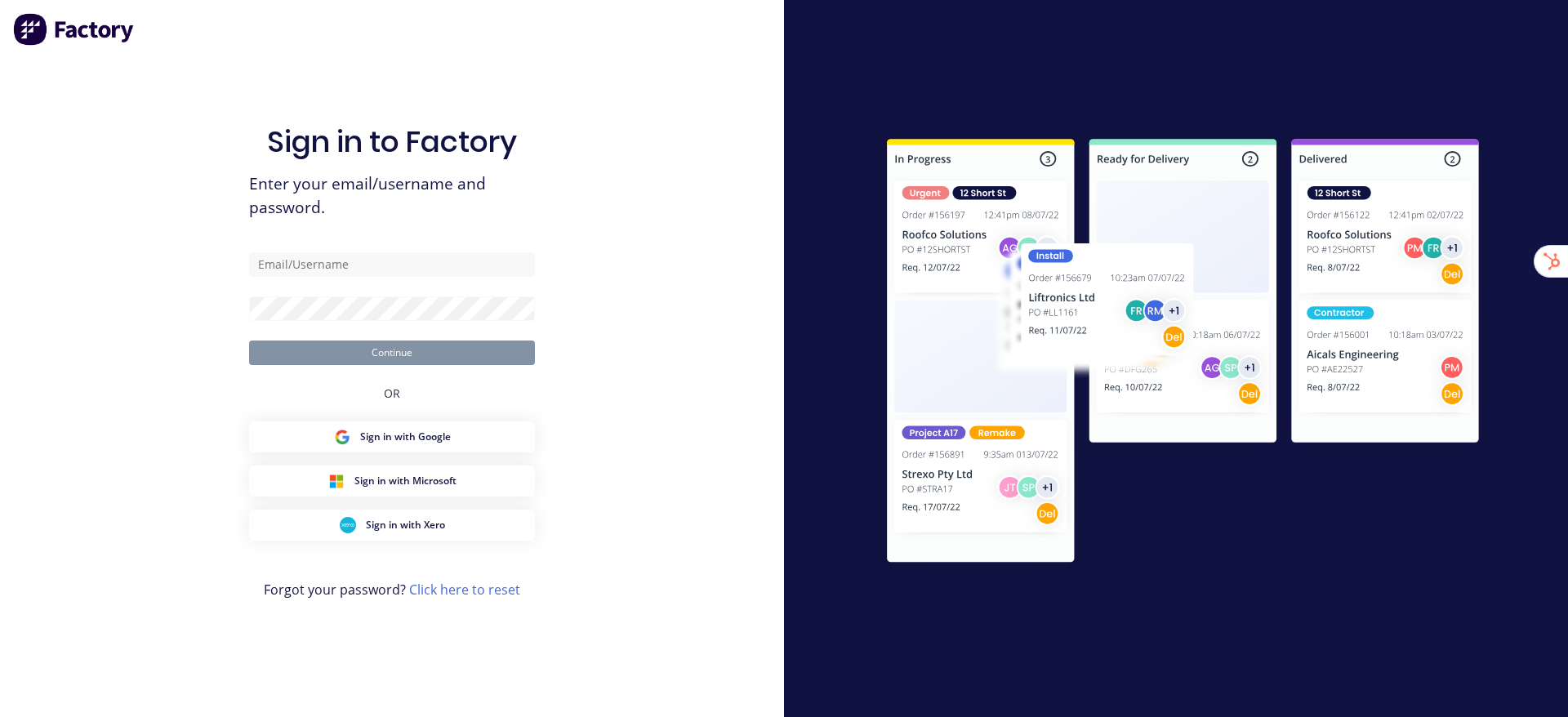
type input "[EMAIL_ADDRESS][DOMAIN_NAME]"
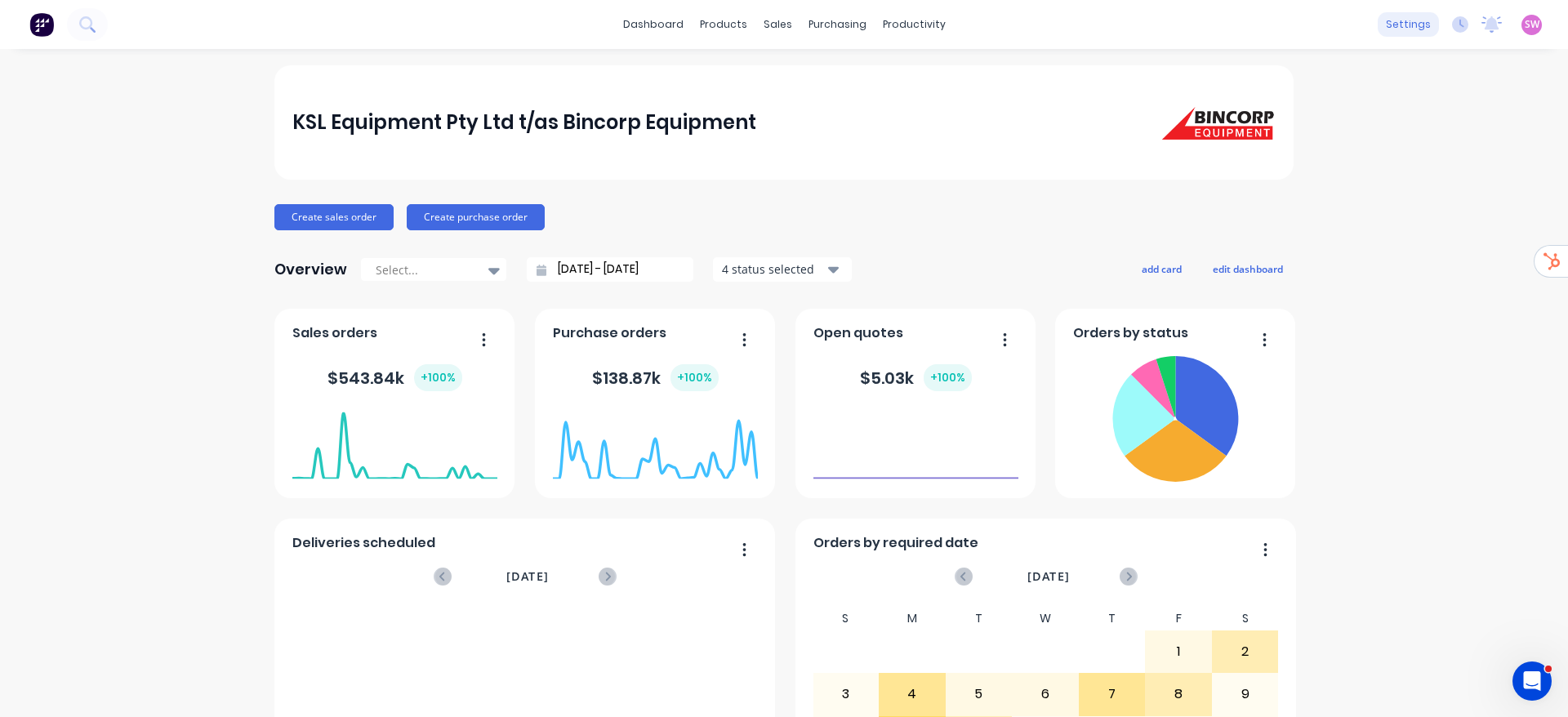
click at [1380, 20] on div "settings" at bounding box center [1408, 24] width 62 height 24
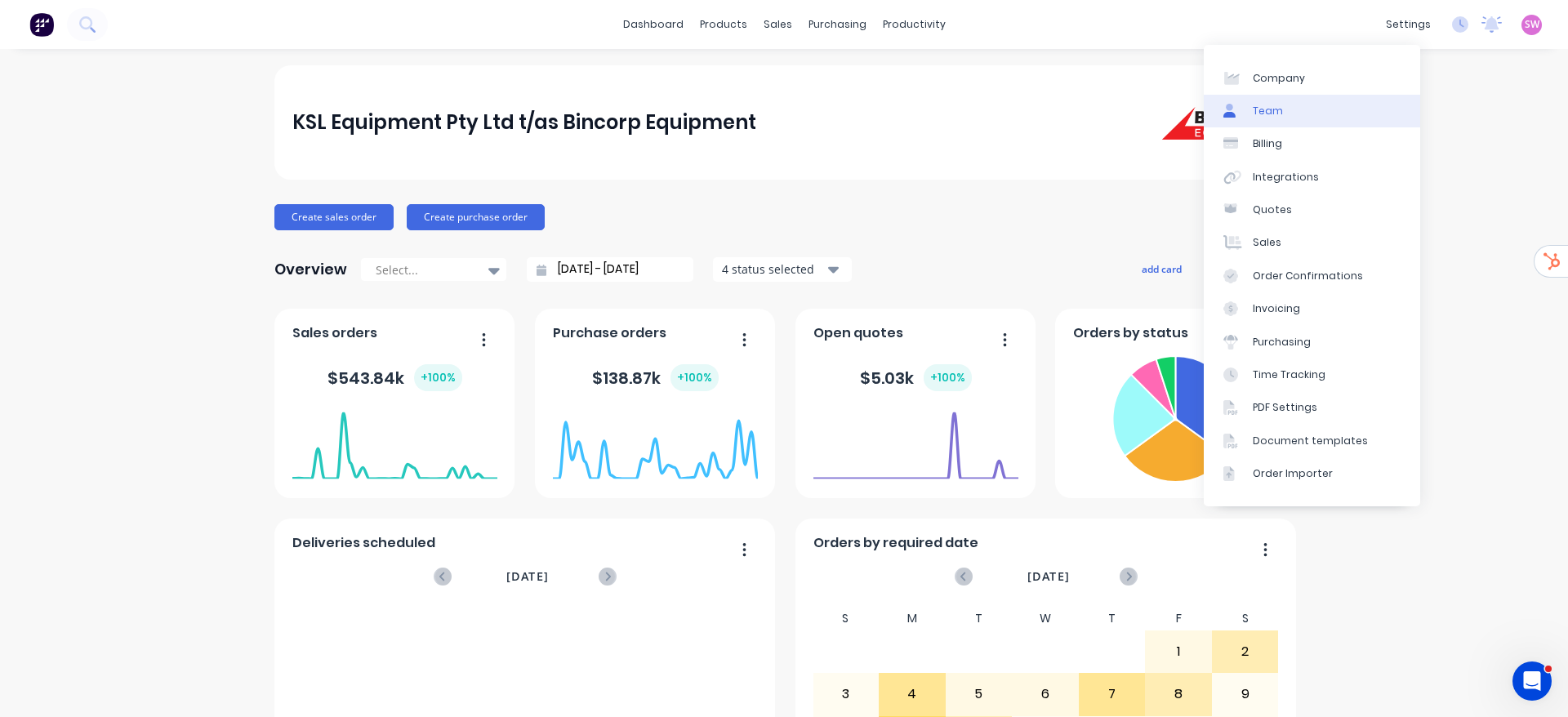
click at [1294, 105] on link "Team" at bounding box center [1312, 111] width 217 height 33
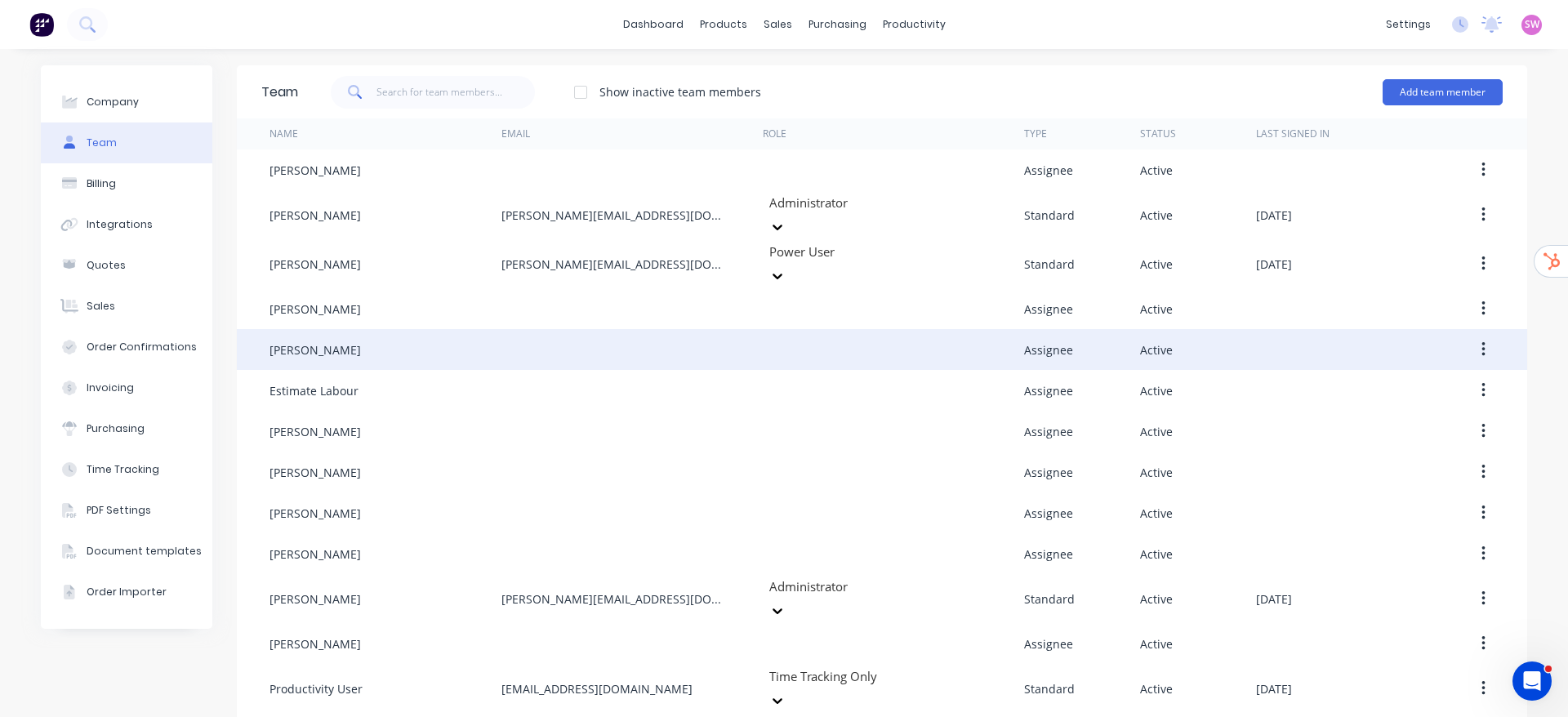
click at [1478, 335] on button "button" at bounding box center [1483, 350] width 38 height 29
click at [1362, 381] on div "Edit" at bounding box center [1424, 392] width 126 height 24
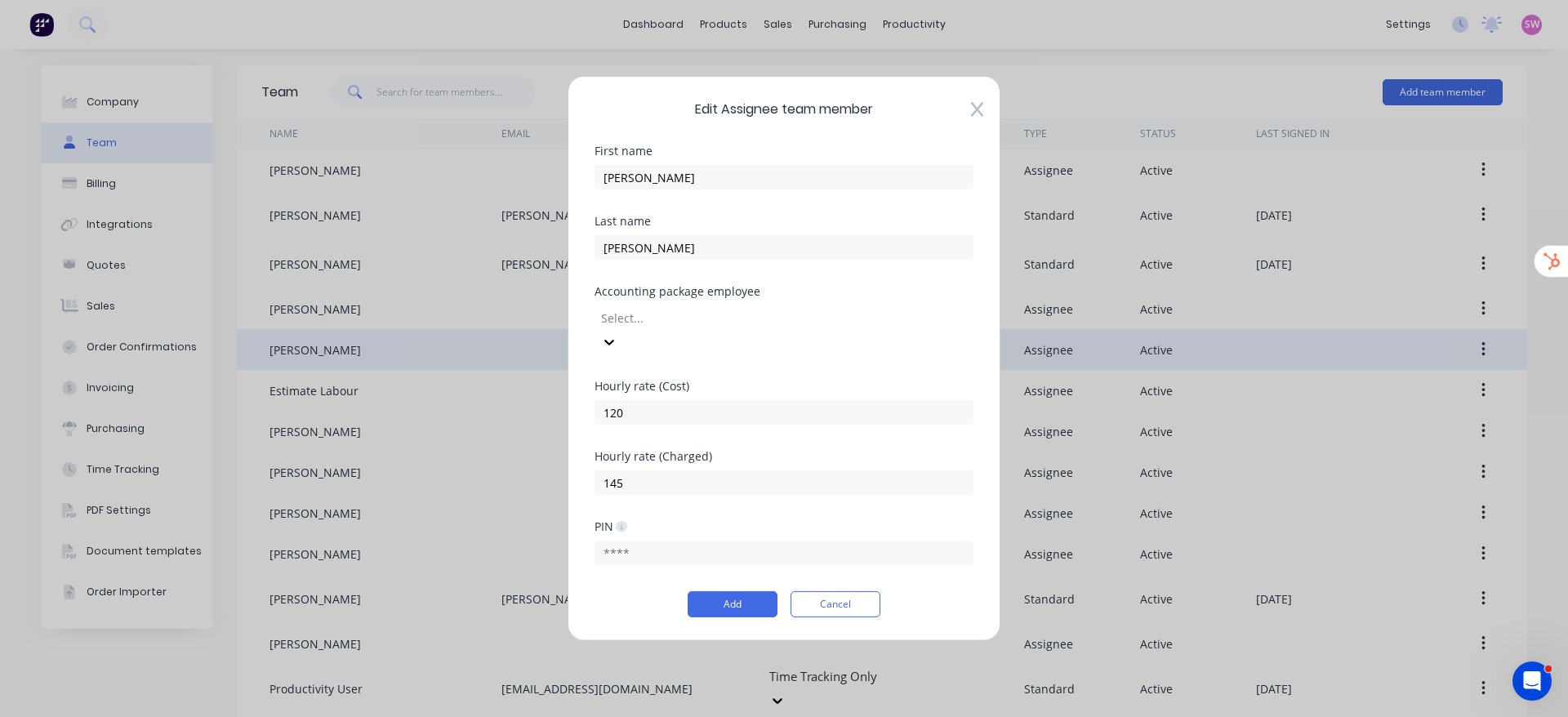
click at [861, 607] on div "Edit Assignee team member First name Eduardo Last name Pena Accounting package …" at bounding box center [784, 358] width 433 height 565
click at [861, 598] on button "Cancel" at bounding box center [835, 604] width 90 height 26
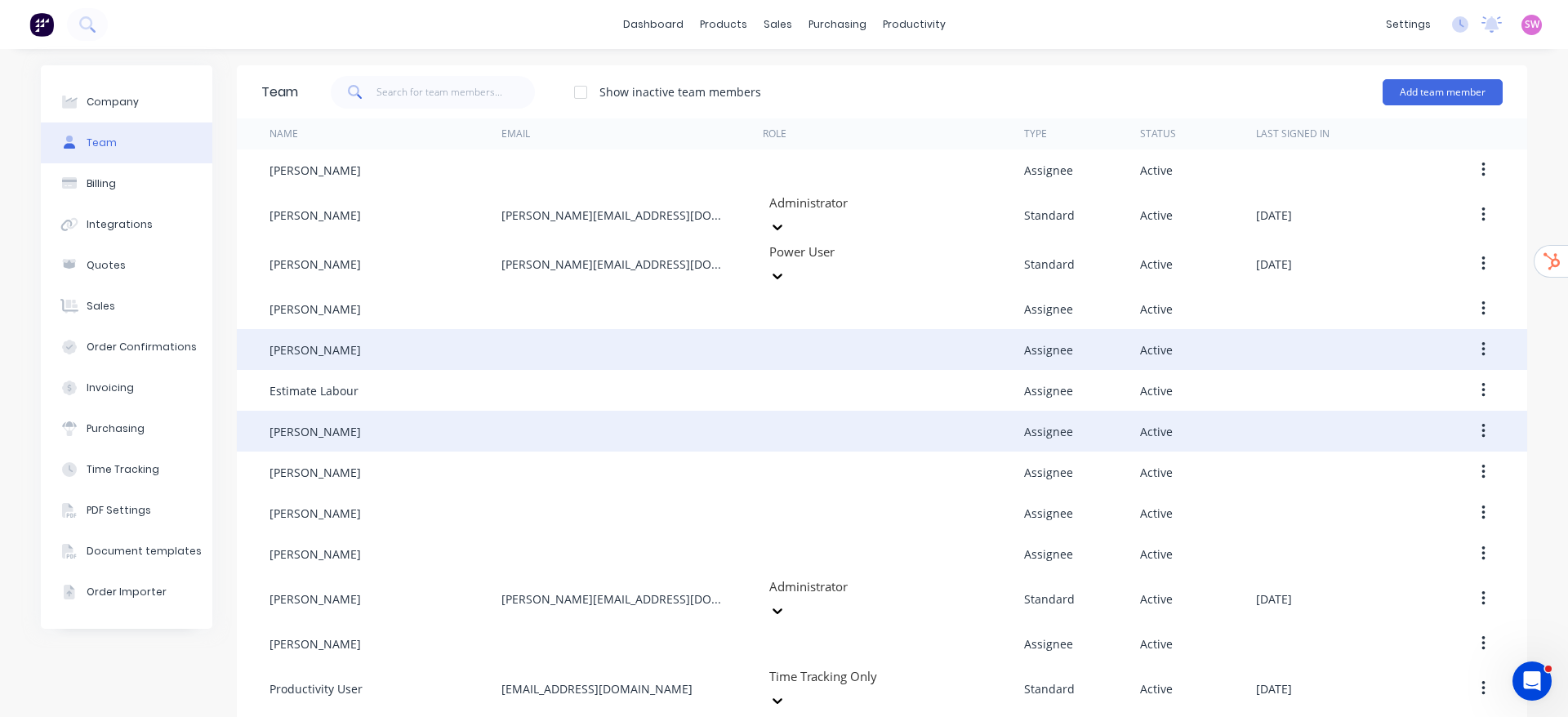
click at [1465, 416] on button "button" at bounding box center [1483, 431] width 38 height 29
click at [1380, 463] on div "Edit" at bounding box center [1424, 474] width 126 height 24
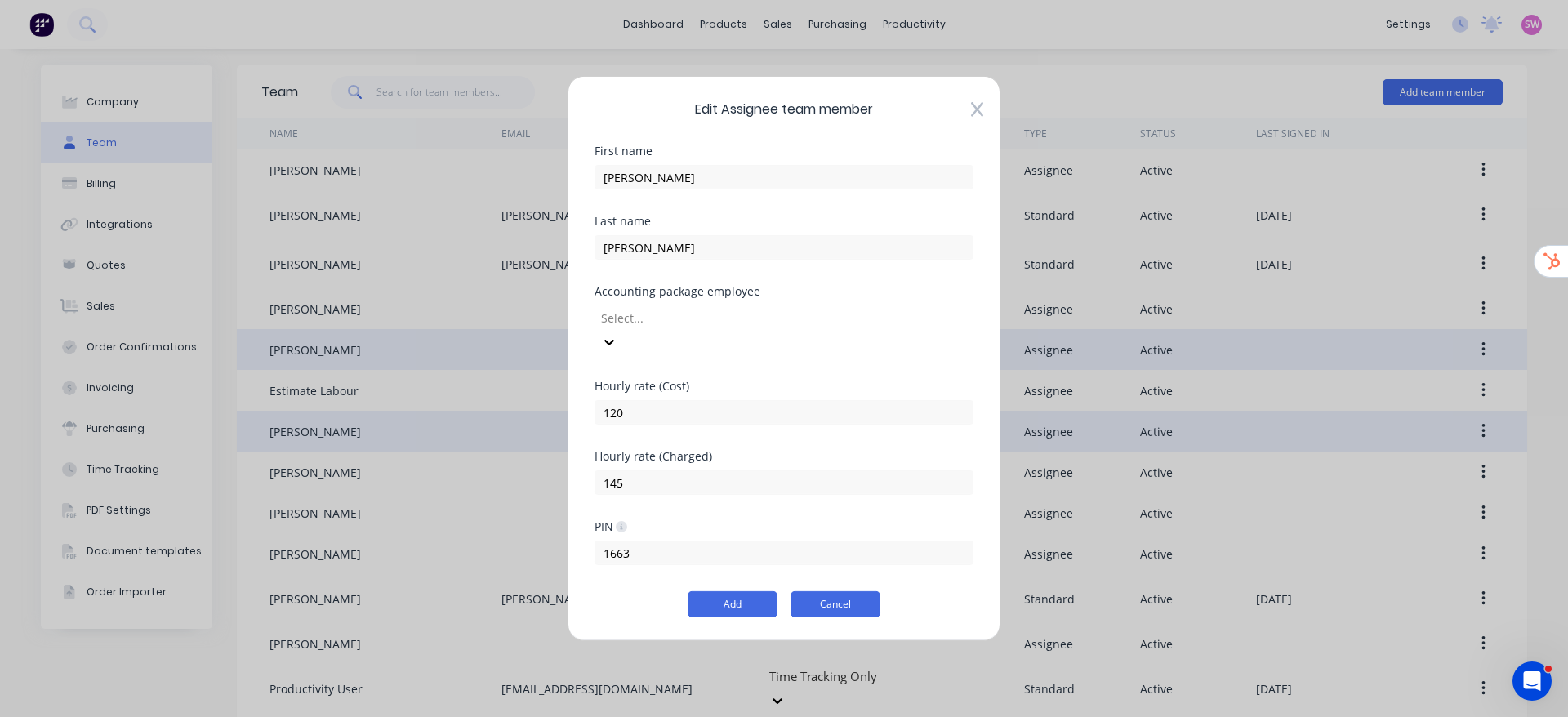
click at [842, 598] on button "Cancel" at bounding box center [835, 604] width 90 height 26
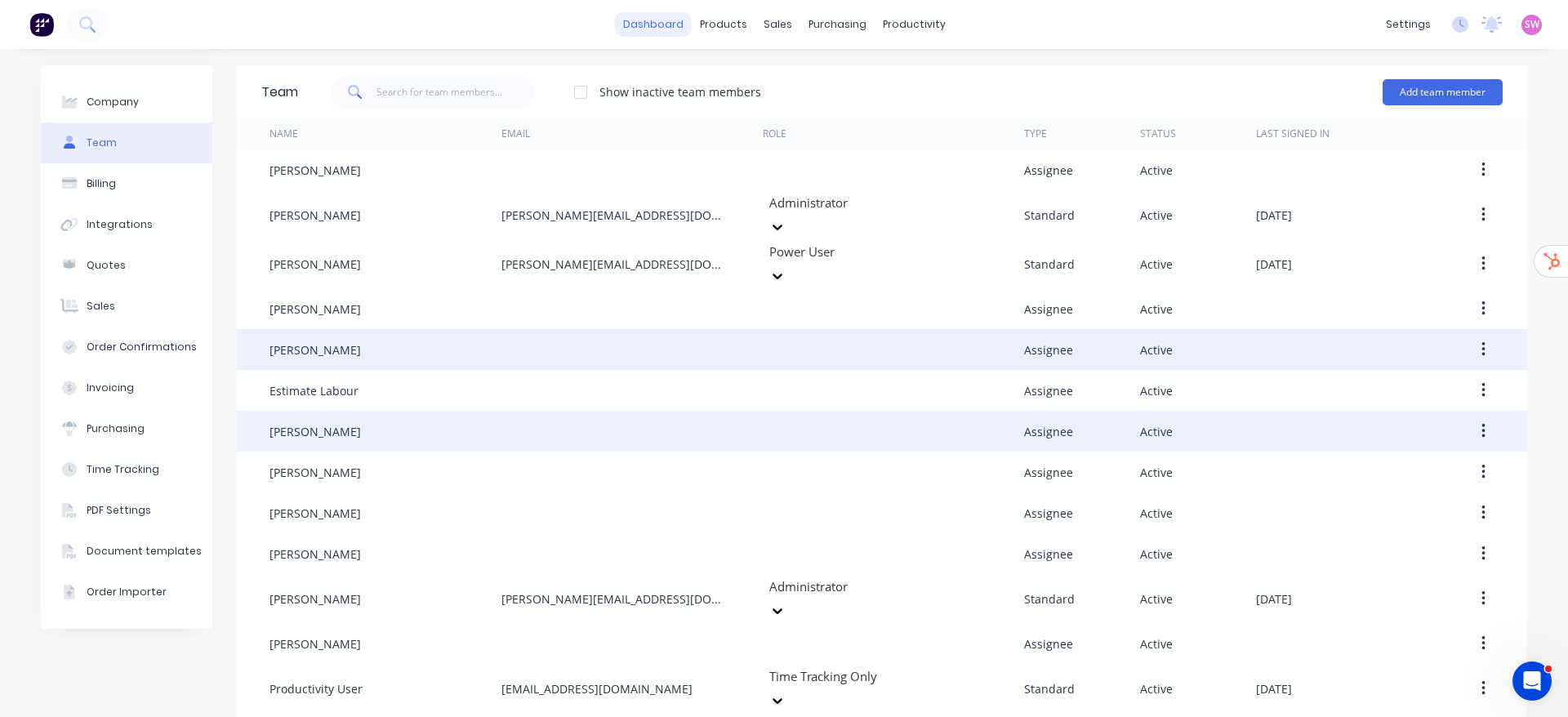
click at [652, 19] on link "dashboard" at bounding box center [653, 24] width 77 height 24
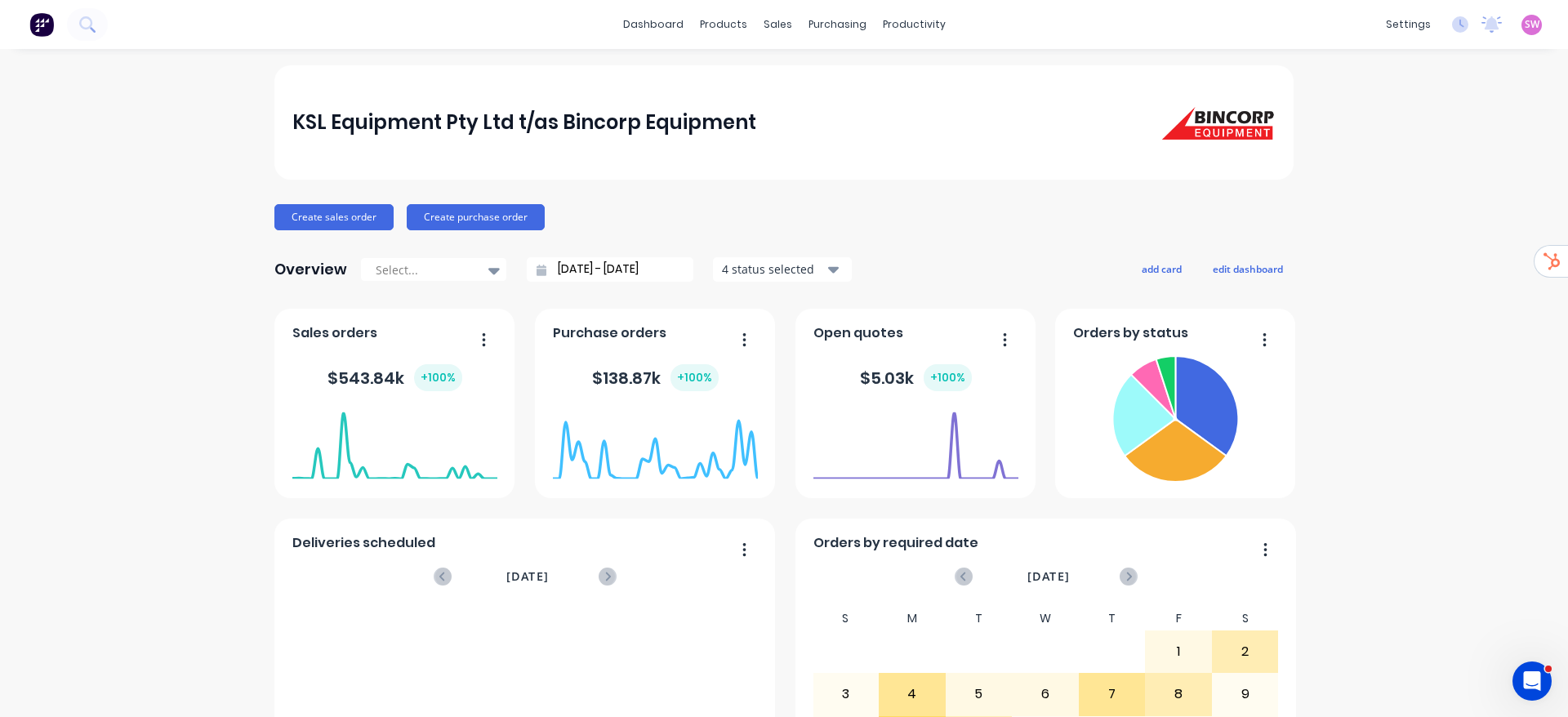
click at [83, 23] on icon at bounding box center [86, 23] width 15 height 15
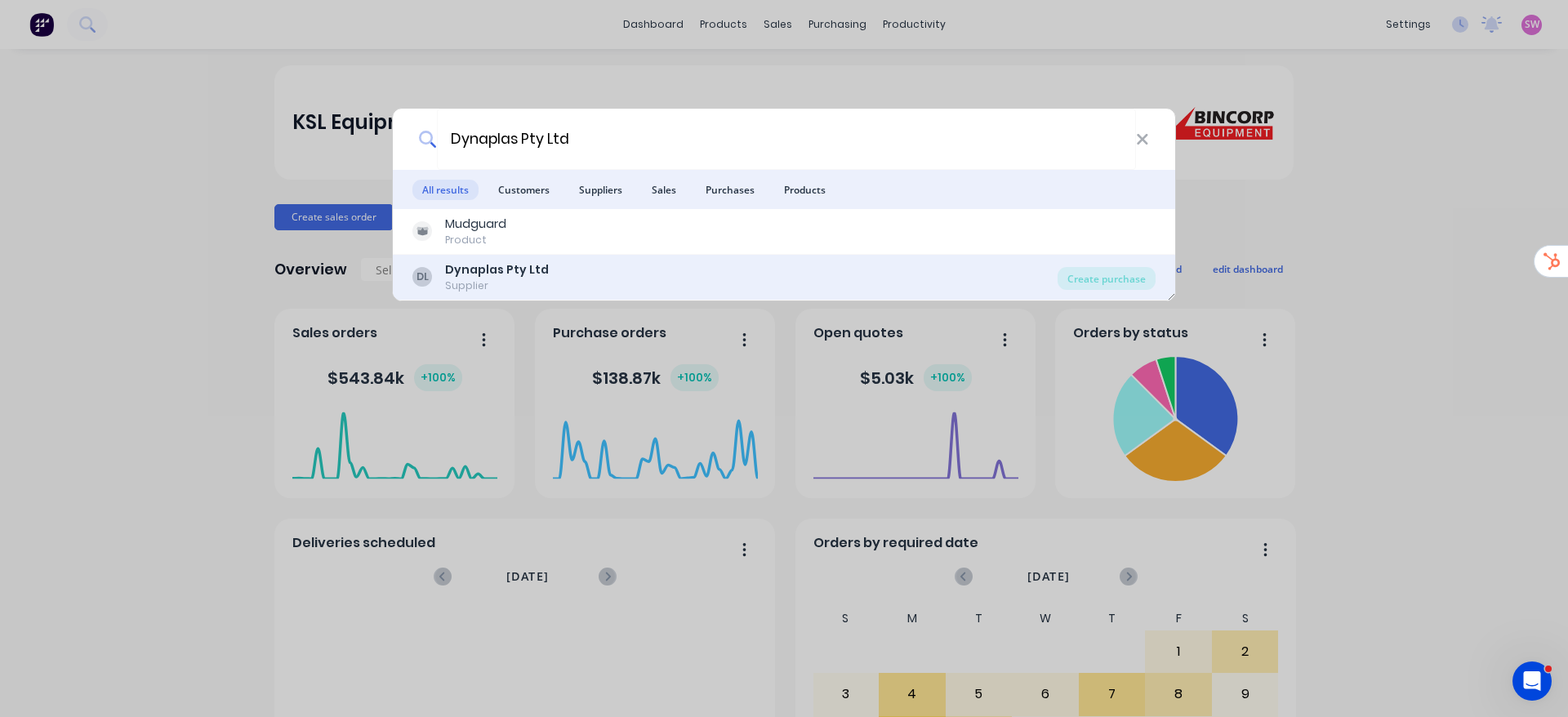
type input "Dynaplas Pty Ltd"
click at [505, 274] on b "Dynaplas Pty Ltd" at bounding box center [497, 269] width 103 height 16
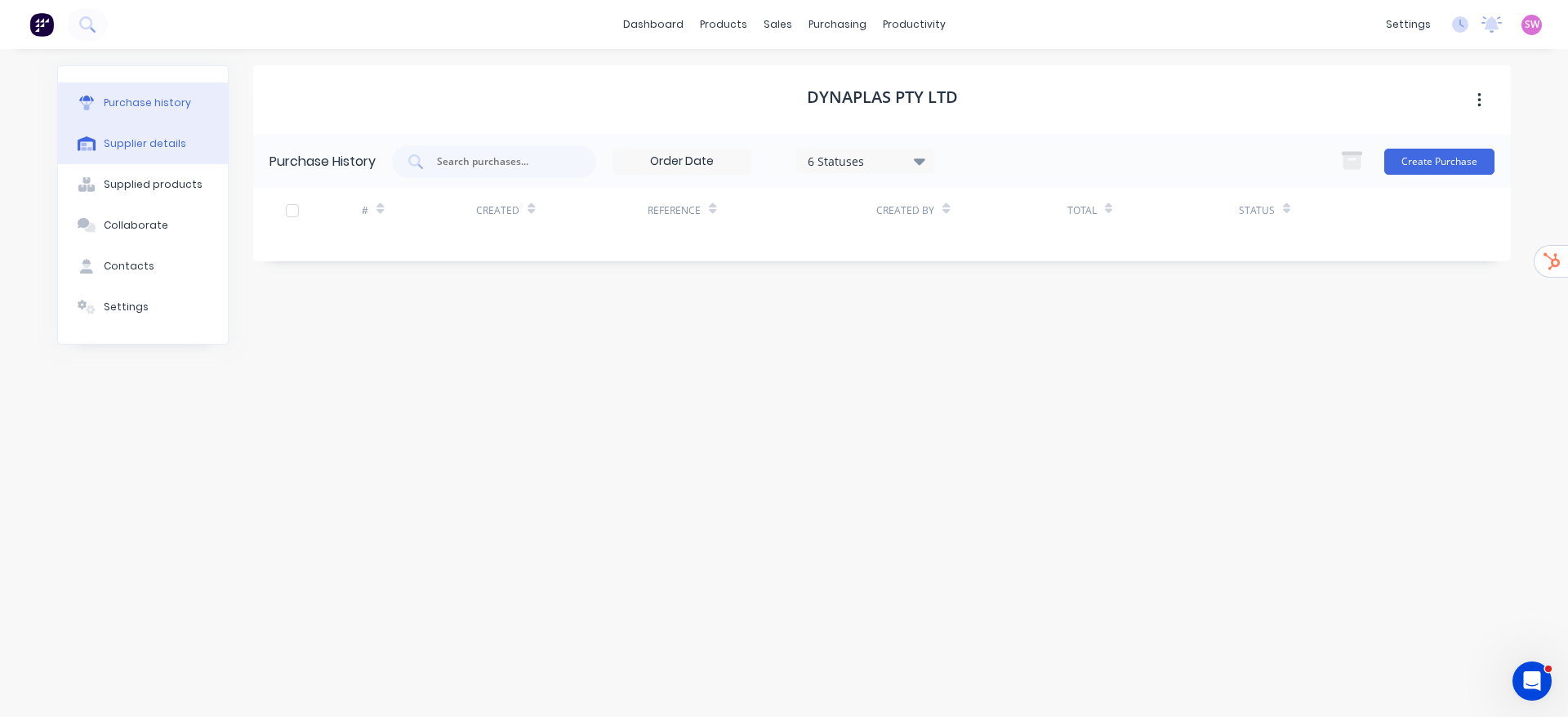
click at [138, 131] on button "Supplier details" at bounding box center [143, 144] width 170 height 41
select select "AU"
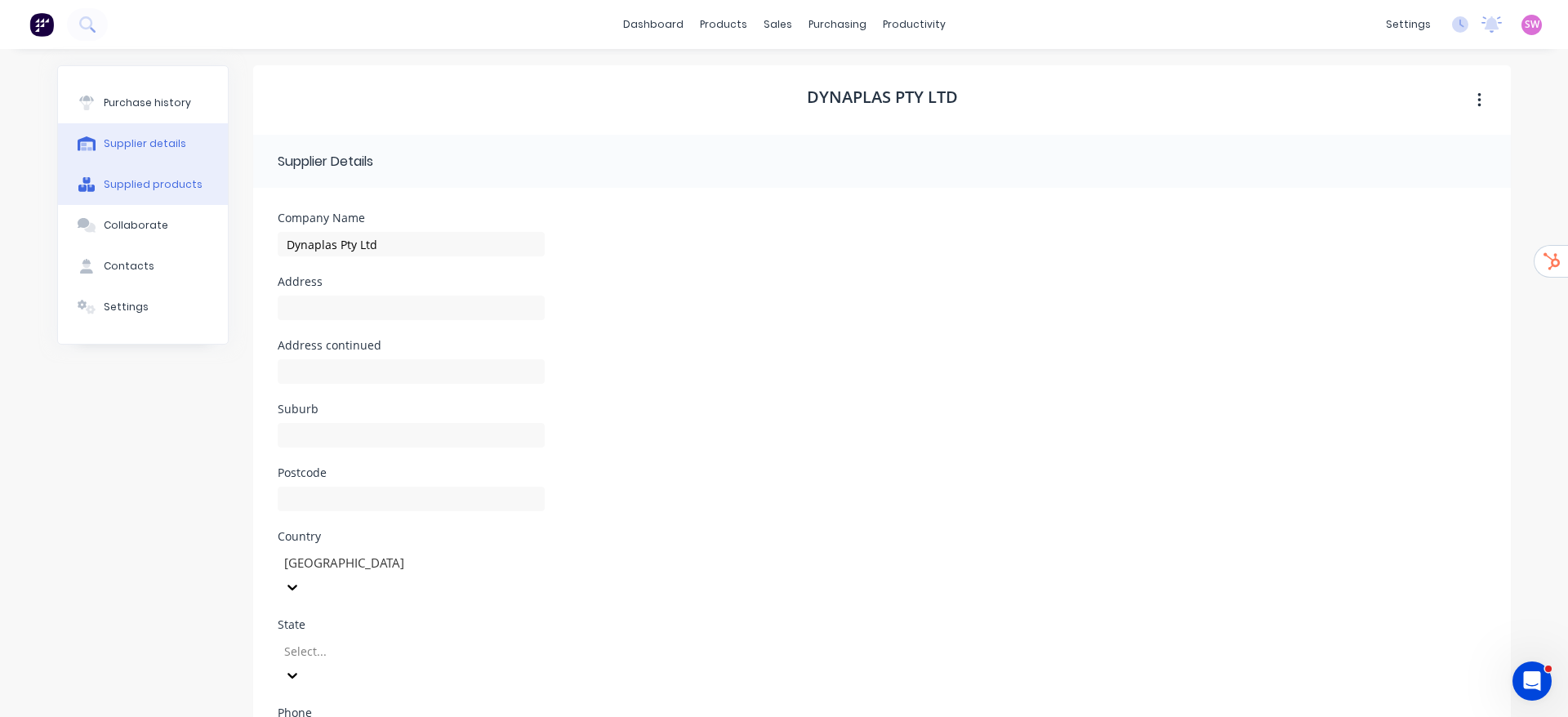
click at [136, 190] on div "Supplied products" at bounding box center [152, 185] width 99 height 14
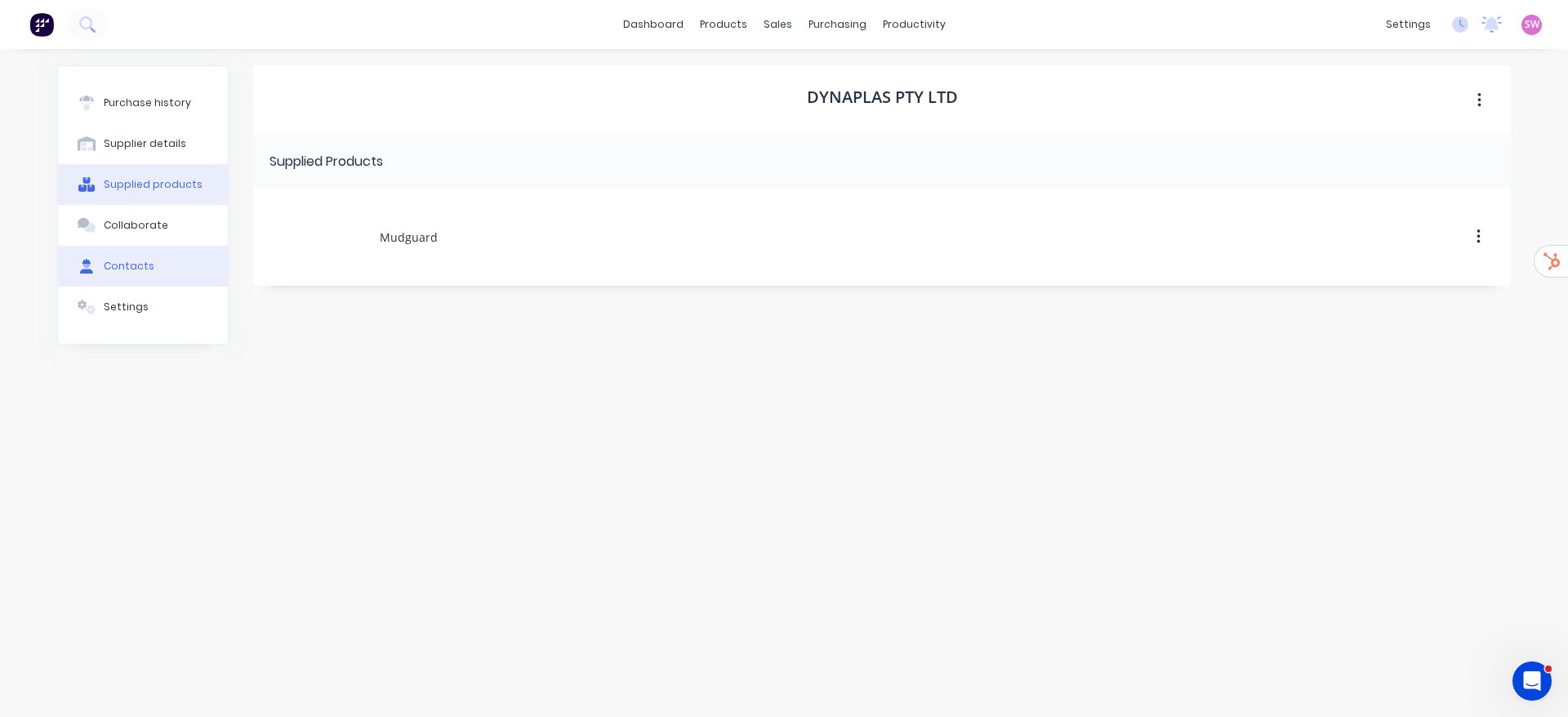
drag, startPoint x: 132, startPoint y: 223, endPoint x: 126, endPoint y: 265, distance: 42.4
click at [132, 222] on div "Collaborate" at bounding box center [135, 226] width 64 height 14
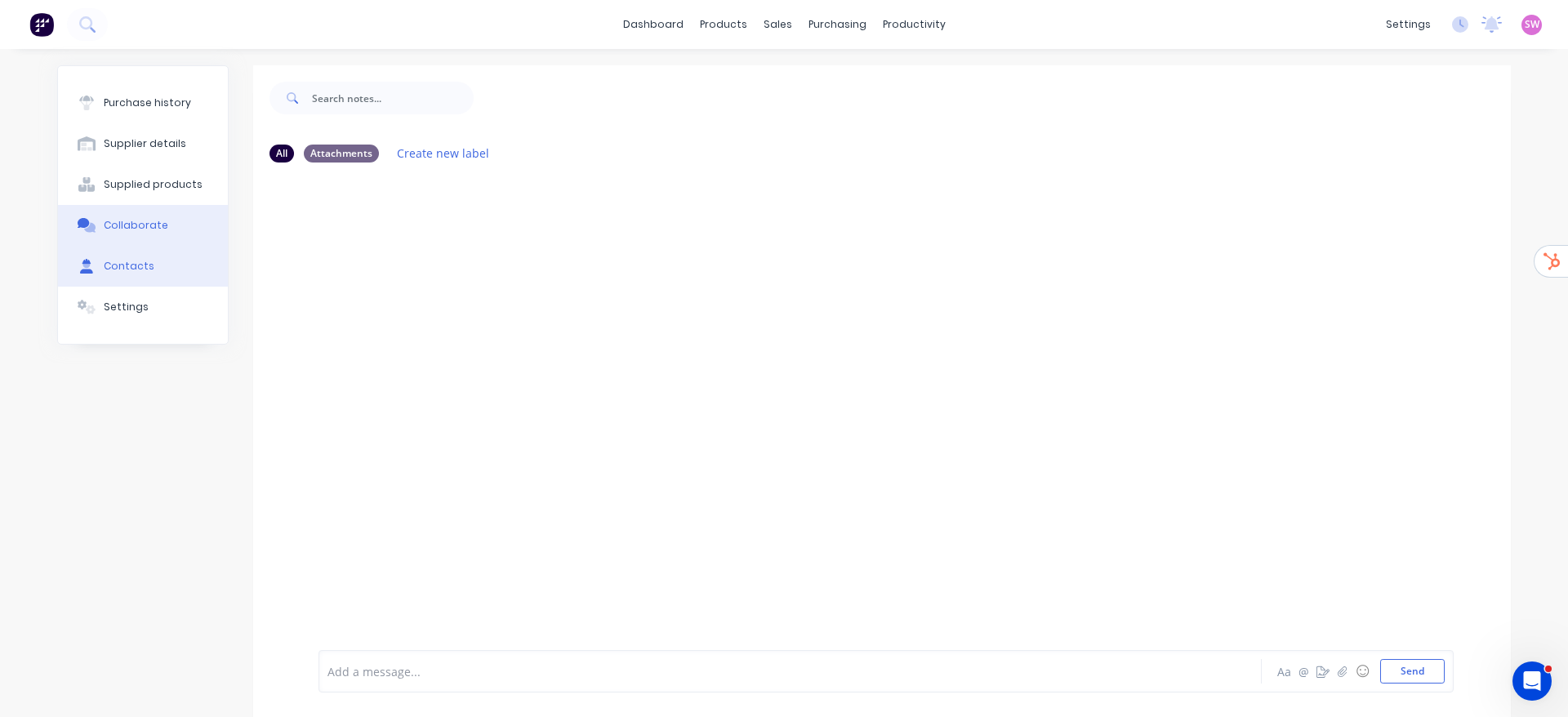
click at [127, 270] on div "Contacts" at bounding box center [128, 266] width 51 height 14
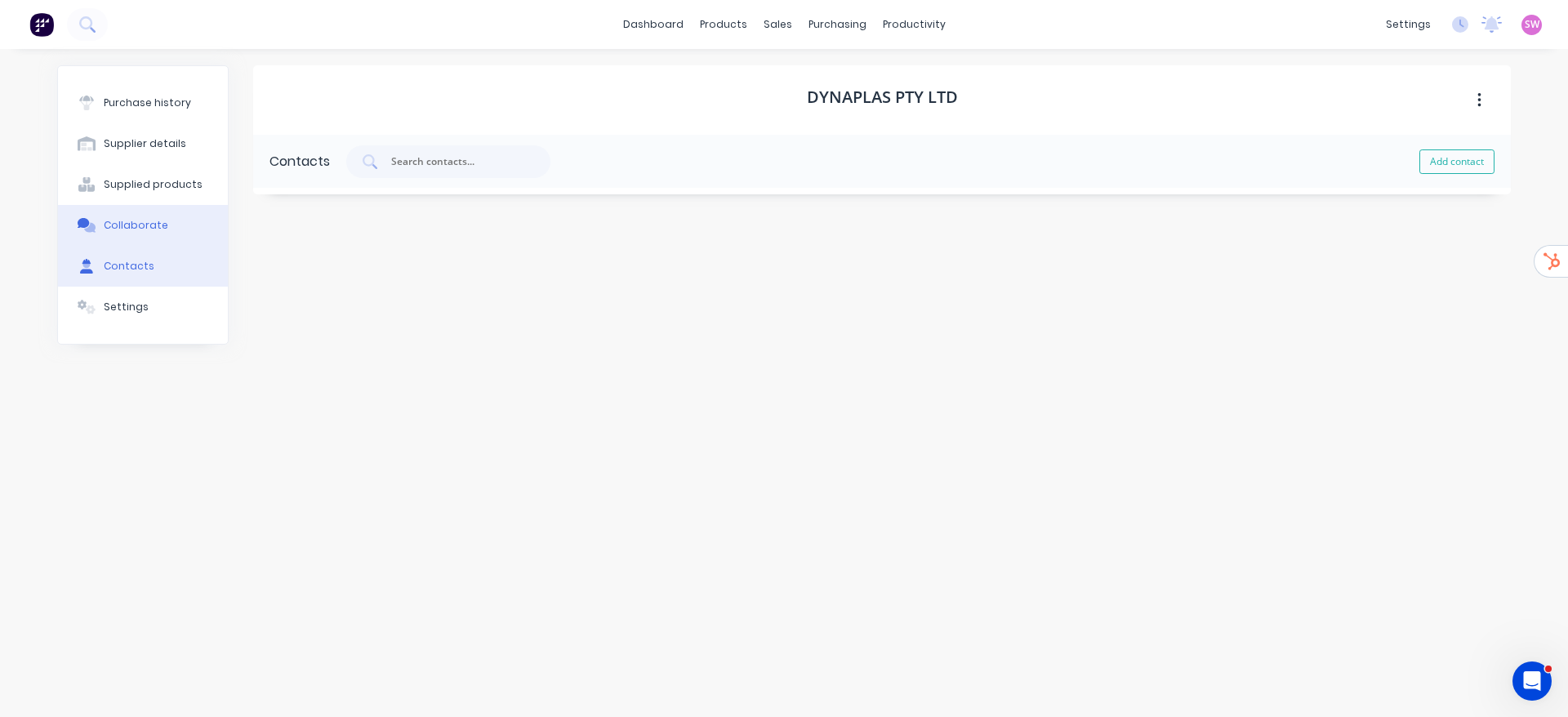
click at [152, 222] on div "Collaborate" at bounding box center [135, 226] width 64 height 14
click at [122, 265] on div "Contacts" at bounding box center [128, 266] width 51 height 14
click at [981, 340] on div "Dynaplas Pty Ltd Contacts Add contact" at bounding box center [882, 375] width 1258 height 620
click at [1539, 29] on span "SW" at bounding box center [1532, 24] width 14 height 14
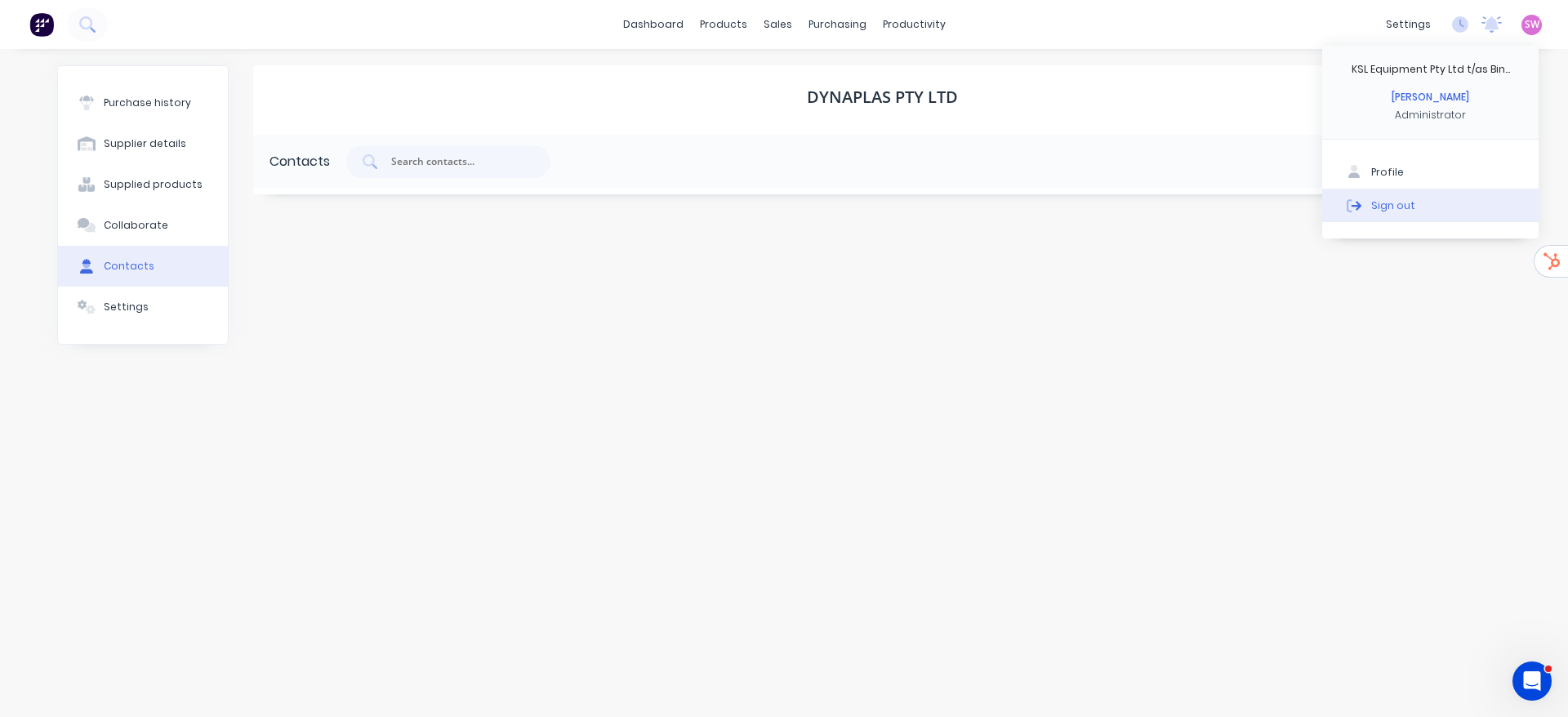
click at [1412, 214] on button "Sign out" at bounding box center [1430, 205] width 217 height 33
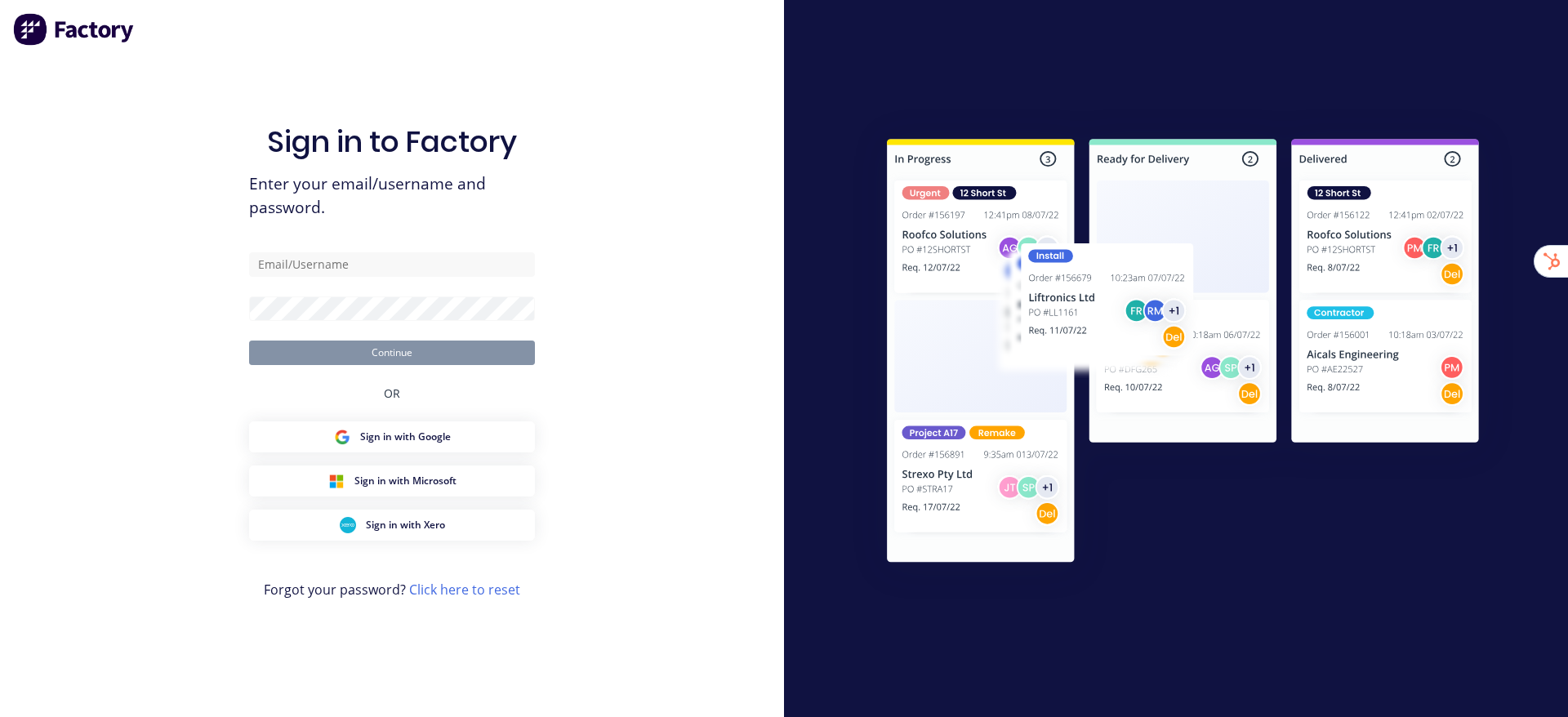
click at [219, 93] on div "Sign in to Factory Enter your email/username and password. Continue OR Sign in …" at bounding box center [392, 358] width 784 height 717
type input "[EMAIL_ADDRESS][DOMAIN_NAME]"
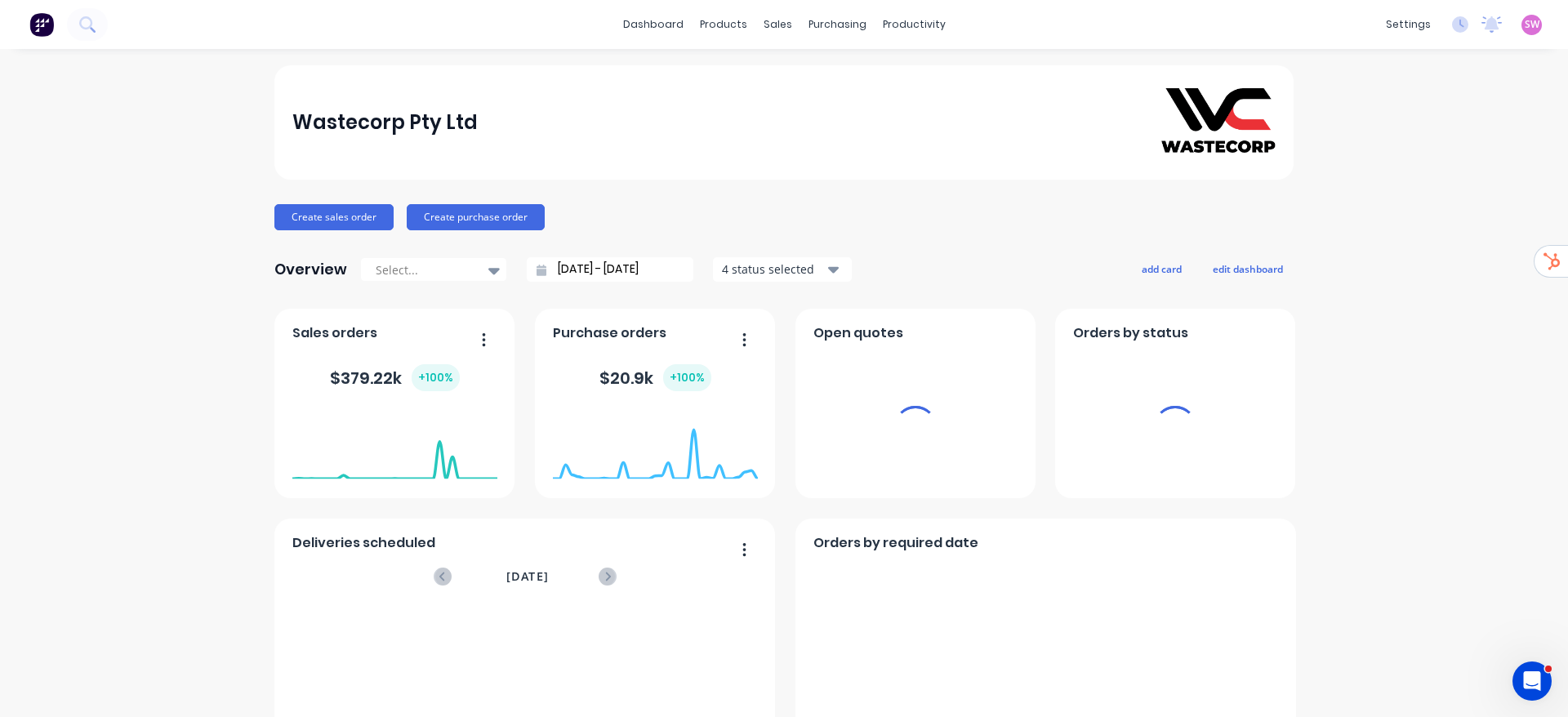
drag, startPoint x: 1431, startPoint y: 271, endPoint x: 1198, endPoint y: 197, distance: 244.5
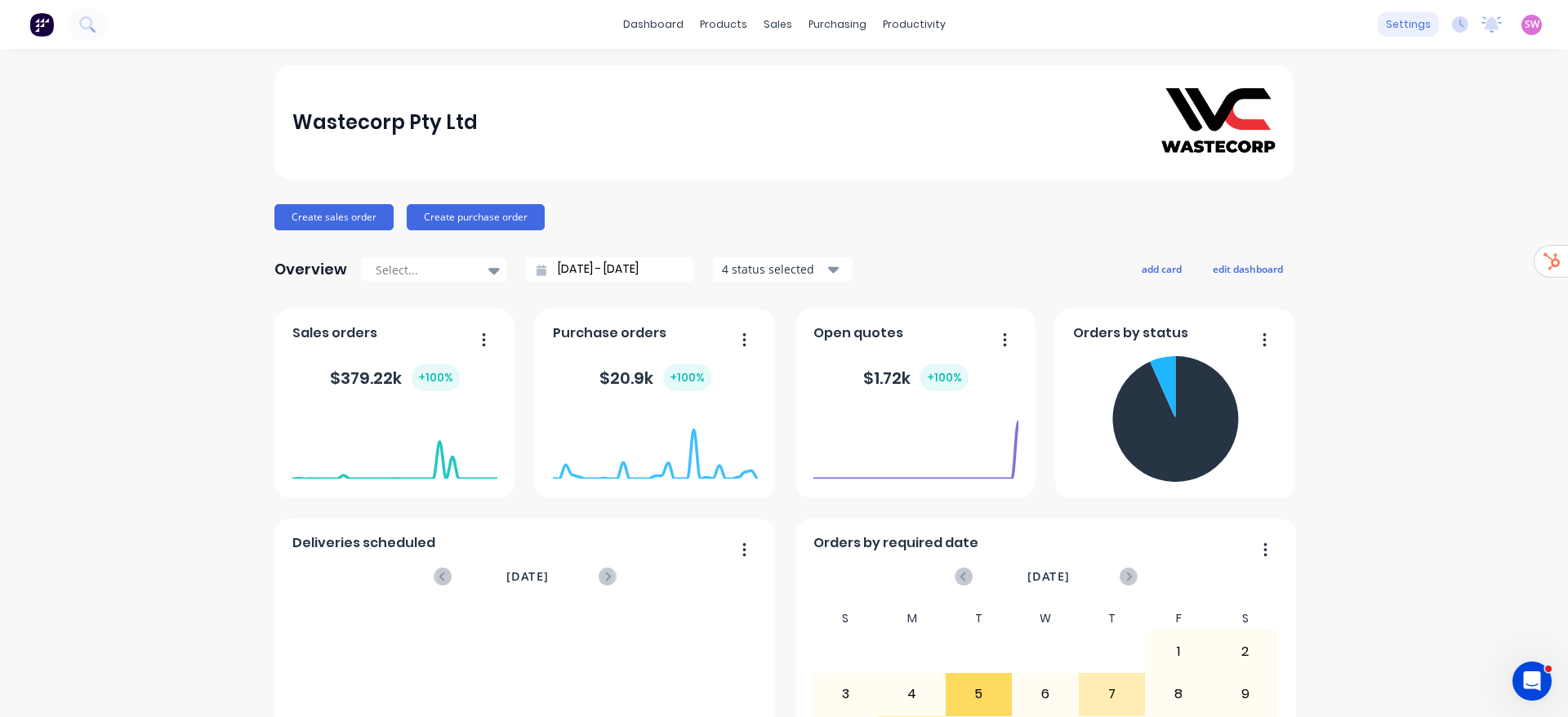
click at [1393, 15] on div "settings" at bounding box center [1408, 24] width 62 height 24
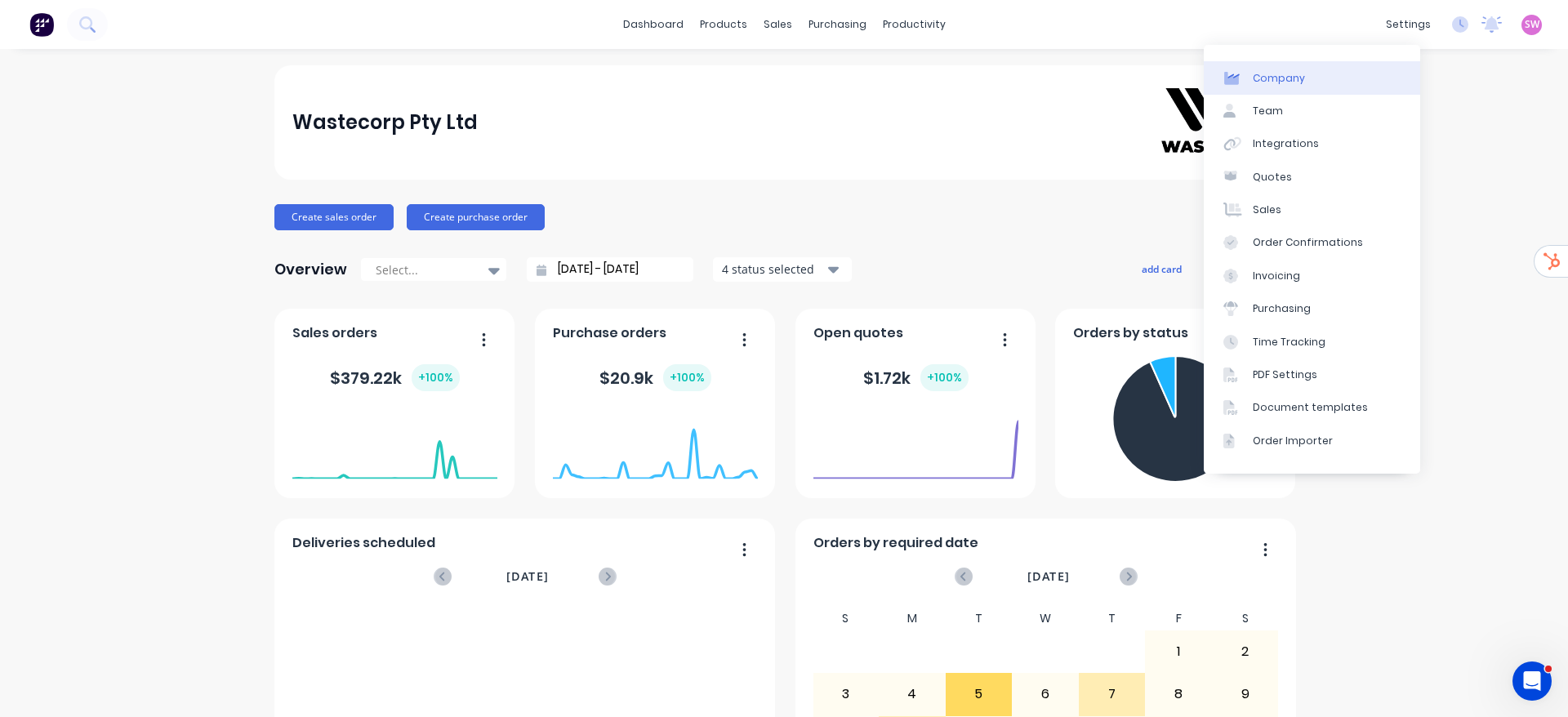
click at [1306, 86] on link "Company" at bounding box center [1312, 78] width 217 height 33
select select "AU"
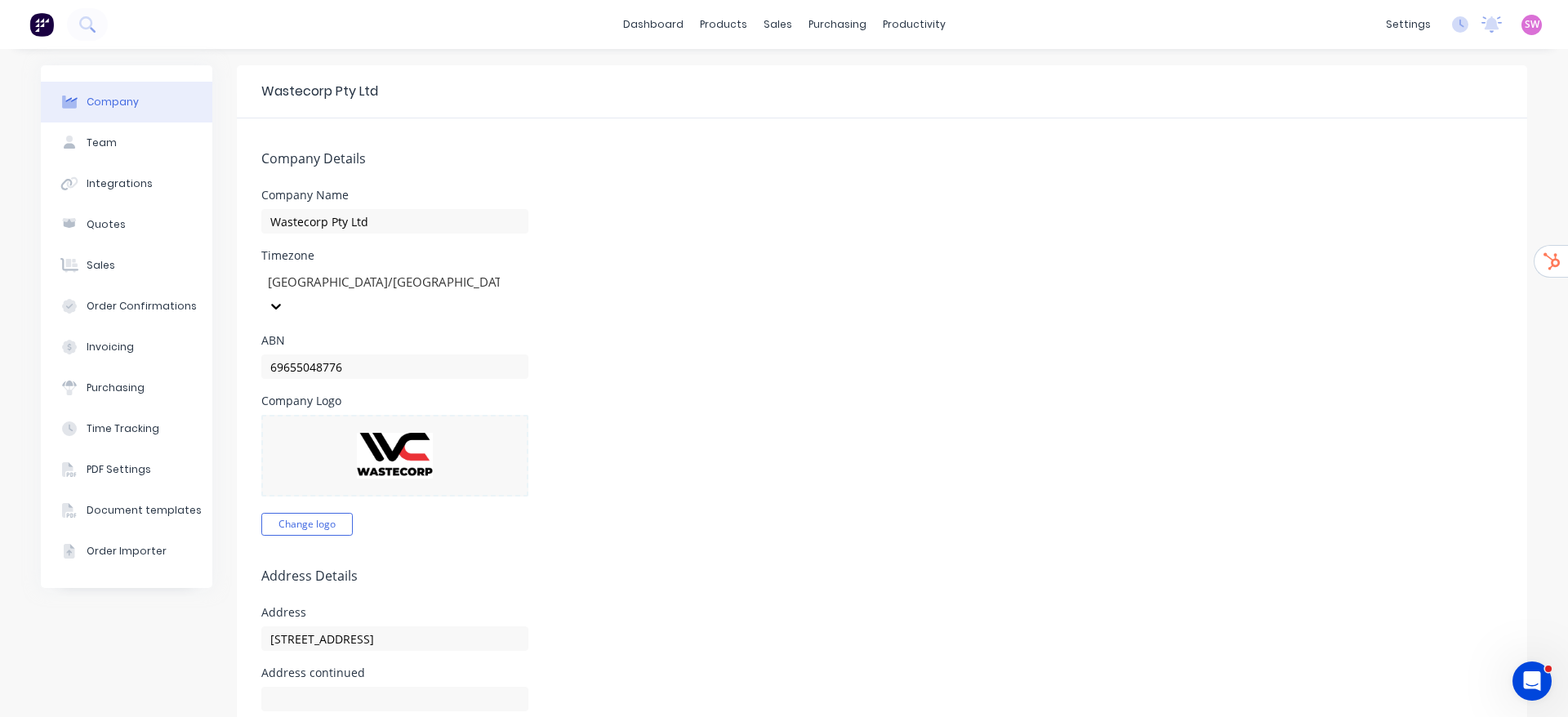
click at [1531, 680] on icon "Open Intercom Messenger" at bounding box center [1532, 682] width 27 height 27
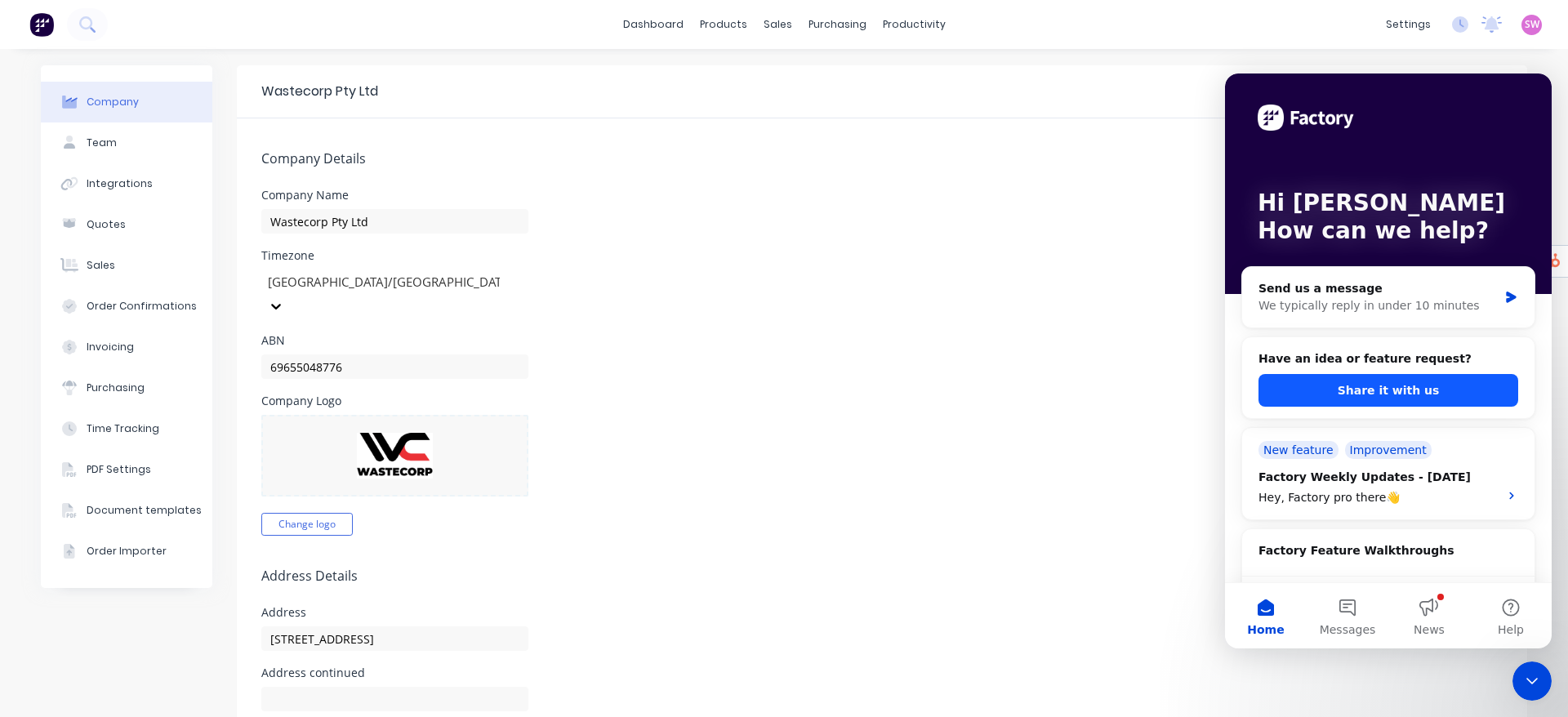
click at [1442, 378] on button "Share it with us" at bounding box center [1388, 391] width 259 height 33
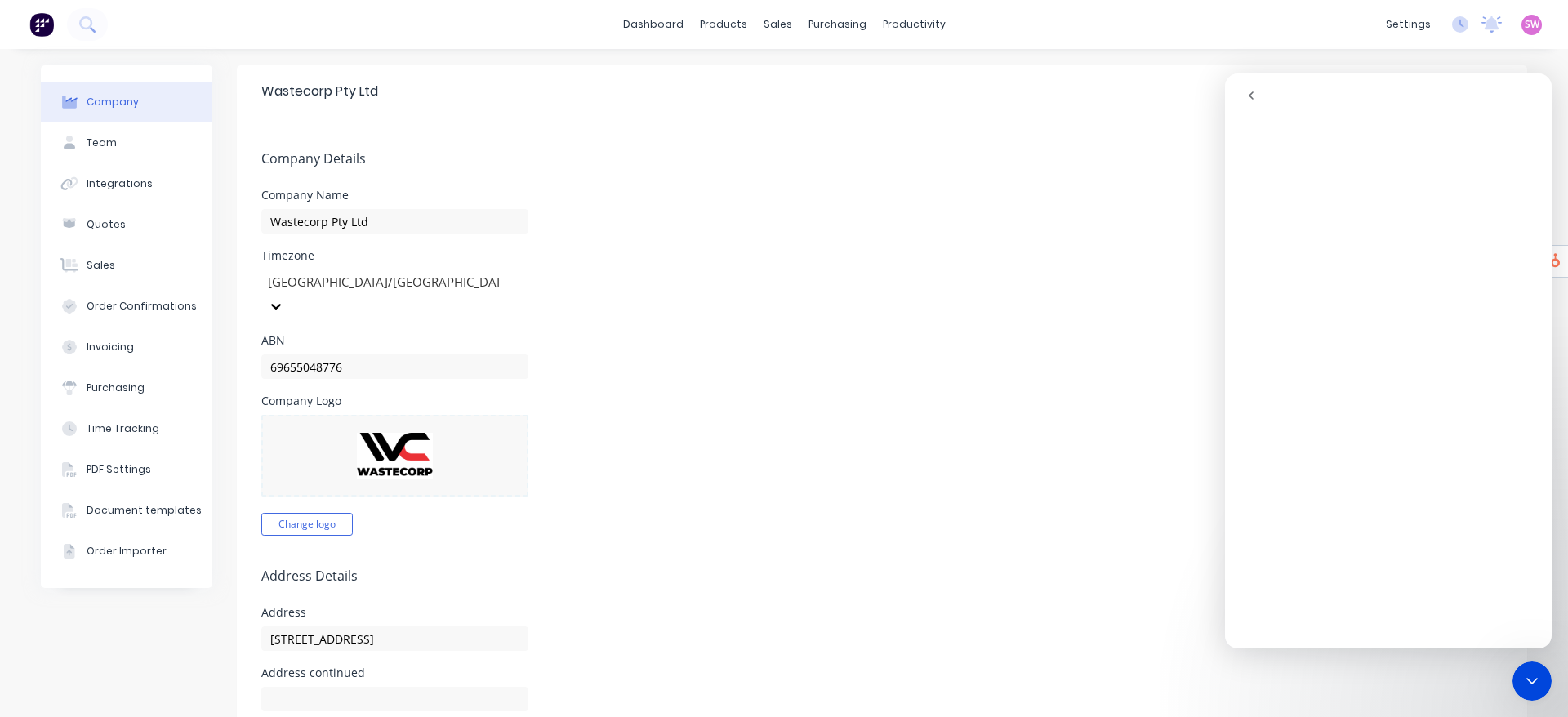
click at [1258, 94] on button "go back" at bounding box center [1251, 95] width 31 height 31
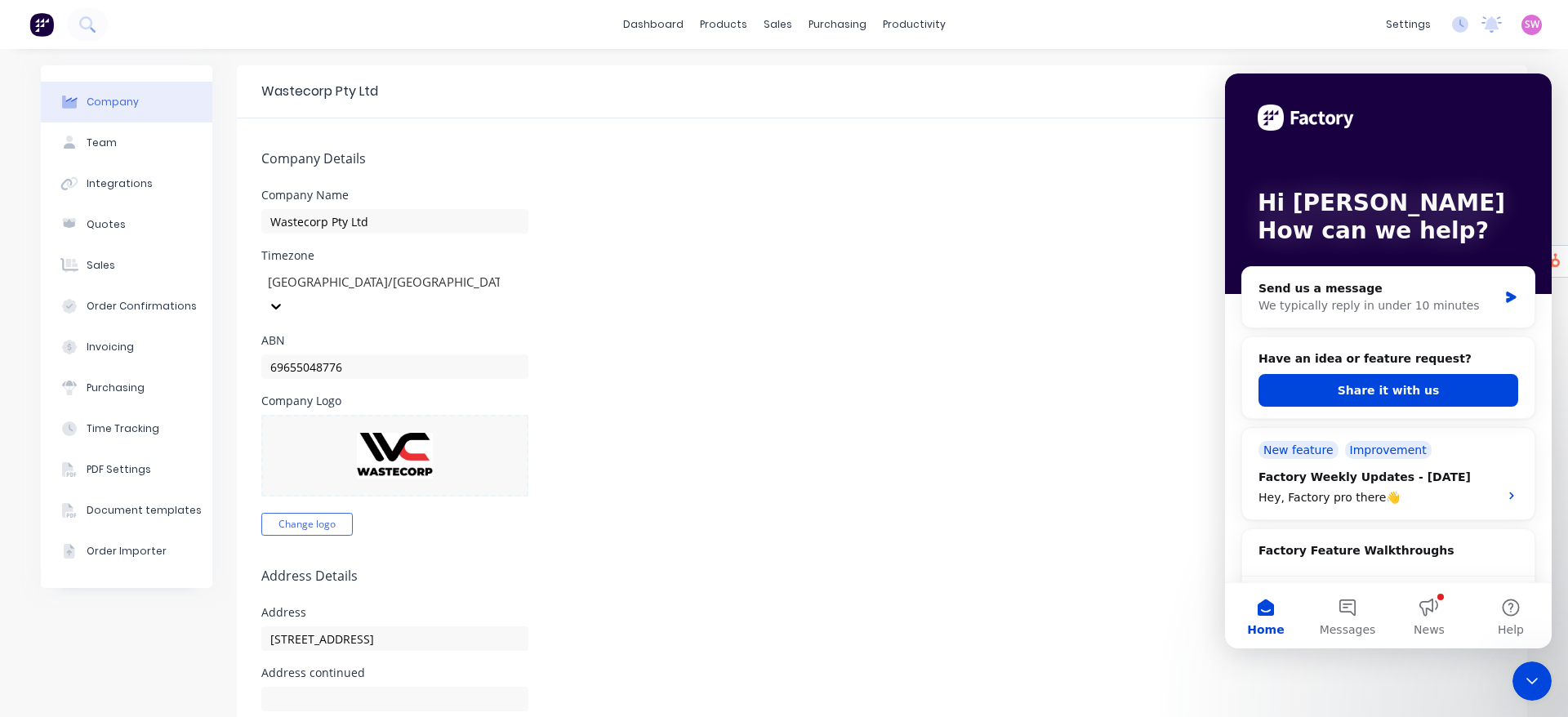
click at [1535, 688] on icon "Close Intercom Messenger" at bounding box center [1532, 681] width 20 height 20
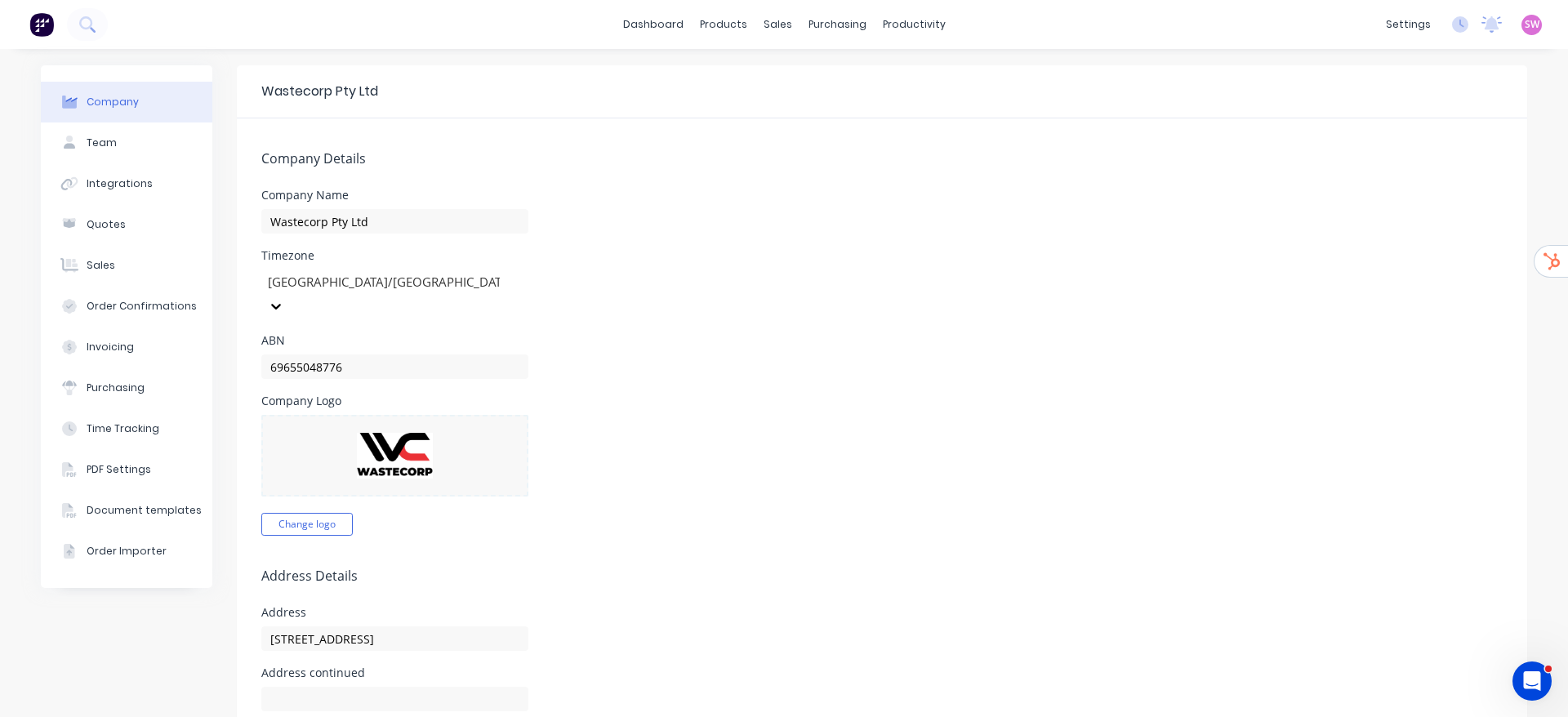
click at [1527, 674] on icon "Open Intercom Messenger" at bounding box center [1532, 682] width 27 height 27
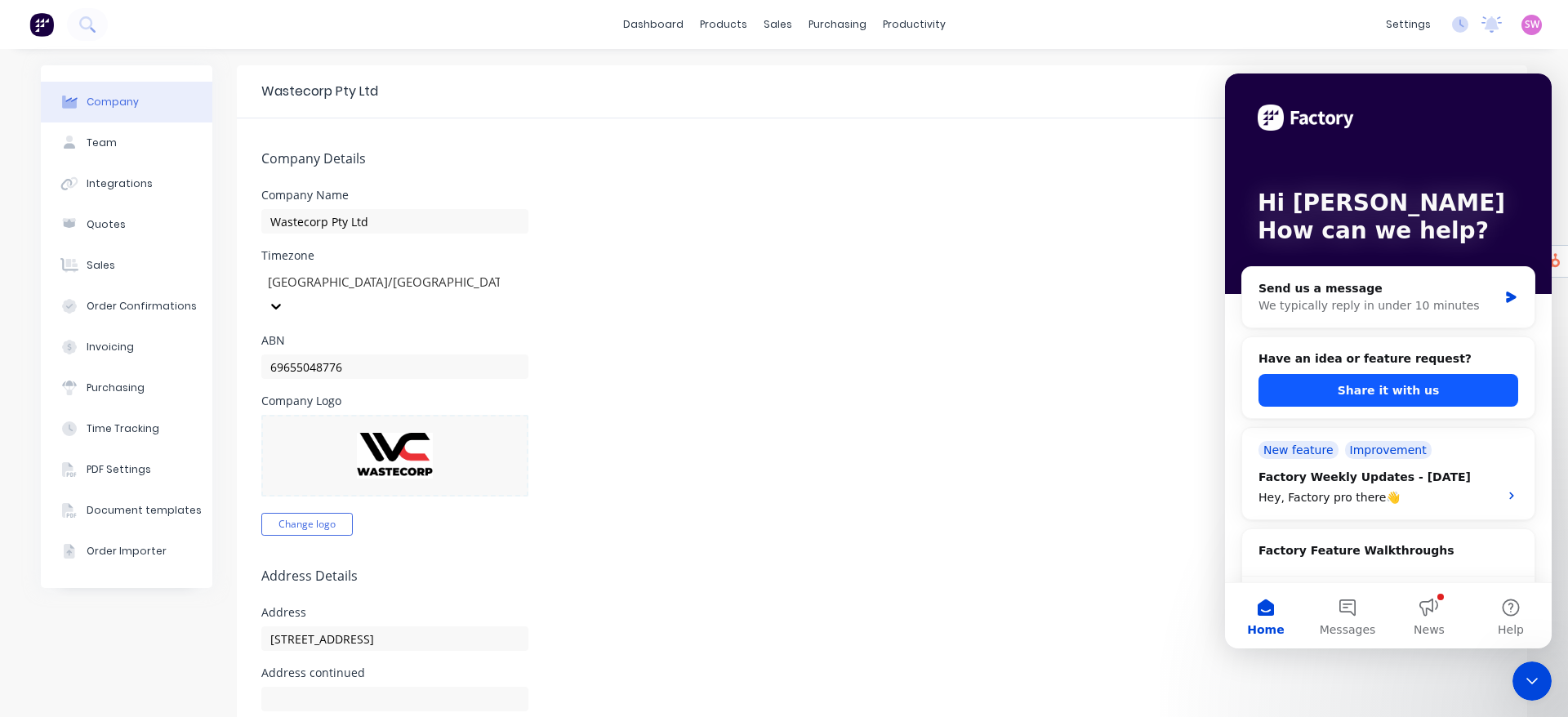
click at [1441, 393] on button "Share it with us" at bounding box center [1388, 391] width 259 height 33
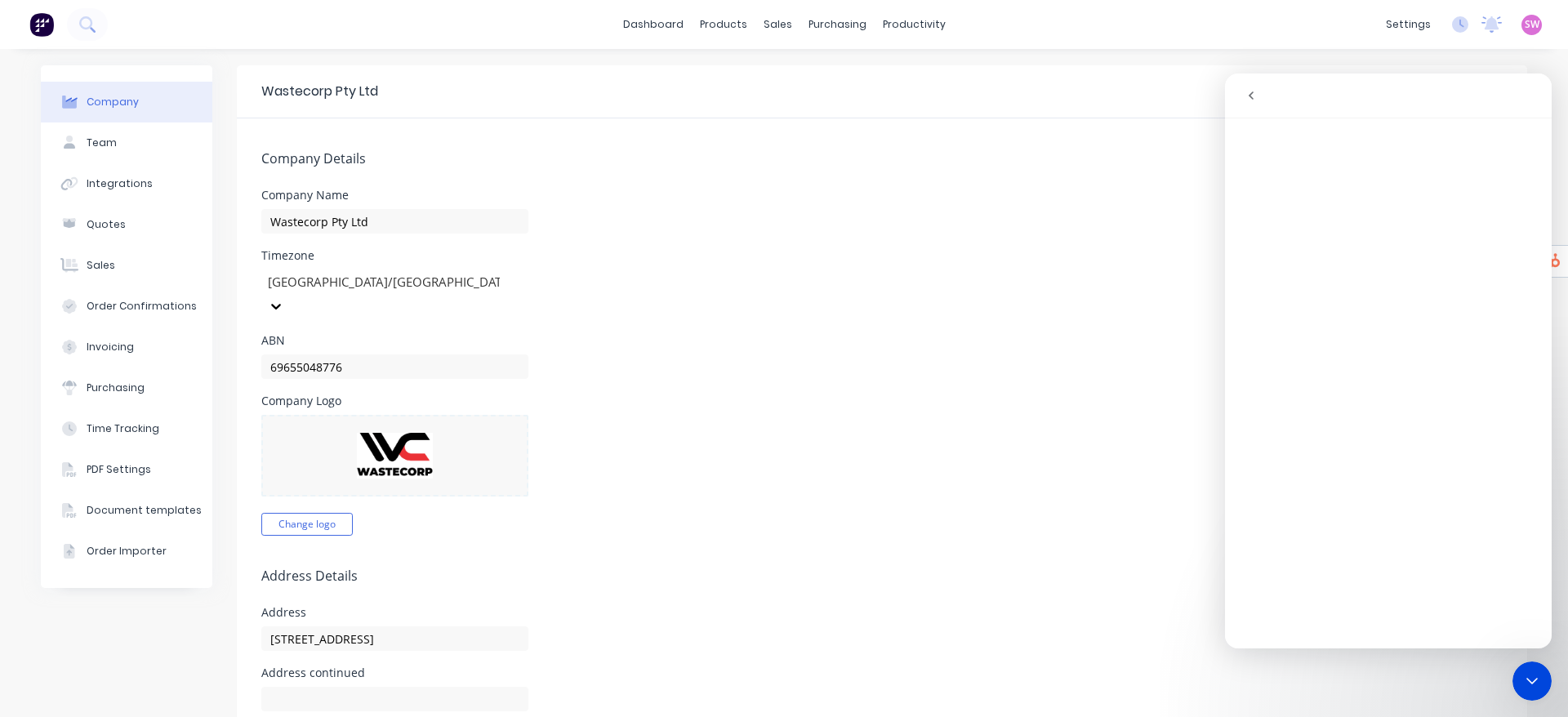
click at [1536, 678] on icon "Close Intercom Messenger" at bounding box center [1532, 681] width 20 height 20
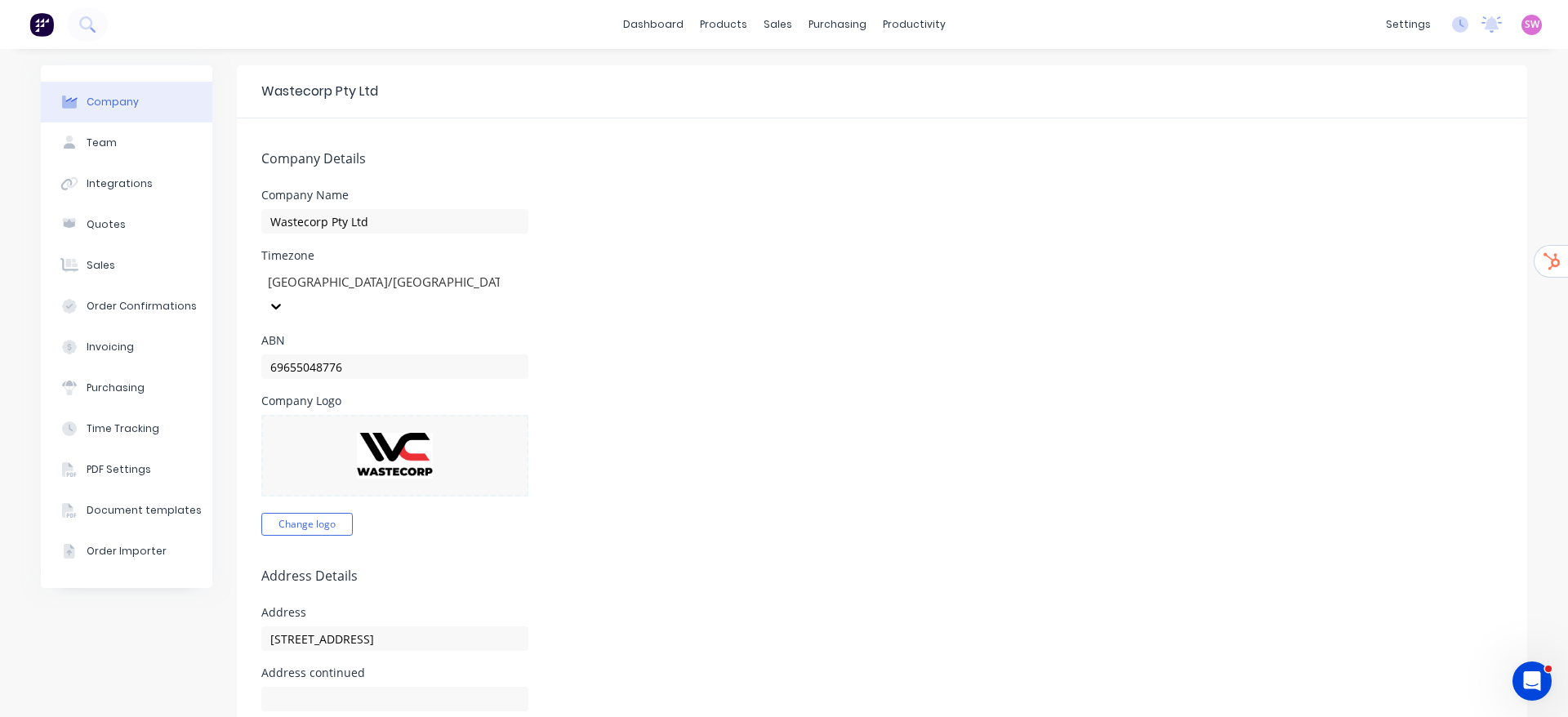
click at [1038, 335] on div "ABN 69655048776" at bounding box center [882, 357] width 1242 height 44
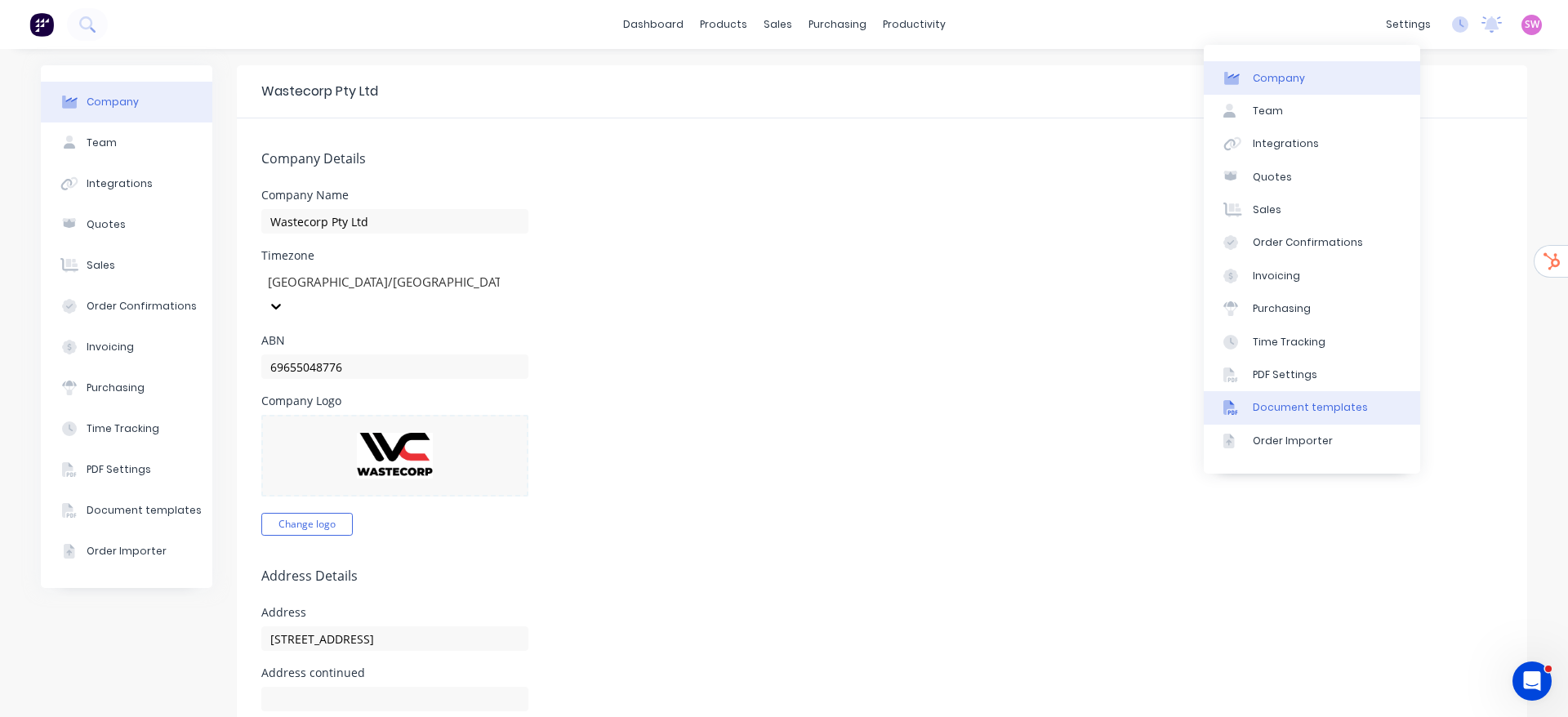
click at [1350, 405] on div "Document templates" at bounding box center [1310, 408] width 115 height 14
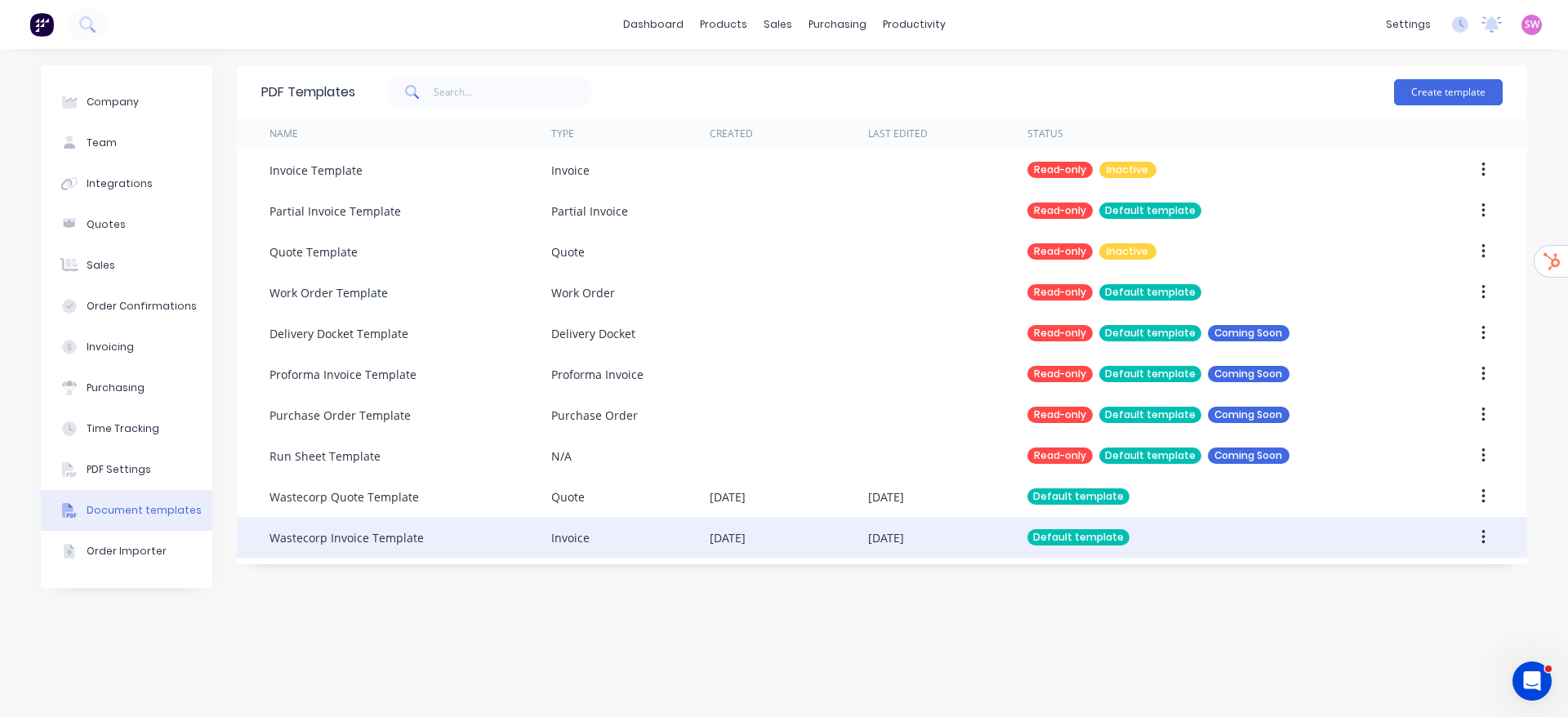
click at [633, 528] on div "Invoice" at bounding box center [630, 538] width 159 height 41
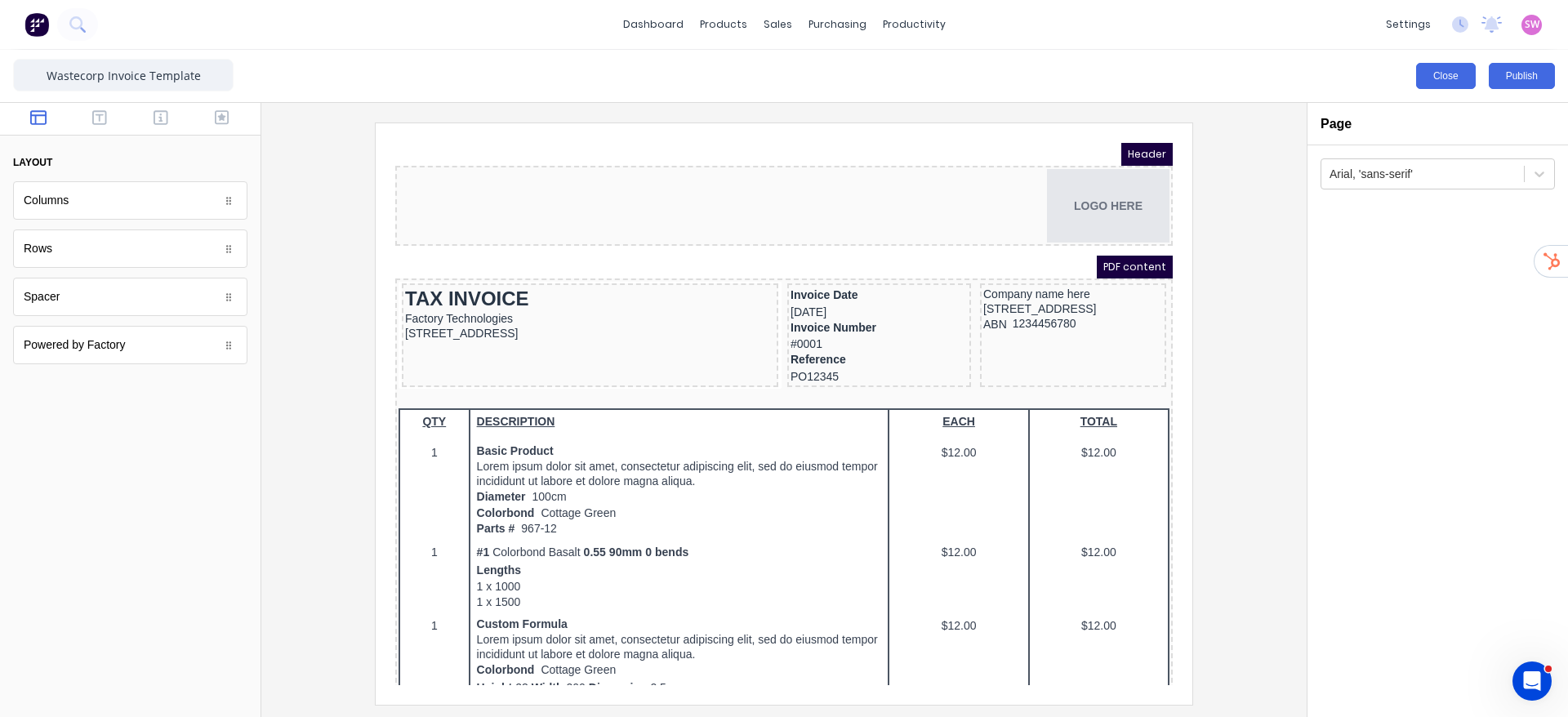
click at [1443, 82] on button "Close" at bounding box center [1446, 76] width 60 height 26
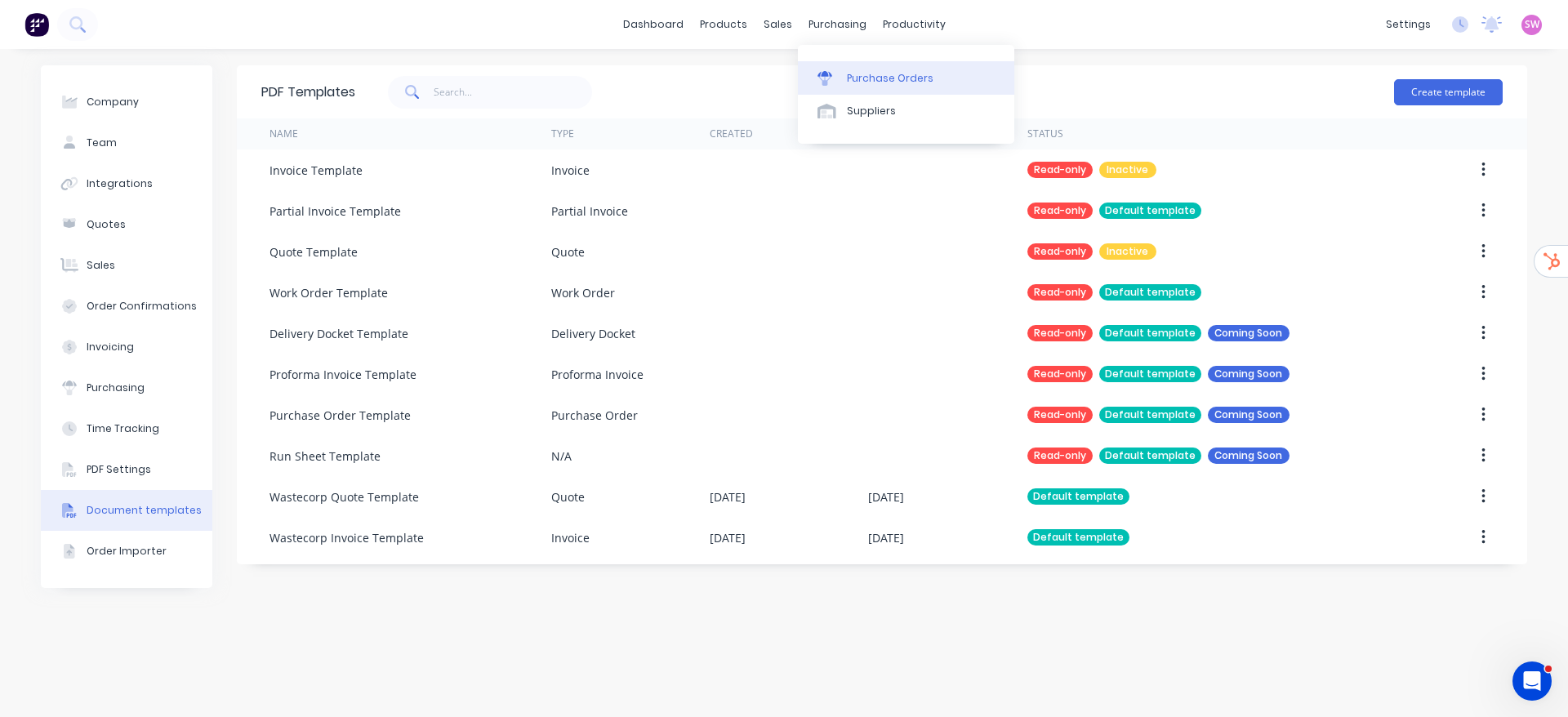
click at [863, 62] on link "Purchase Orders" at bounding box center [906, 78] width 217 height 33
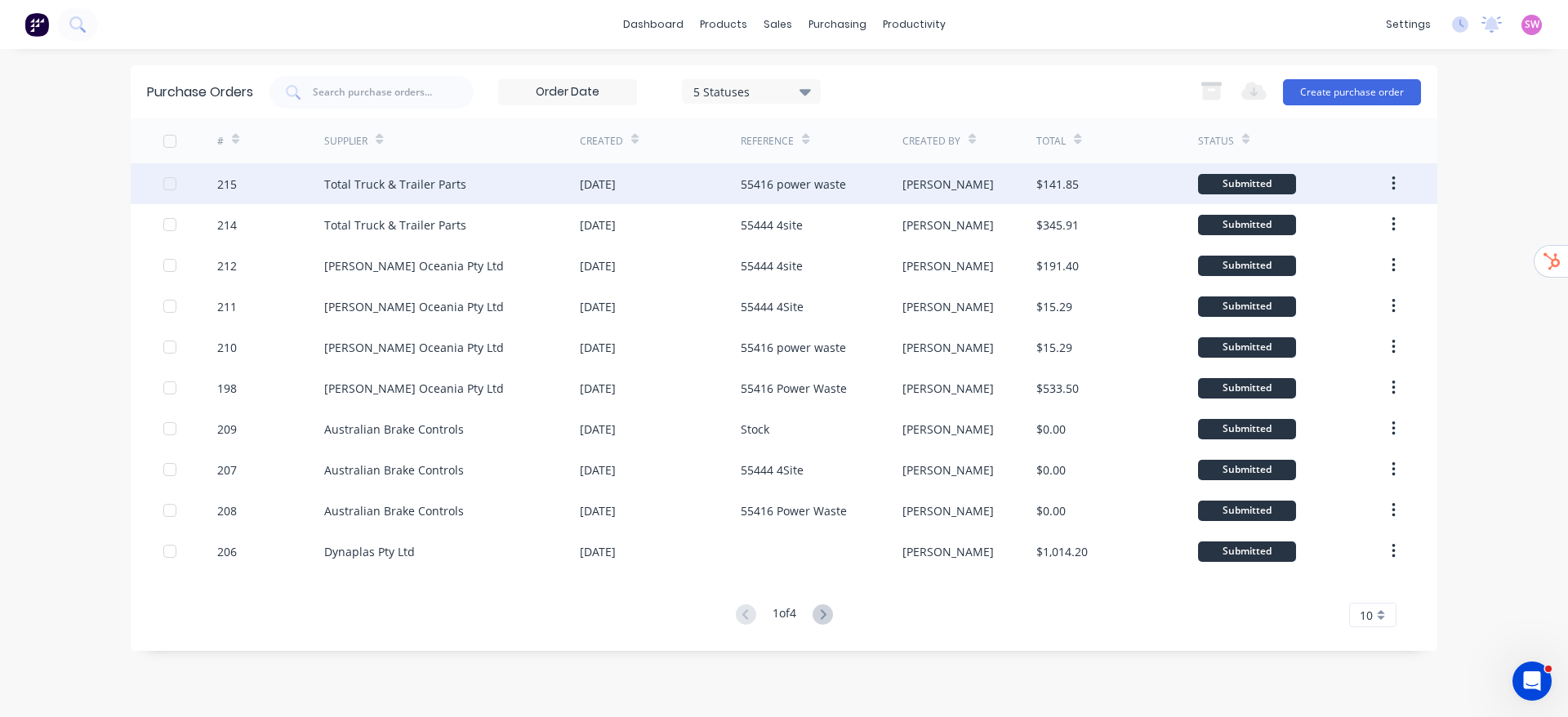
click at [955, 180] on div "[PERSON_NAME]" at bounding box center [969, 184] width 135 height 41
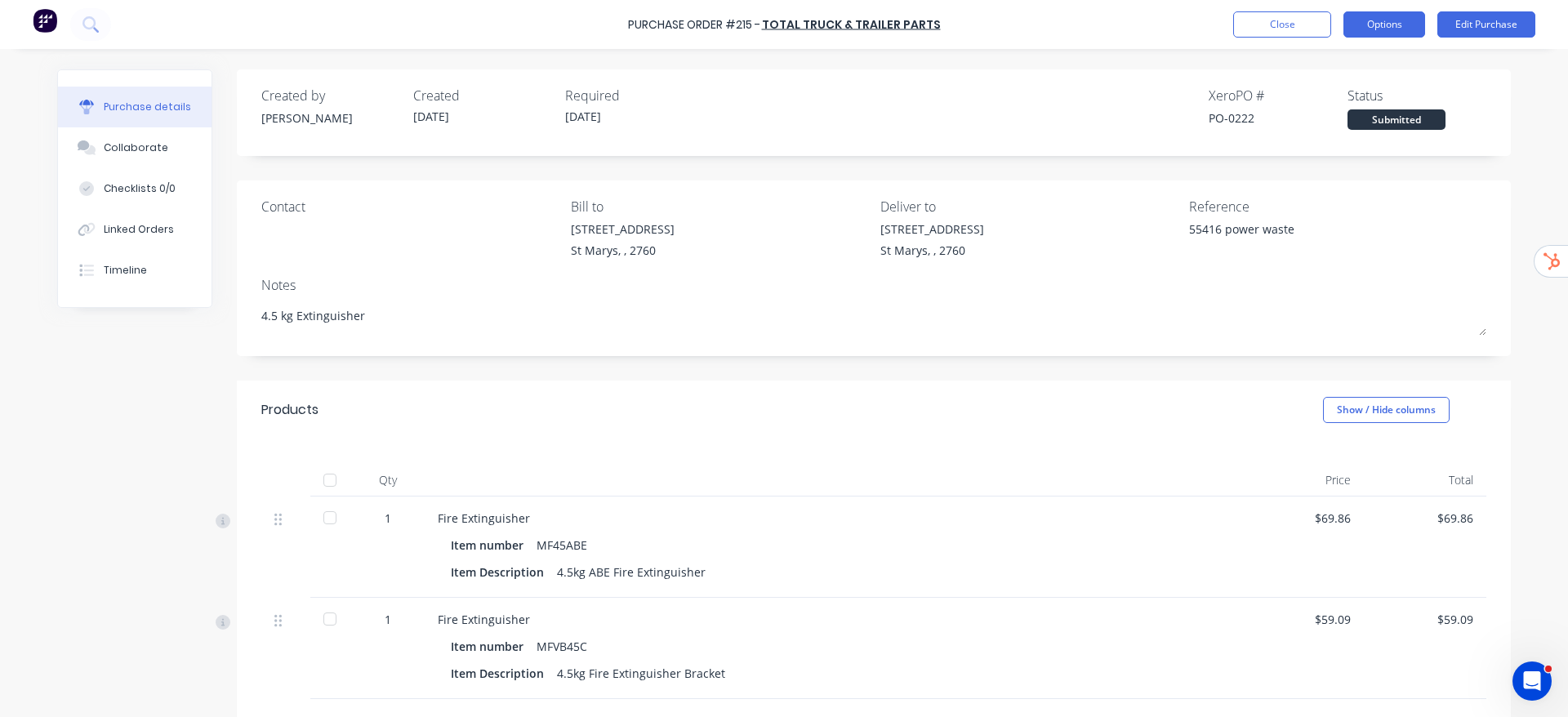
click at [1396, 34] on button "Options" at bounding box center [1384, 24] width 82 height 26
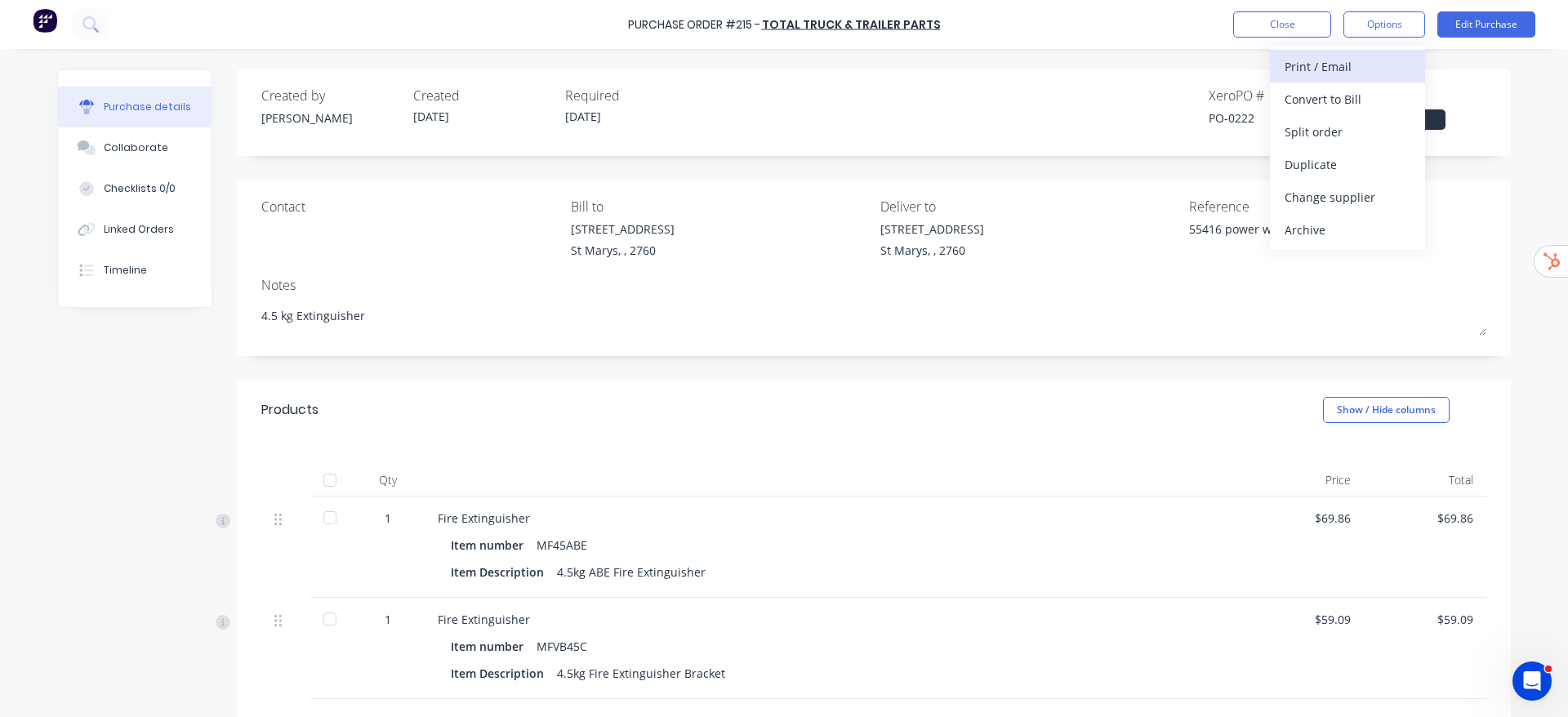
click at [1329, 73] on div "Print / Email" at bounding box center [1347, 66] width 126 height 24
click at [1326, 120] on div "Without pricing" at bounding box center [1347, 132] width 126 height 24
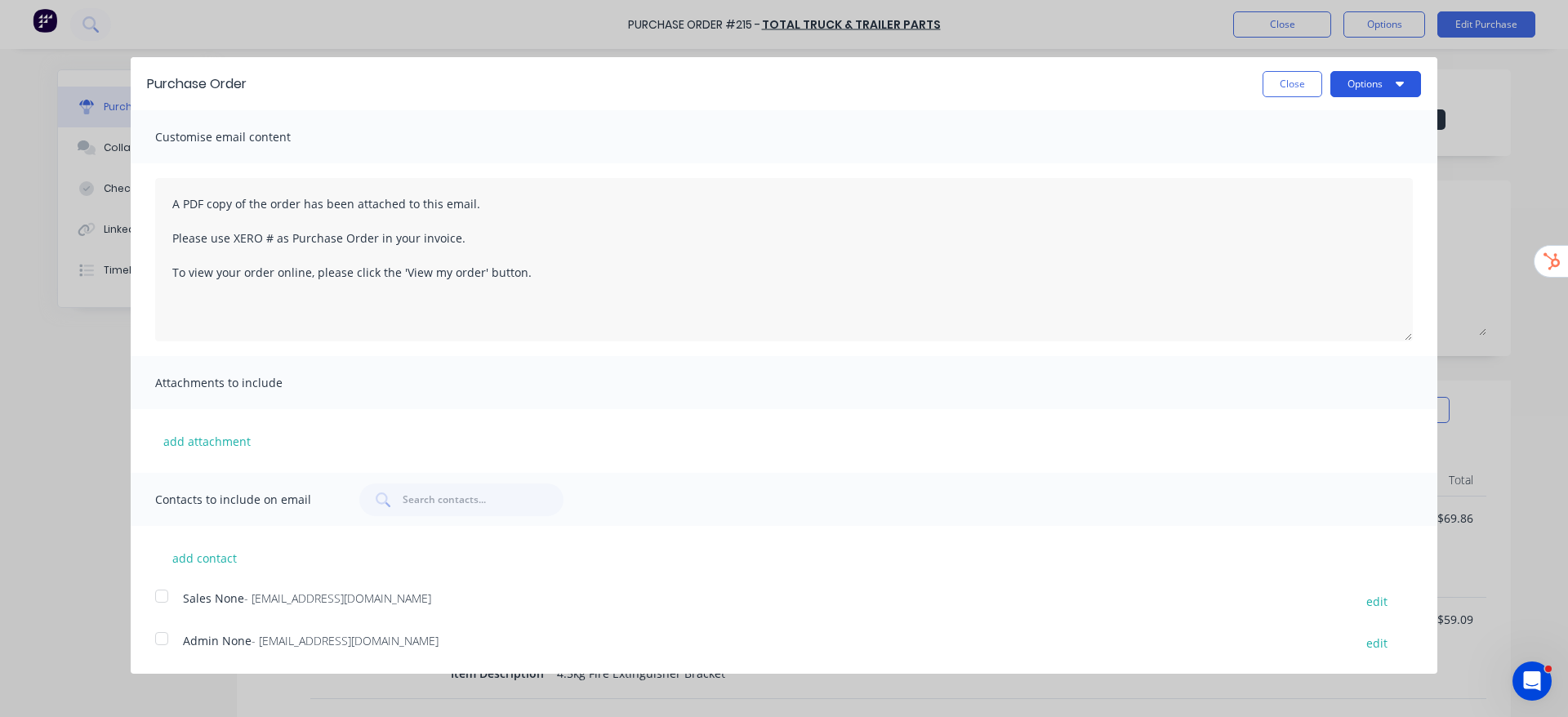
click at [1400, 86] on icon "button" at bounding box center [1400, 83] width 8 height 13
click at [1370, 131] on div "Print" at bounding box center [1343, 125] width 126 height 24
type textarea "x"
